Goal: Task Accomplishment & Management: Complete application form

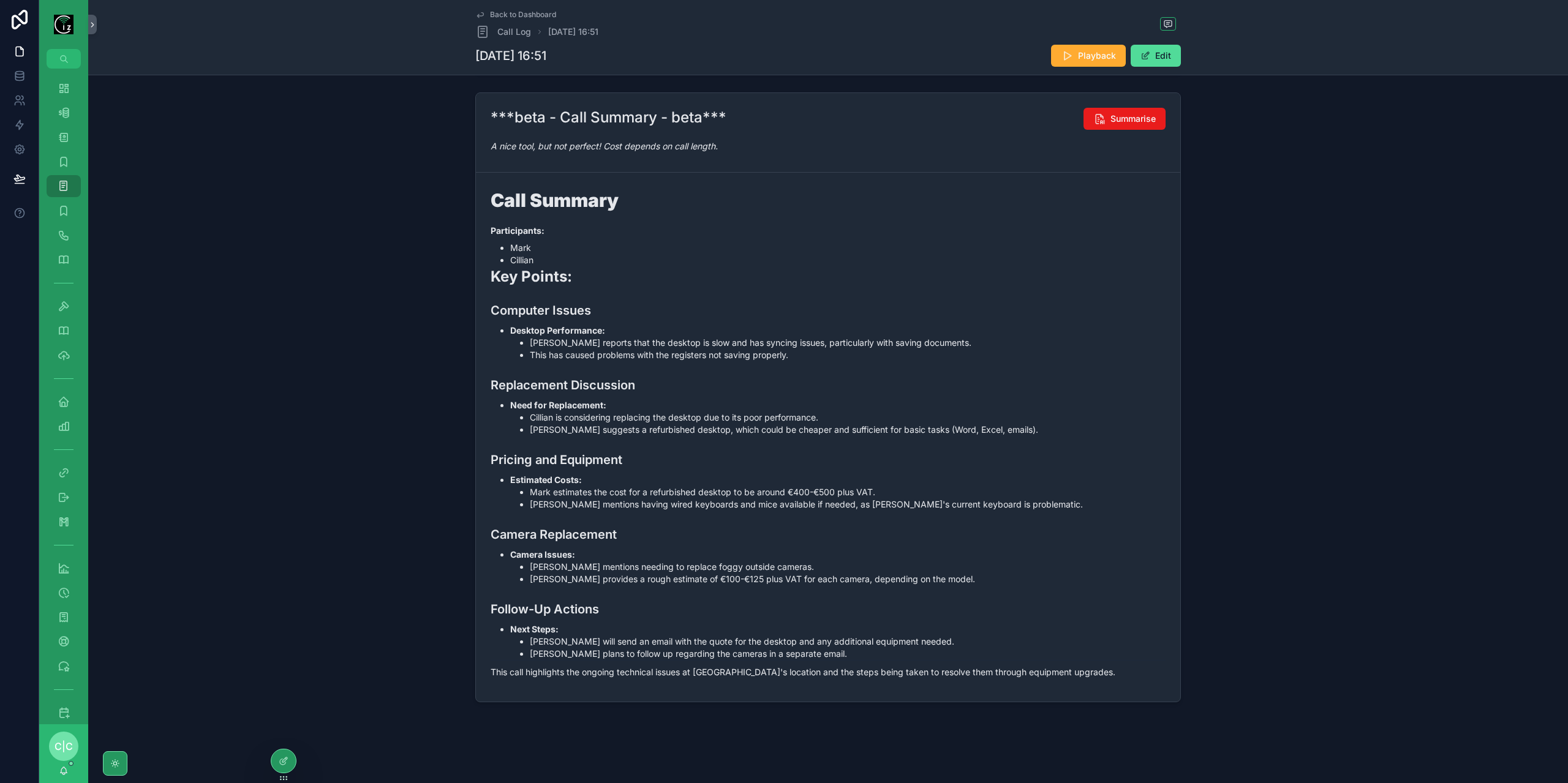
scroll to position [223, 0]
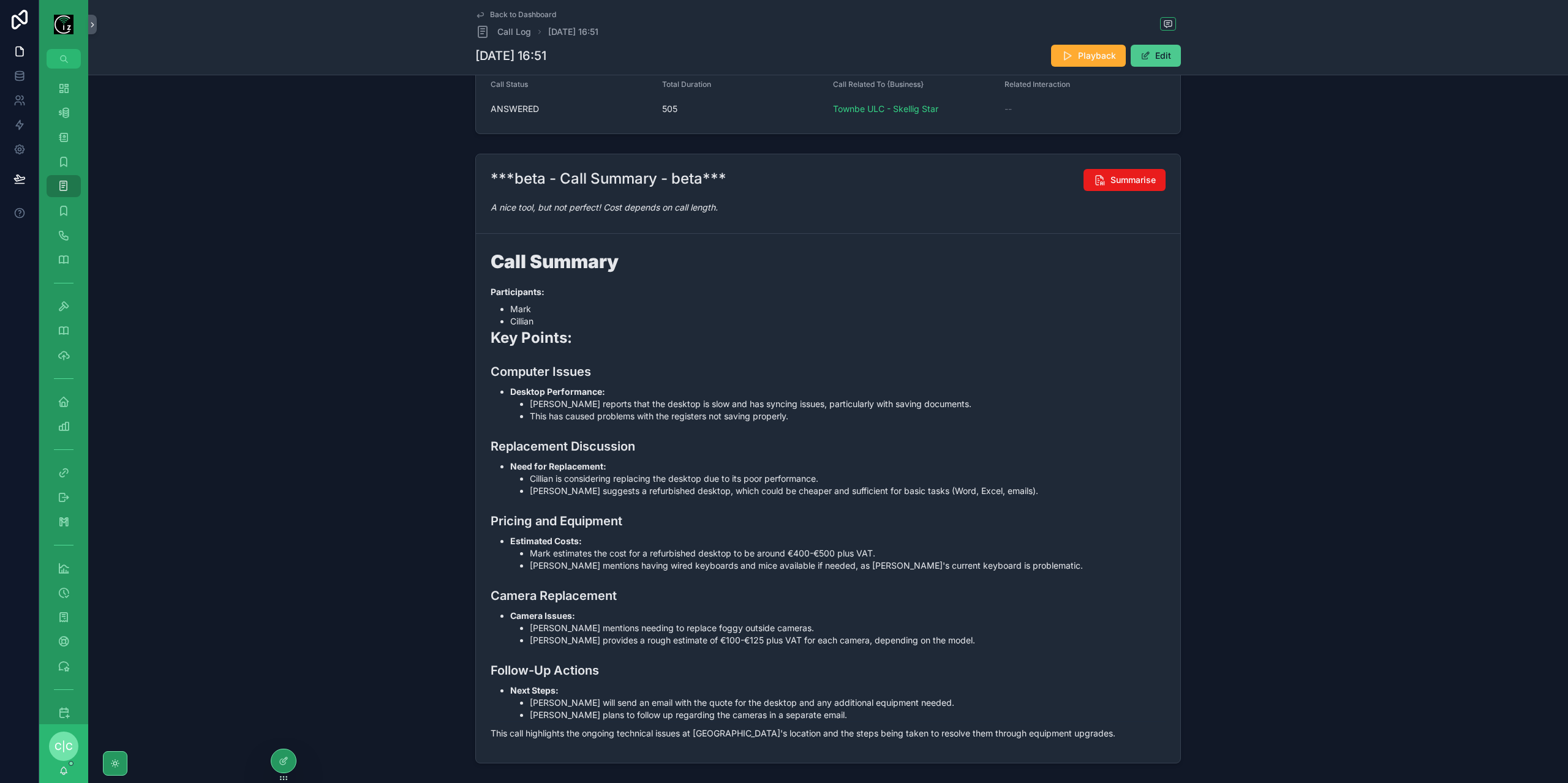
click at [1154, 61] on button "Edit" at bounding box center [1156, 56] width 50 height 22
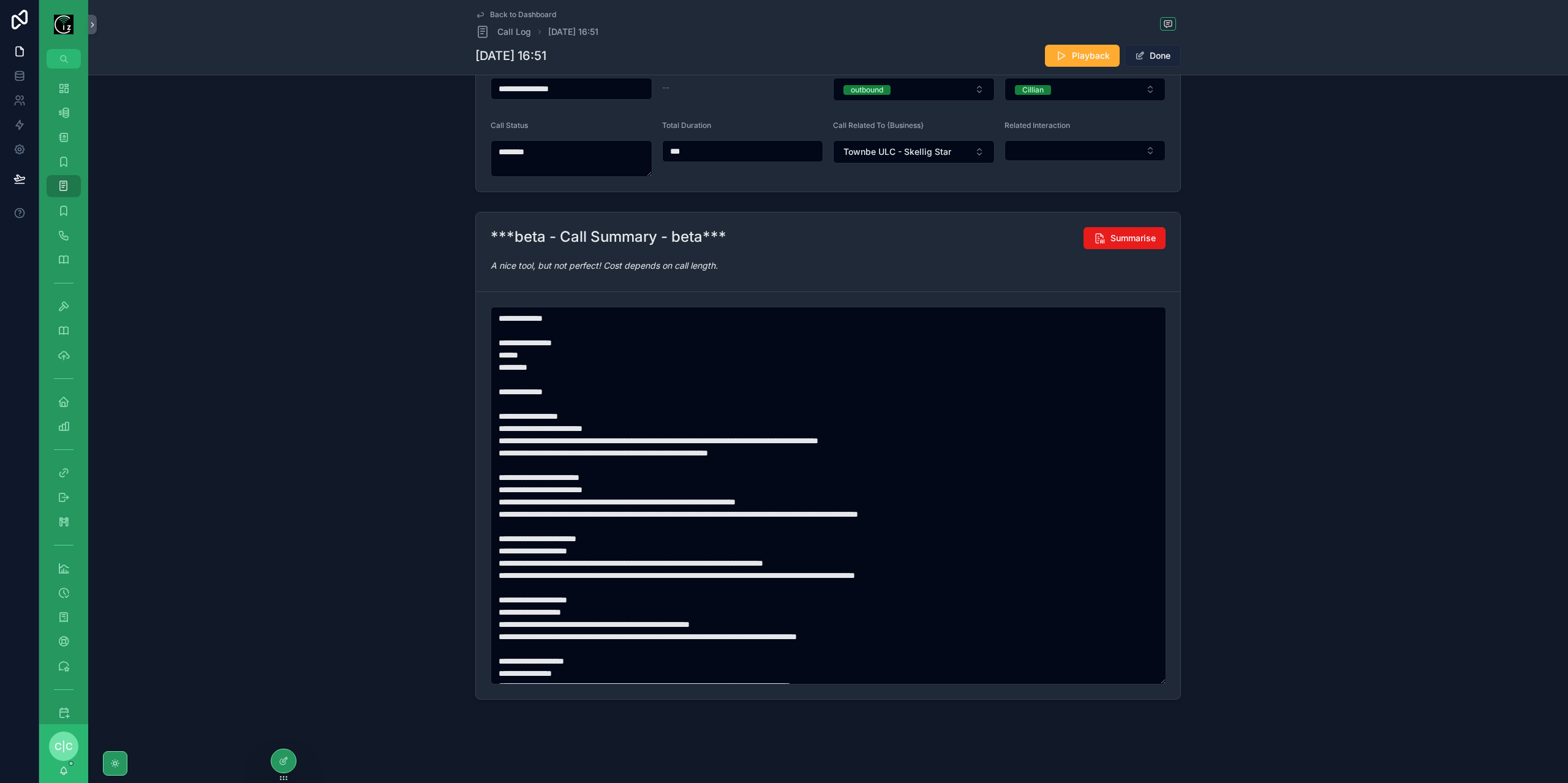
scroll to position [183, 0]
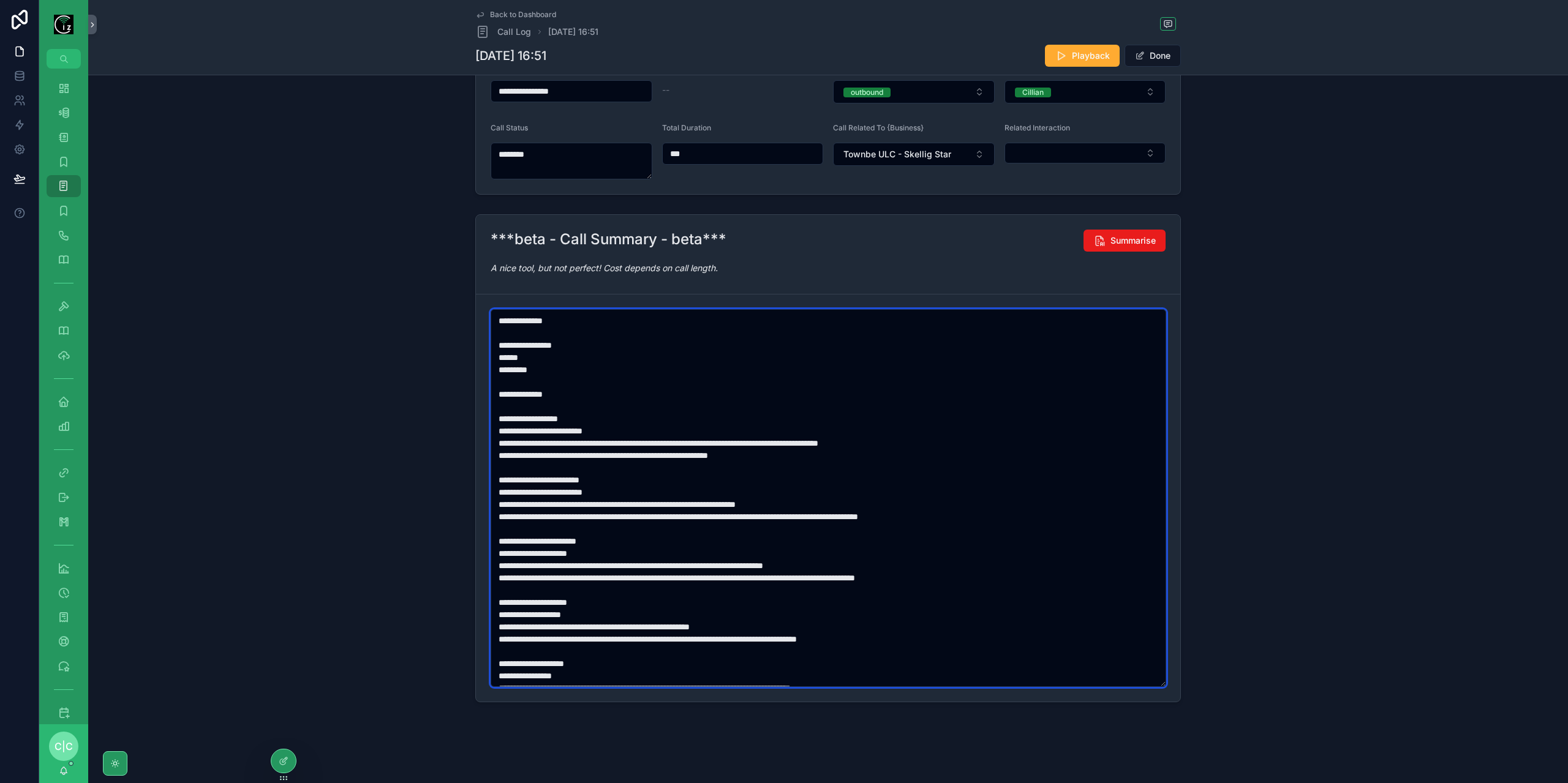
click at [518, 441] on textarea "scrollable content" at bounding box center [828, 498] width 676 height 378
click at [512, 503] on textarea "scrollable content" at bounding box center [828, 498] width 676 height 378
paste textarea "***"
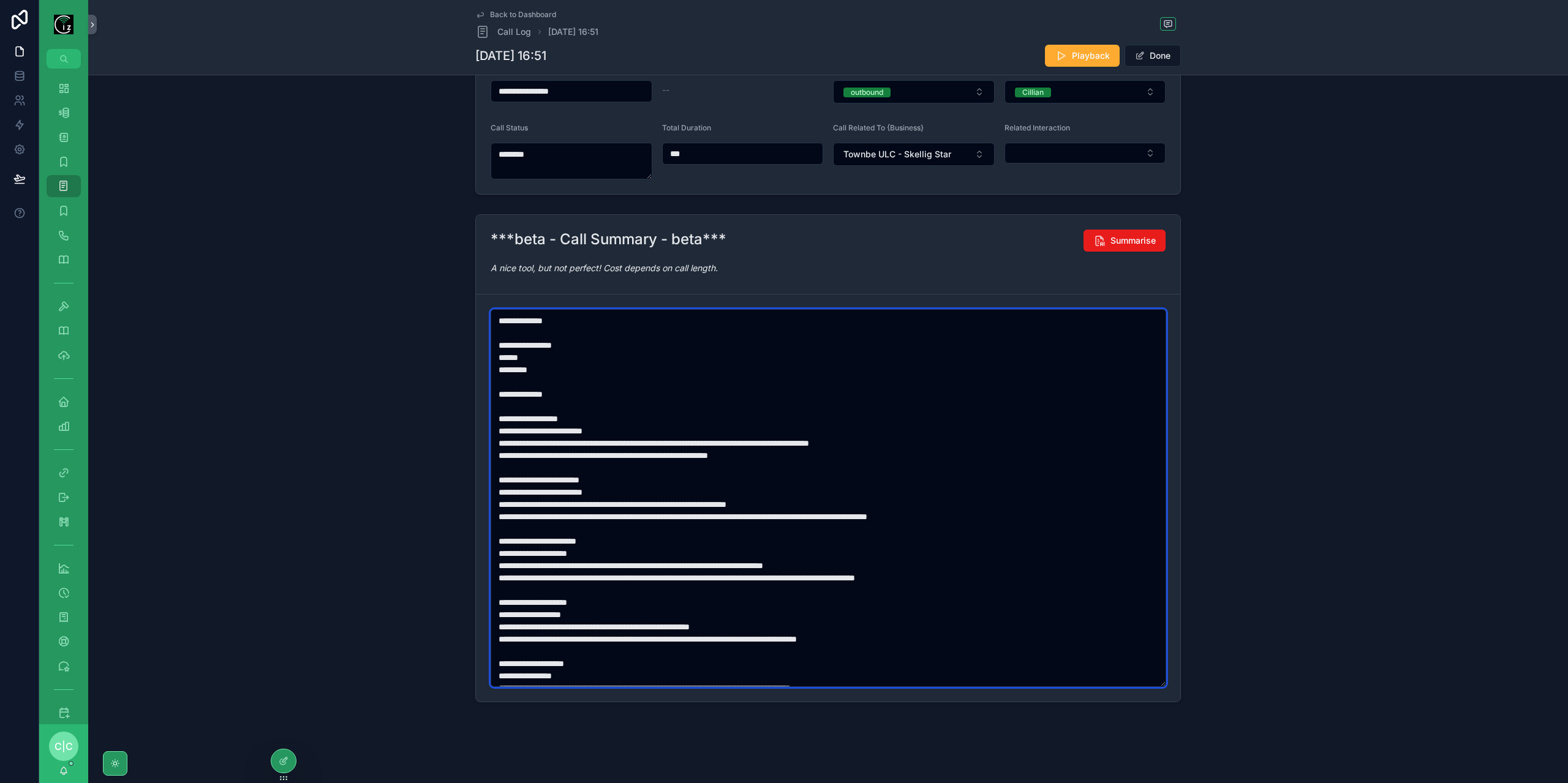
click at [514, 561] on textarea "scrollable content" at bounding box center [828, 498] width 676 height 378
paste textarea "***"
click at [512, 571] on textarea "scrollable content" at bounding box center [828, 498] width 676 height 378
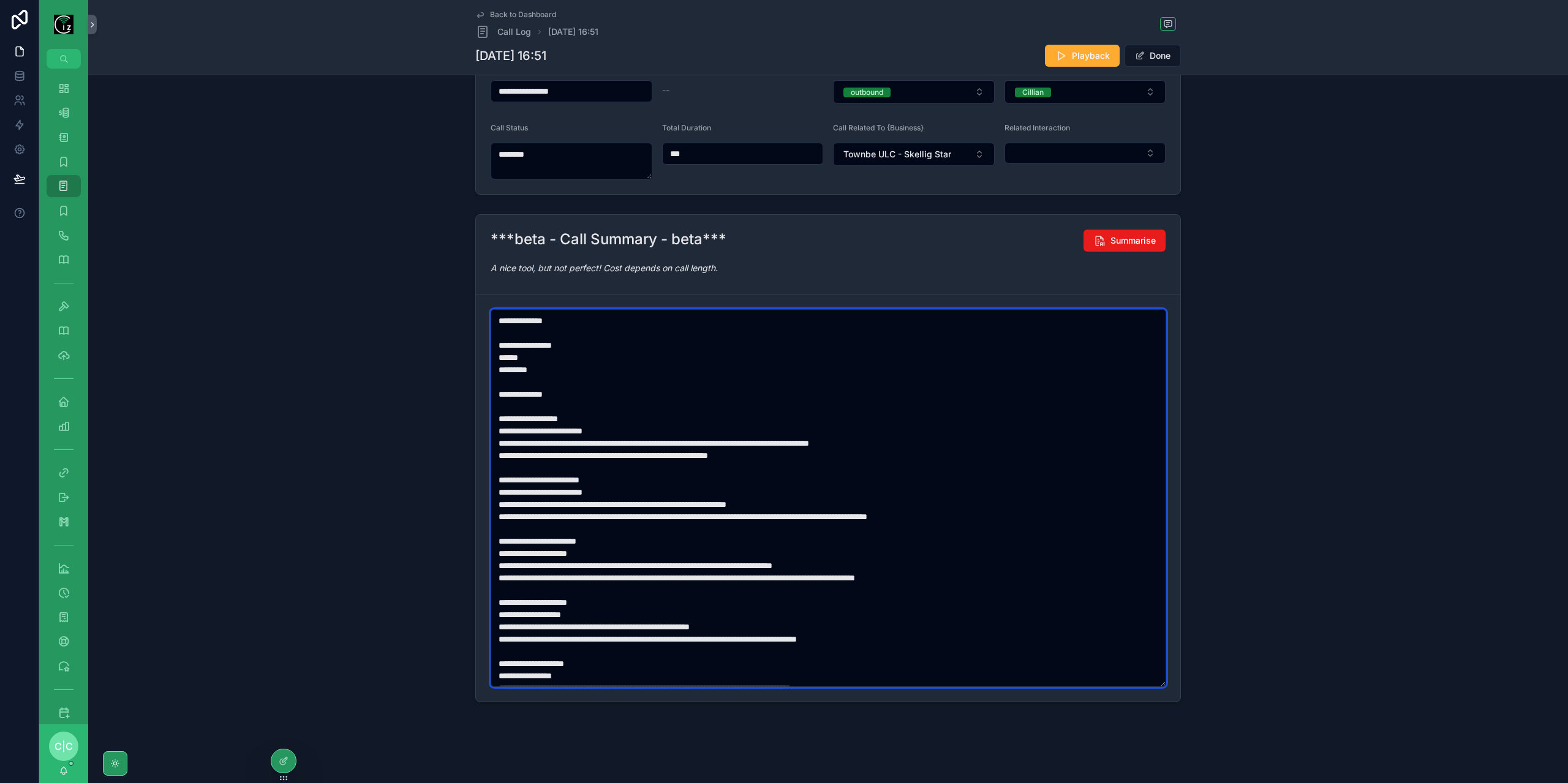
paste textarea "***"
click at [522, 624] on textarea "scrollable content" at bounding box center [828, 498] width 676 height 378
click at [522, 636] on textarea "scrollable content" at bounding box center [828, 498] width 676 height 378
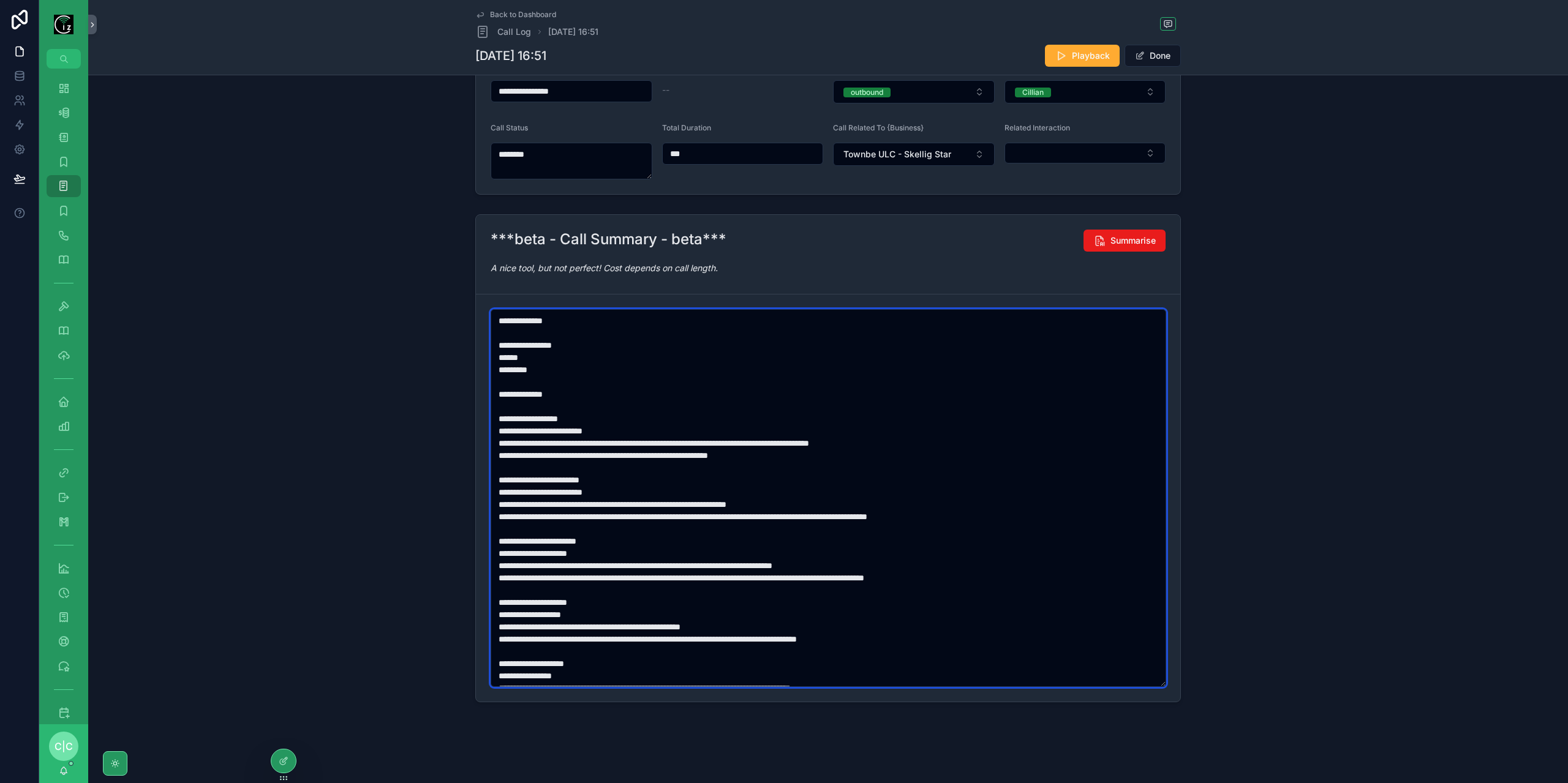
paste textarea "***"
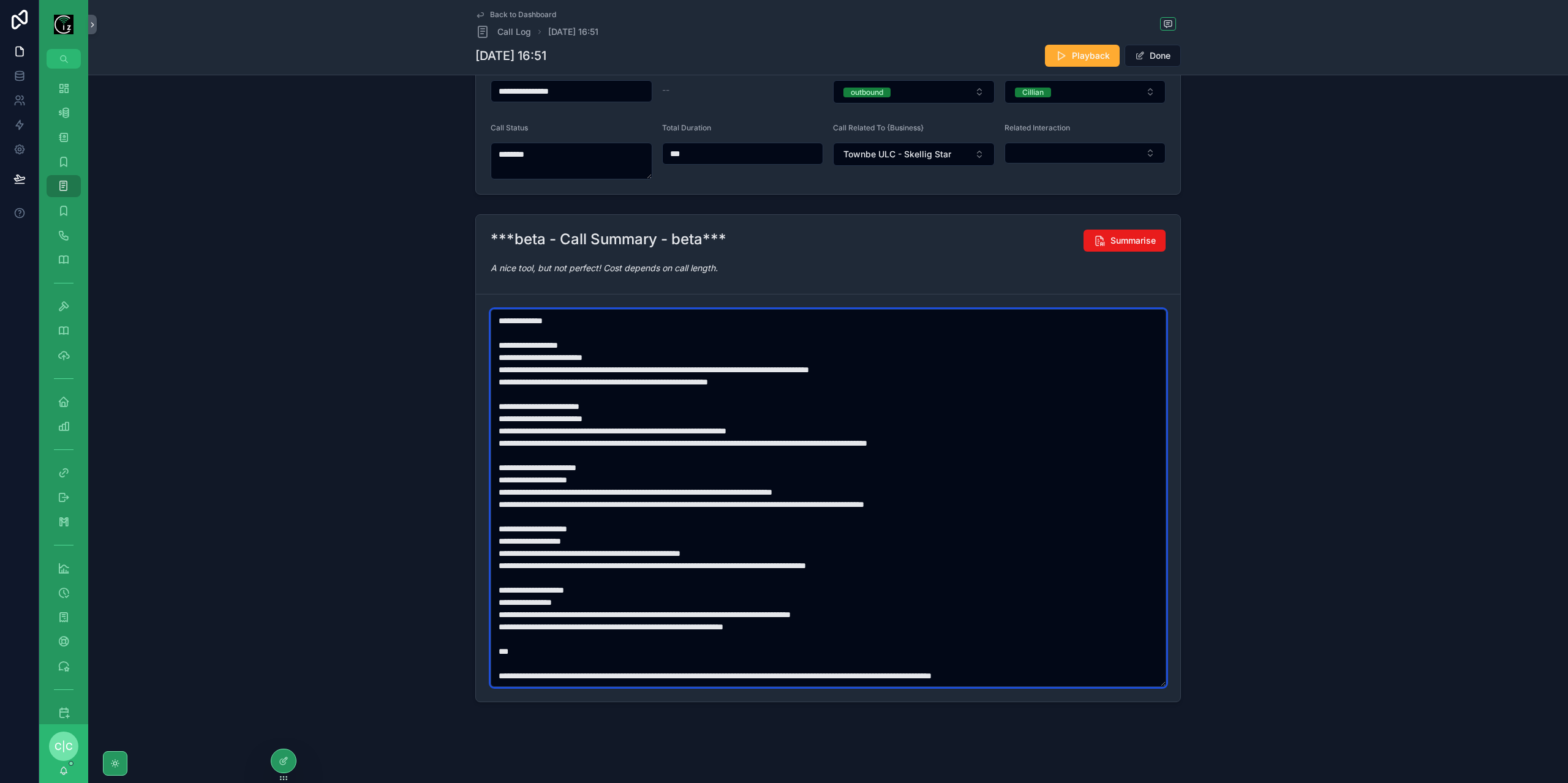
click at [514, 610] on textarea "scrollable content" at bounding box center [828, 498] width 676 height 378
paste textarea "***"
click at [520, 627] on textarea "scrollable content" at bounding box center [828, 498] width 676 height 378
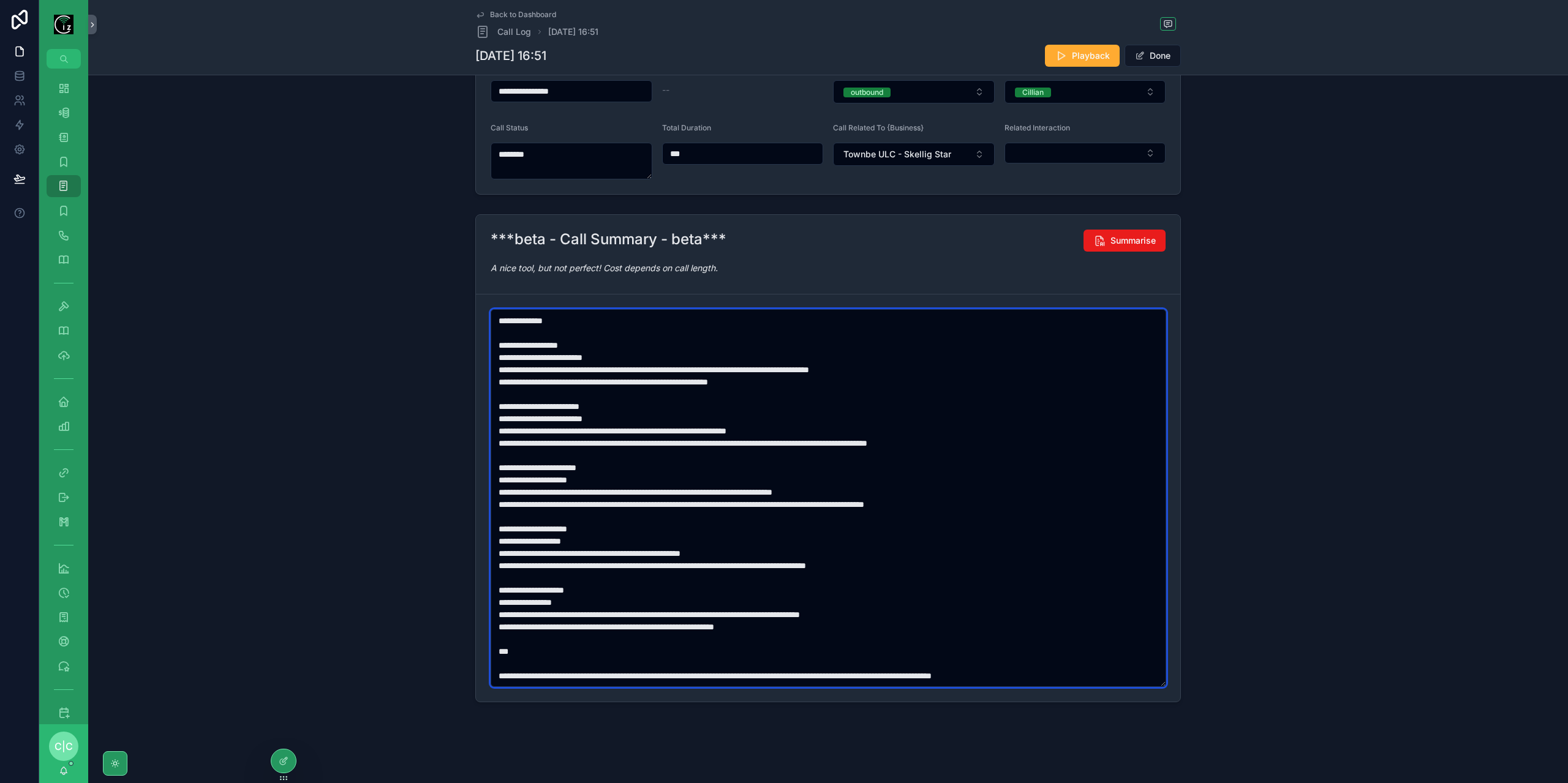
click at [717, 678] on textarea "scrollable content" at bounding box center [828, 498] width 676 height 378
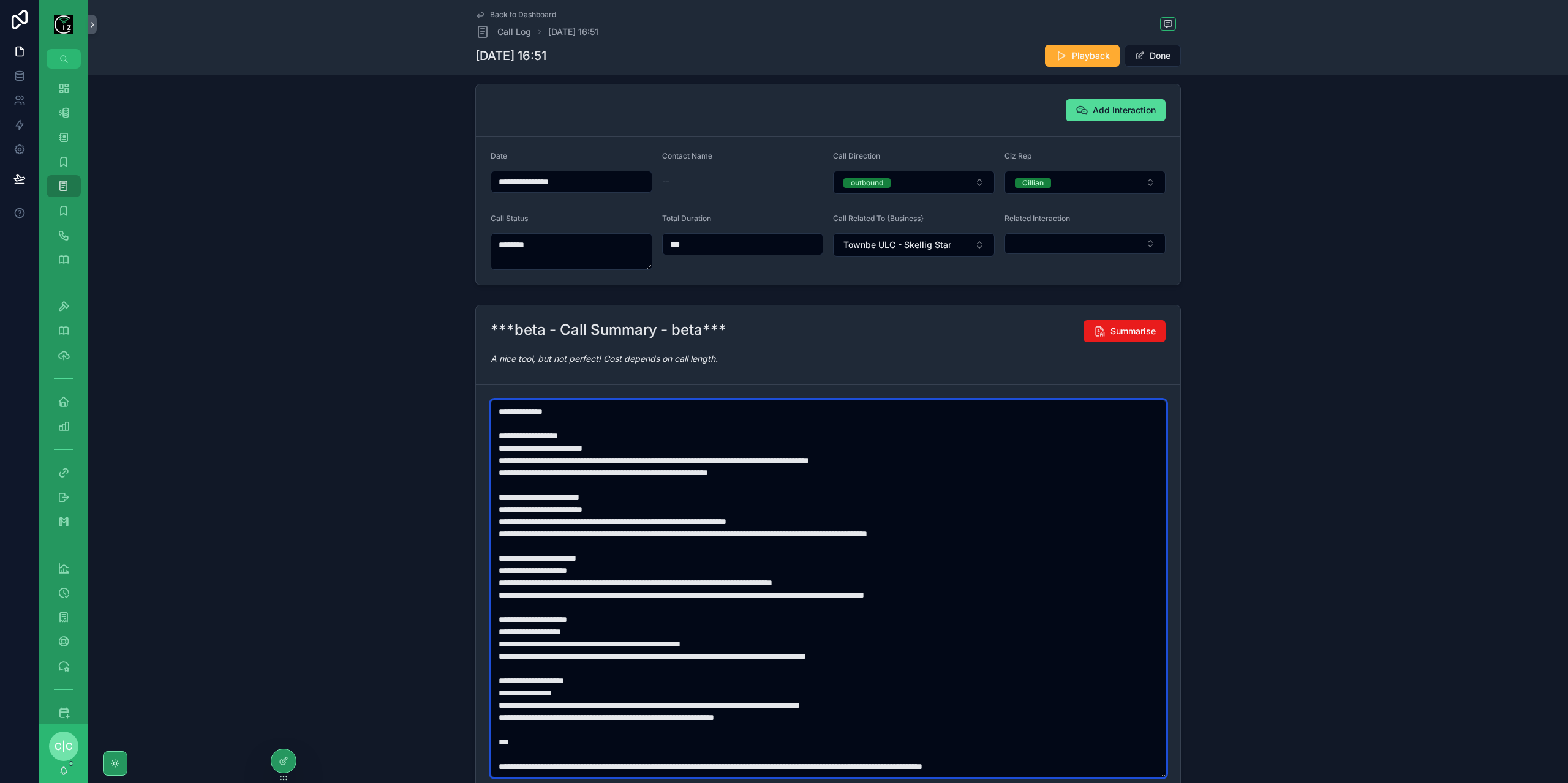
scroll to position [0, 0]
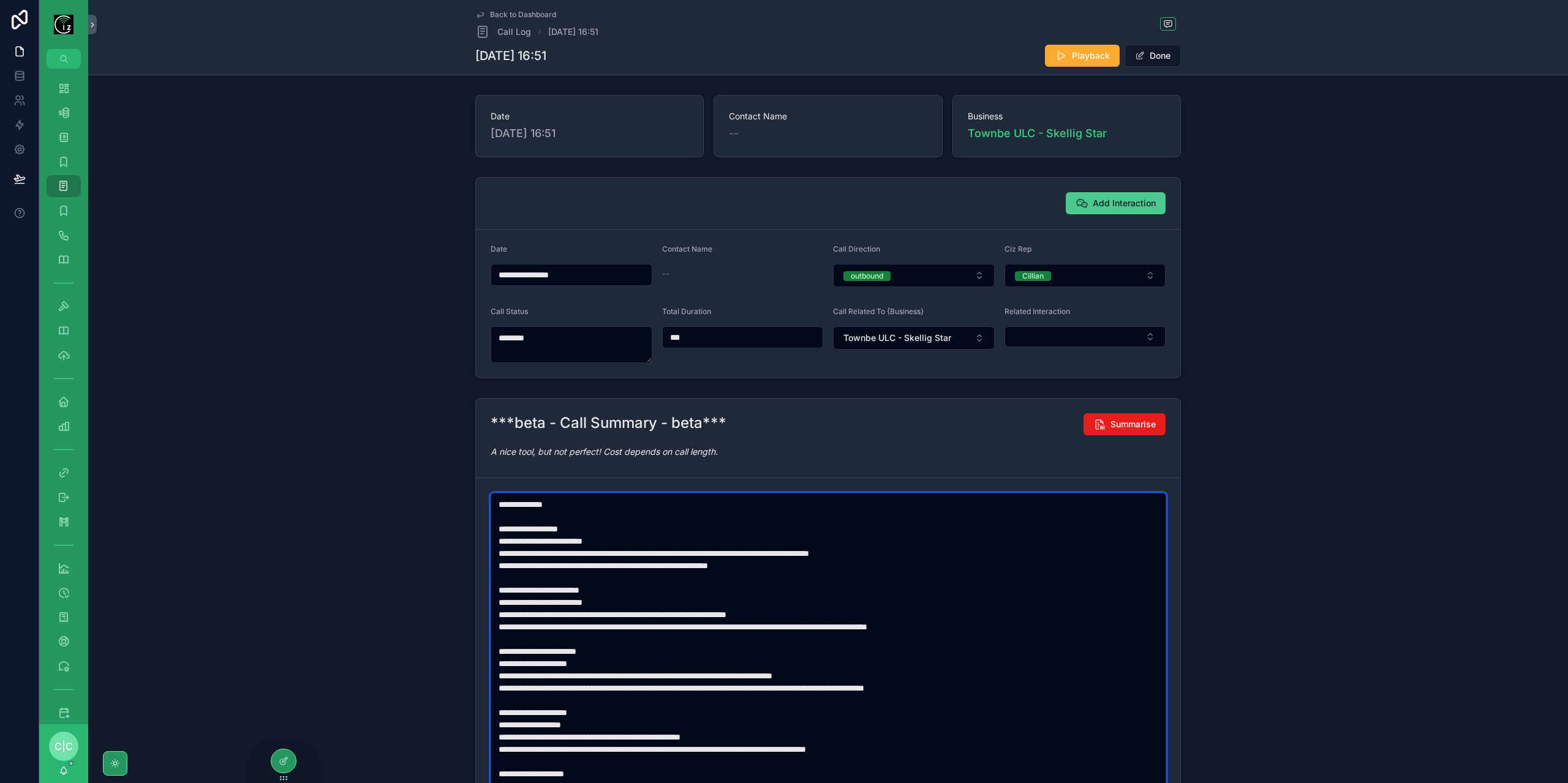
type textarea "**********"
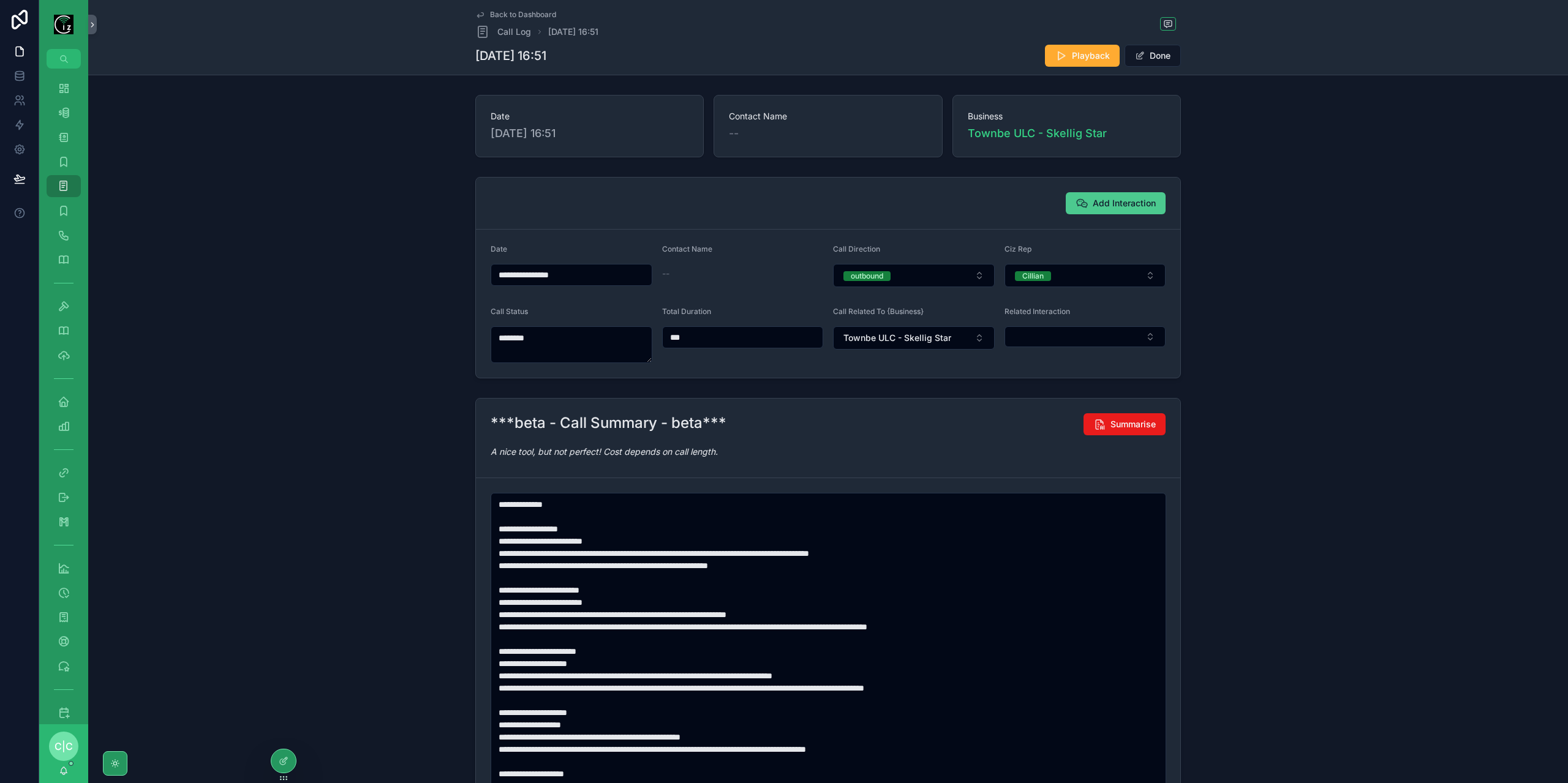
click at [1131, 206] on span "Add Interaction" at bounding box center [1124, 203] width 63 height 12
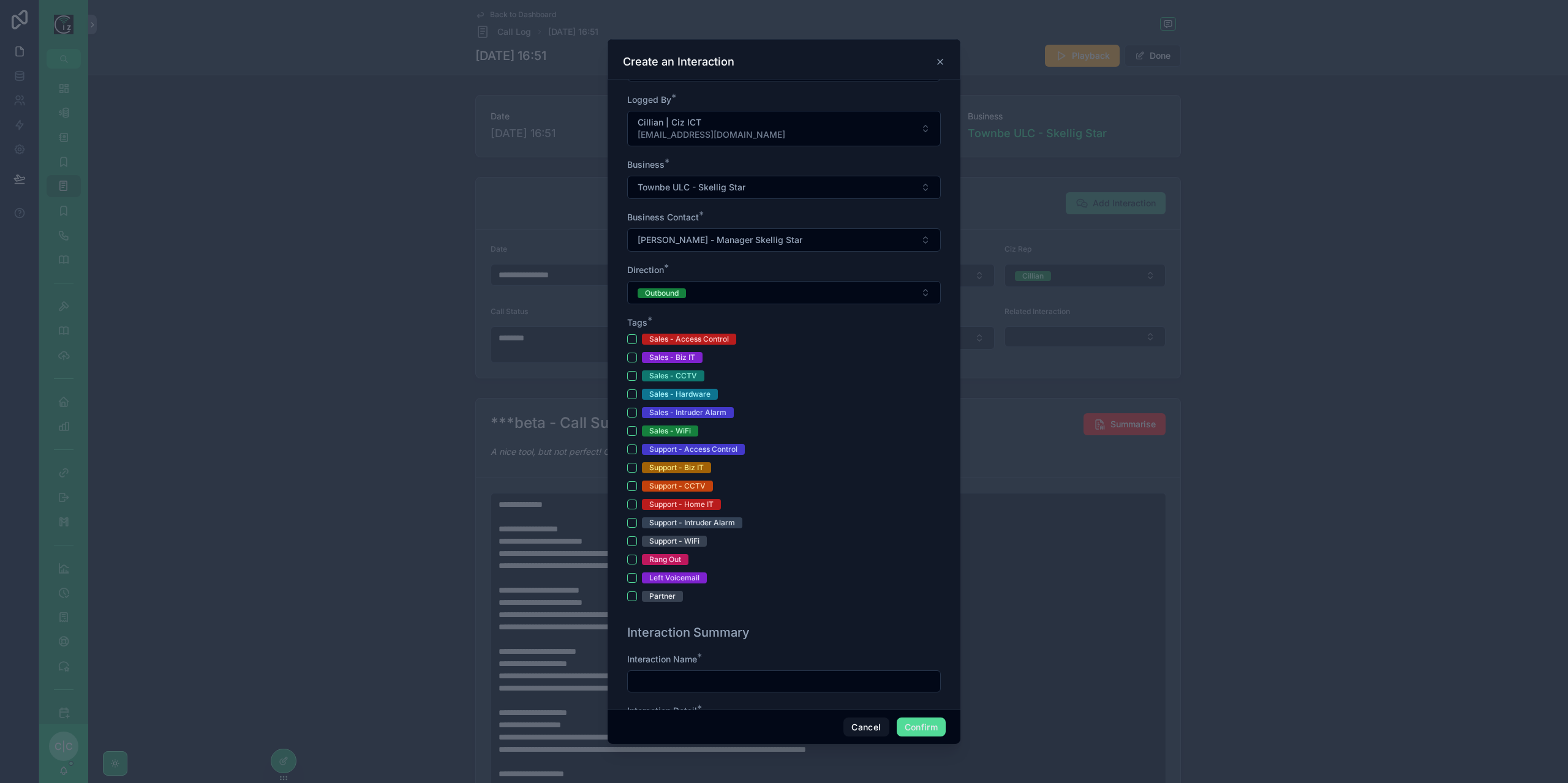
scroll to position [183, 0]
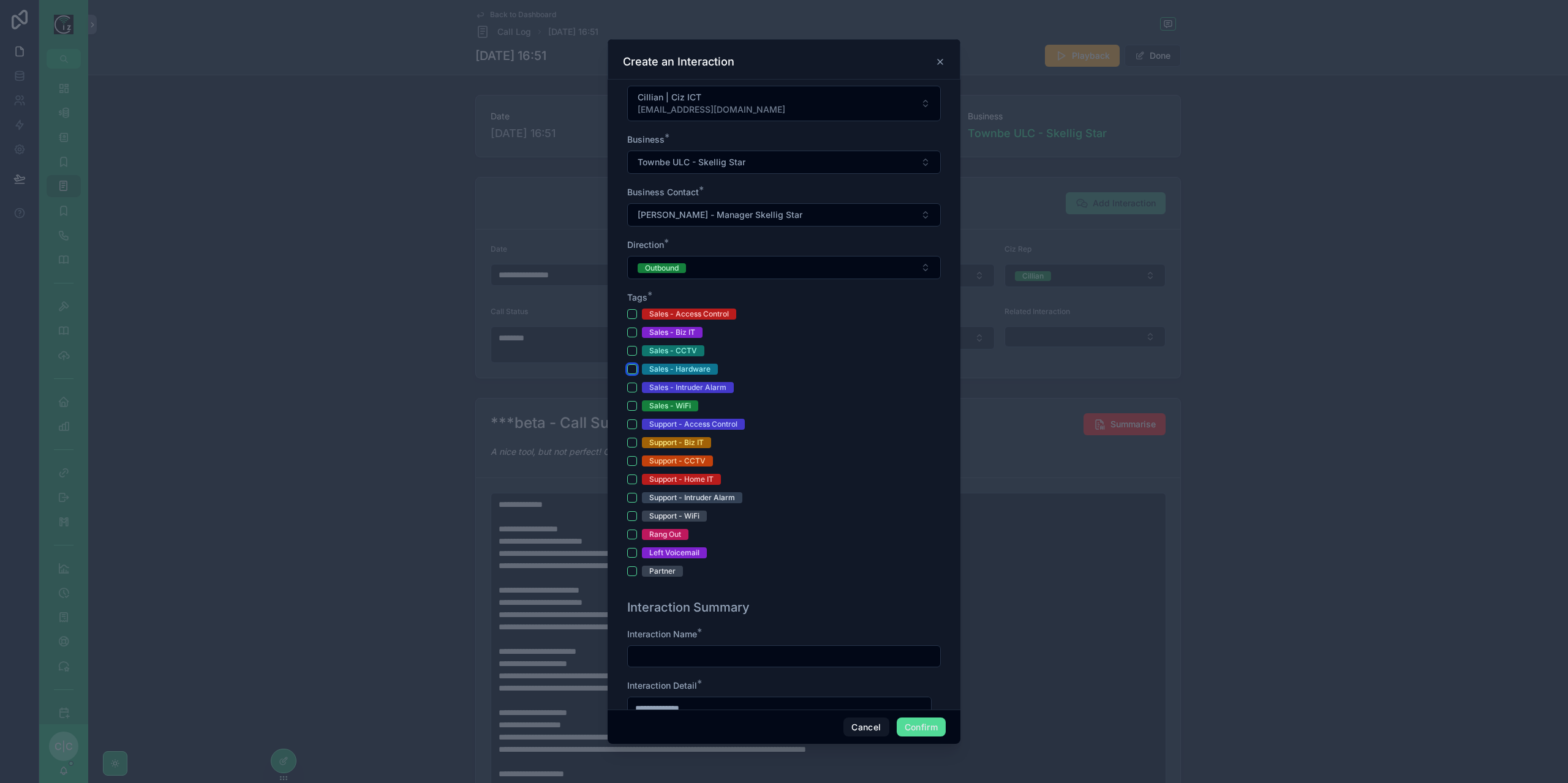
click at [630, 371] on button "Sales - Hardware" at bounding box center [632, 369] width 10 height 10
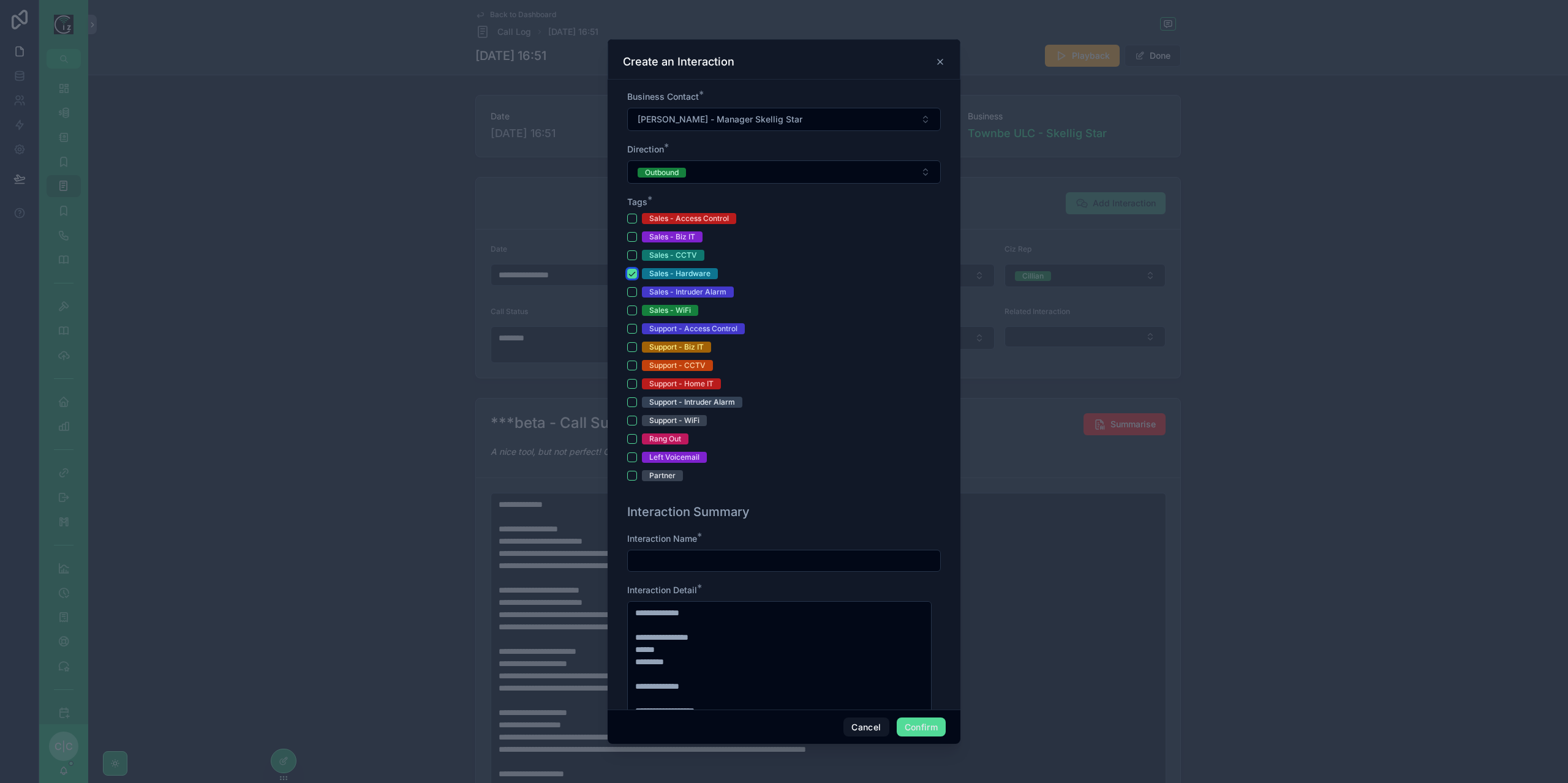
scroll to position [368, 0]
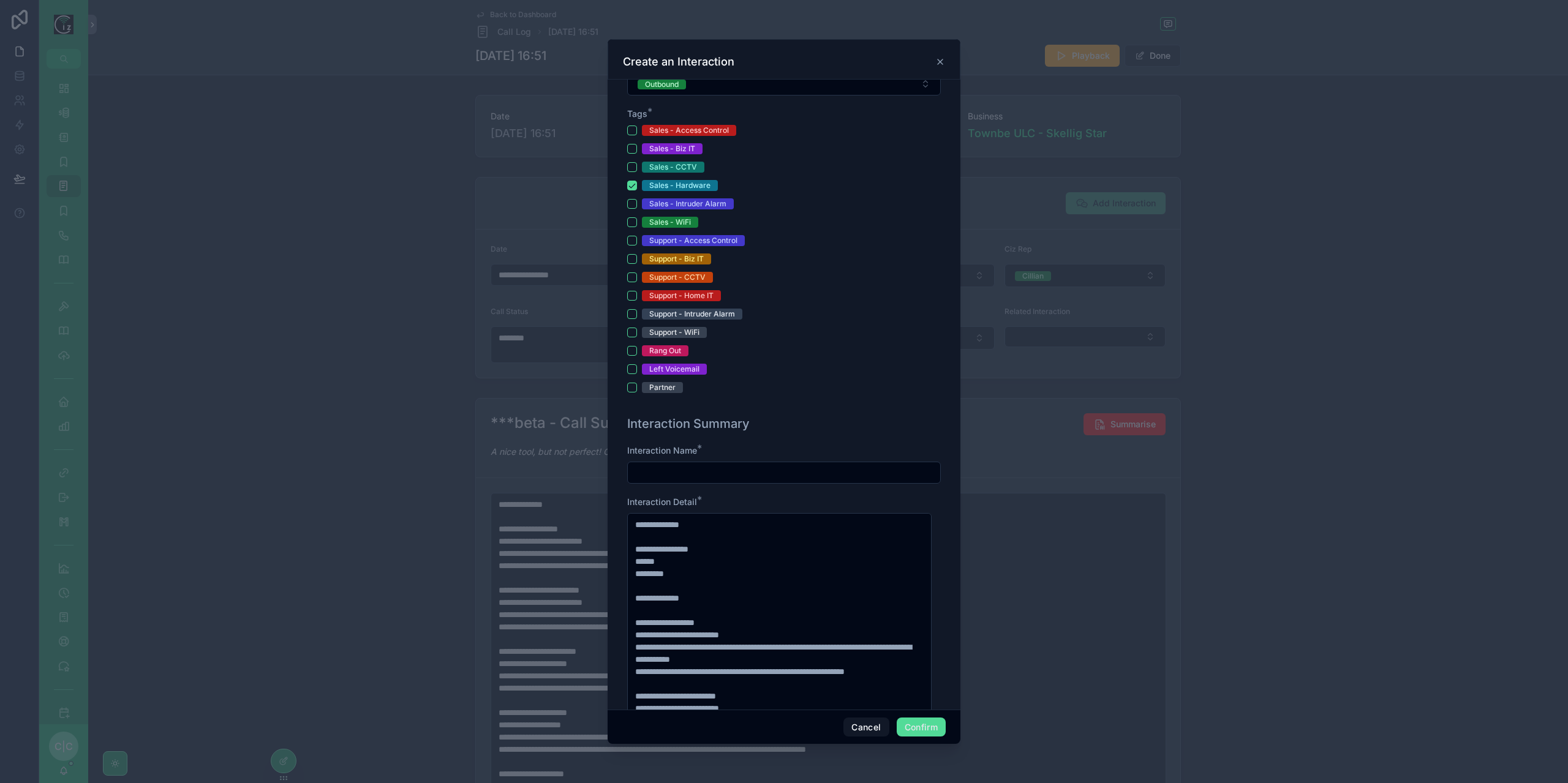
click at [698, 468] on input "text" at bounding box center [784, 473] width 312 height 17
type input "*"
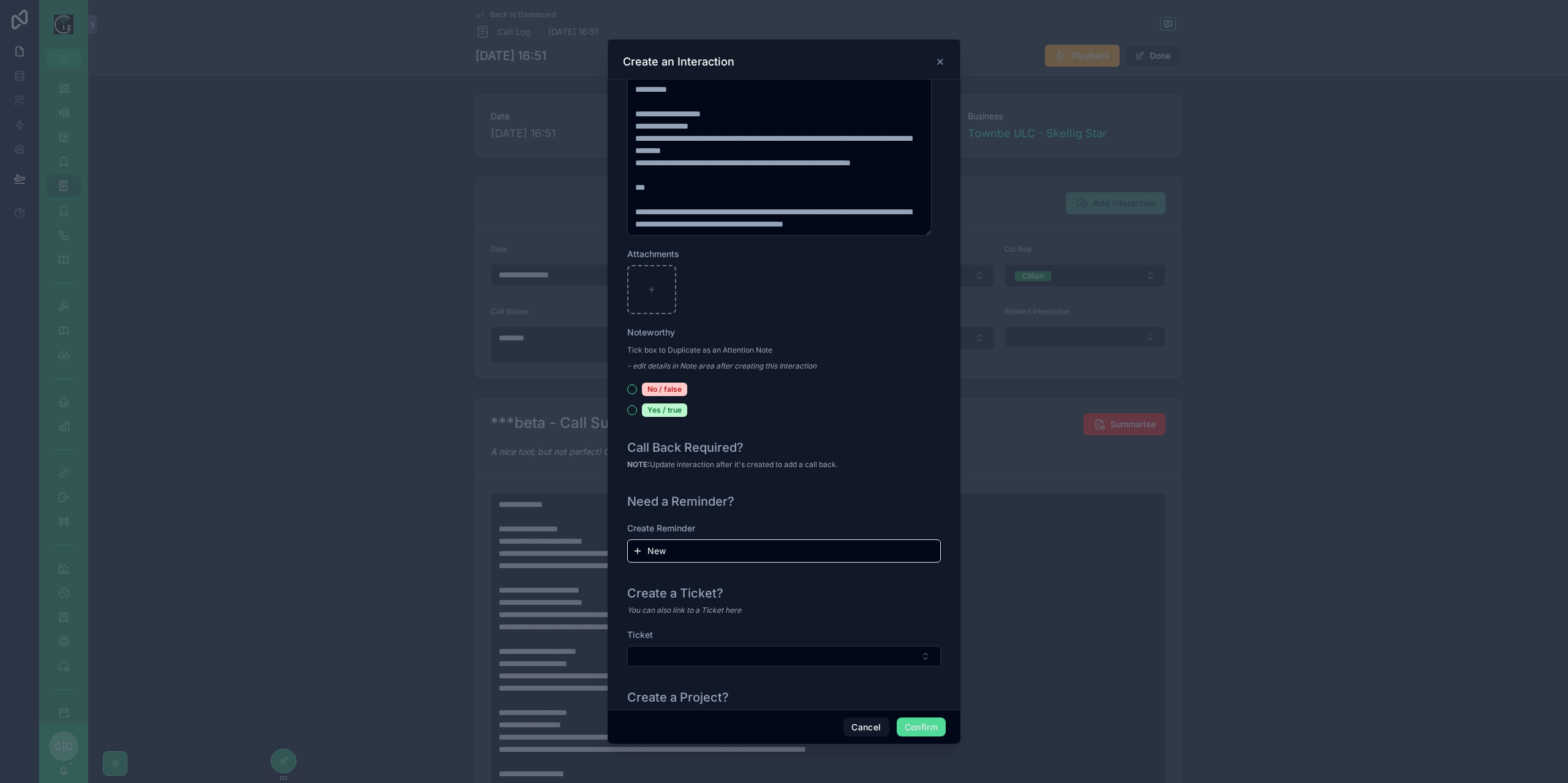
scroll to position [1106, 0]
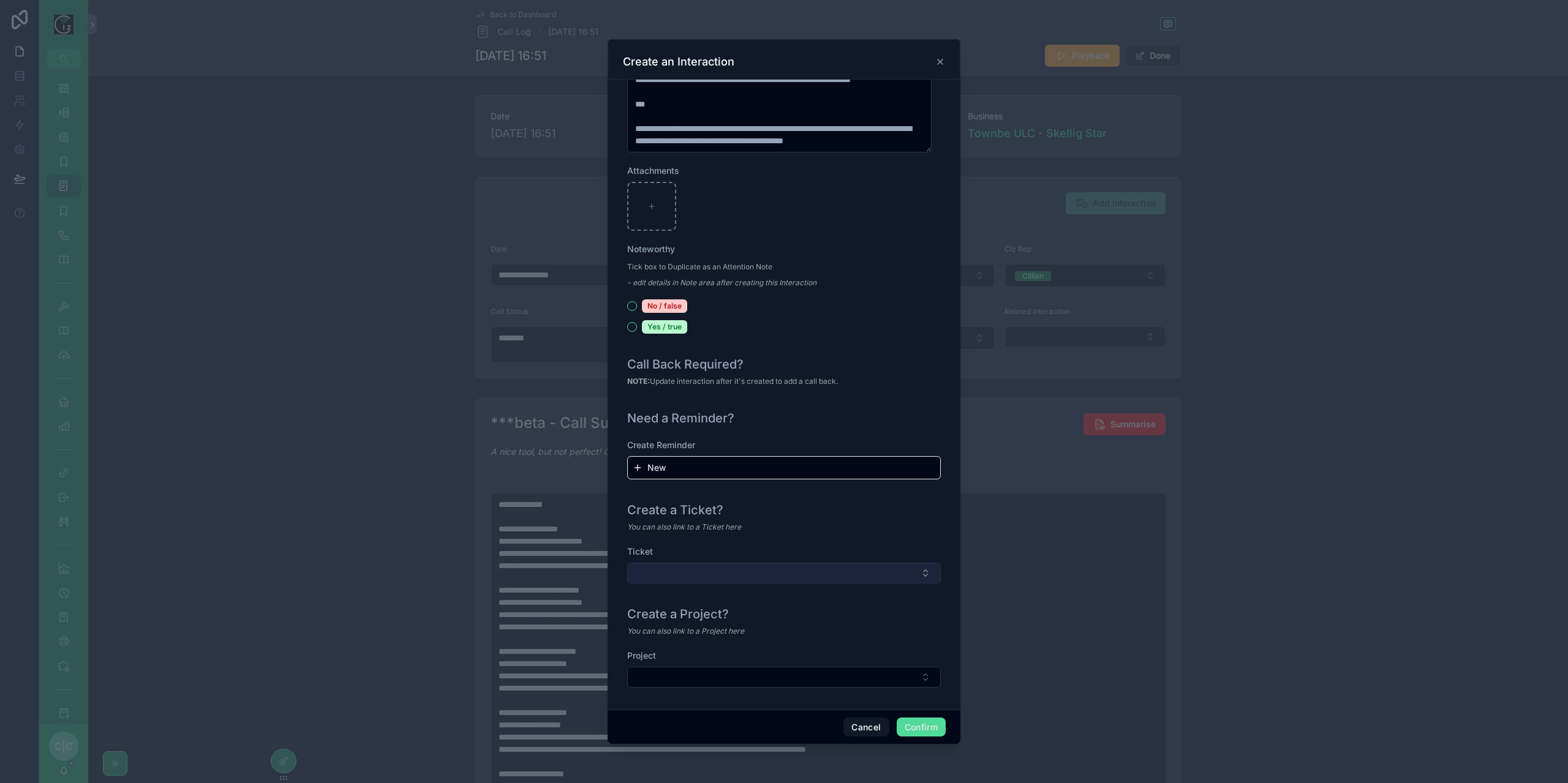
type input "**********"
click at [817, 577] on button "Select Button" at bounding box center [784, 573] width 314 height 21
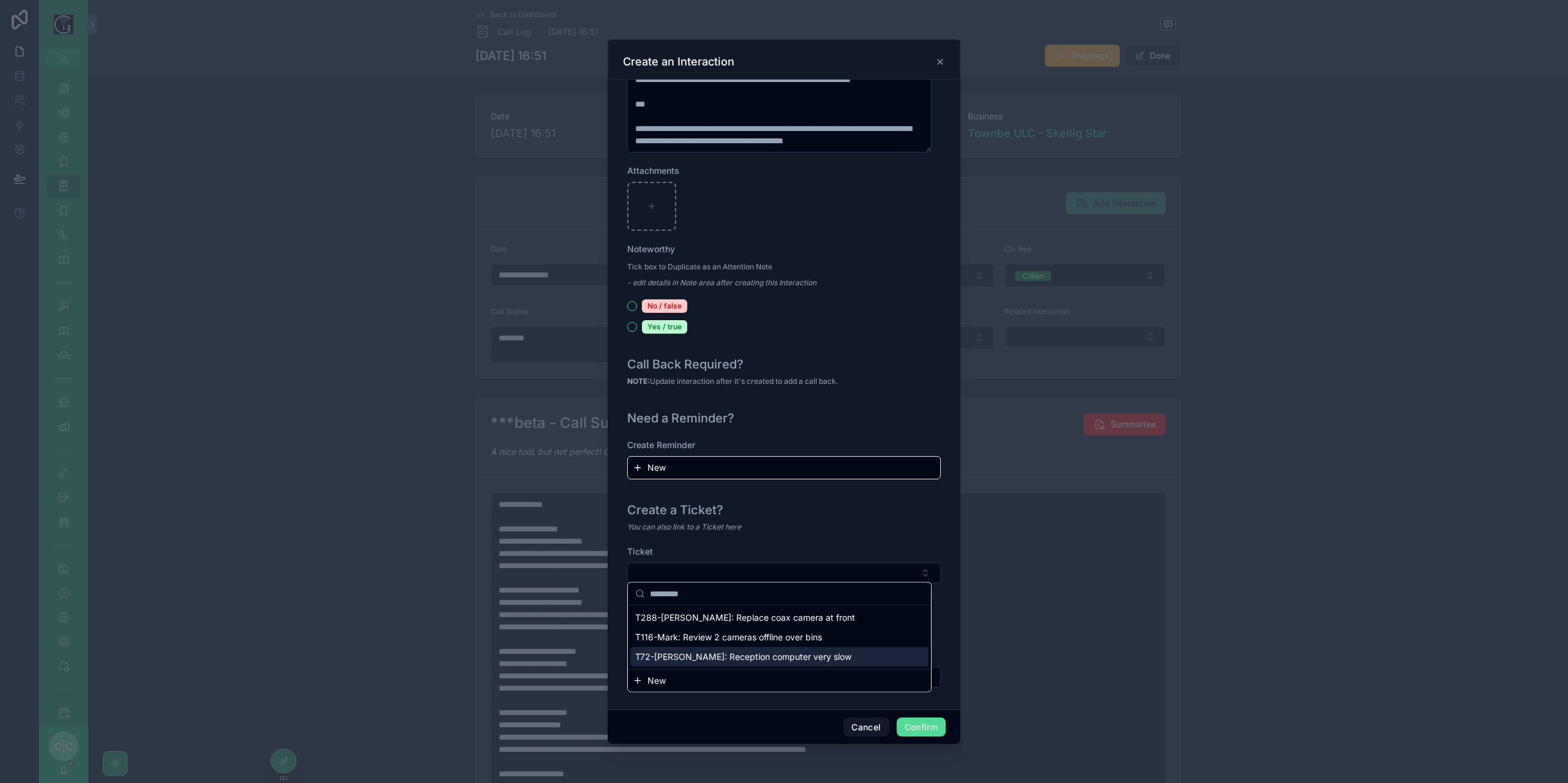
click at [664, 680] on span "New" at bounding box center [657, 681] width 18 height 12
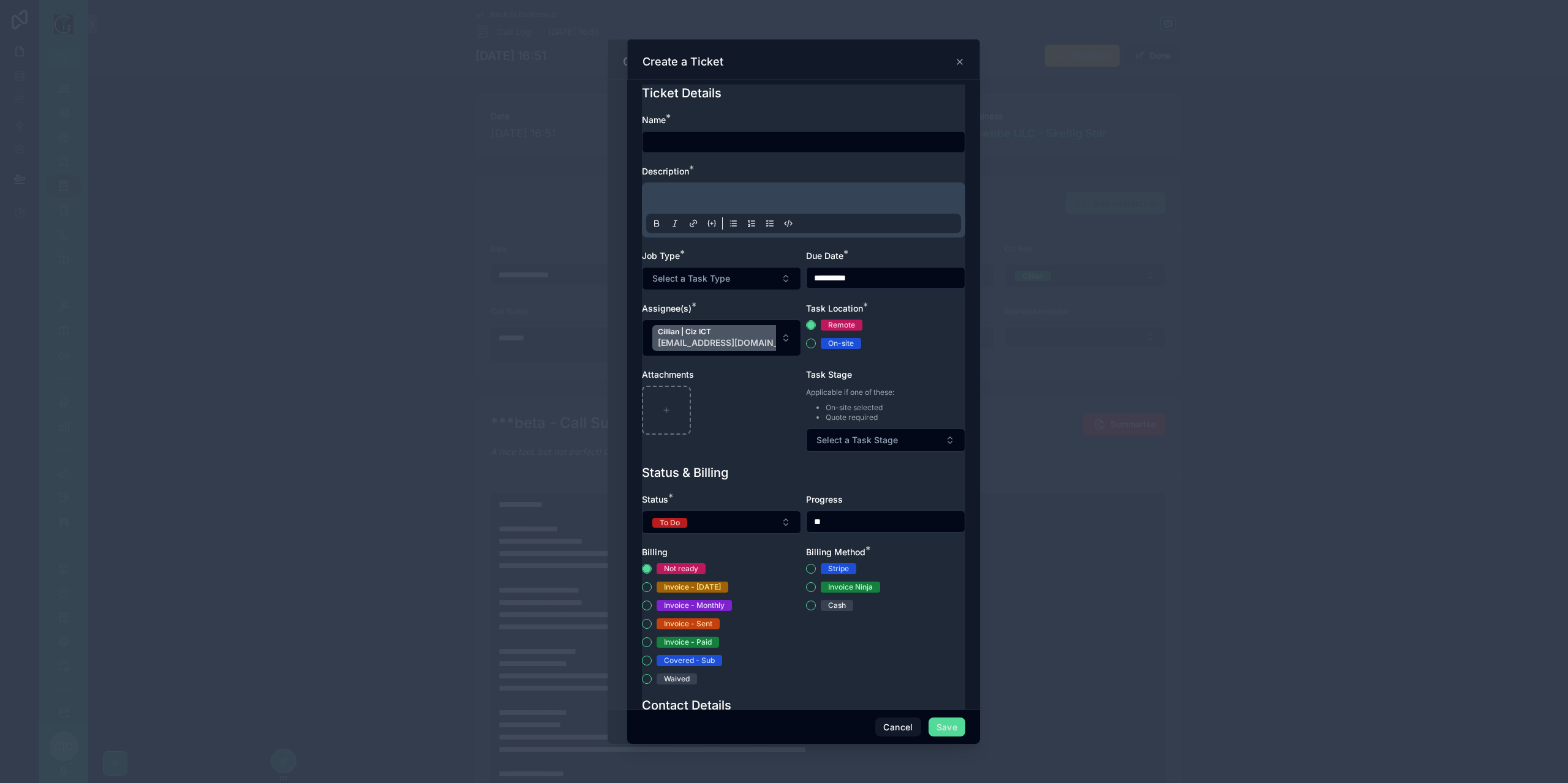
drag, startPoint x: 728, startPoint y: 133, endPoint x: 723, endPoint y: 144, distance: 12.1
click at [728, 133] on div at bounding box center [803, 142] width 323 height 22
click at [722, 148] on input "text" at bounding box center [803, 142] width 322 height 17
type input "**********"
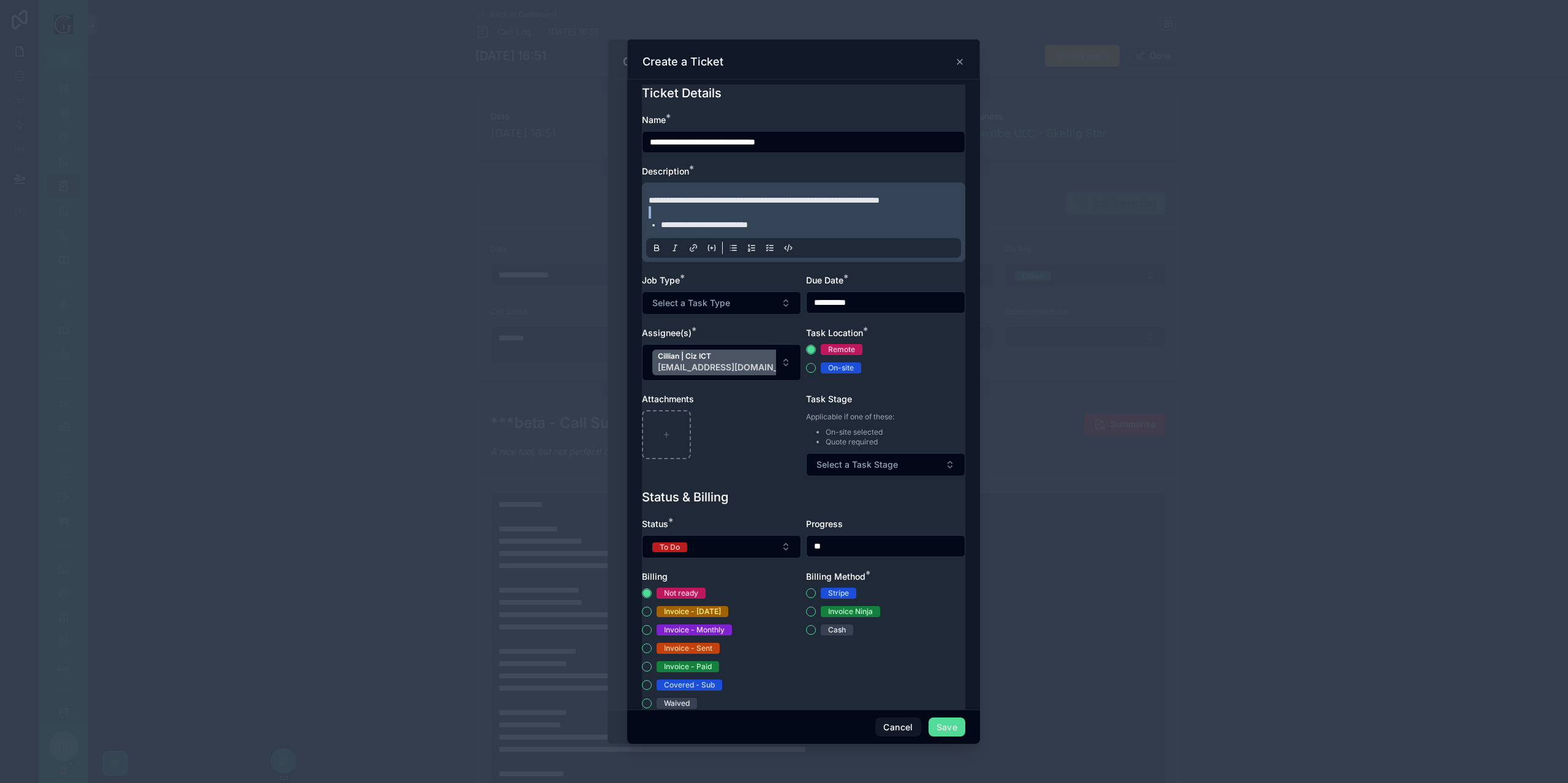
drag, startPoint x: 722, startPoint y: 148, endPoint x: 659, endPoint y: 232, distance: 105.0
click at [659, 231] on div "**********" at bounding box center [806, 212] width 315 height 37
click at [659, 231] on ul "**********" at bounding box center [806, 225] width 315 height 12
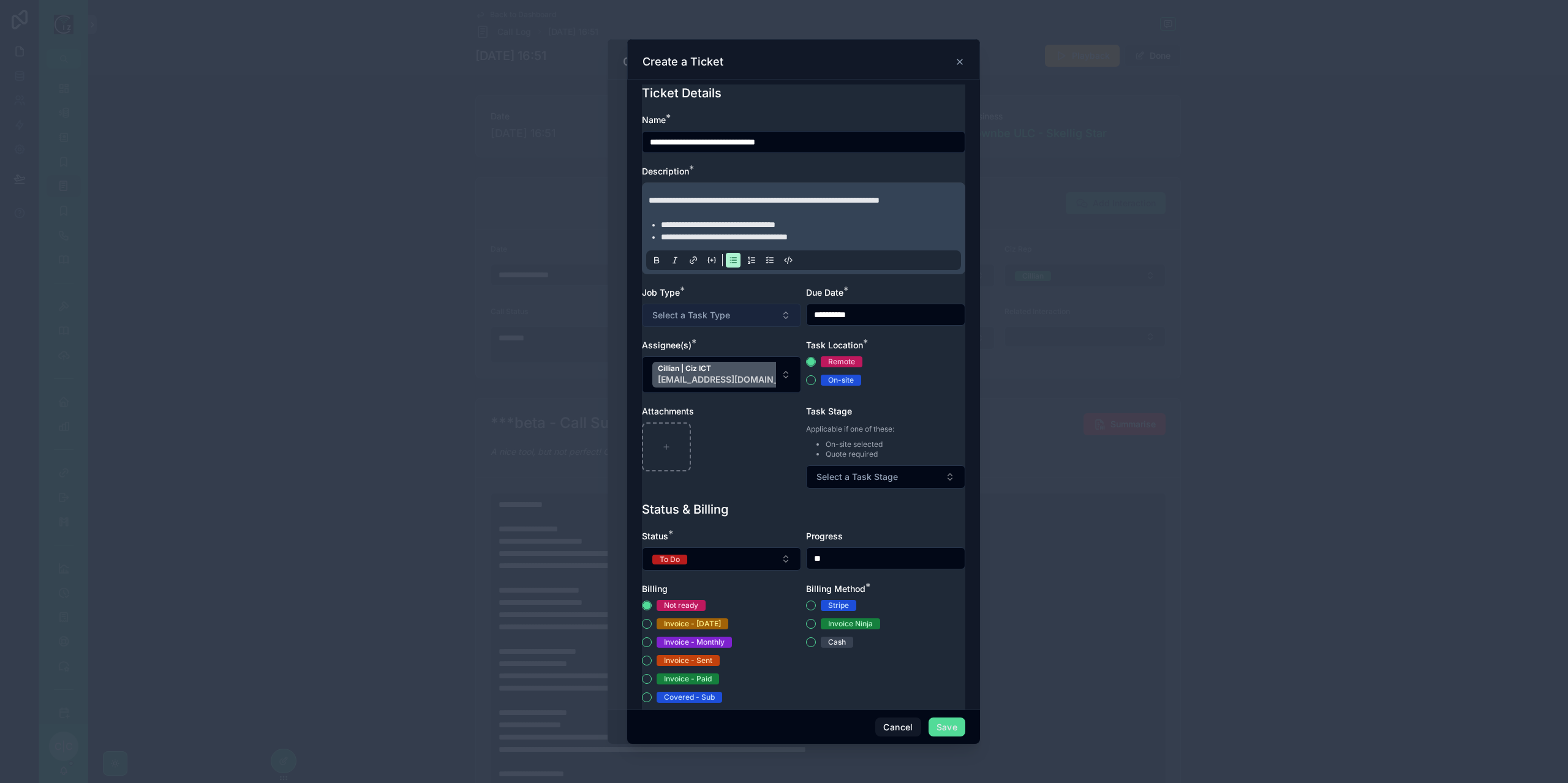
click at [702, 322] on span "Select a Task Type" at bounding box center [691, 315] width 78 height 12
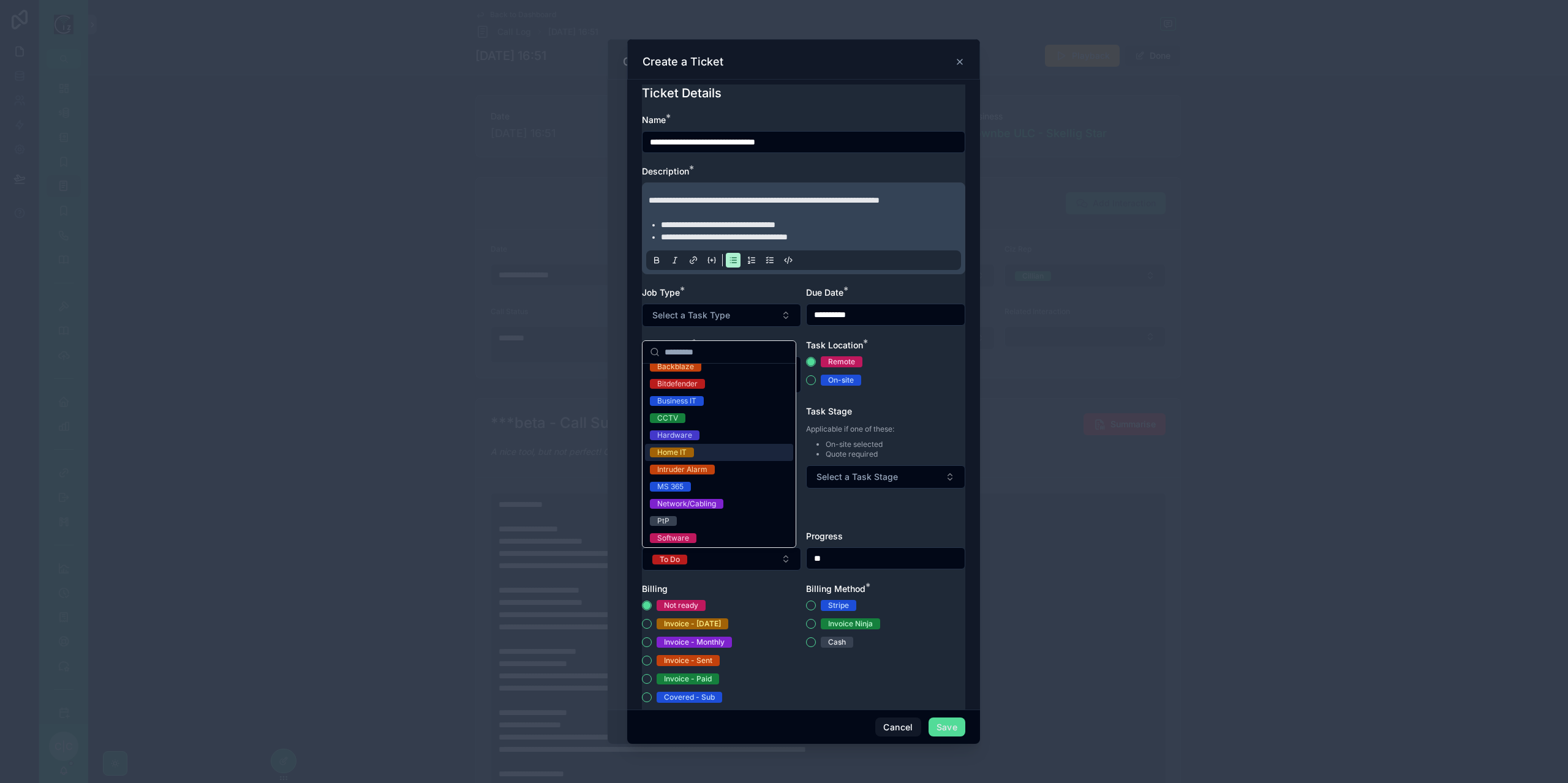
scroll to position [61, 0]
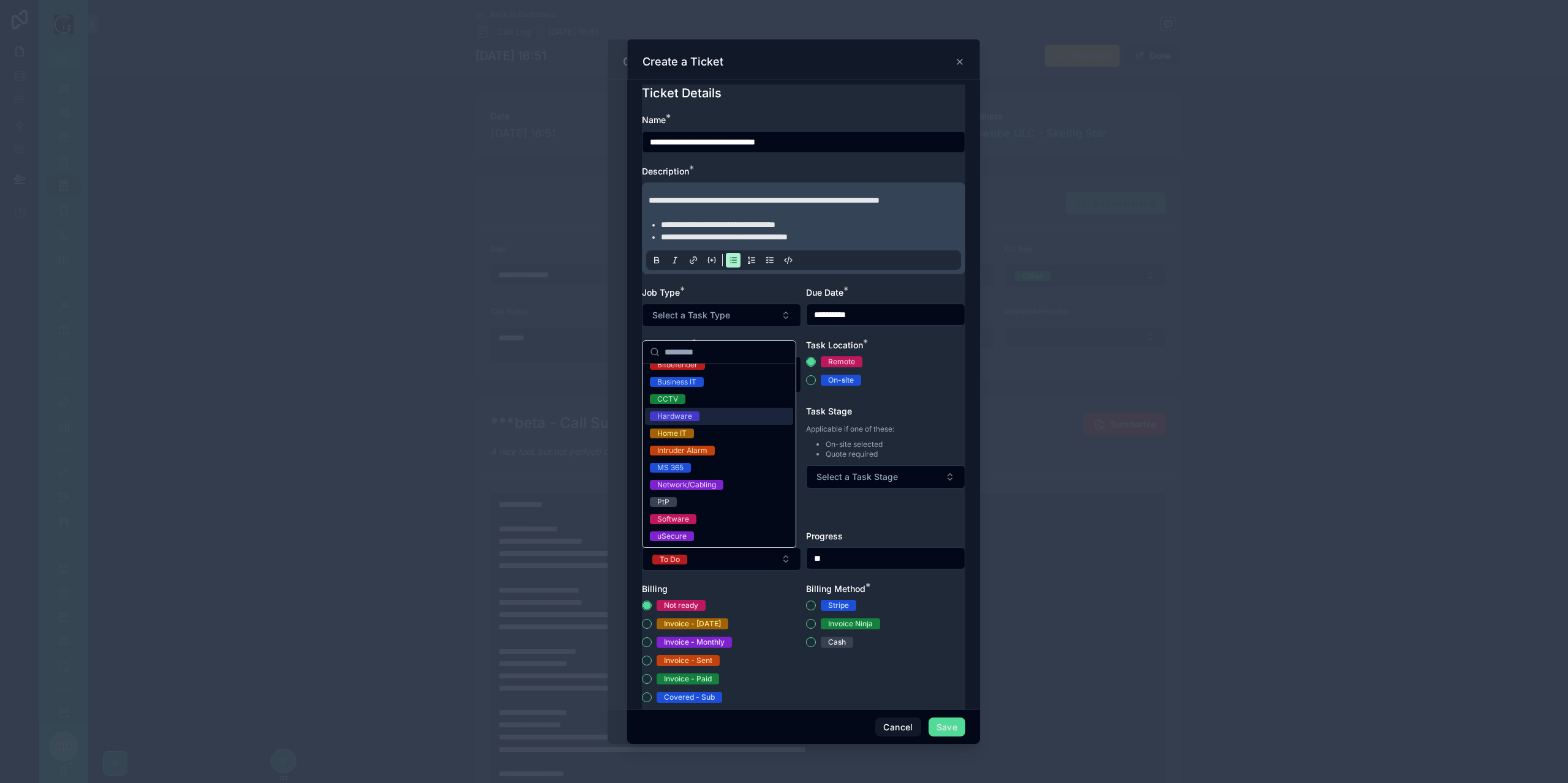
click at [696, 415] on span "Hardware" at bounding box center [674, 417] width 50 height 10
click at [921, 352] on div "Task Location *" at bounding box center [885, 345] width 159 height 12
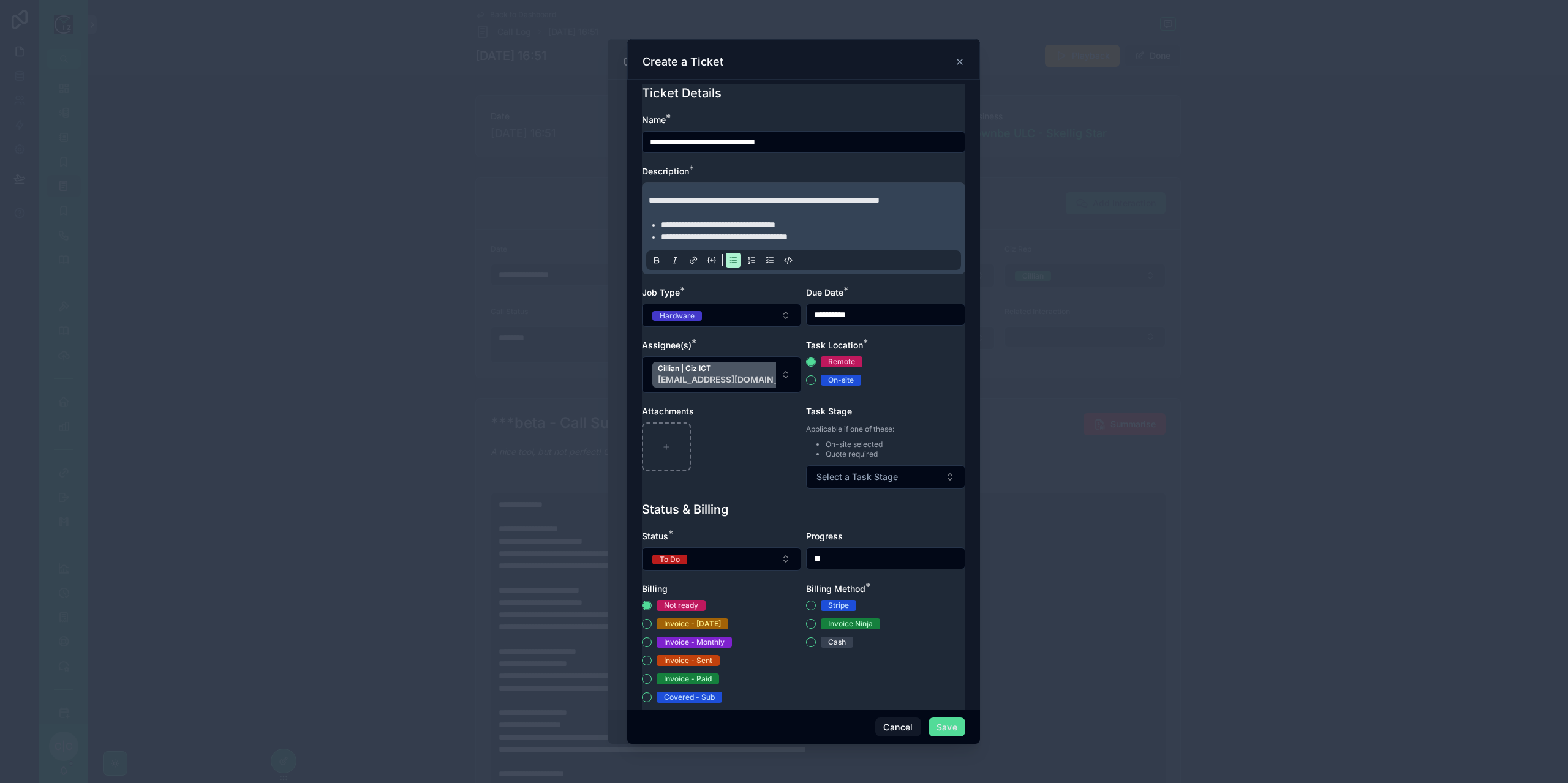
click at [918, 323] on input "**********" at bounding box center [885, 315] width 158 height 17
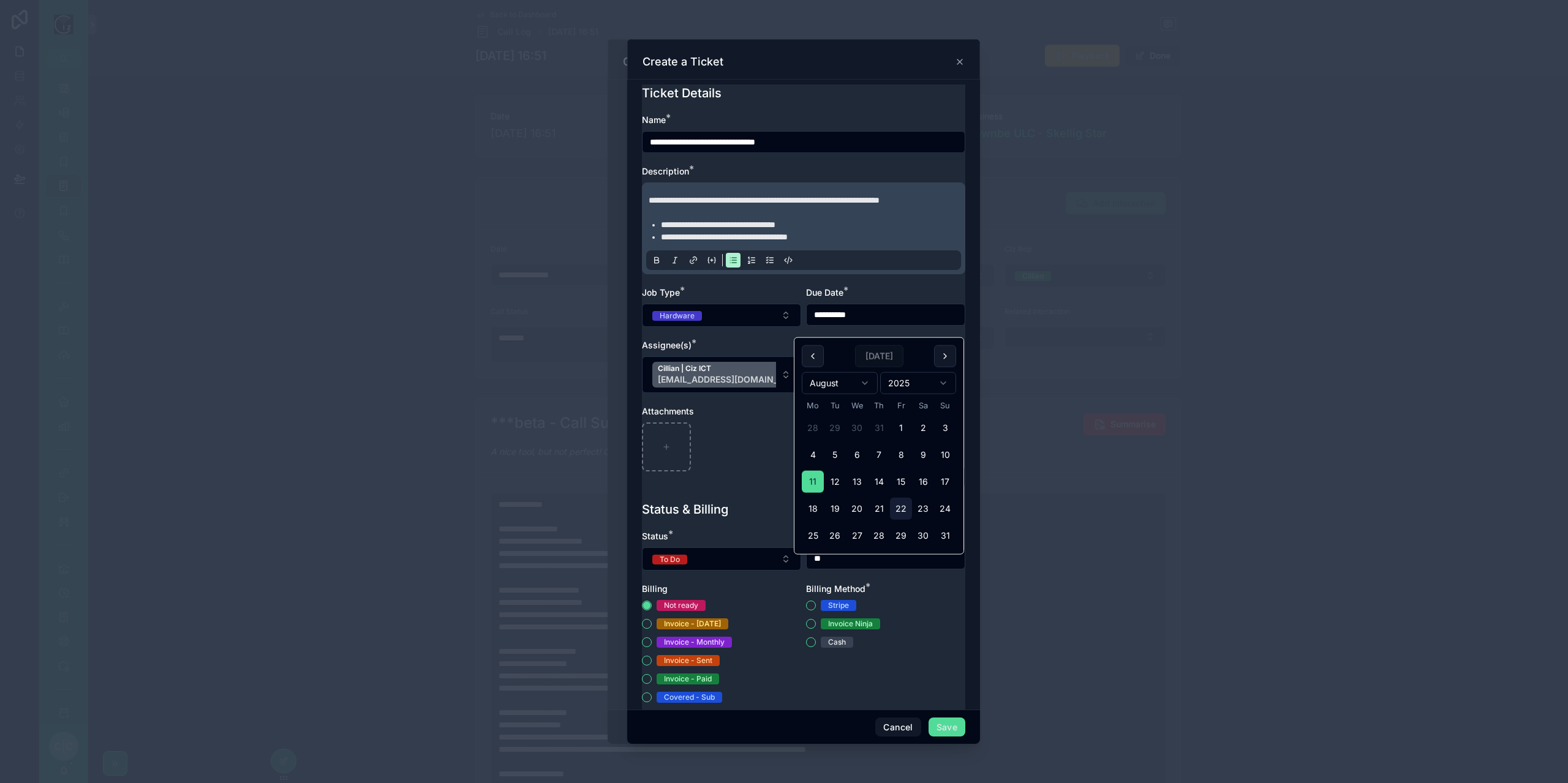
click at [901, 506] on button "22" at bounding box center [901, 509] width 22 height 22
type input "**********"
click at [916, 299] on div "Due Date *" at bounding box center [885, 293] width 159 height 12
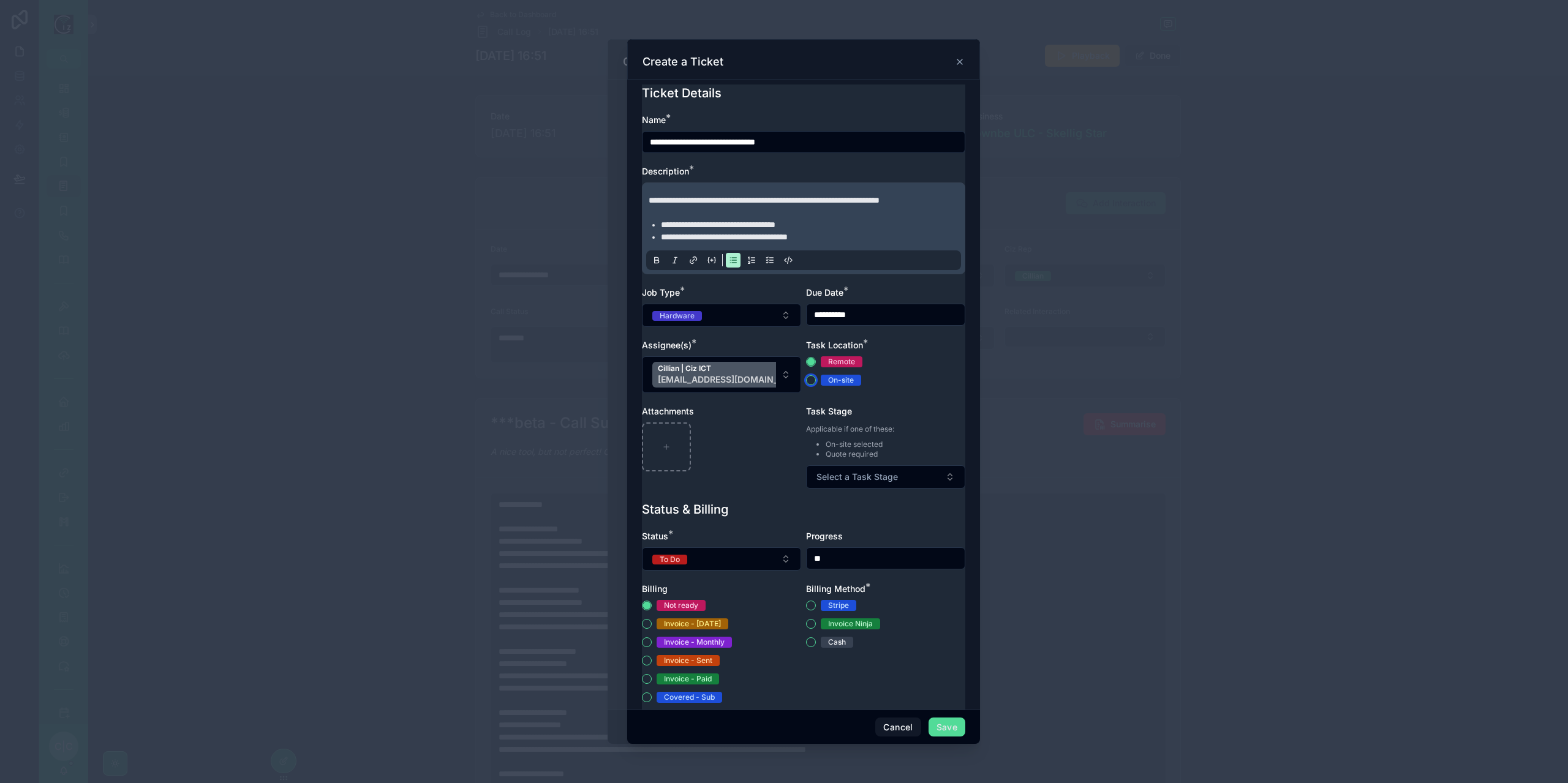
click at [806, 385] on button "On-site" at bounding box center [811, 380] width 10 height 10
click at [809, 368] on div "Remote" at bounding box center [885, 362] width 159 height 11
click at [806, 367] on button "Remote" at bounding box center [811, 362] width 10 height 10
click at [882, 483] on span "Select a Task Stage" at bounding box center [857, 477] width 82 height 12
click at [846, 550] on div "Quote" at bounding box center [879, 552] width 149 height 17
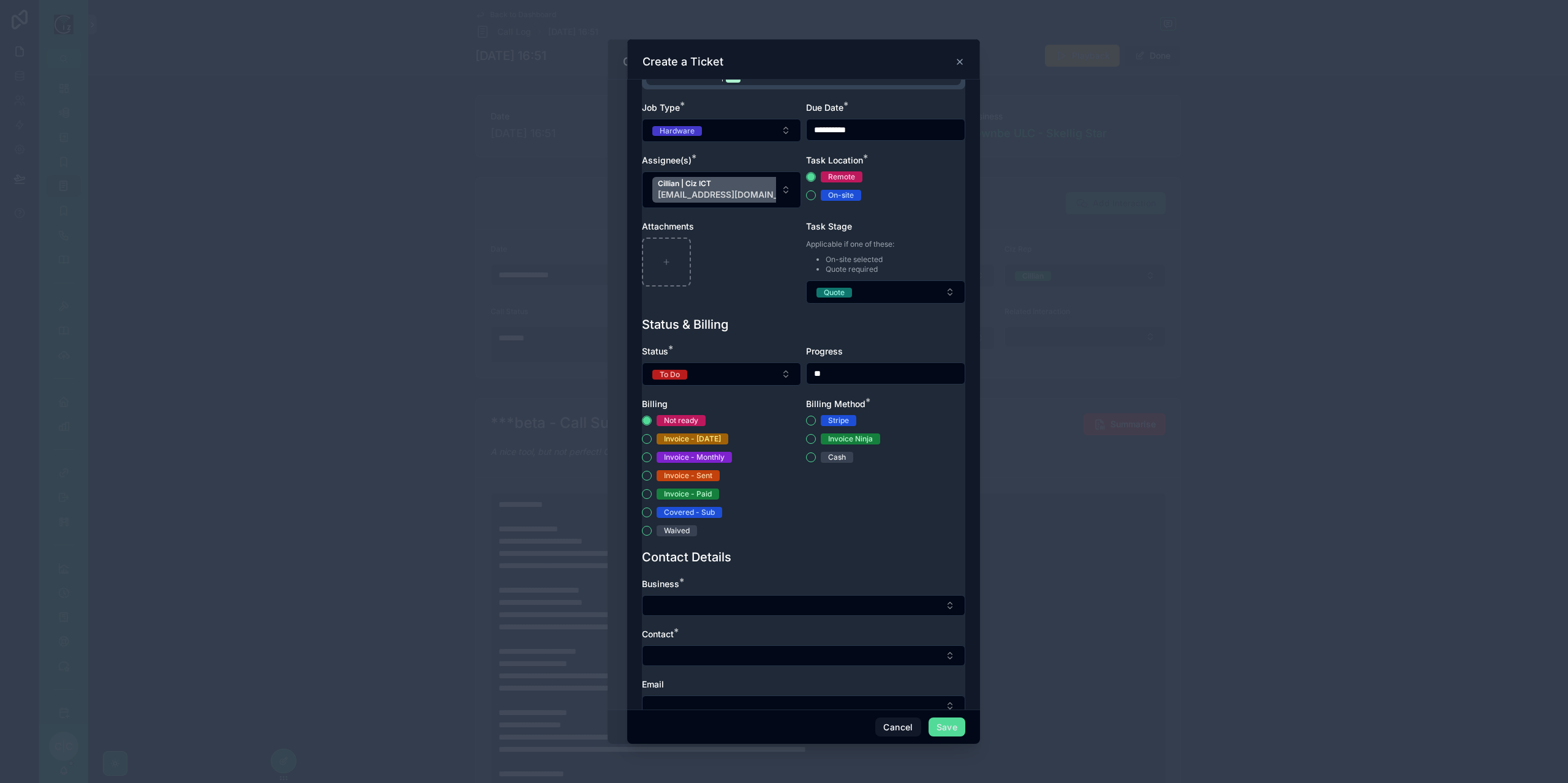
scroll to position [245, 0]
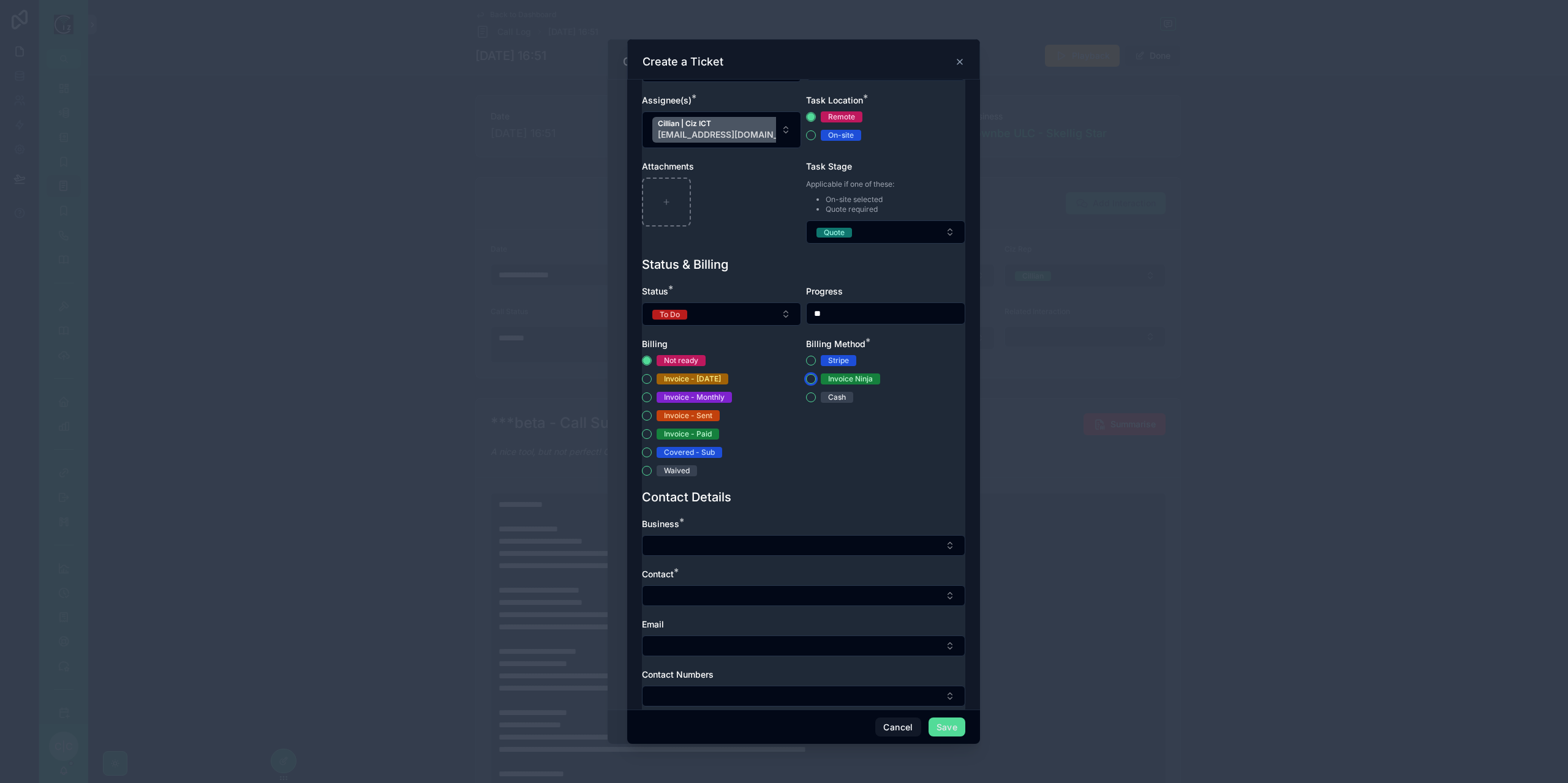
click at [806, 384] on button "Invoice Ninja" at bounding box center [811, 379] width 10 height 10
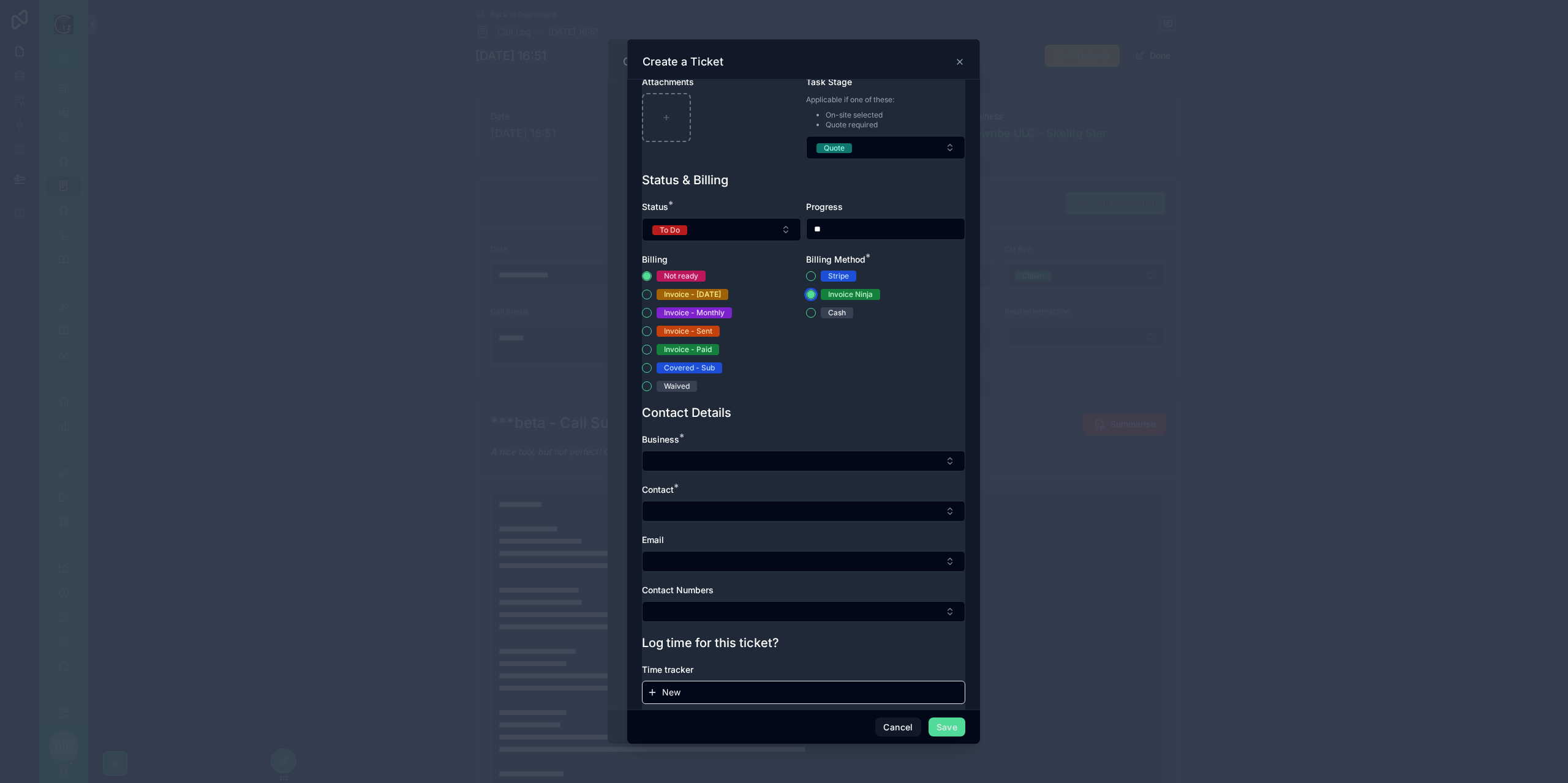
scroll to position [353, 0]
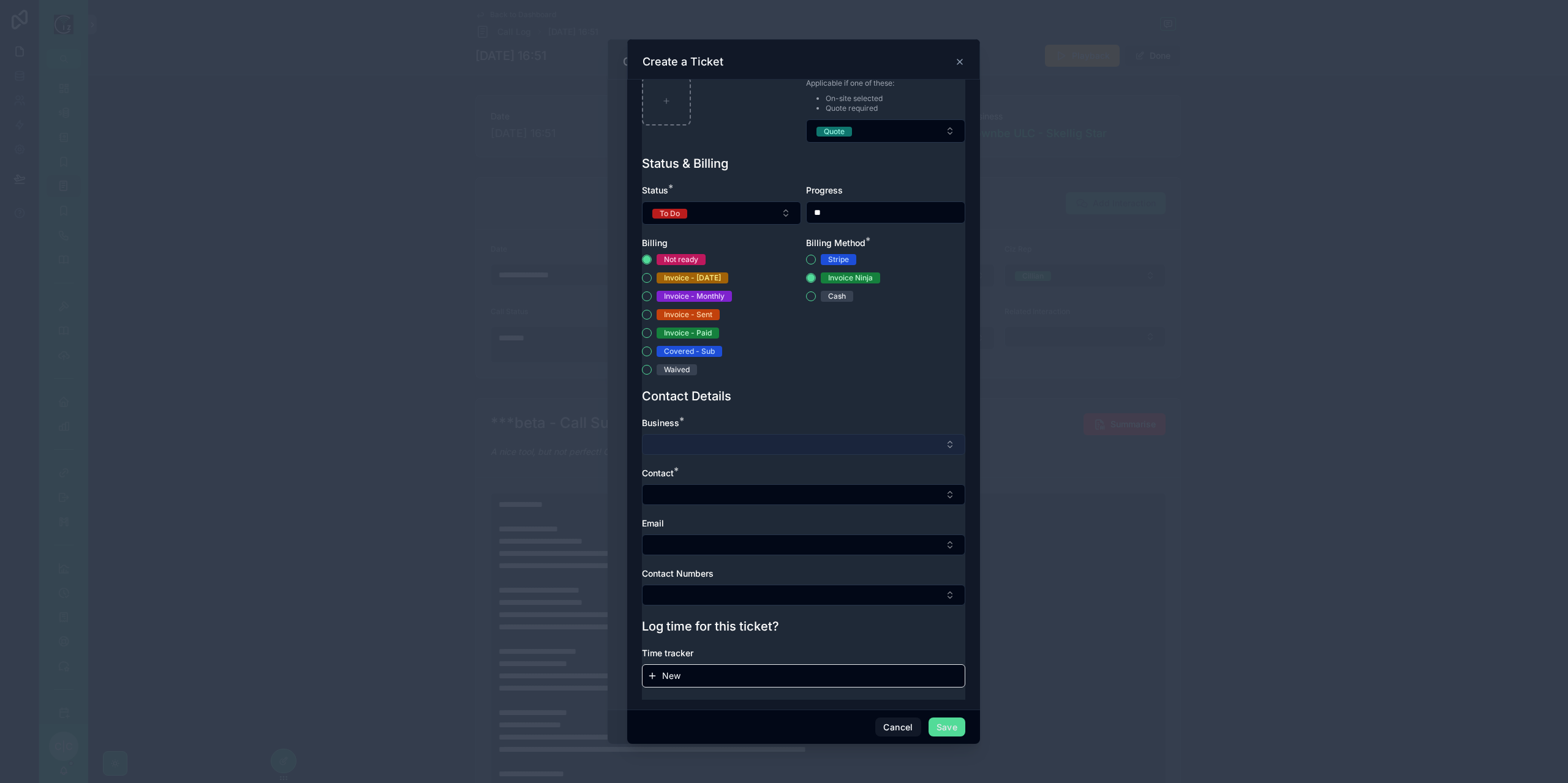
click at [779, 453] on button "Select Button" at bounding box center [803, 445] width 323 height 21
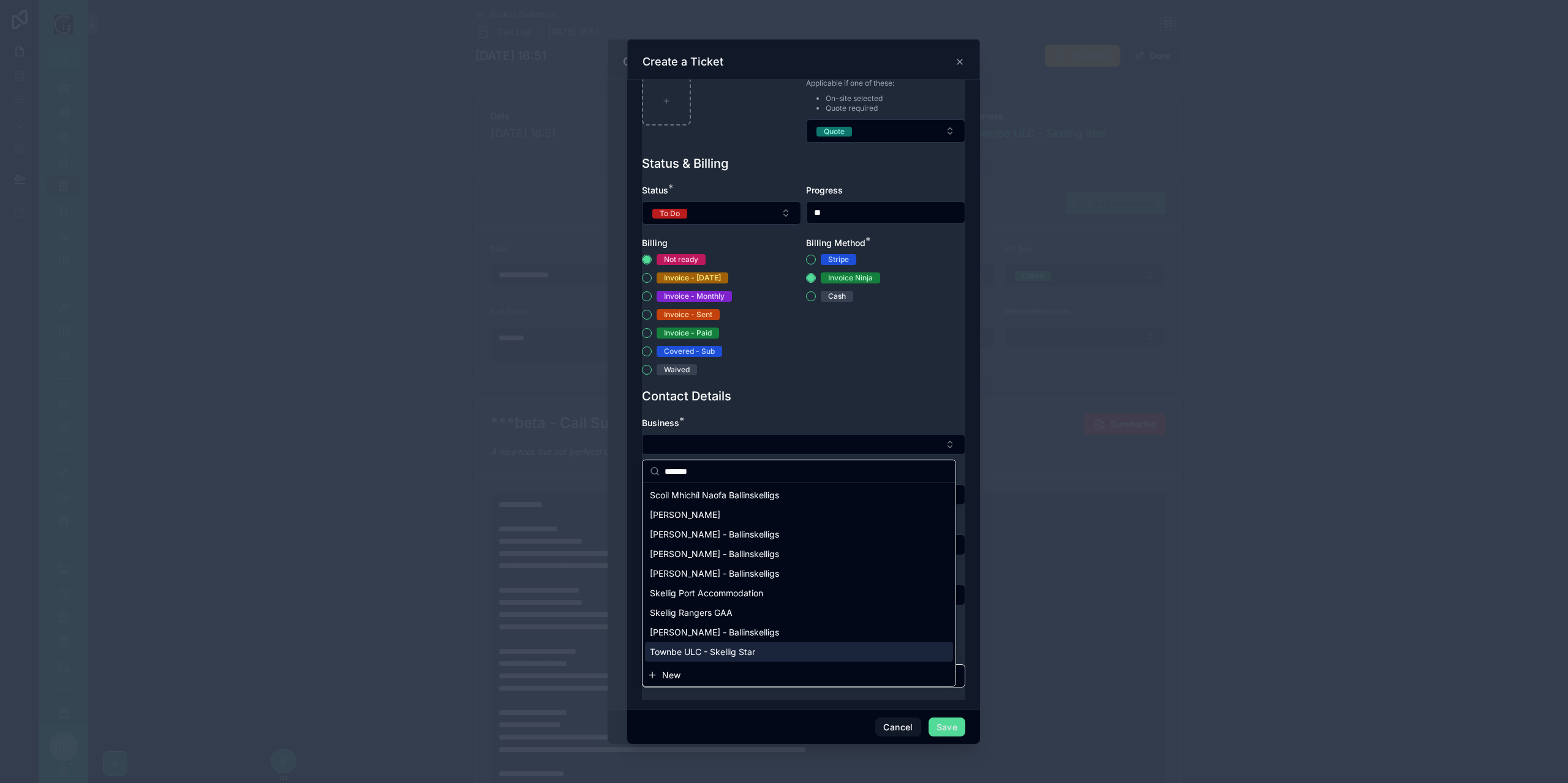
type input "*******"
click at [747, 647] on span "Townbe ULC - Skellig Star" at bounding box center [703, 652] width 106 height 12
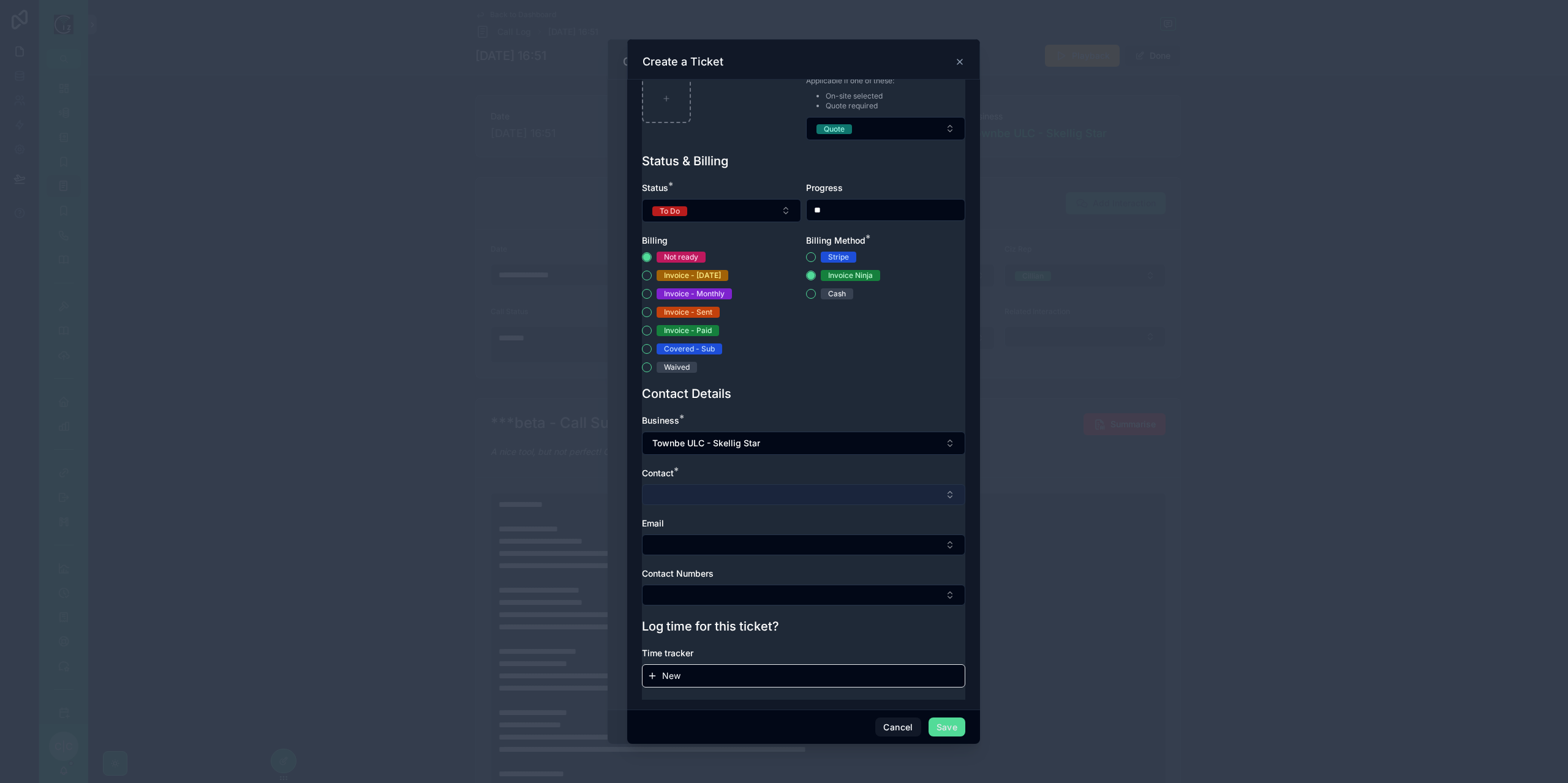
click at [719, 503] on button "Select Button" at bounding box center [803, 495] width 323 height 21
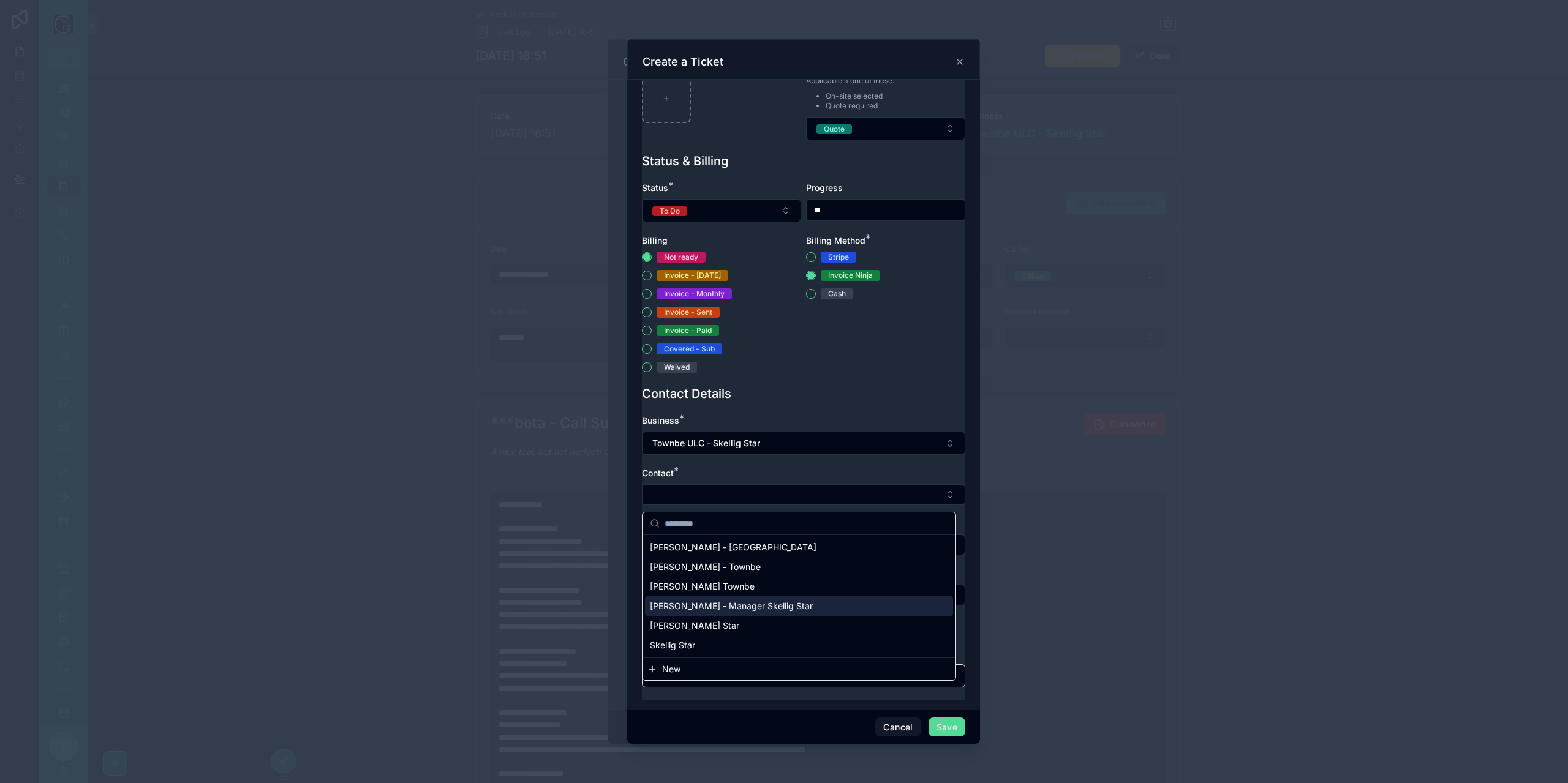
click at [735, 605] on span "[PERSON_NAME] - Manager Skellig Star" at bounding box center [731, 606] width 163 height 12
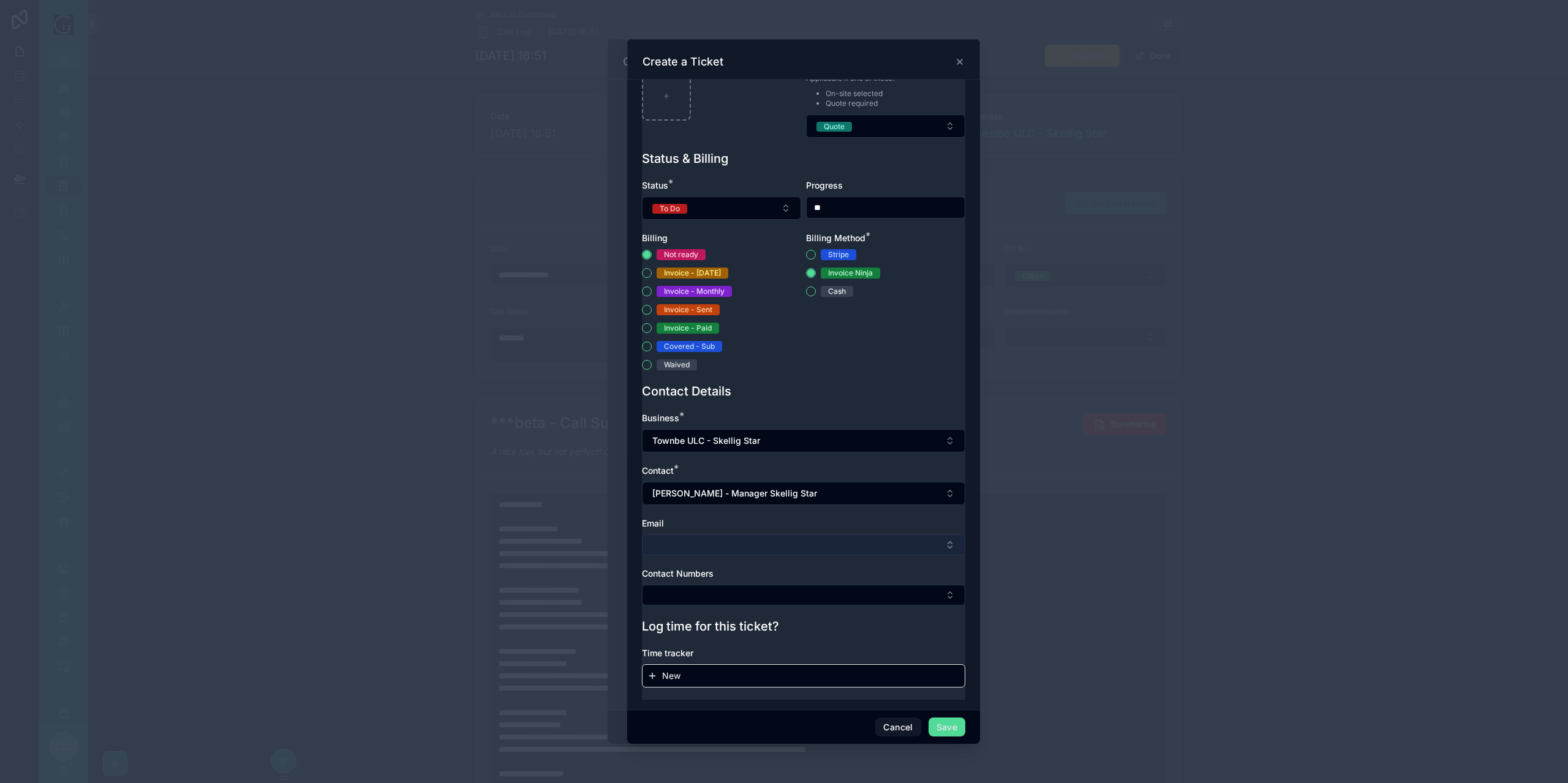
click at [742, 546] on button "Select Button" at bounding box center [803, 545] width 323 height 21
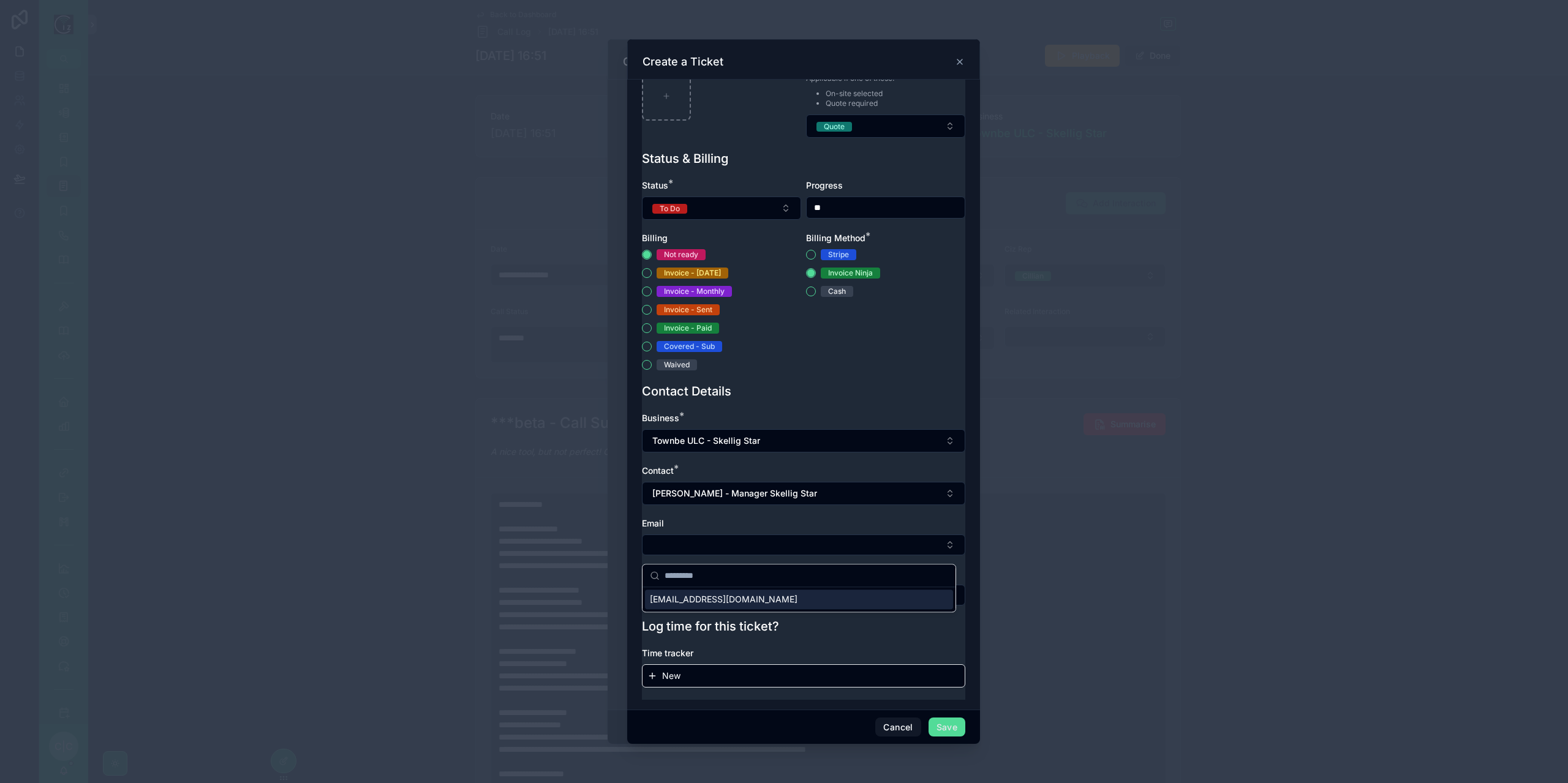
click at [744, 601] on div "[EMAIL_ADDRESS][DOMAIN_NAME]" at bounding box center [799, 600] width 308 height 20
click at [757, 601] on button "Select Button" at bounding box center [803, 596] width 323 height 21
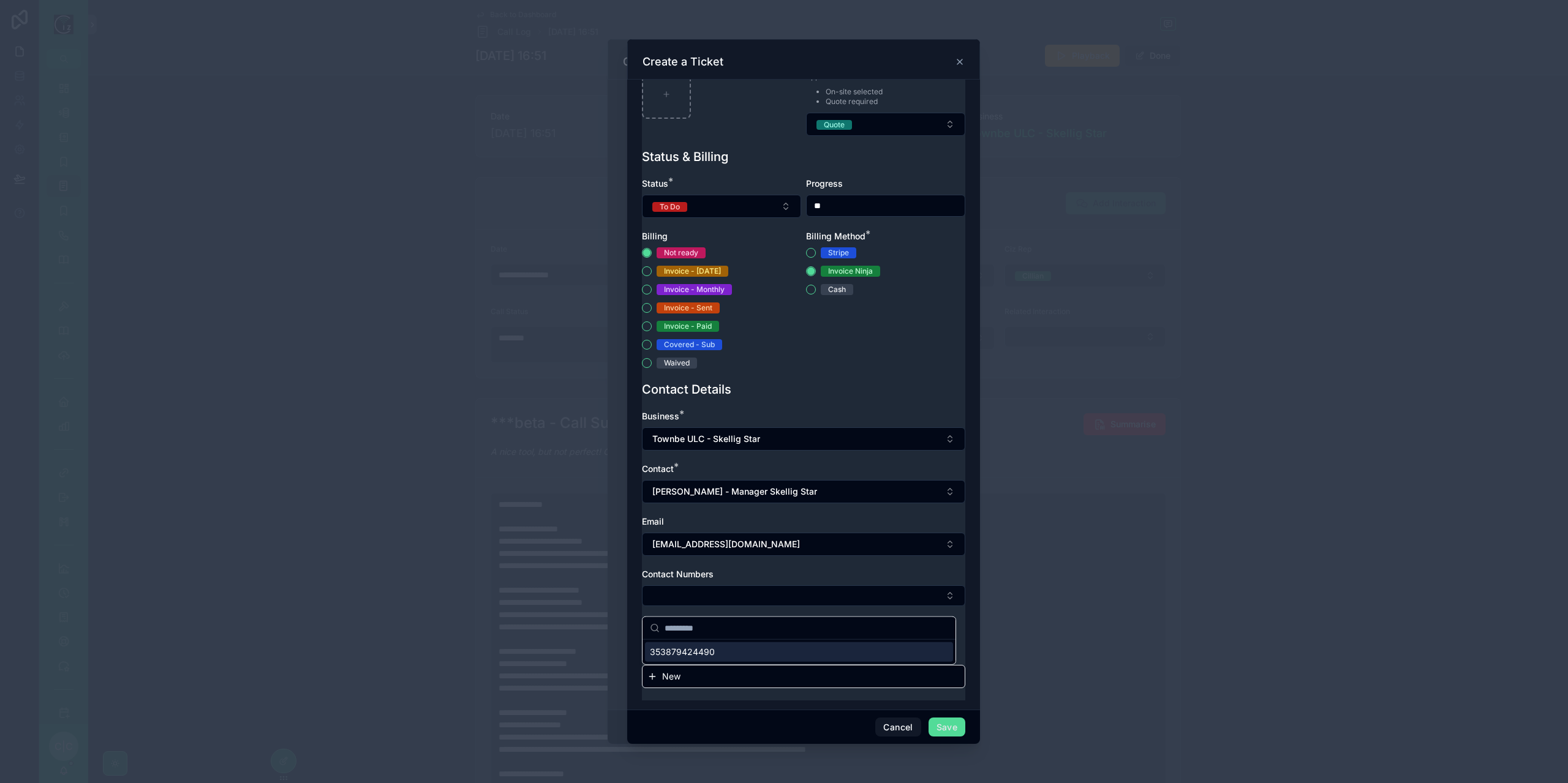
click at [728, 647] on div "353879424490" at bounding box center [799, 652] width 308 height 20
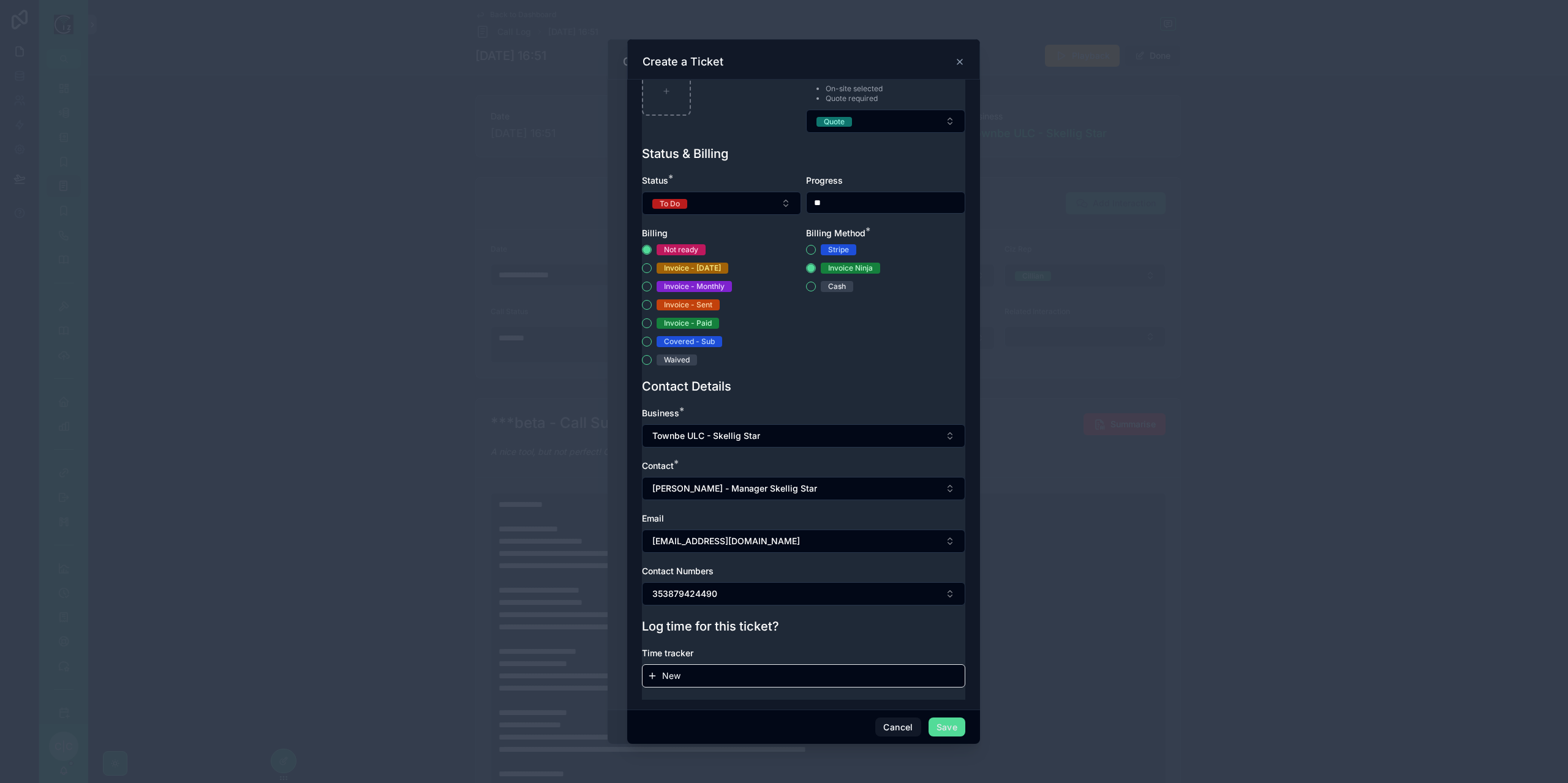
scroll to position [363, 0]
click at [951, 721] on button "Save" at bounding box center [947, 728] width 37 height 20
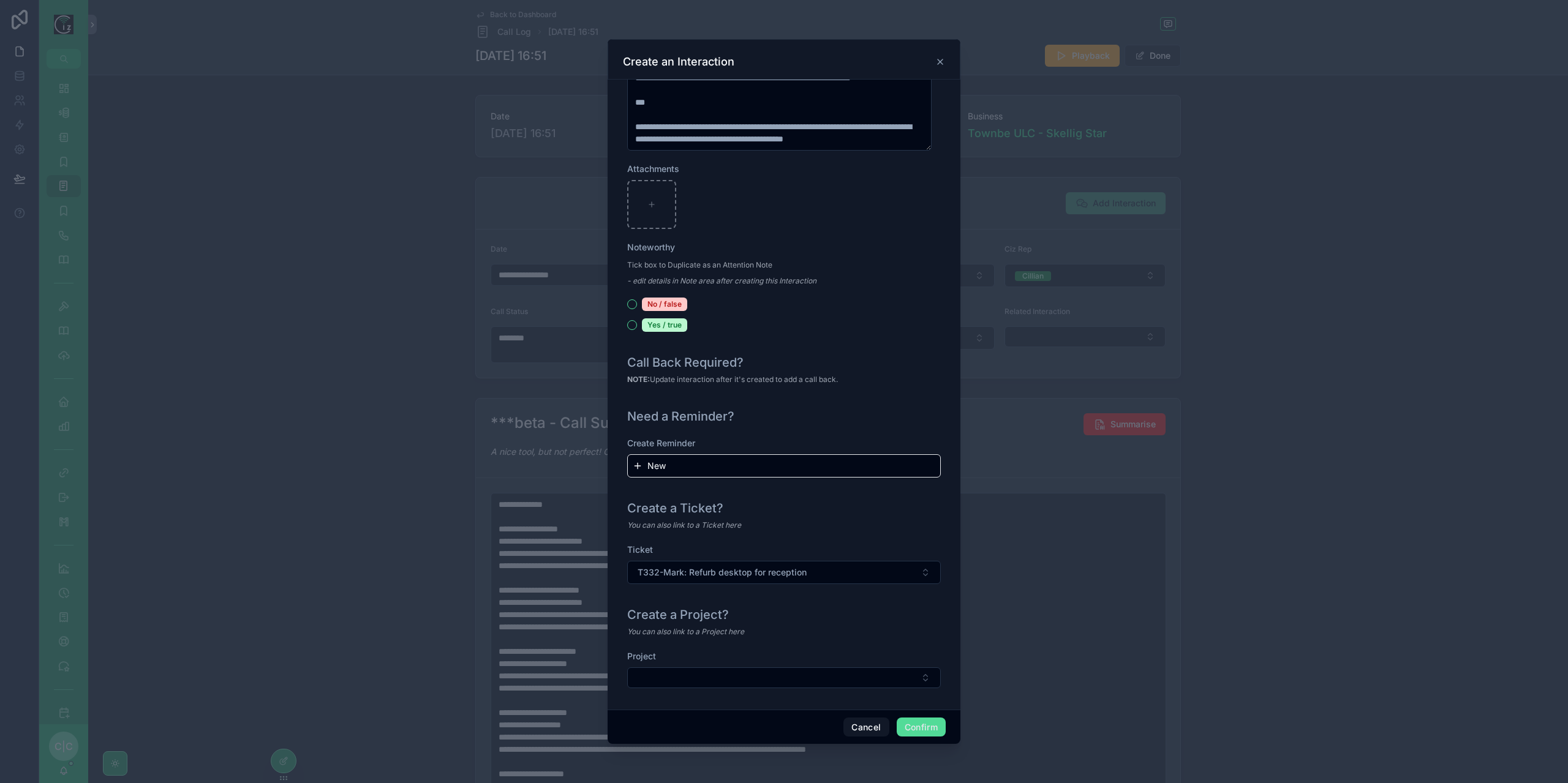
scroll to position [1108, 0]
click at [915, 723] on button "Confirm" at bounding box center [921, 728] width 49 height 20
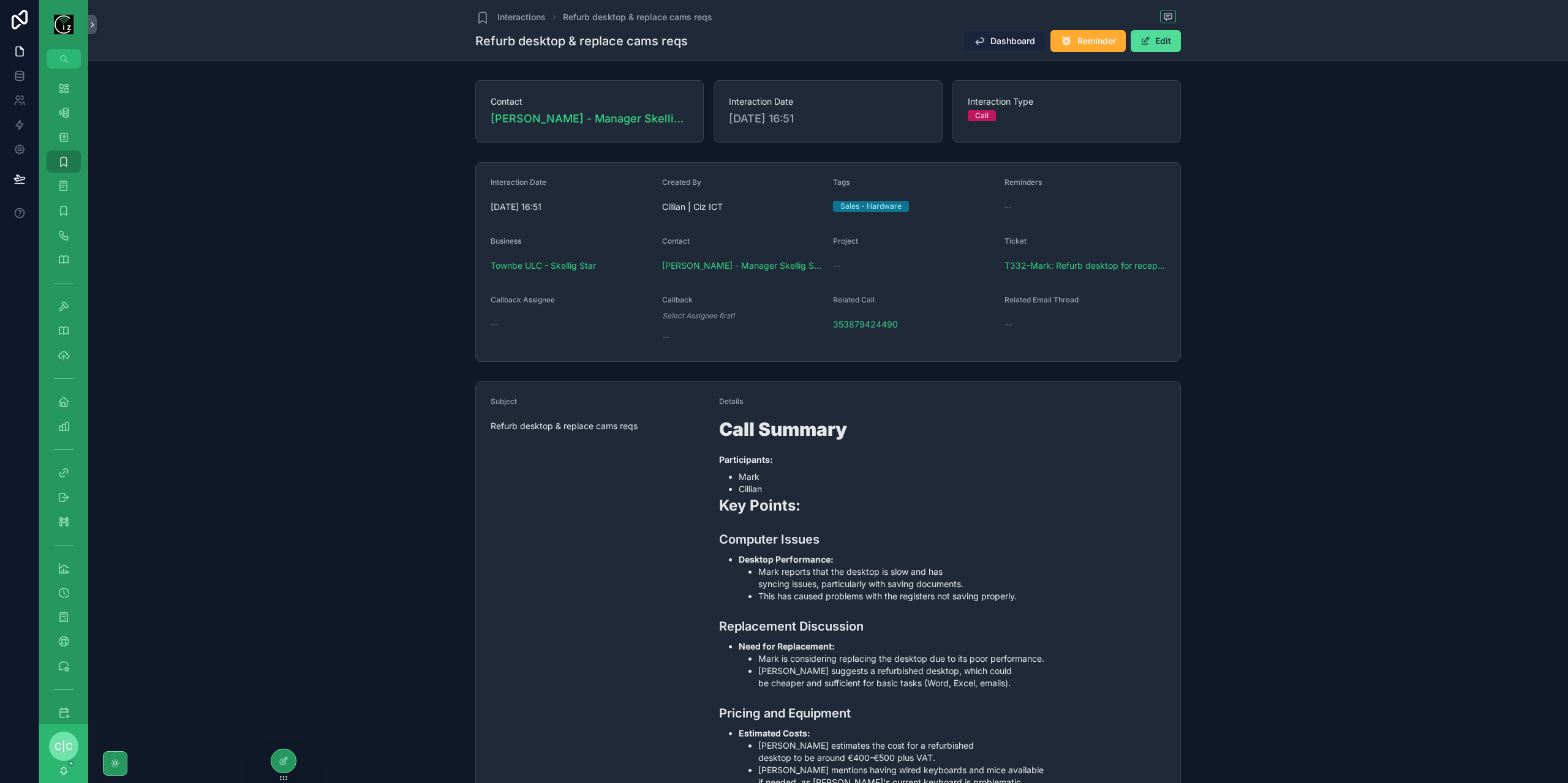
click at [1003, 37] on span "Dashboard" at bounding box center [1013, 41] width 45 height 12
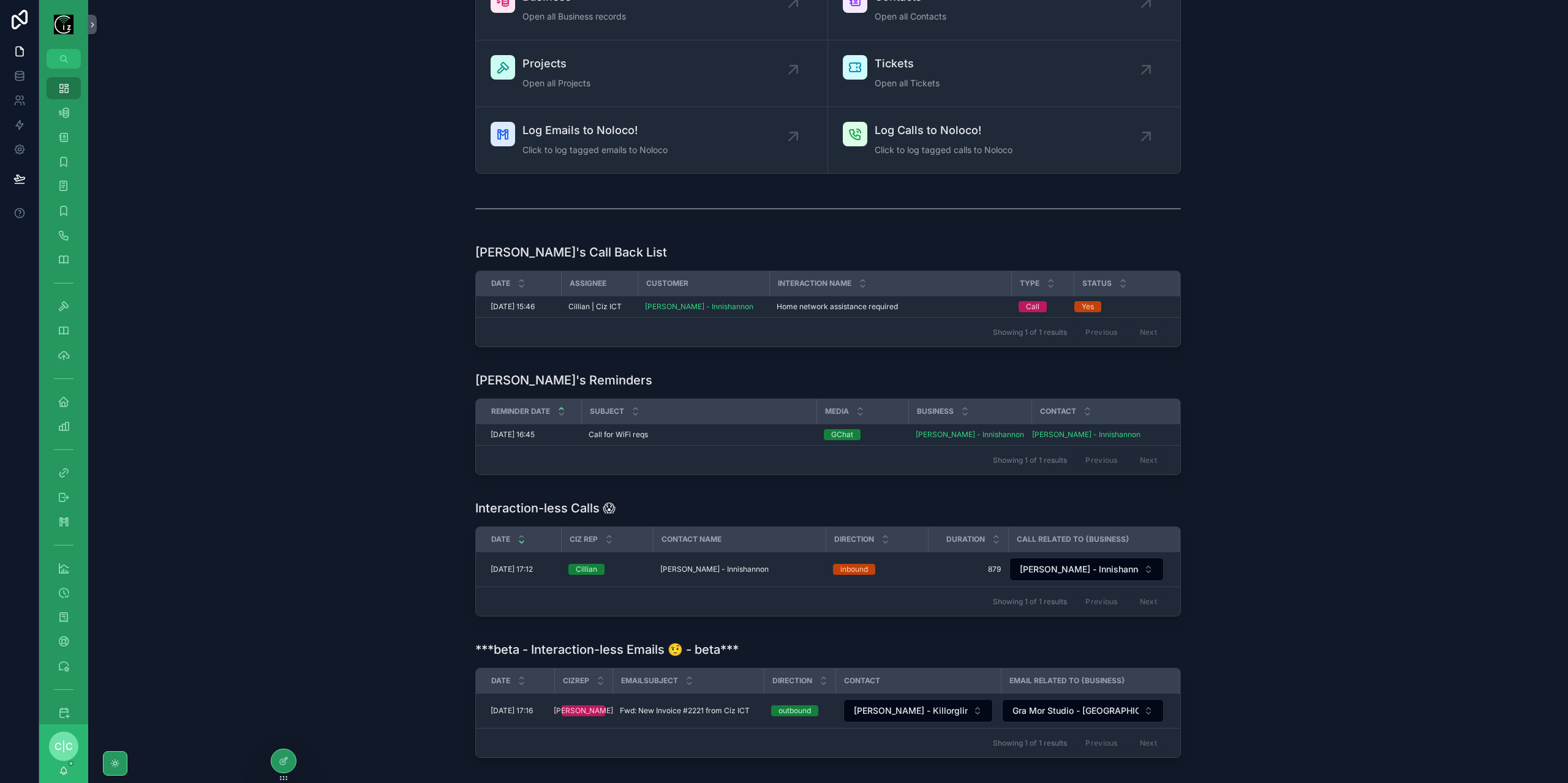
scroll to position [156, 0]
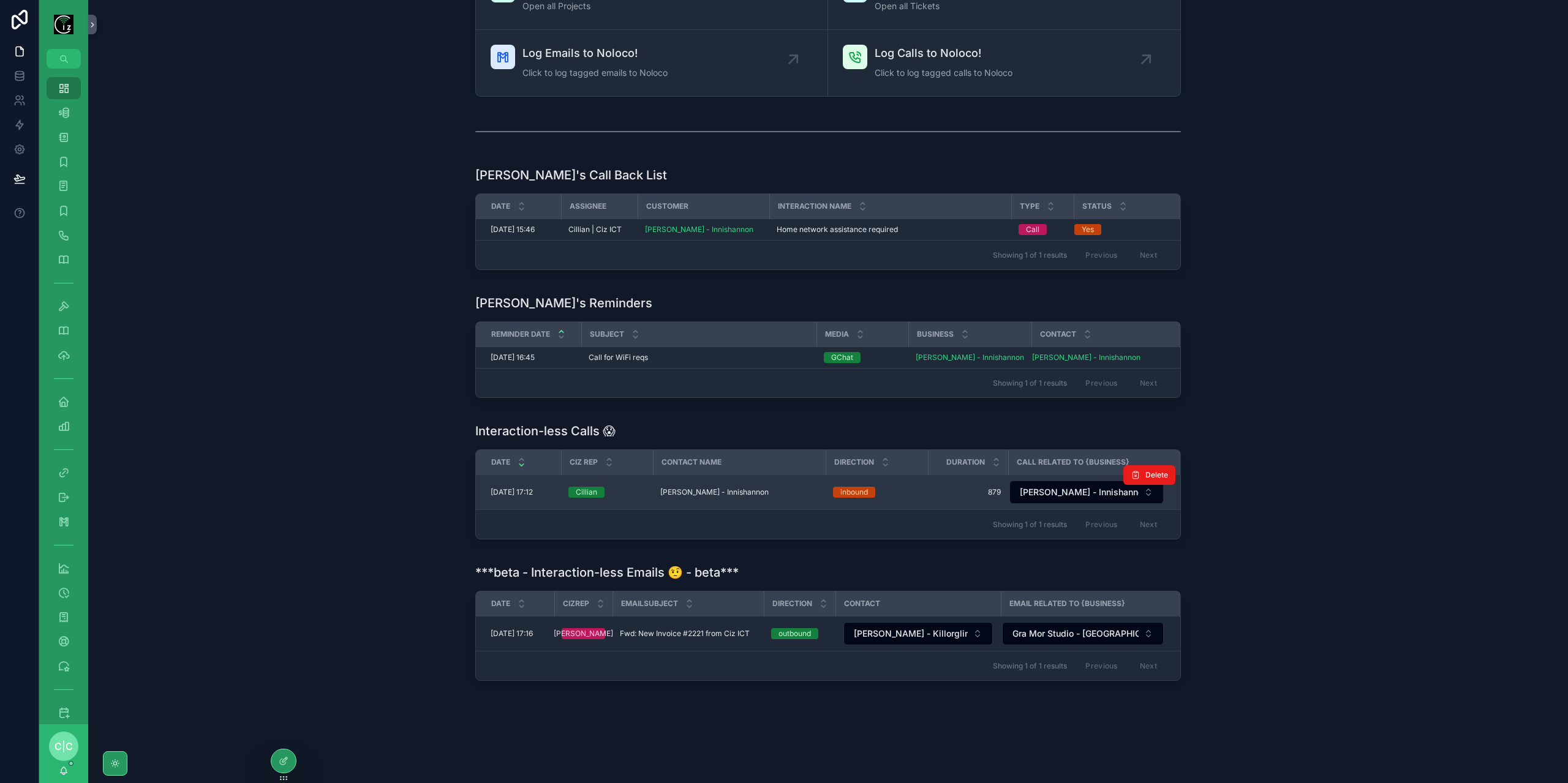
click at [732, 495] on td "[PERSON_NAME] - Innishannon [PERSON_NAME] - Innishannon" at bounding box center [739, 492] width 172 height 35
click at [733, 482] on td "[PERSON_NAME] - Innishannon [PERSON_NAME] - Innishannon" at bounding box center [739, 492] width 172 height 35
click at [728, 492] on span "[PERSON_NAME] - Innishannon" at bounding box center [714, 492] width 109 height 10
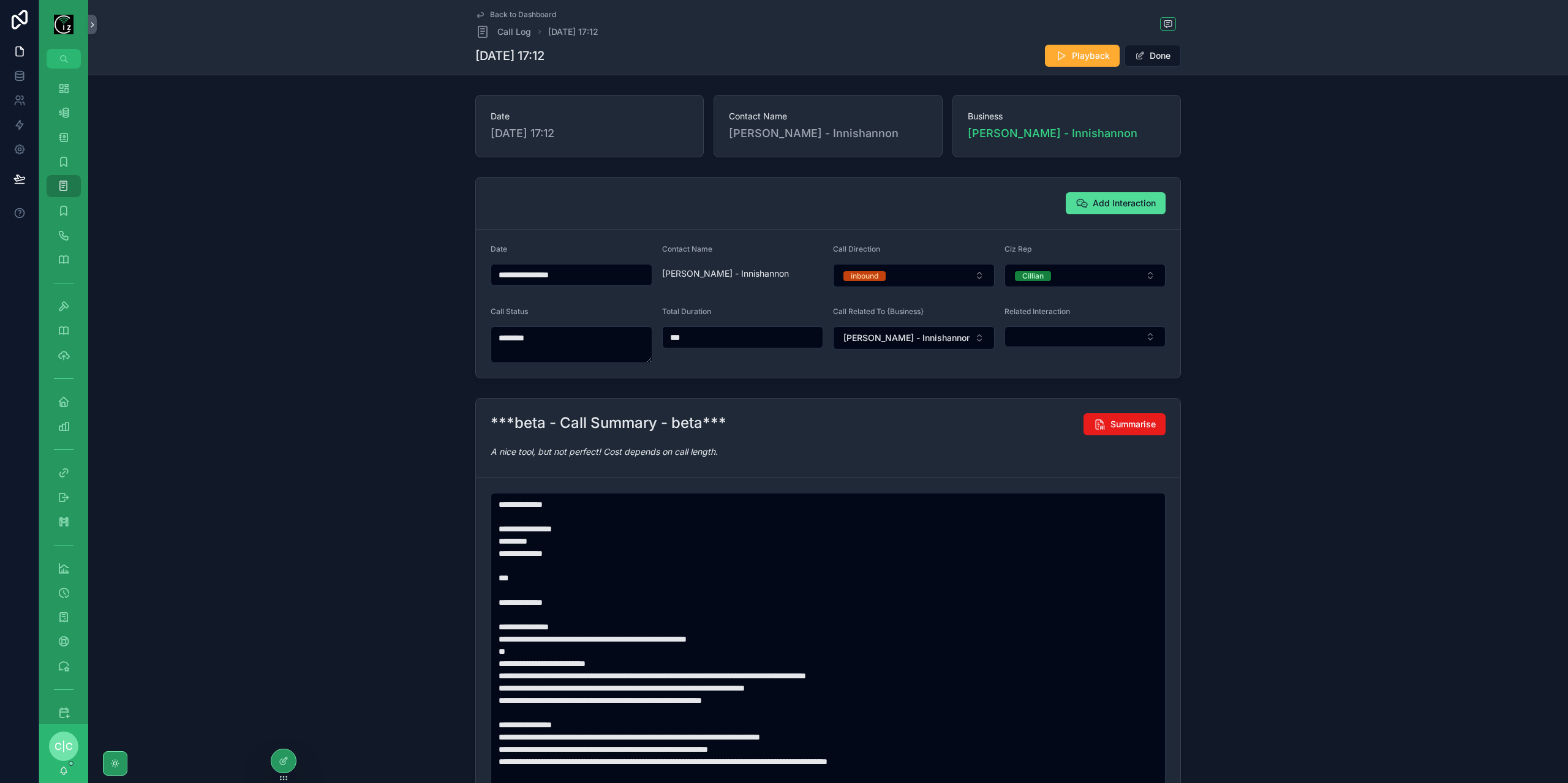
type textarea "**********"
click at [1161, 50] on button "Done" at bounding box center [1153, 56] width 56 height 22
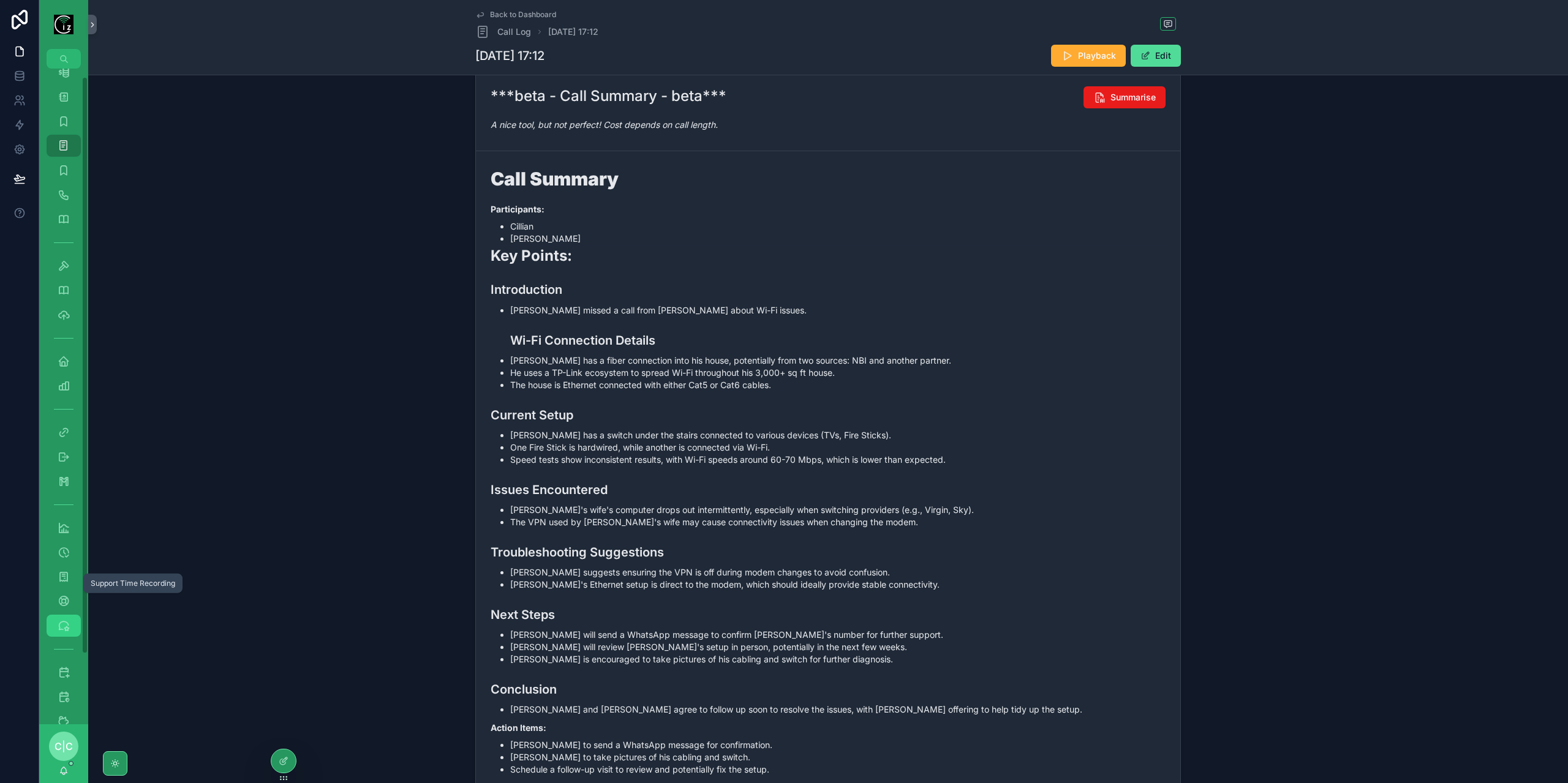
scroll to position [88, 0]
click at [65, 626] on icon "scrollable content" at bounding box center [64, 625] width 12 height 12
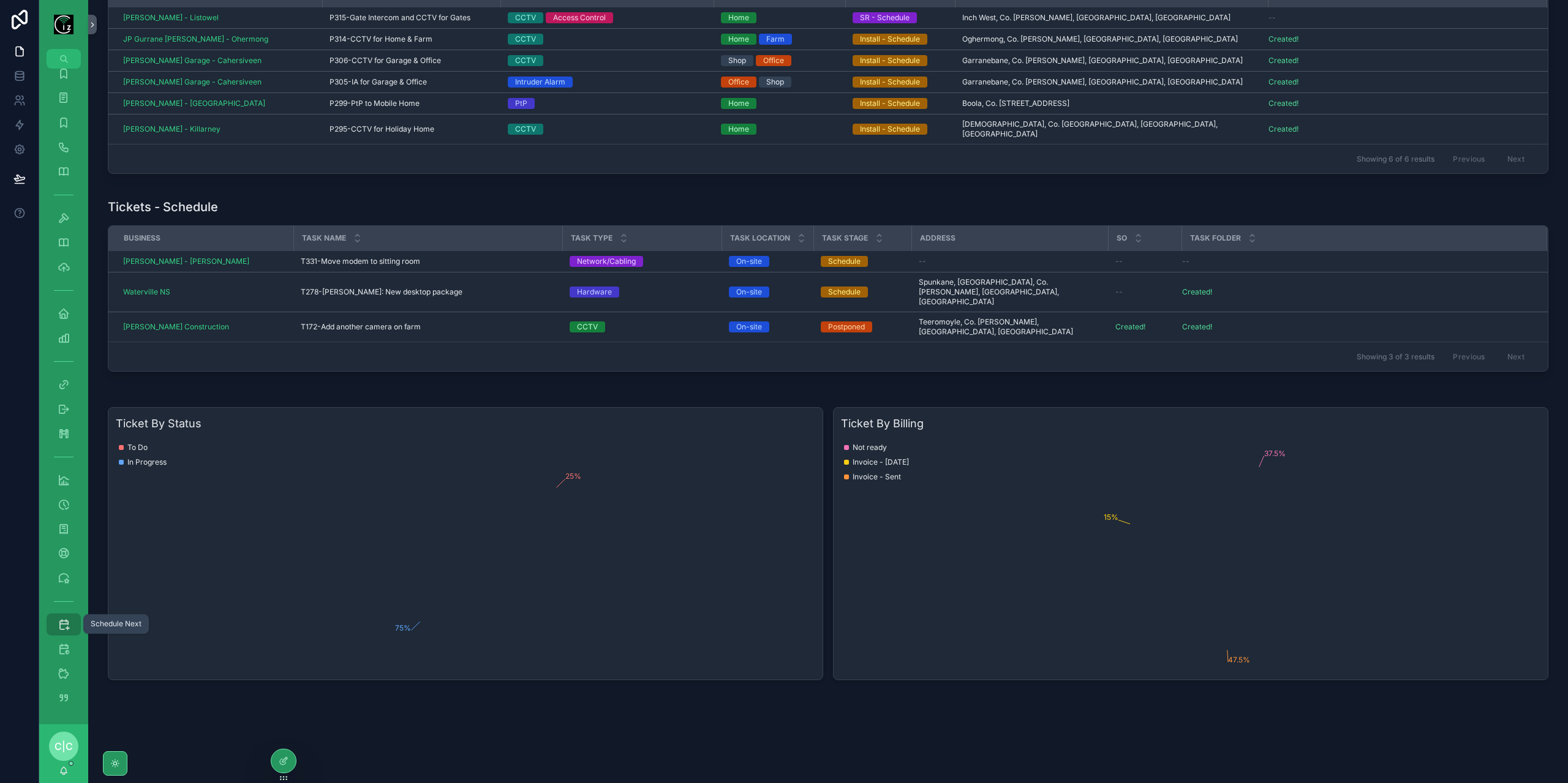
scroll to position [21, 0]
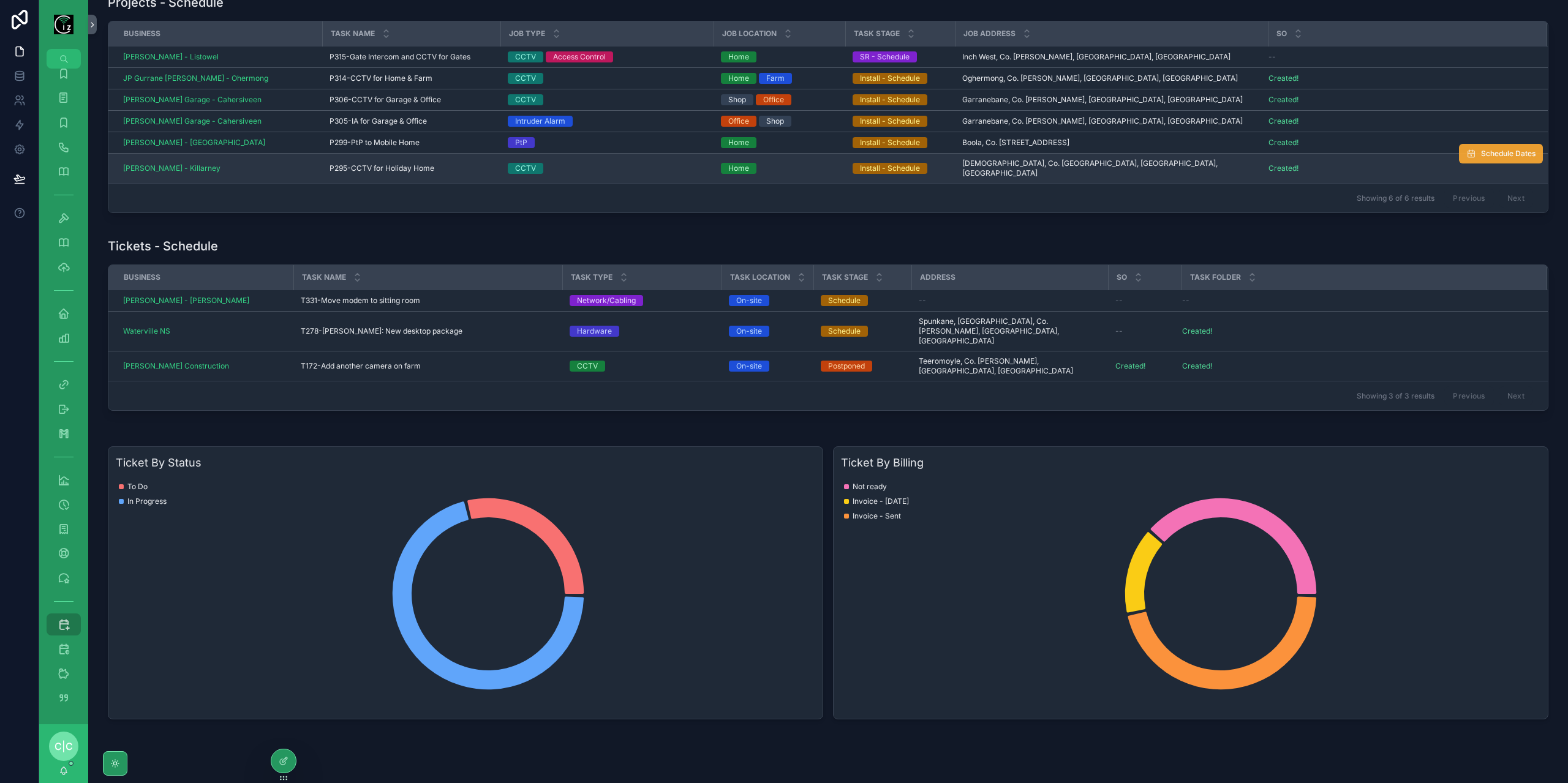
click at [1491, 152] on span "Schedule Dates" at bounding box center [1508, 154] width 55 height 10
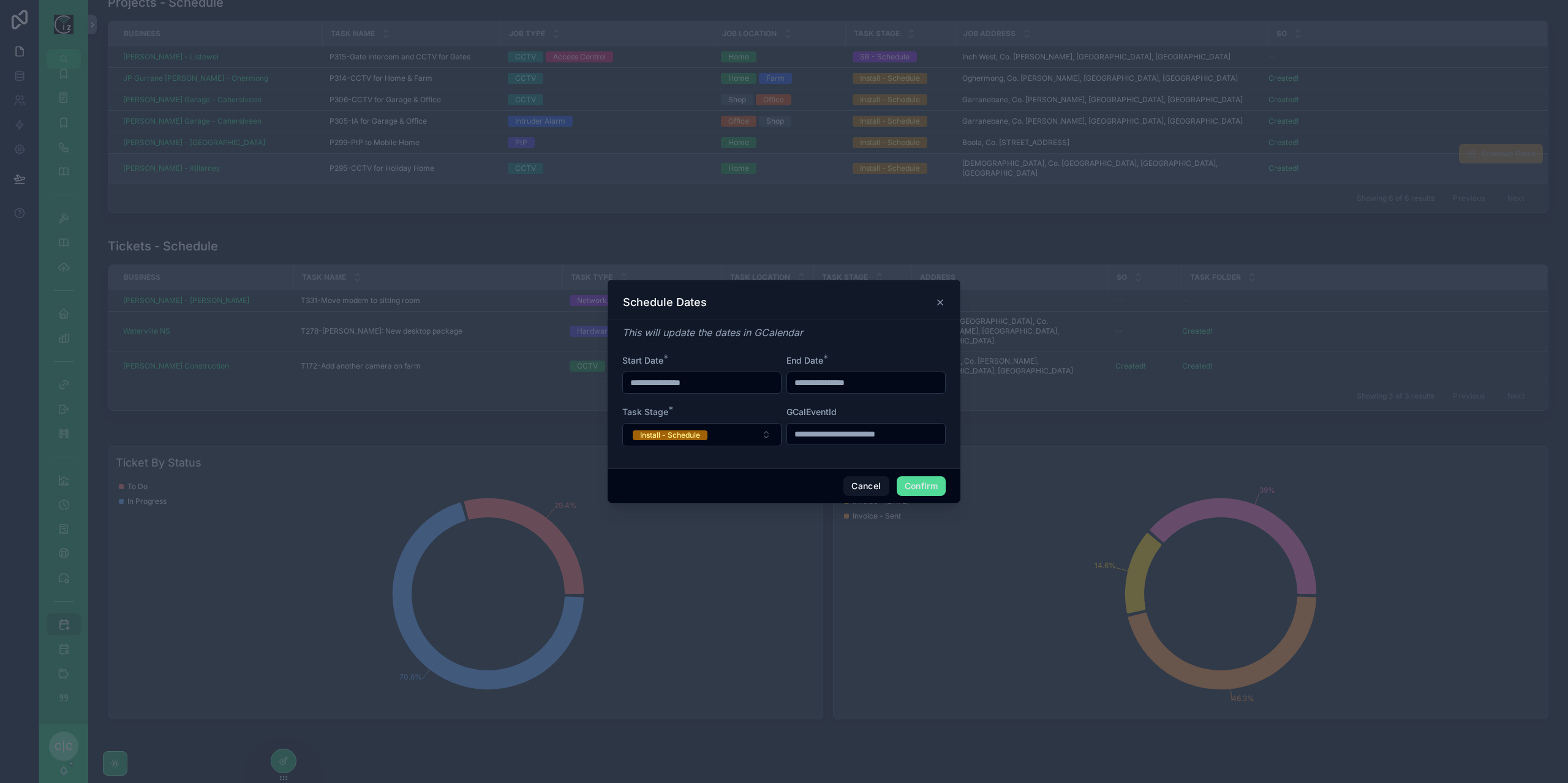
click at [723, 384] on input "**********" at bounding box center [701, 383] width 158 height 17
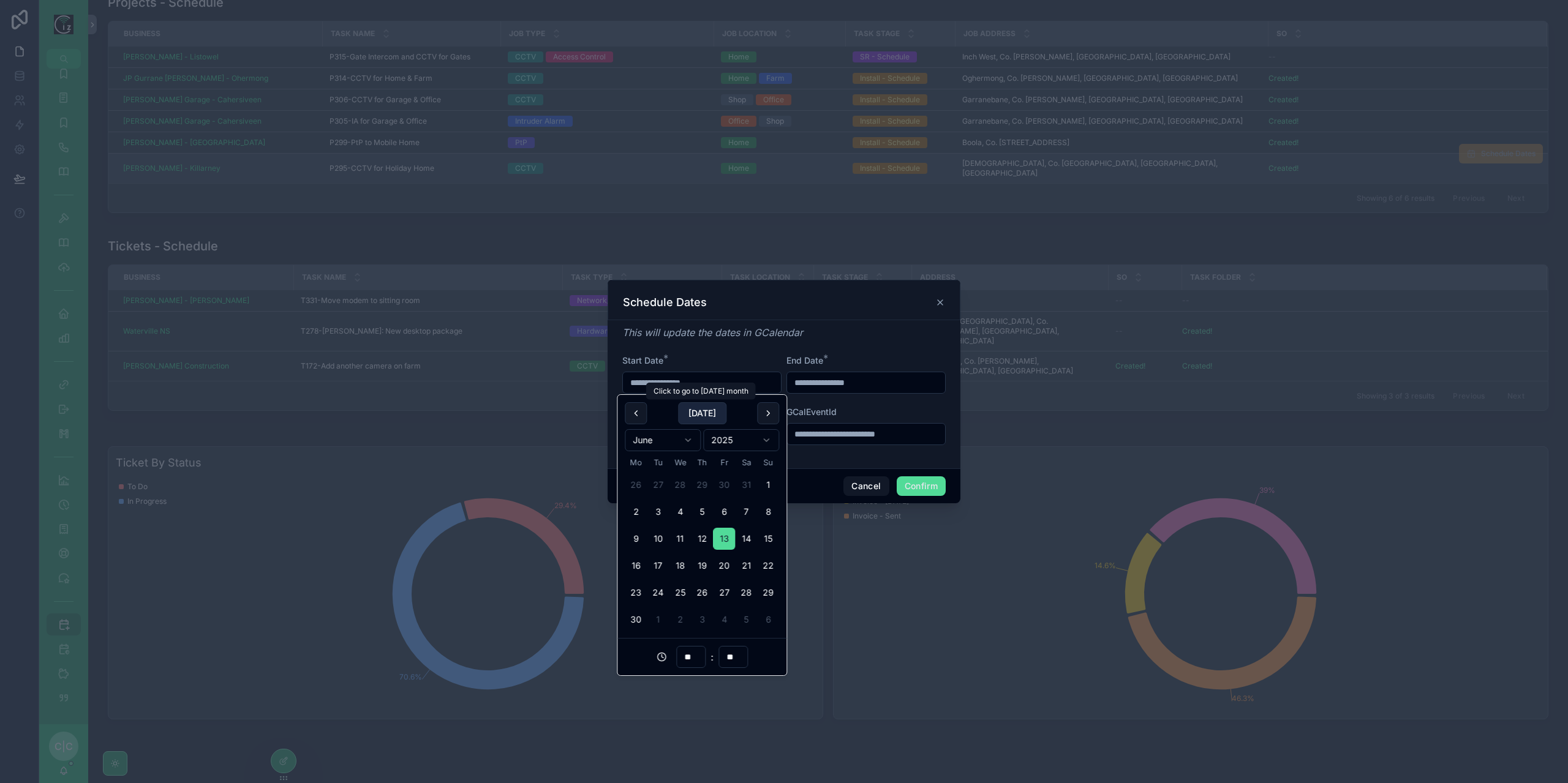
click at [697, 414] on button "[DATE]" at bounding box center [702, 414] width 48 height 22
click at [658, 532] on button "12" at bounding box center [658, 539] width 22 height 22
click at [688, 628] on input "**" at bounding box center [691, 630] width 28 height 17
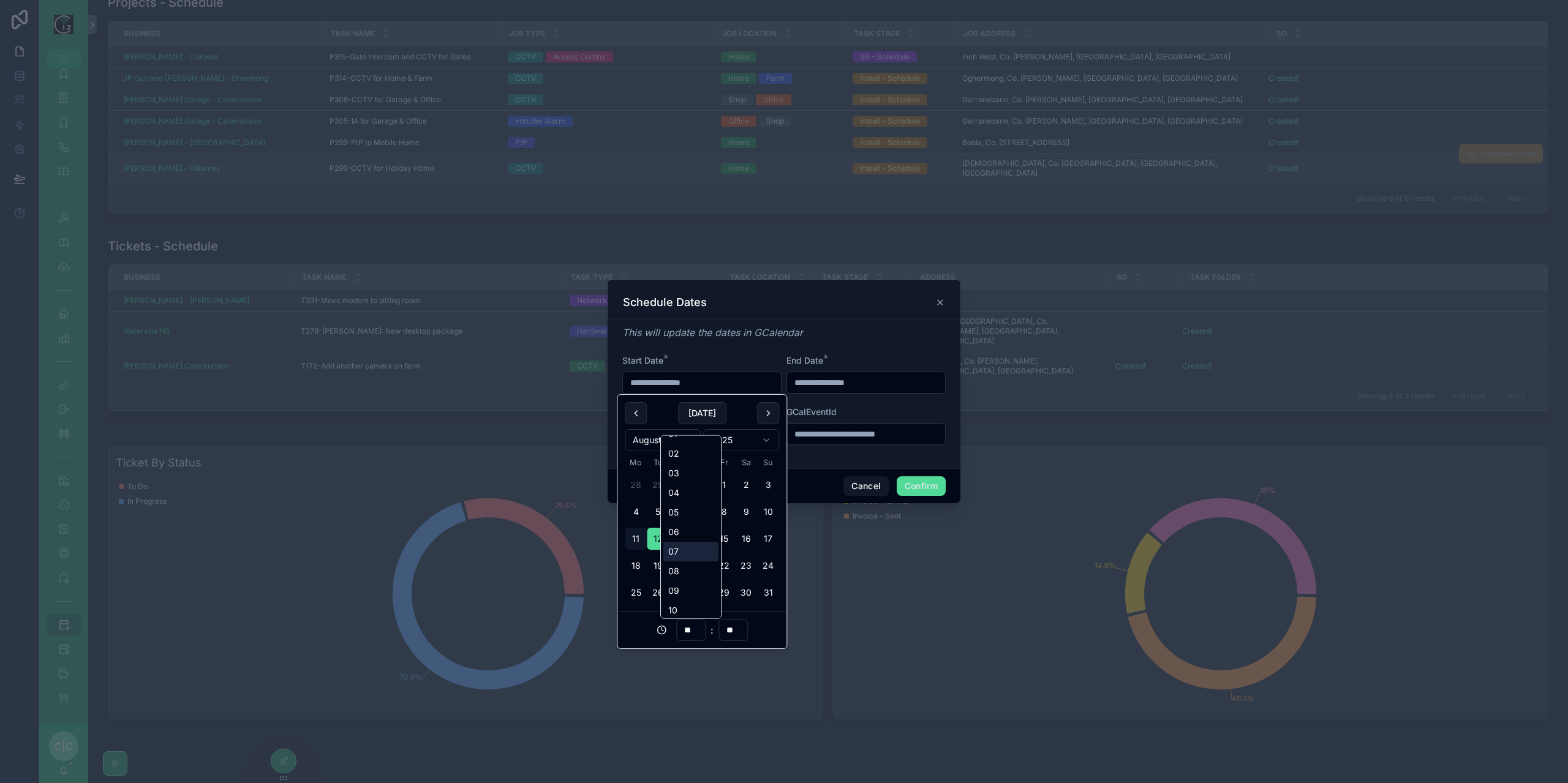
scroll to position [61, 0]
click at [689, 566] on div "09" at bounding box center [691, 563] width 55 height 20
type input "**********"
type input "**"
click at [881, 380] on input "**********" at bounding box center [865, 383] width 158 height 17
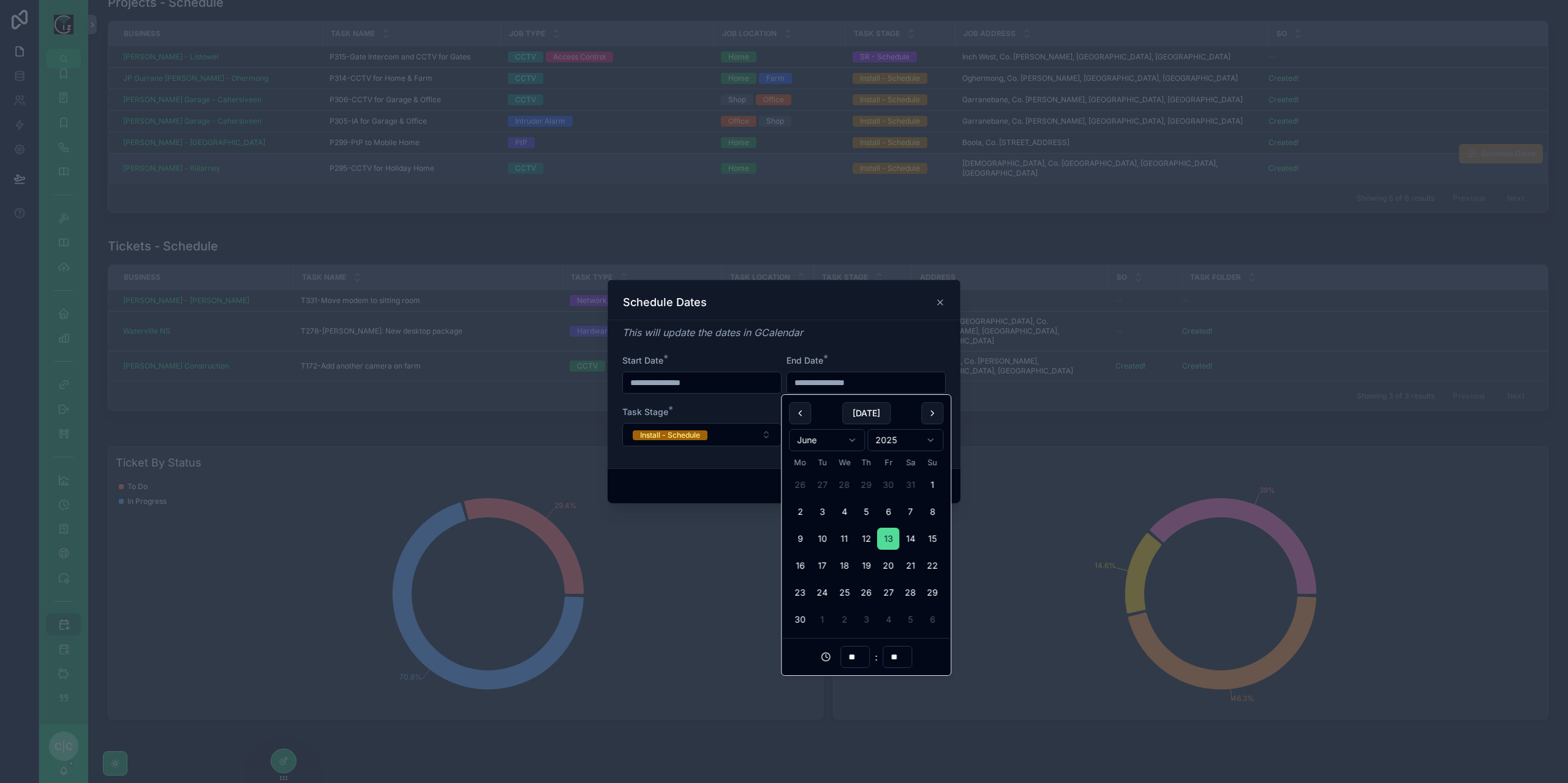
click at [649, 382] on input "**********" at bounding box center [701, 383] width 158 height 17
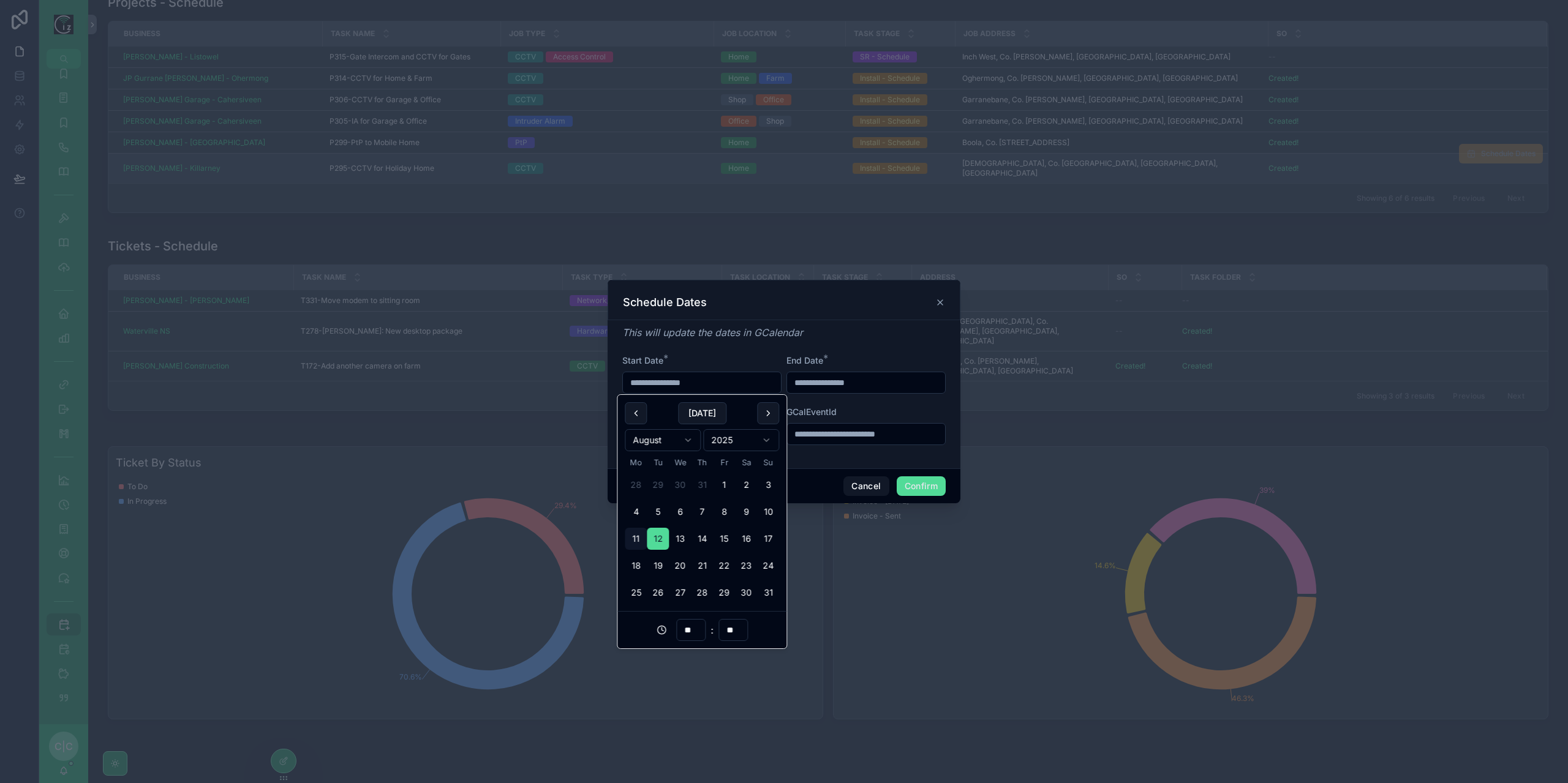
click at [846, 381] on input "**********" at bounding box center [865, 383] width 158 height 17
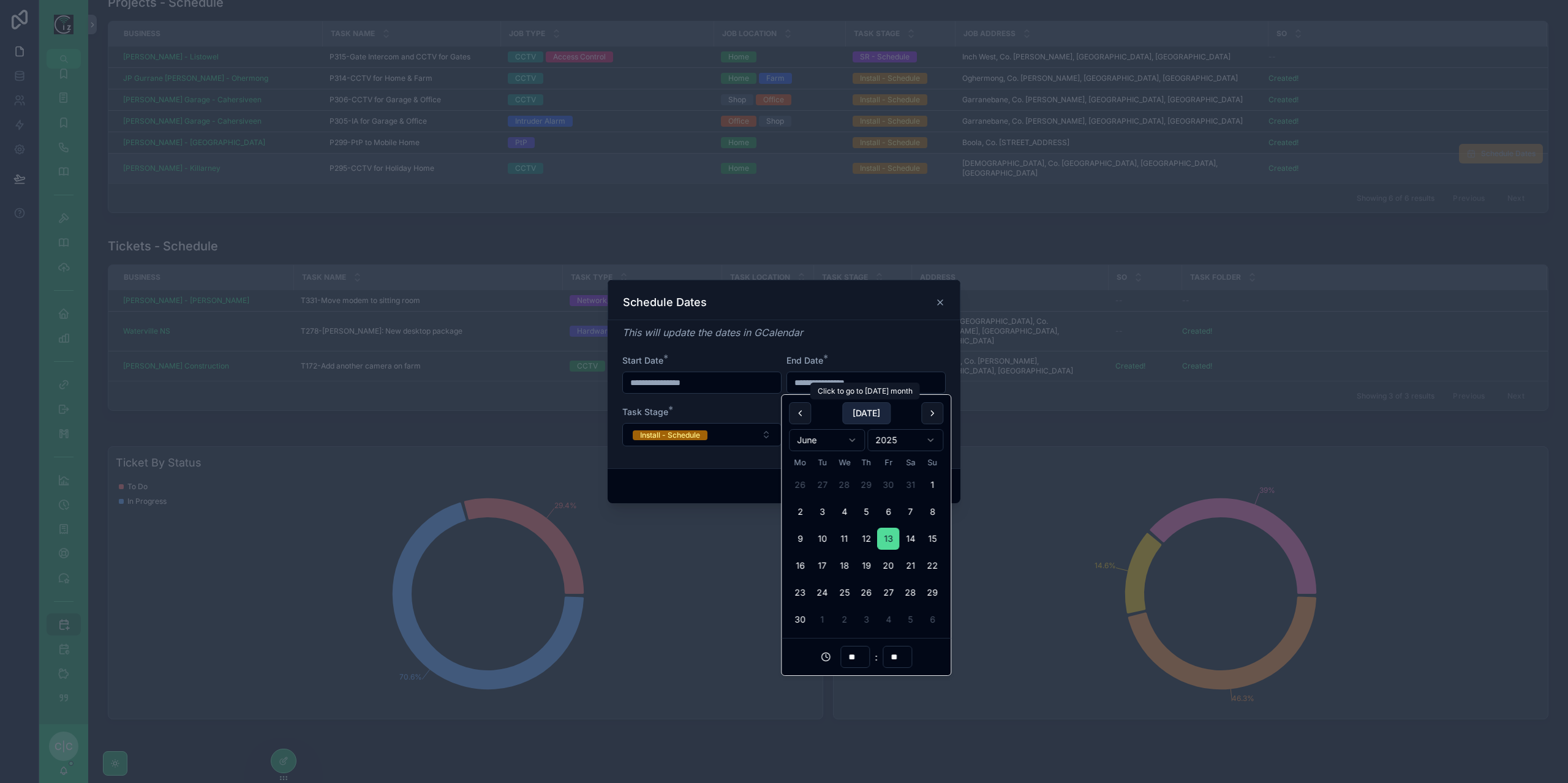
click at [857, 411] on button "[DATE]" at bounding box center [866, 414] width 48 height 22
click at [823, 538] on button "12" at bounding box center [822, 539] width 22 height 22
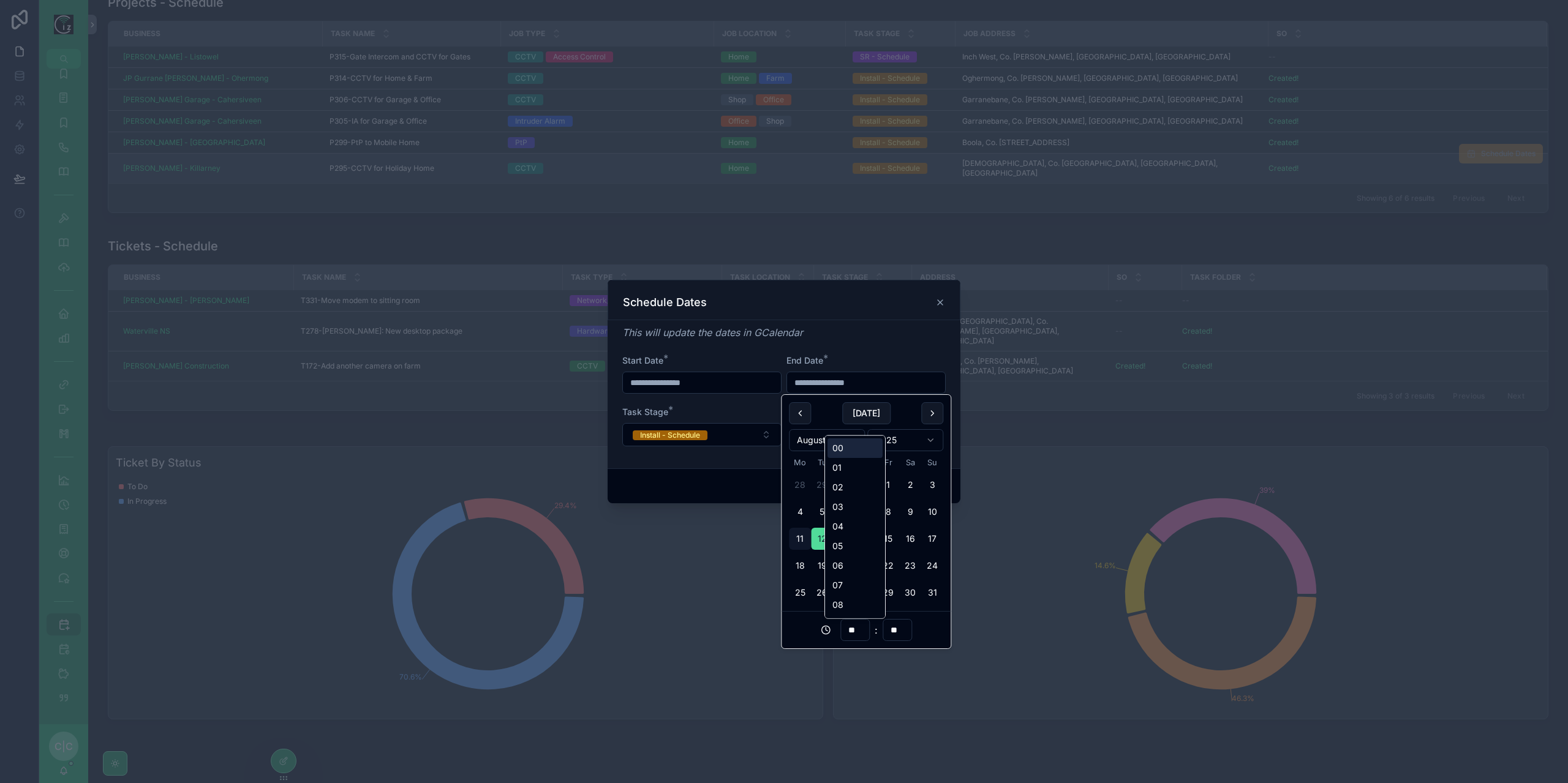
click at [854, 636] on input "**" at bounding box center [855, 630] width 28 height 17
click at [844, 479] on div "14" at bounding box center [855, 478] width 55 height 20
type input "**********"
type input "**"
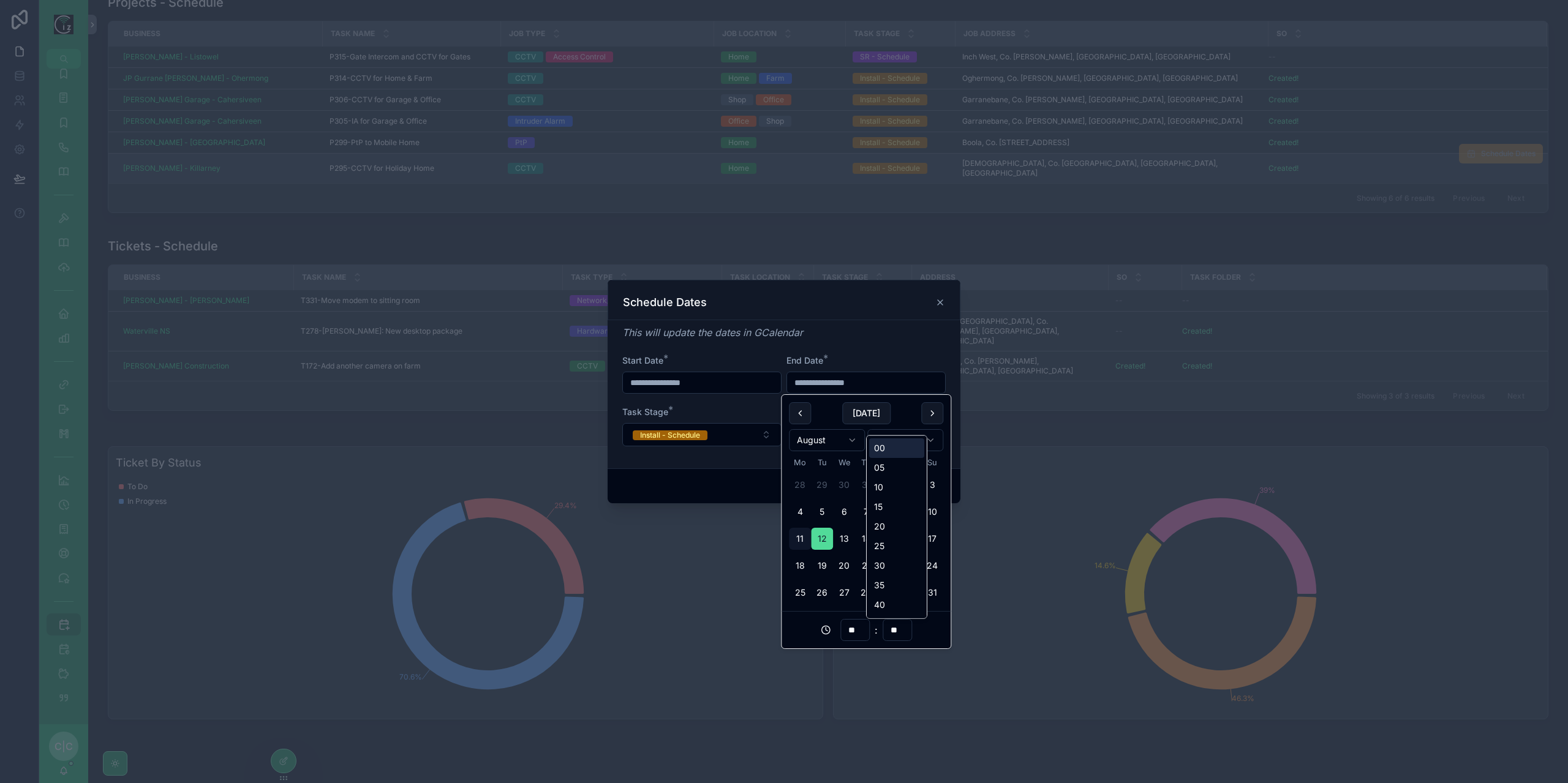
click at [895, 630] on input "**" at bounding box center [897, 630] width 28 height 17
click at [878, 447] on div "00" at bounding box center [897, 449] width 55 height 20
type input "**********"
type input "**"
click at [851, 631] on input "**" at bounding box center [855, 630] width 28 height 17
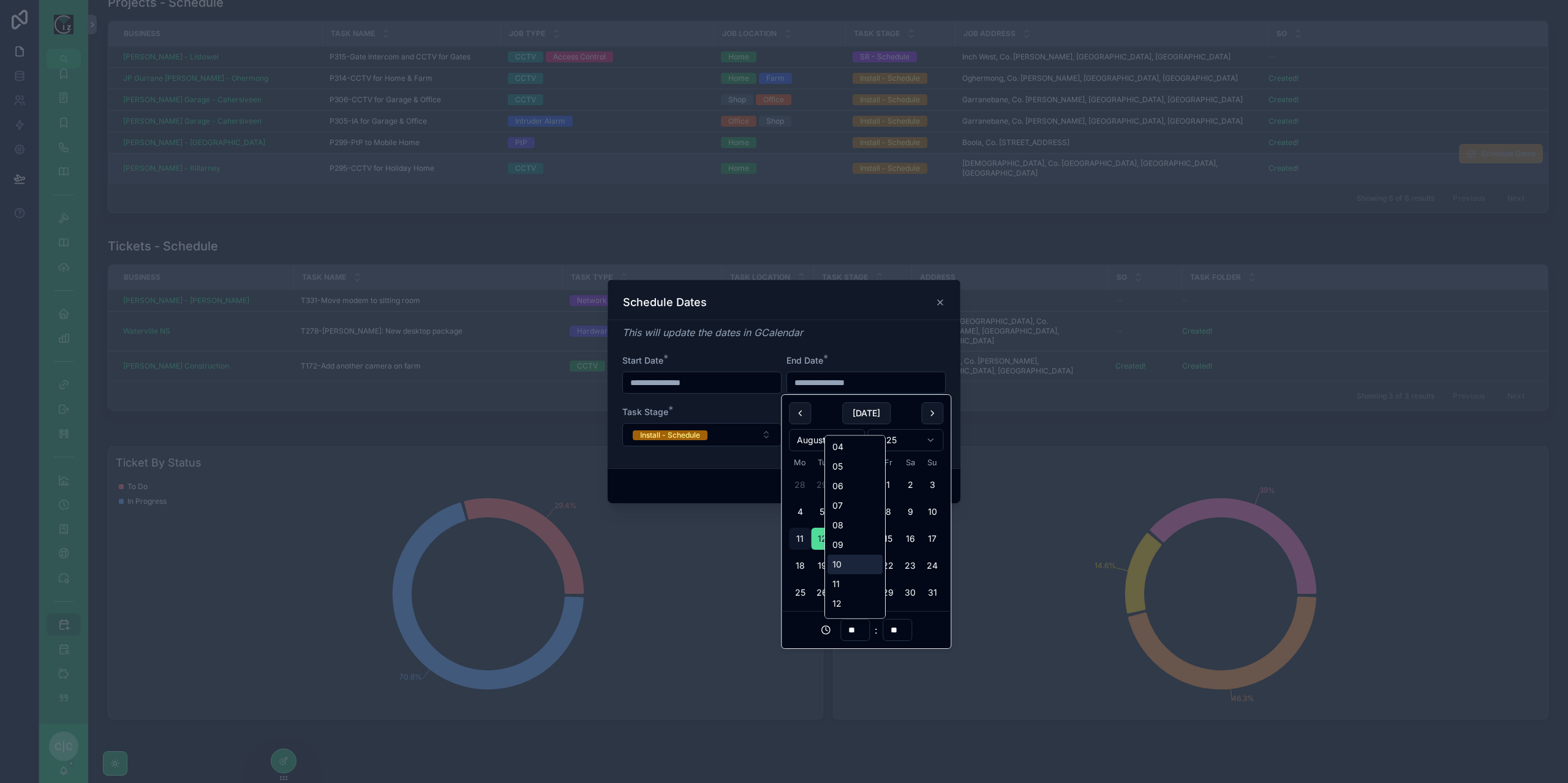
scroll to position [123, 0]
click at [843, 579] on div "13" at bounding box center [855, 580] width 55 height 20
type input "**********"
type input "**"
click at [875, 356] on div "End Date *" at bounding box center [865, 361] width 159 height 12
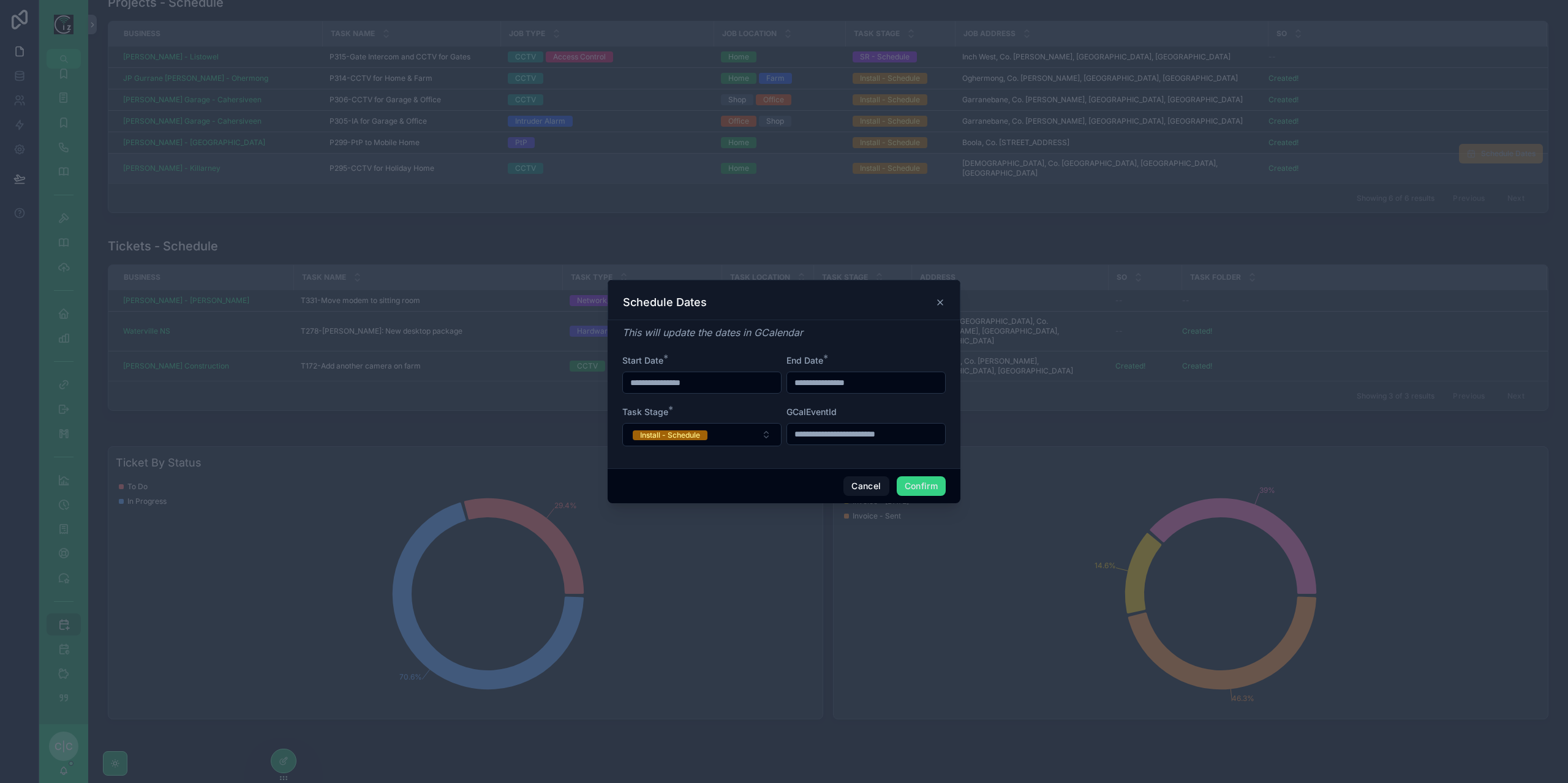
click at [916, 490] on button "Confirm" at bounding box center [921, 486] width 49 height 20
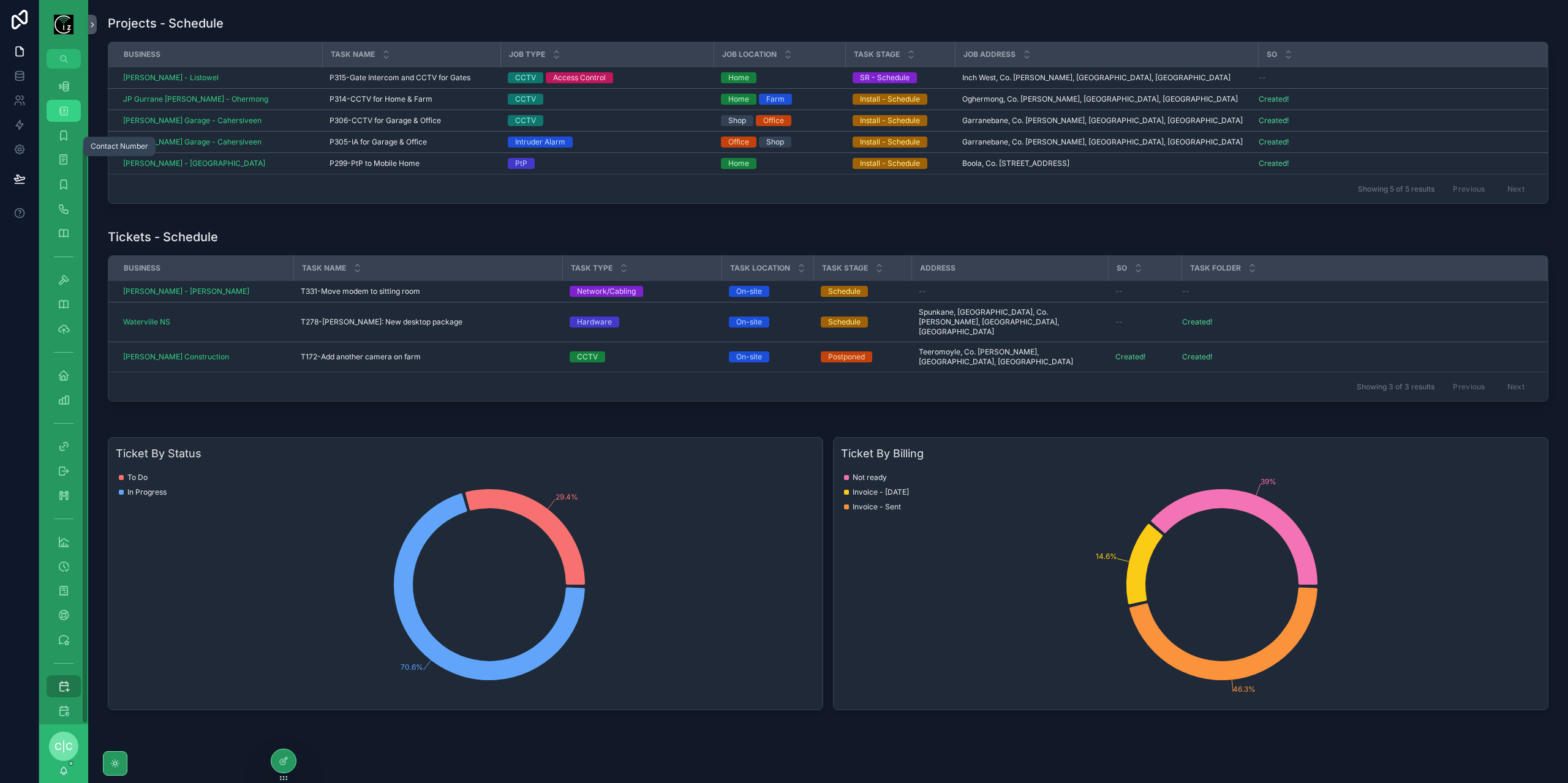
scroll to position [0, 0]
click at [61, 92] on icon "scrollable content" at bounding box center [64, 88] width 12 height 12
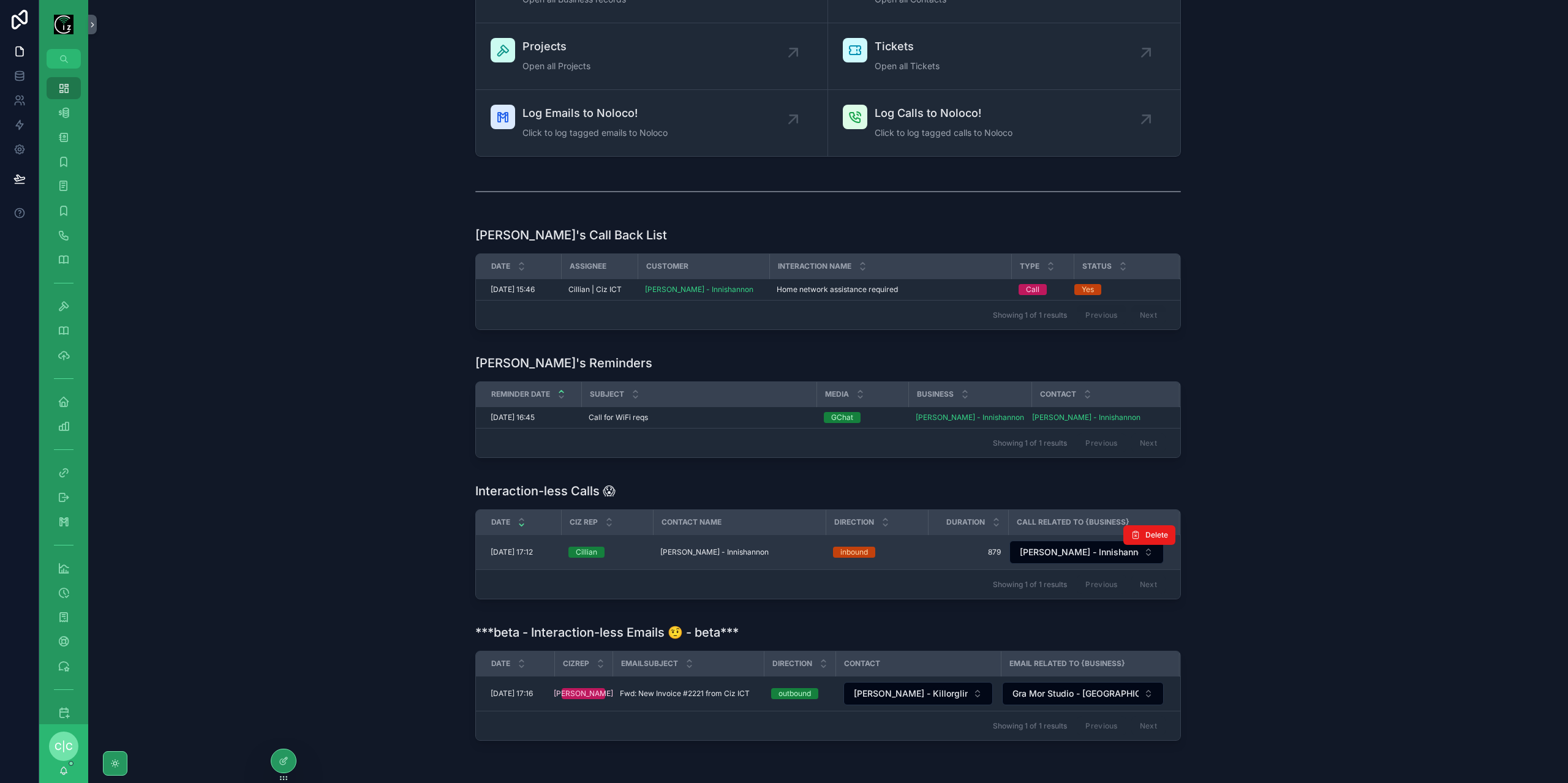
scroll to position [156, 0]
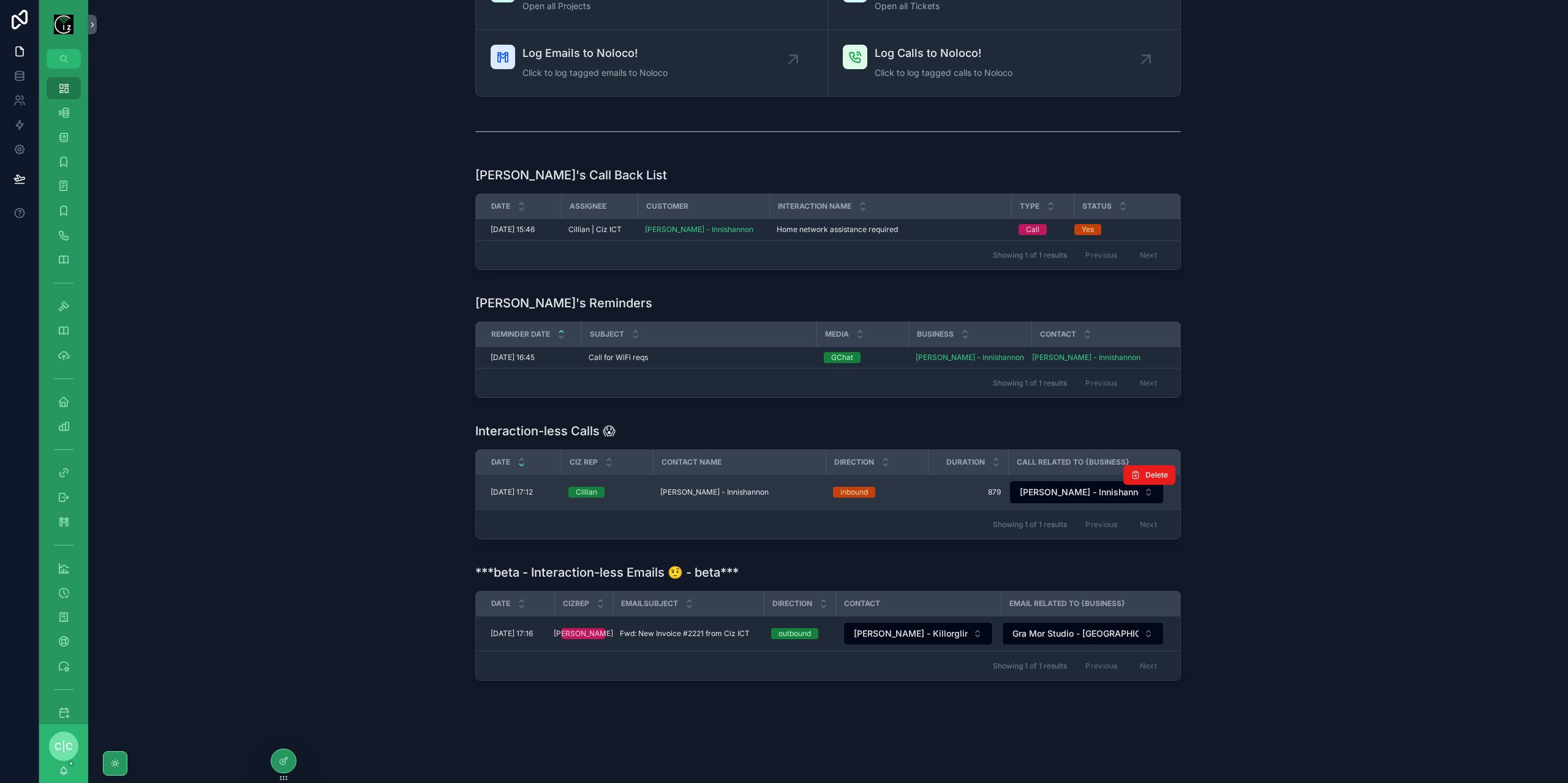
click at [727, 495] on td "[PERSON_NAME] - Innishannon [PERSON_NAME] - Innishannon" at bounding box center [739, 492] width 172 height 35
click at [730, 479] on td "[PERSON_NAME] - Innishannon [PERSON_NAME] - Innishannon" at bounding box center [739, 492] width 172 height 35
click at [727, 491] on span "[PERSON_NAME] - Innishannon" at bounding box center [714, 492] width 109 height 10
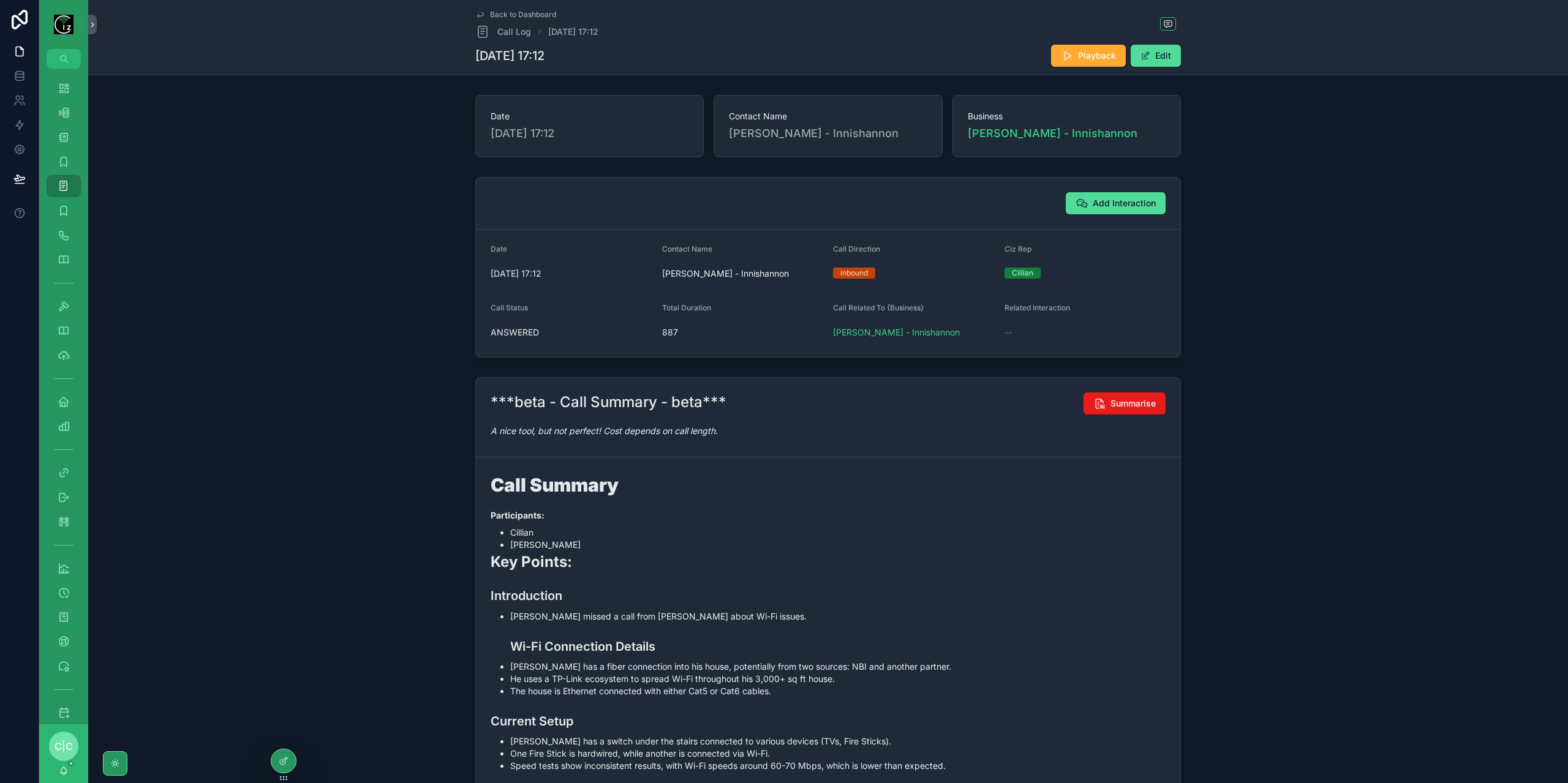
click at [484, 15] on link "Back to Dashboard" at bounding box center [516, 15] width 81 height 10
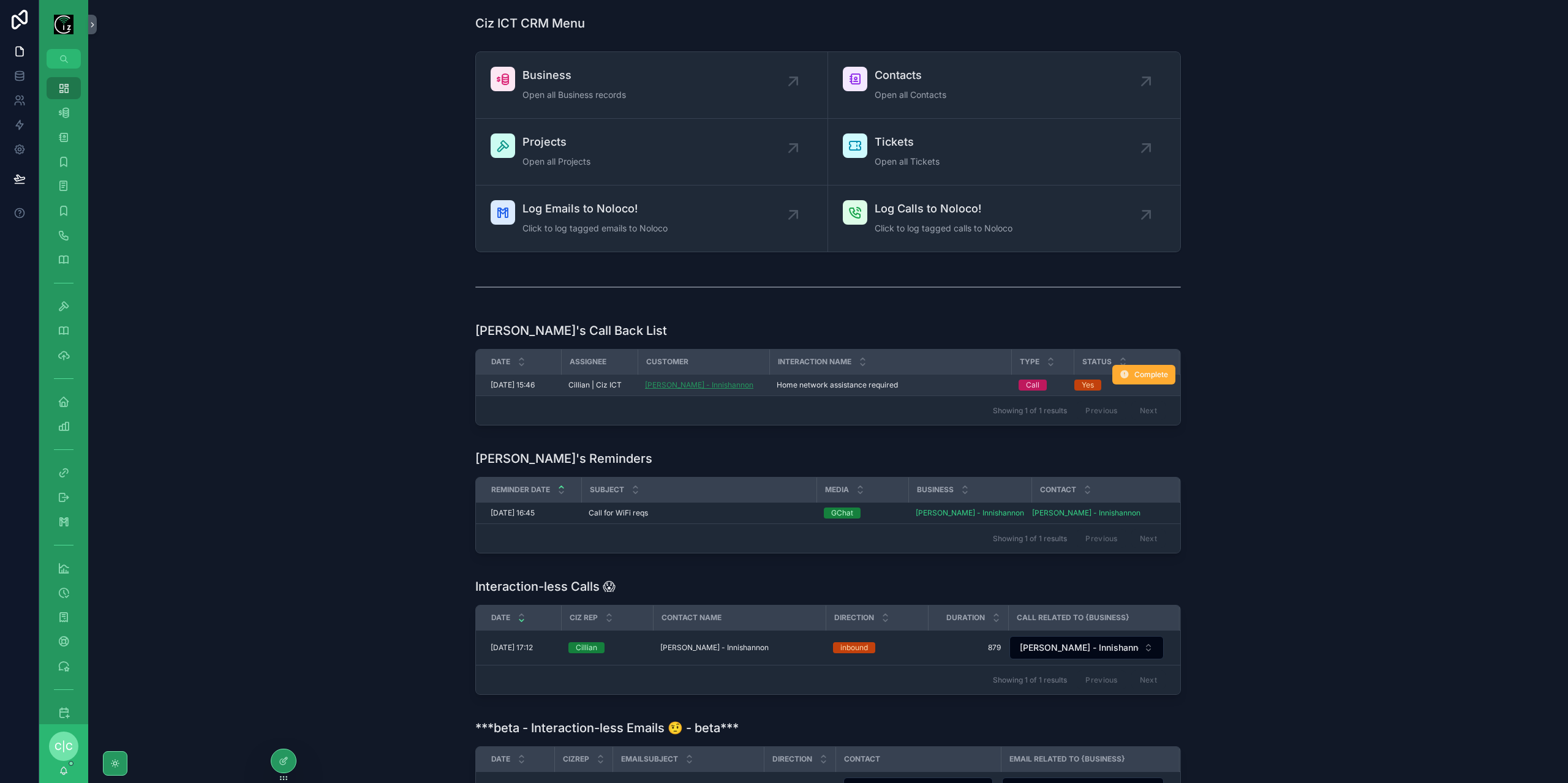
click at [698, 384] on span "[PERSON_NAME] - Innishannon" at bounding box center [699, 385] width 109 height 10
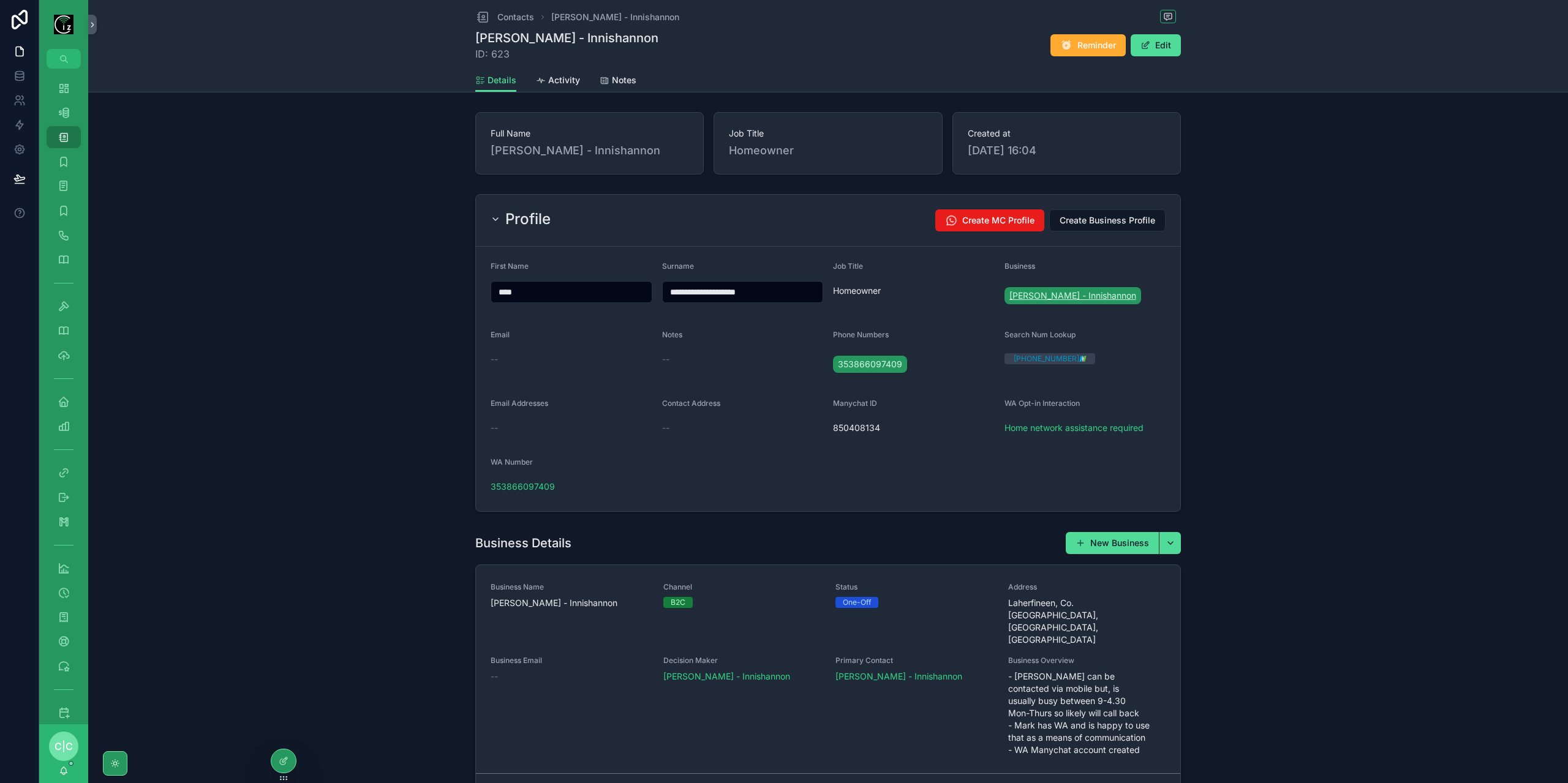
click at [1065, 292] on span "[PERSON_NAME] - Innishannon" at bounding box center [1073, 296] width 127 height 12
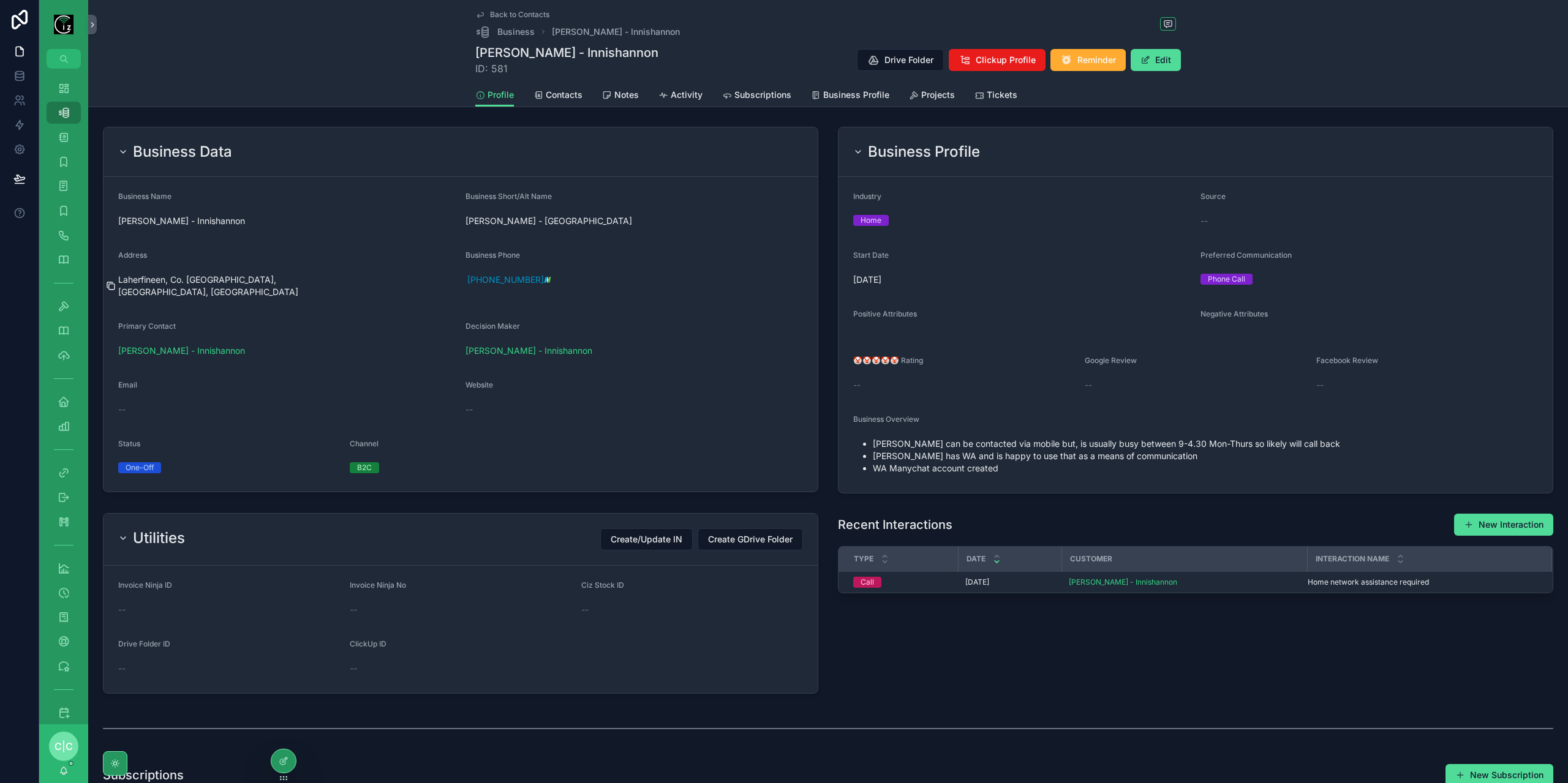
click at [112, 281] on icon "scrollable content" at bounding box center [111, 286] width 10 height 10
click at [562, 100] on span "Contacts" at bounding box center [564, 95] width 37 height 12
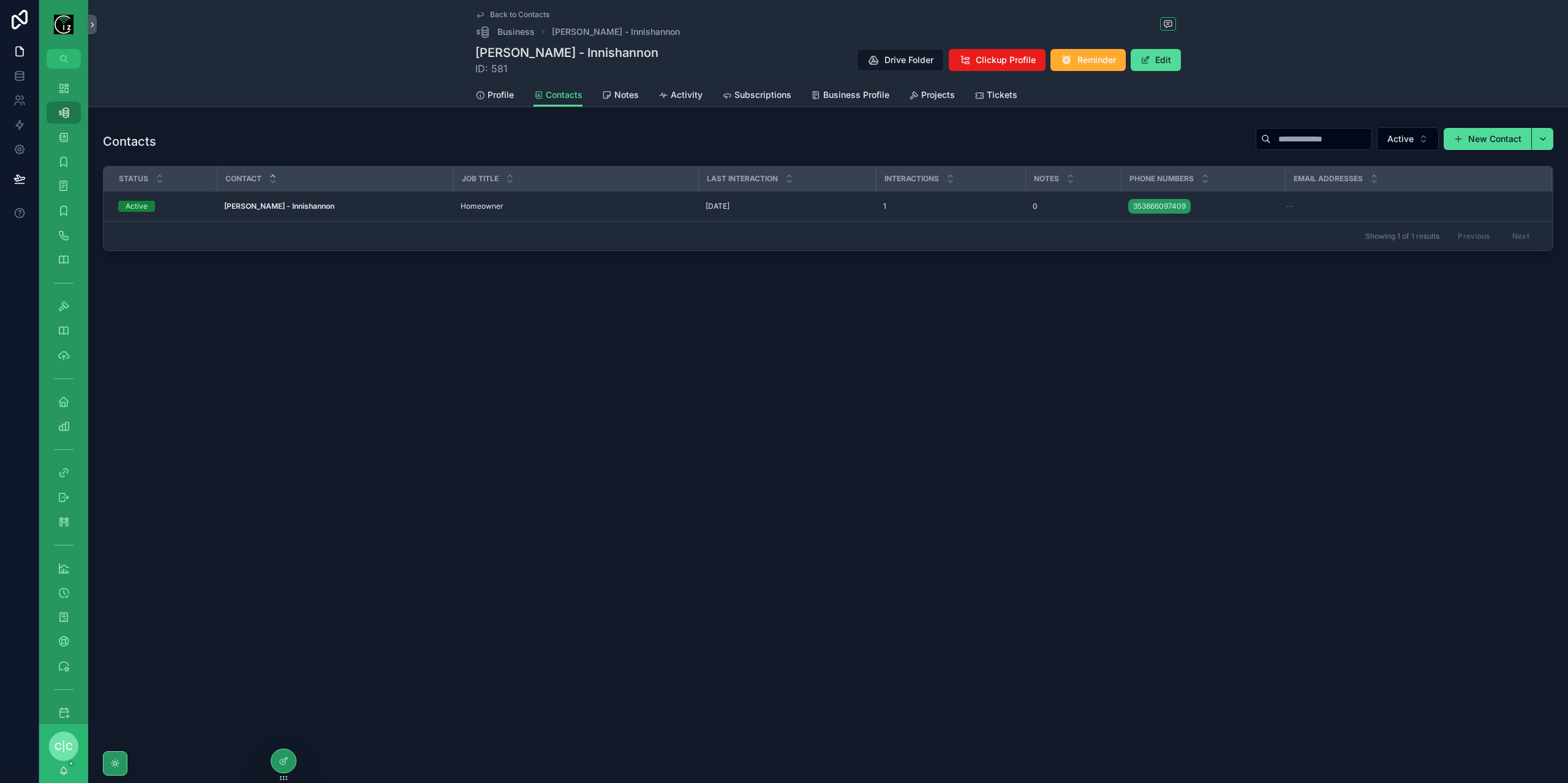
click at [487, 10] on link "Back to Contacts" at bounding box center [512, 15] width 74 height 10
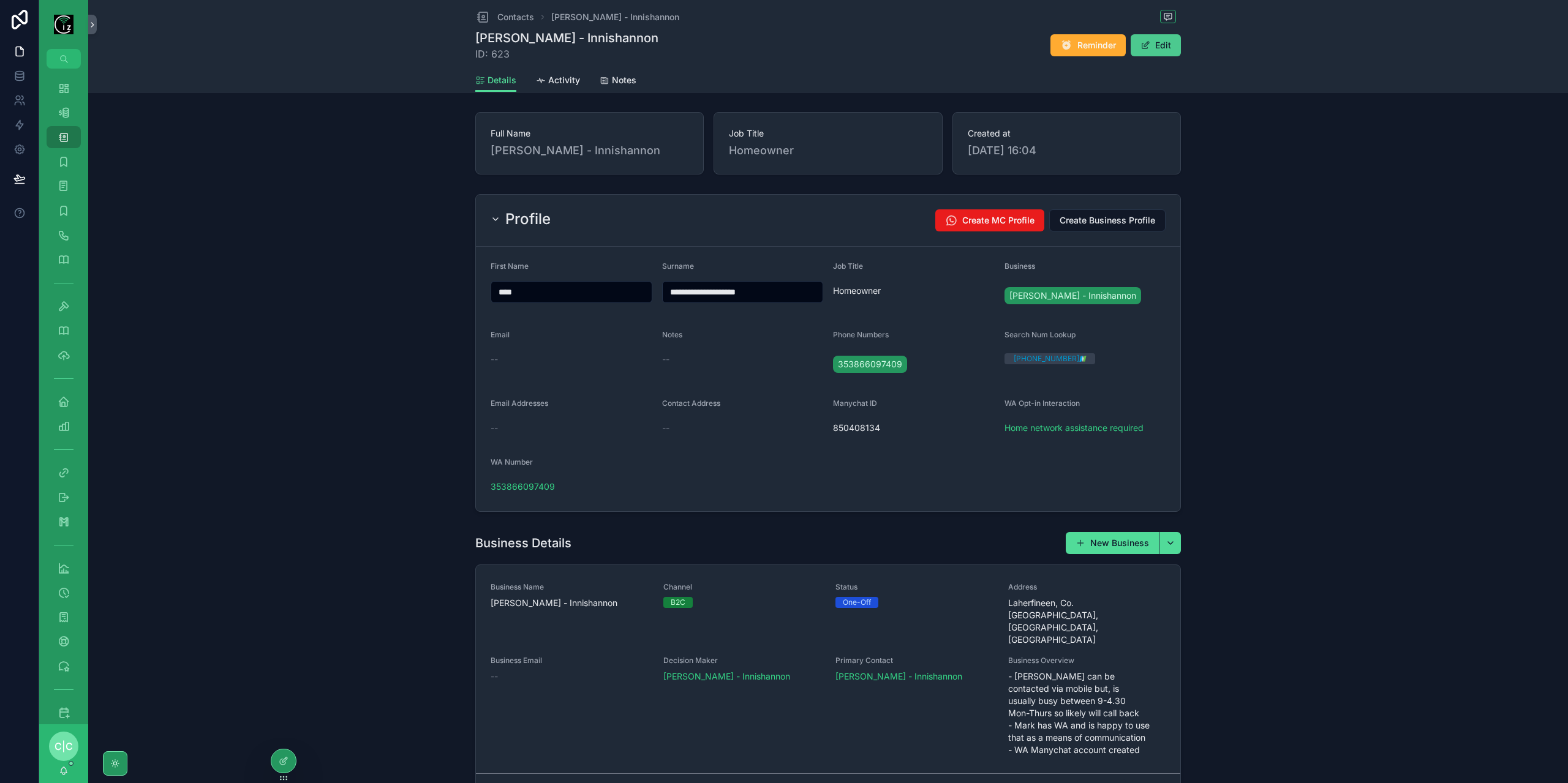
click at [1161, 44] on button "Edit" at bounding box center [1156, 45] width 50 height 22
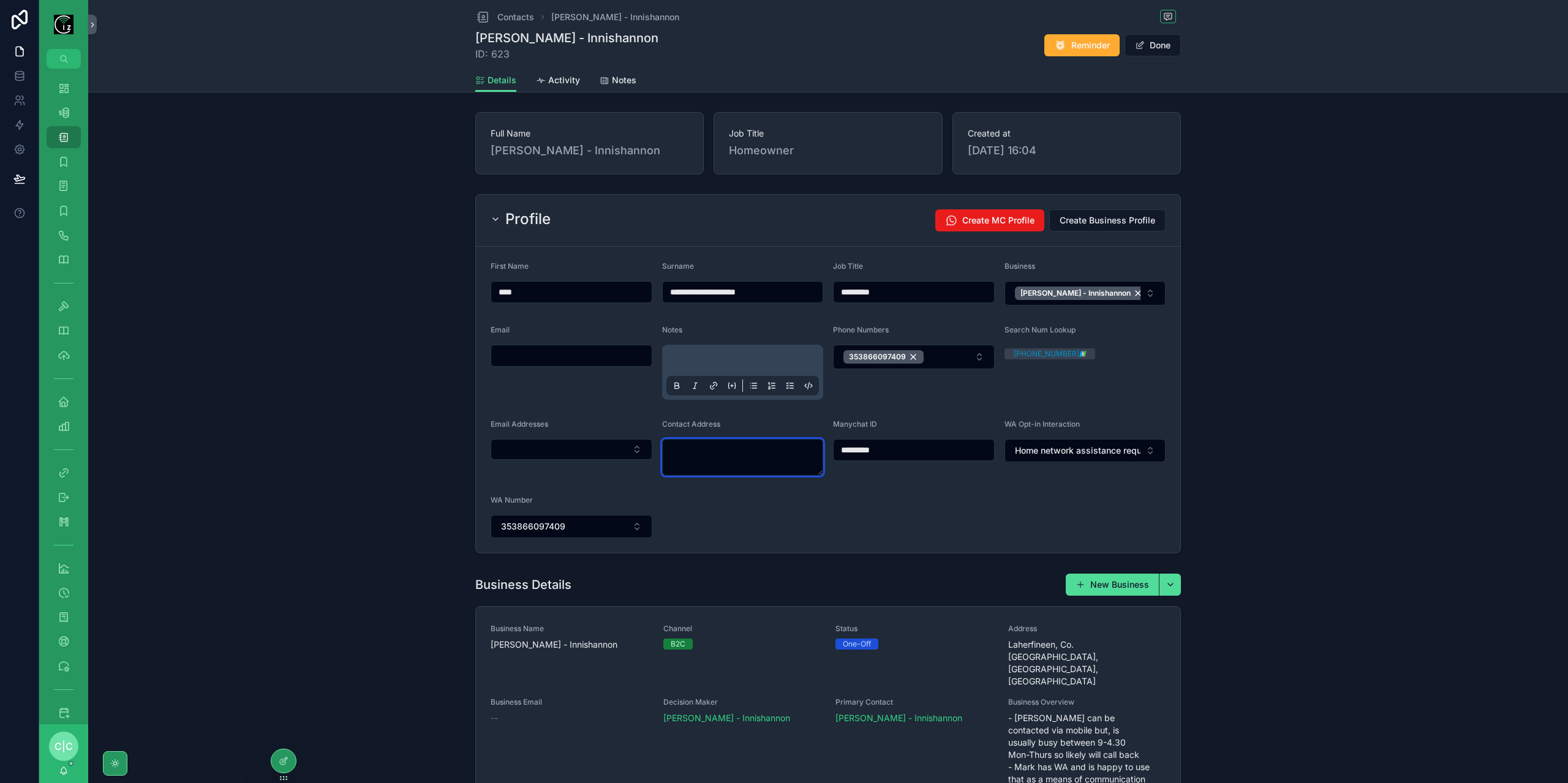
click at [739, 450] on textarea "scrollable content" at bounding box center [743, 458] width 161 height 37
paste textarea "**********"
click at [738, 484] on div "Laherfineen, Co. [GEOGRAPHIC_DATA], [GEOGRAPHIC_DATA], [GEOGRAPHIC_DATA]" at bounding box center [740, 507] width 156 height 56
type textarea "**********"
click at [973, 512] on form "**********" at bounding box center [828, 399] width 705 height 306
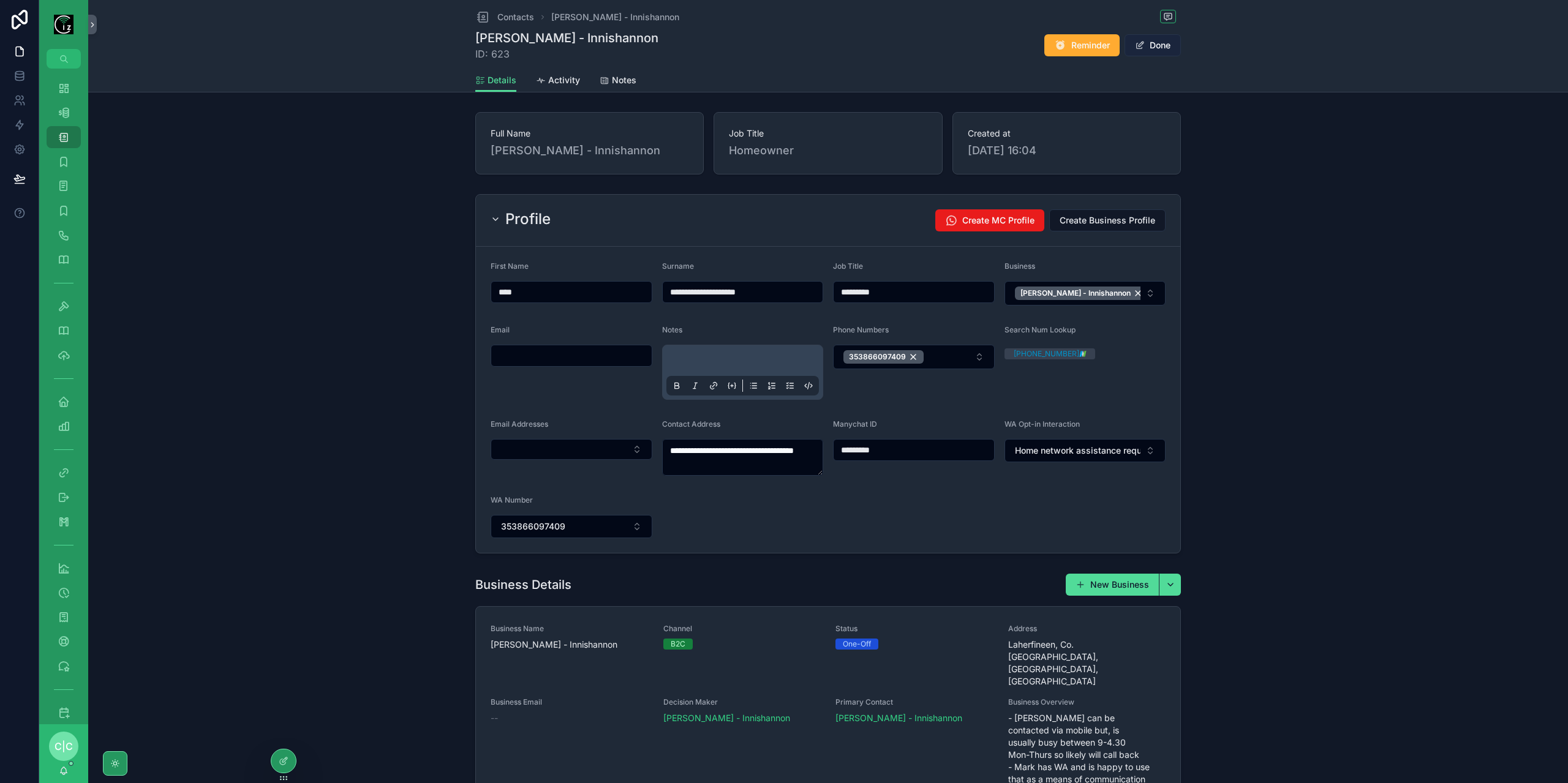
click at [1169, 51] on button "Done" at bounding box center [1153, 45] width 56 height 22
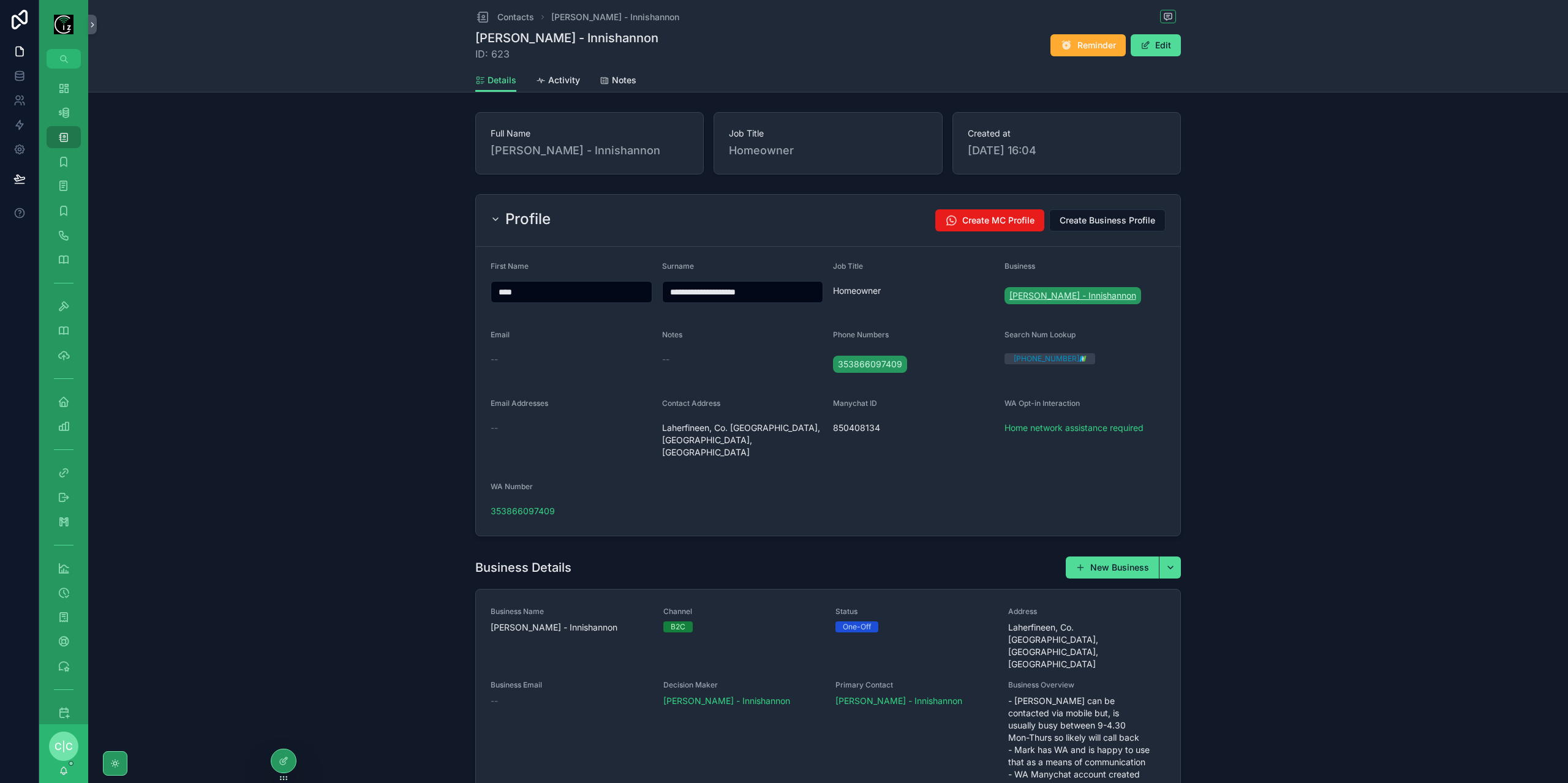
click at [1076, 292] on span "[PERSON_NAME] - Innishannon" at bounding box center [1073, 296] width 127 height 12
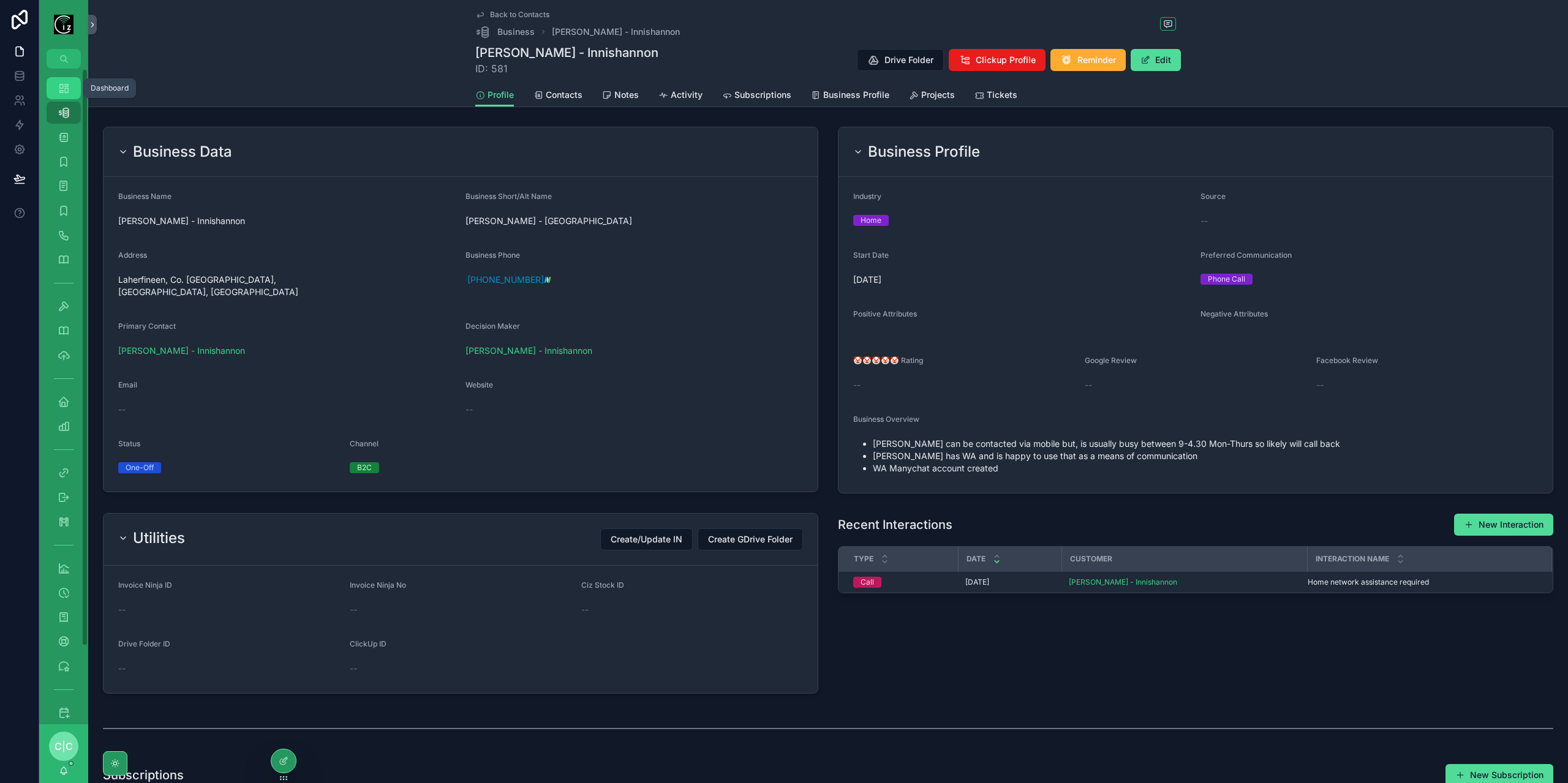
click at [68, 87] on icon "scrollable content" at bounding box center [64, 88] width 12 height 12
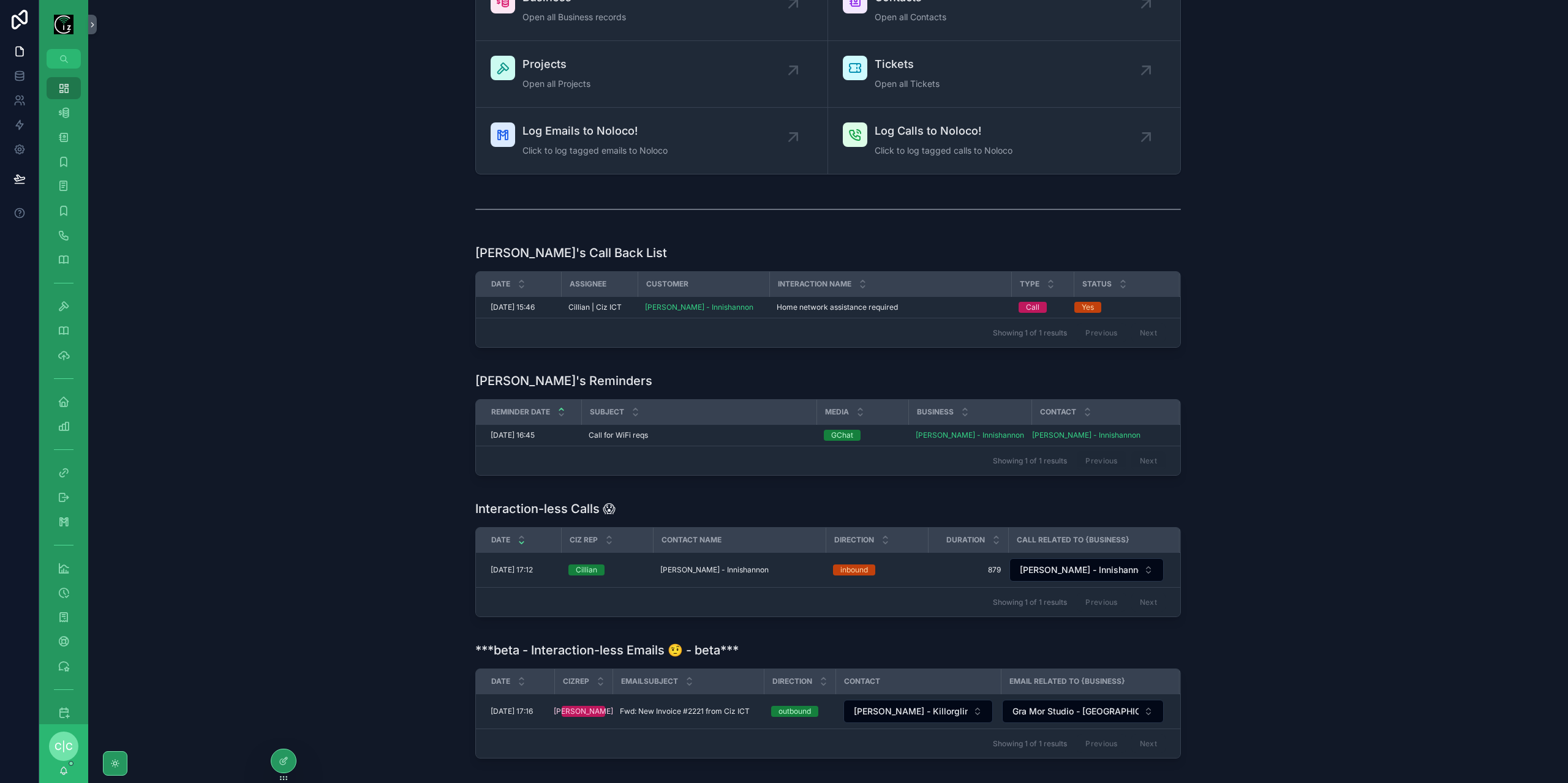
scroll to position [123, 0]
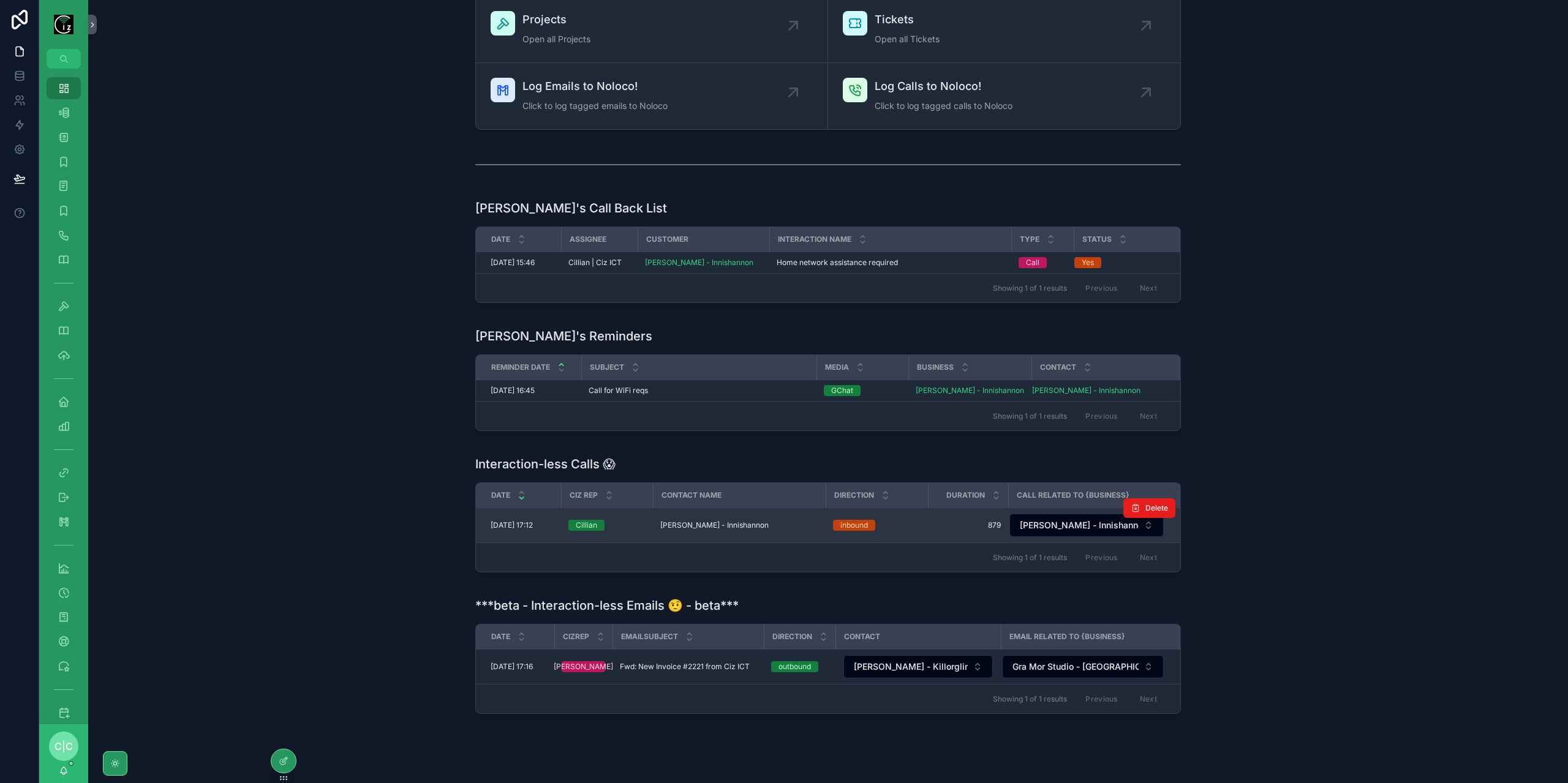
click at [774, 520] on div "[PERSON_NAME] - Innishannon [PERSON_NAME] - Innishannon" at bounding box center [739, 525] width 158 height 10
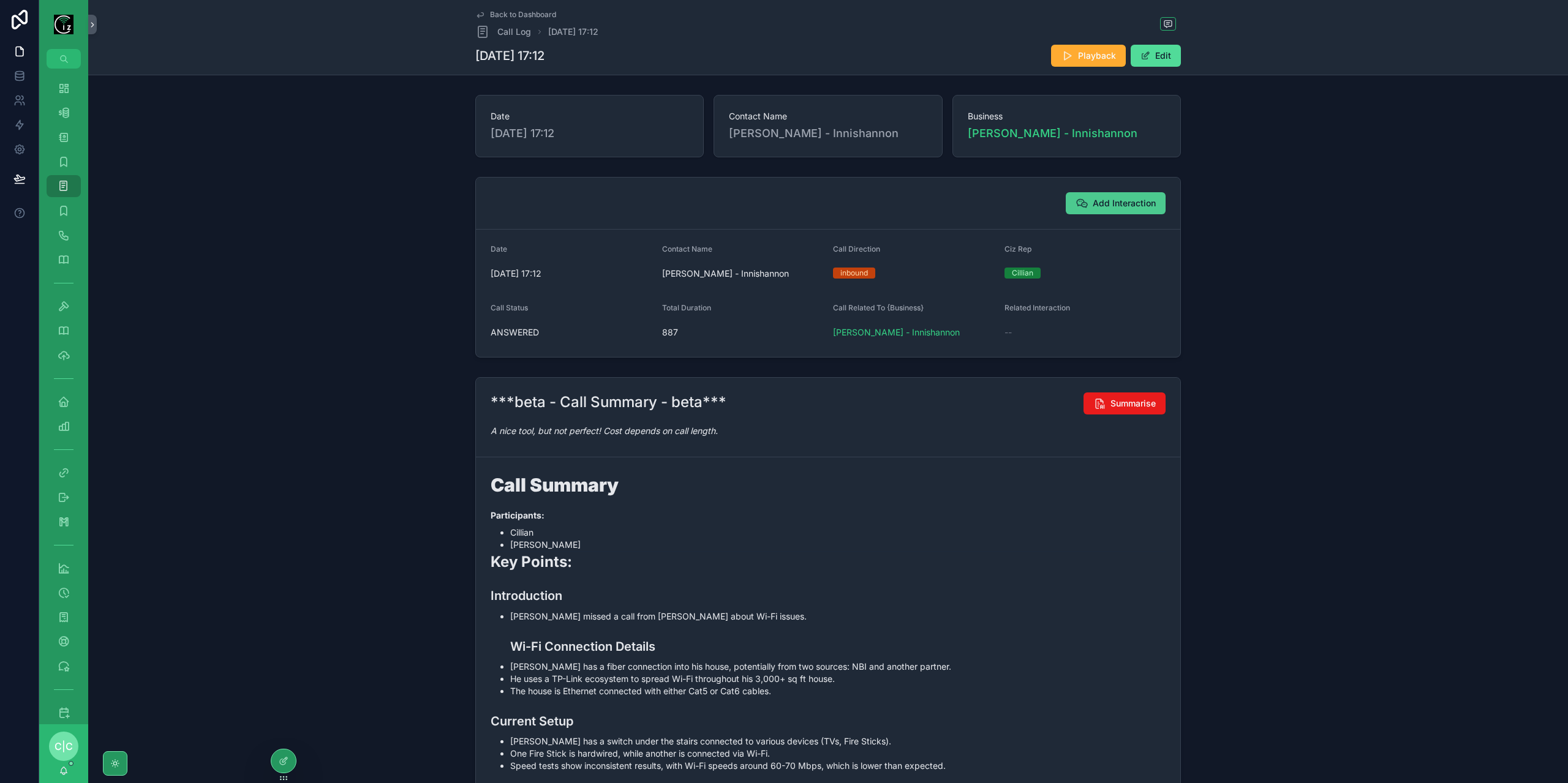
click at [1117, 198] on span "Add Interaction" at bounding box center [1124, 203] width 63 height 12
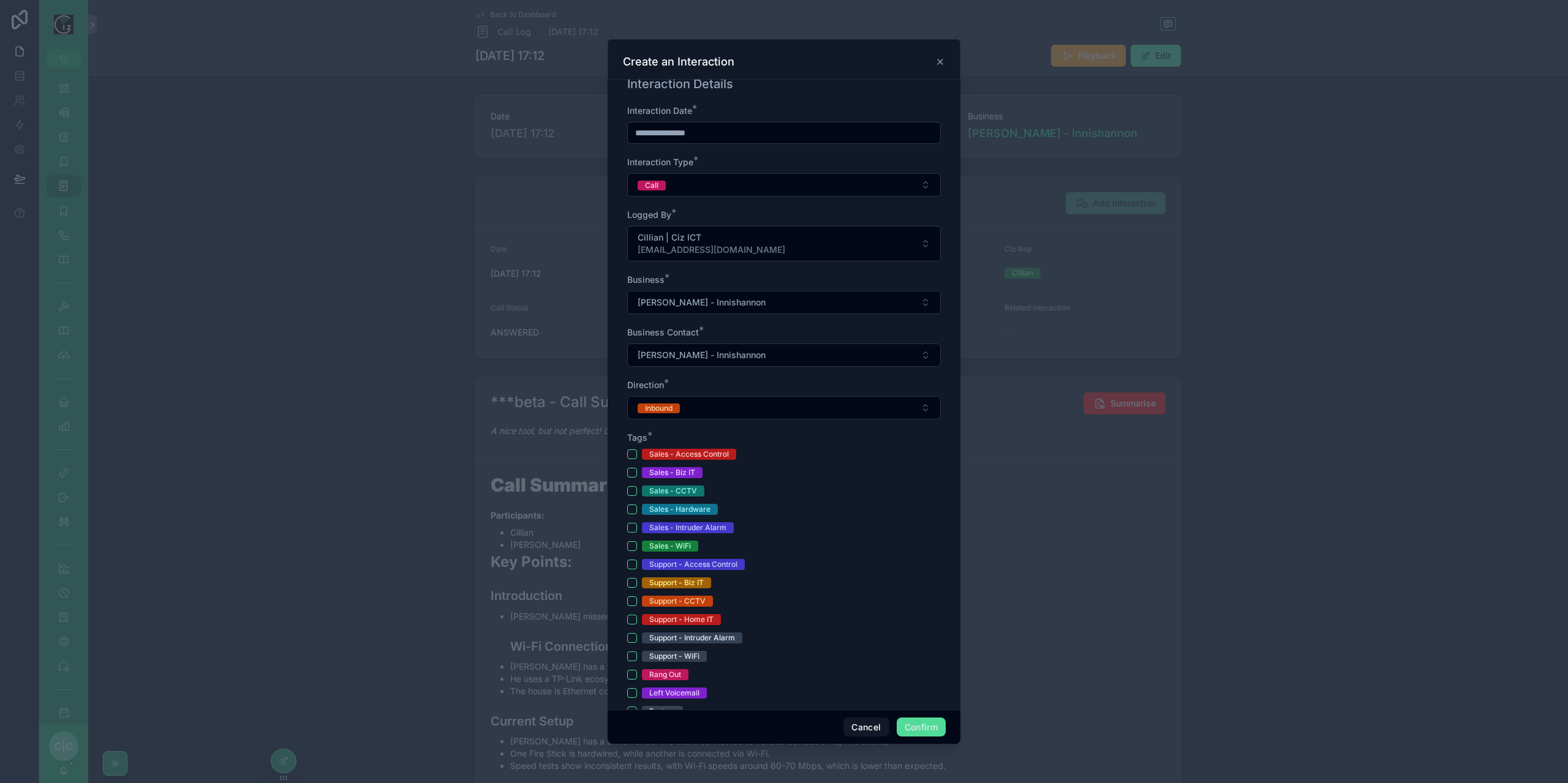
scroll to position [61, 0]
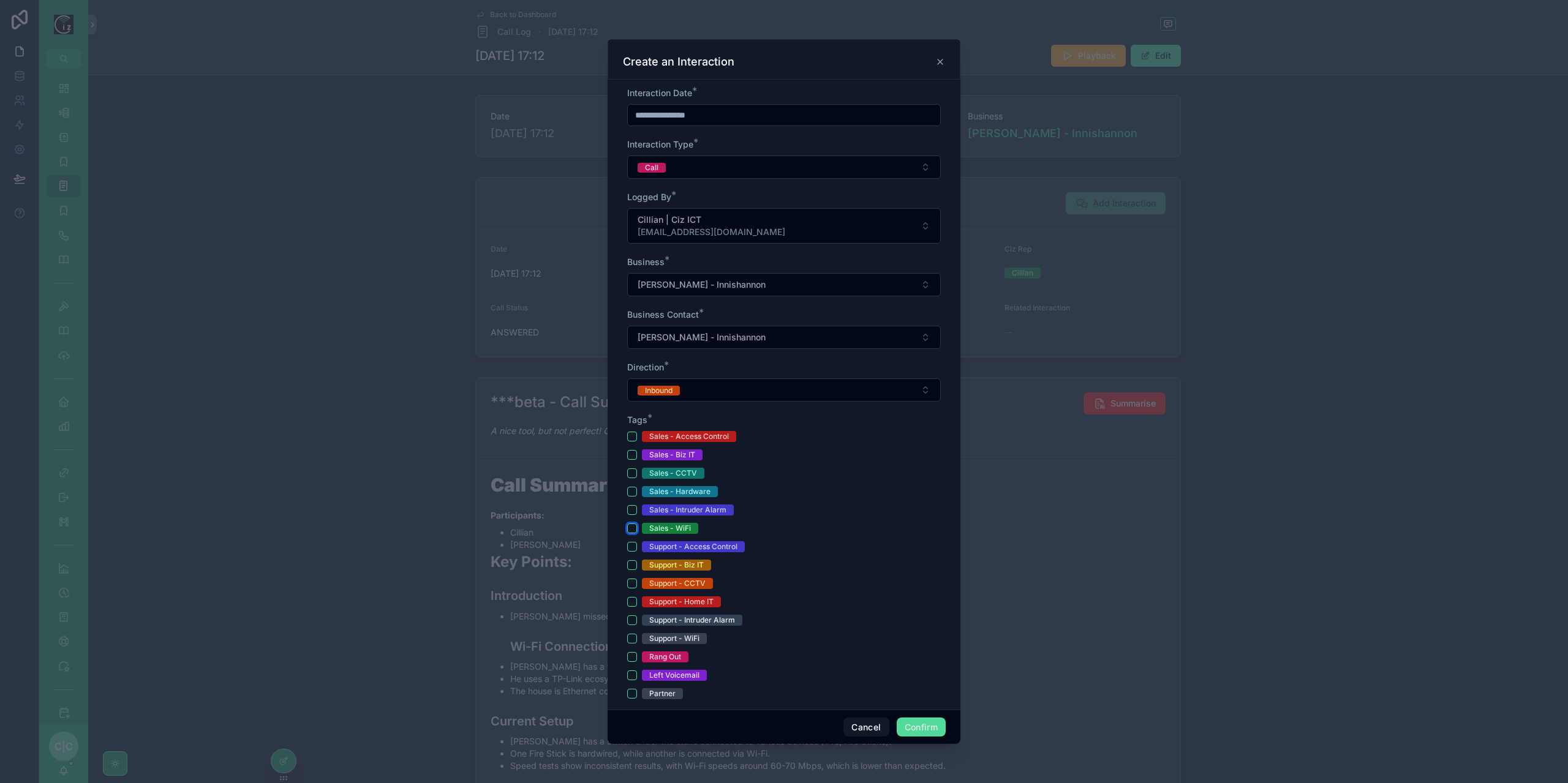
click at [635, 525] on button "Sales - WiFi" at bounding box center [632, 528] width 10 height 10
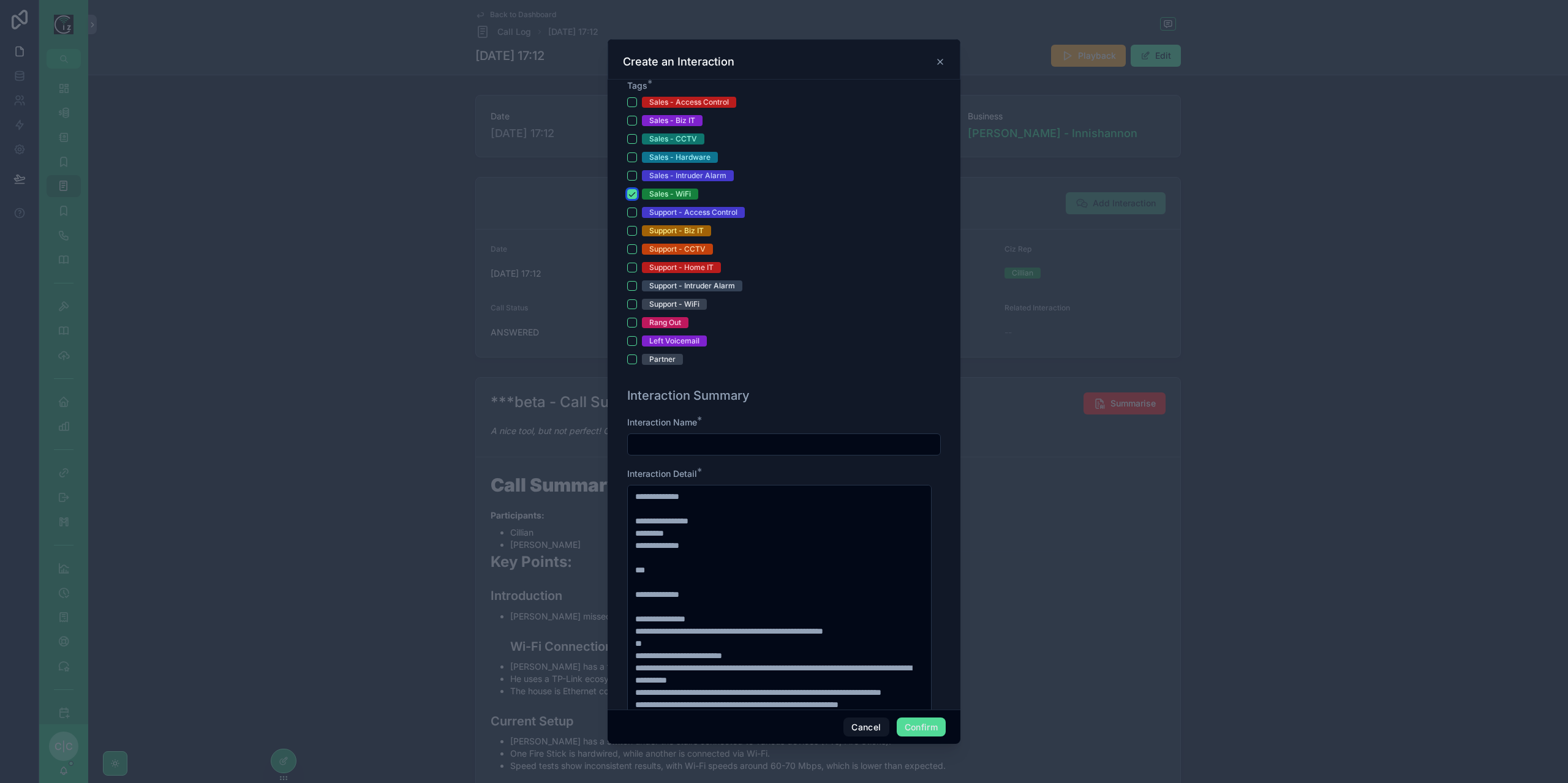
scroll to position [429, 0]
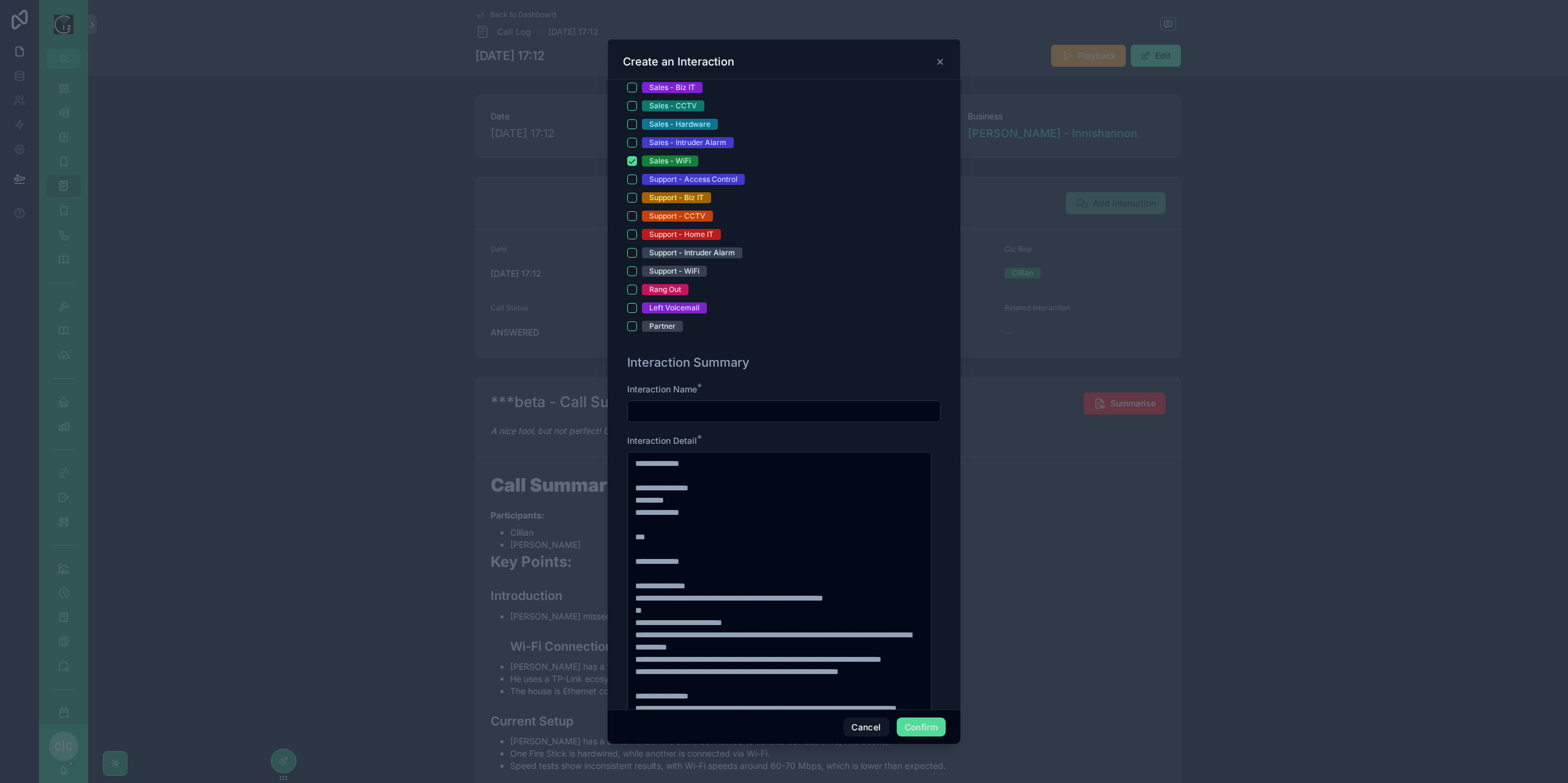
click at [735, 406] on input "text" at bounding box center [784, 412] width 312 height 17
type input "*"
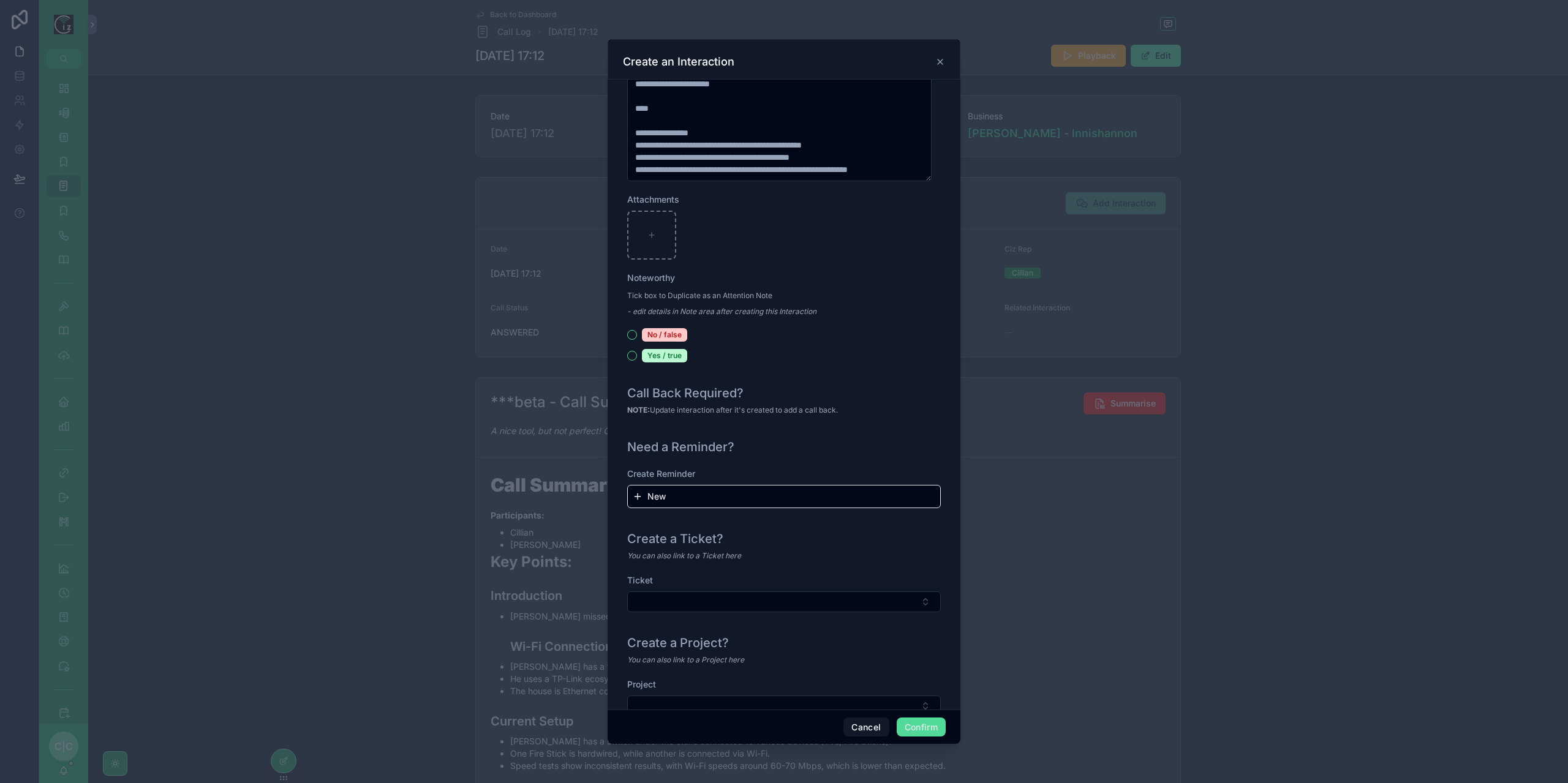
scroll to position [1106, 0]
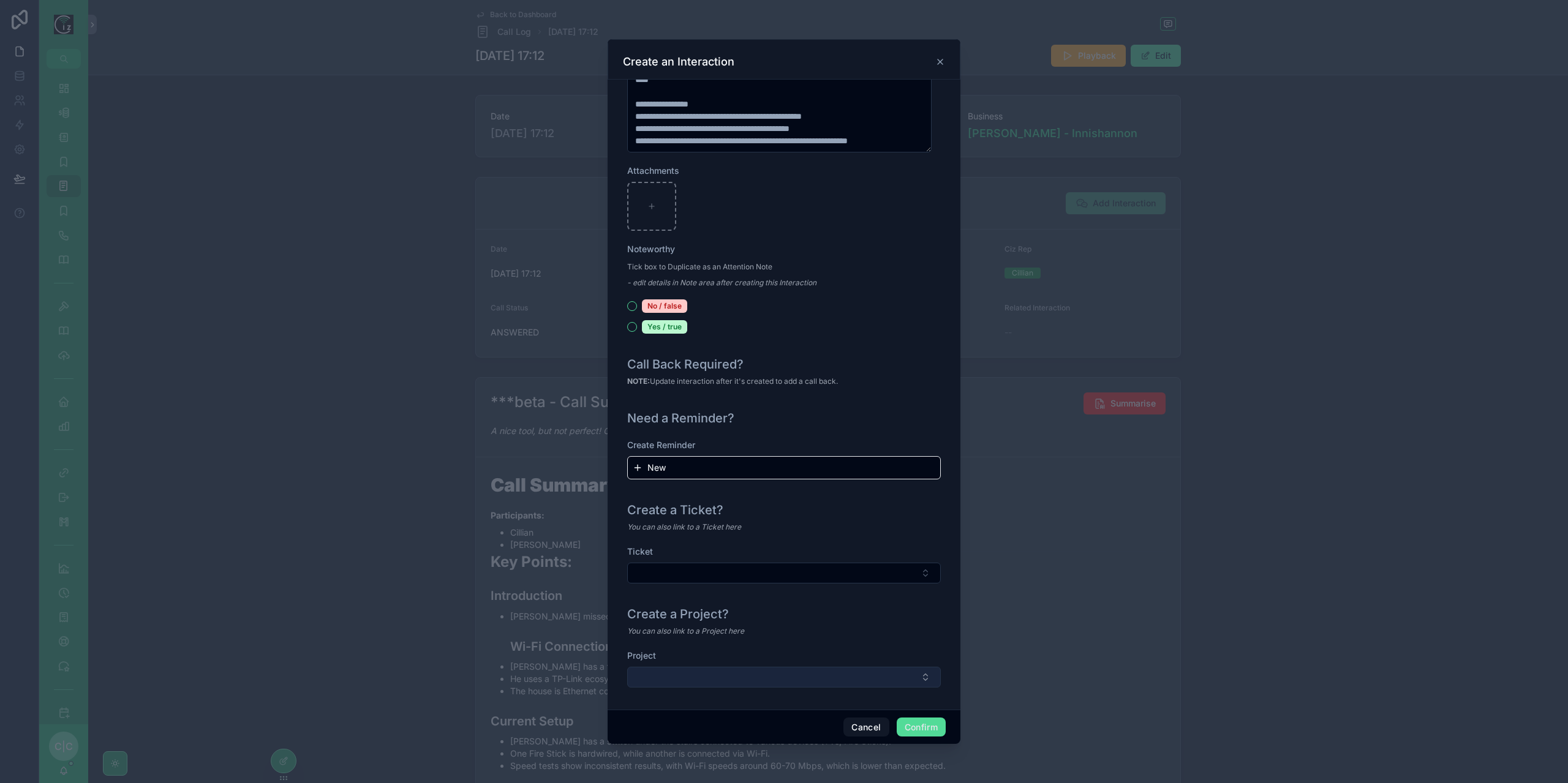
type input "**********"
click at [816, 678] on button "Select Button" at bounding box center [784, 677] width 314 height 21
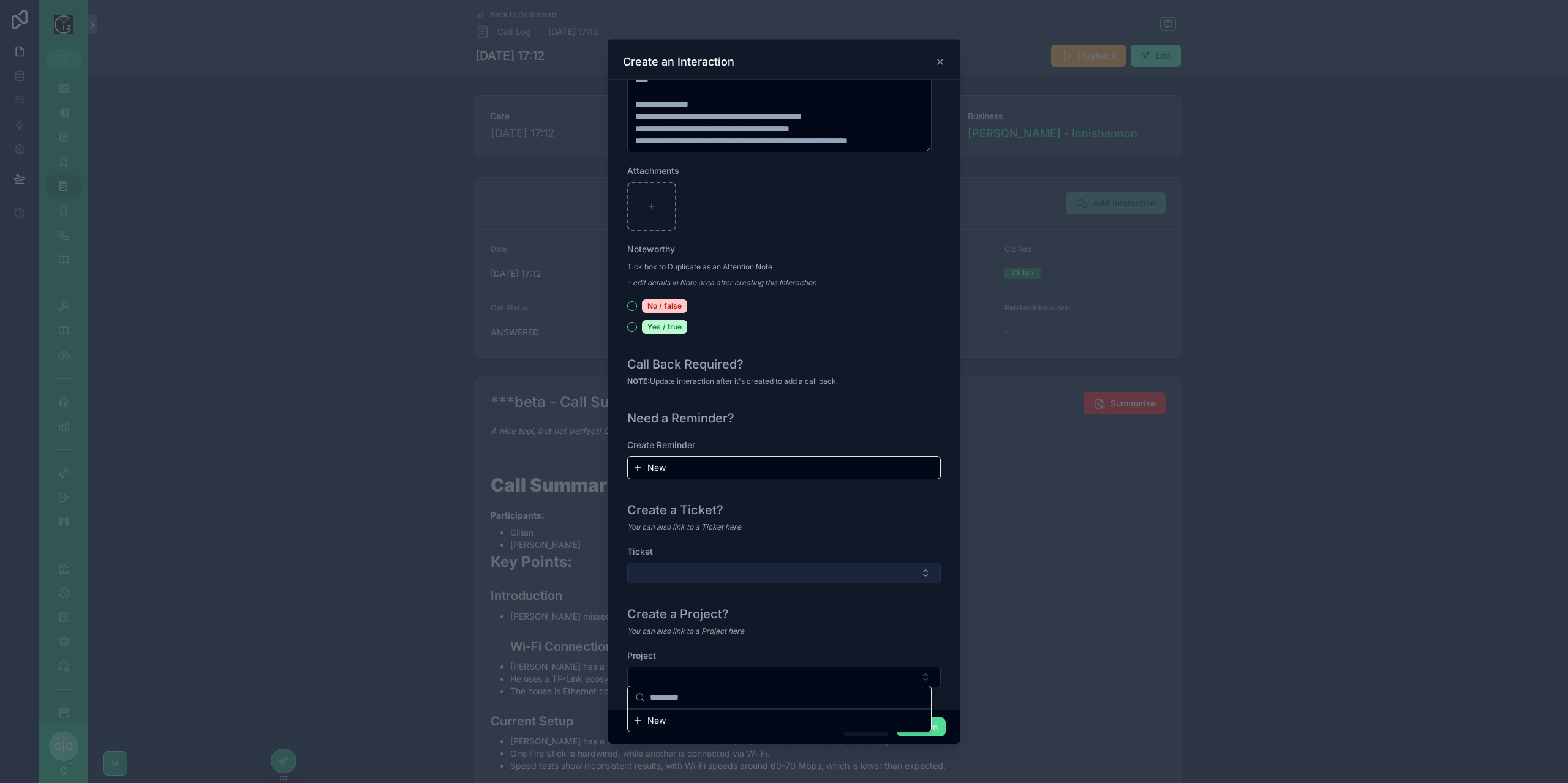
click at [806, 573] on button "Select Button" at bounding box center [784, 573] width 314 height 21
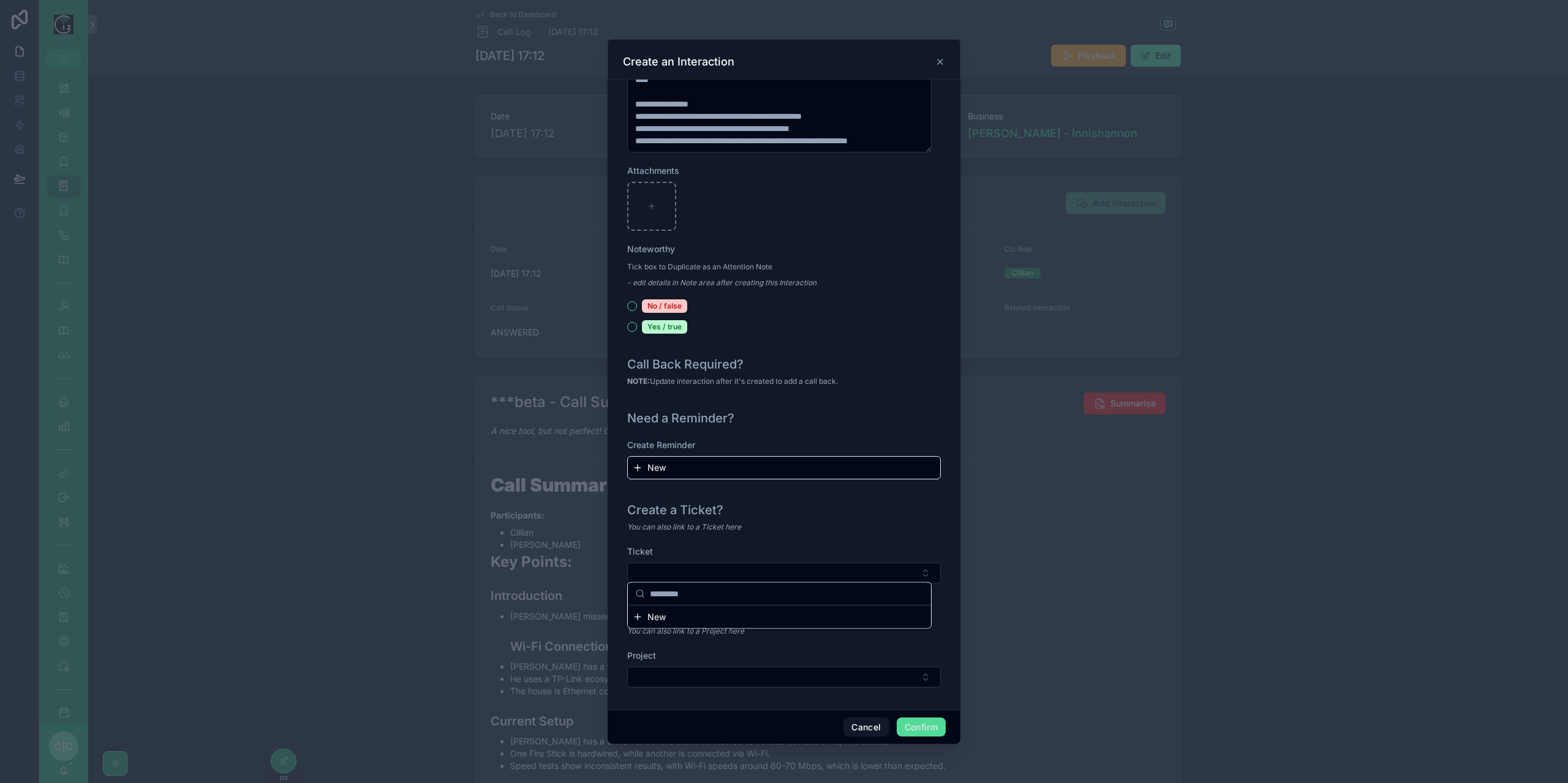
click at [874, 658] on div "Project" at bounding box center [784, 669] width 314 height 38
click at [852, 667] on button "Select Button" at bounding box center [784, 677] width 314 height 21
click at [662, 719] on span "New" at bounding box center [657, 721] width 18 height 12
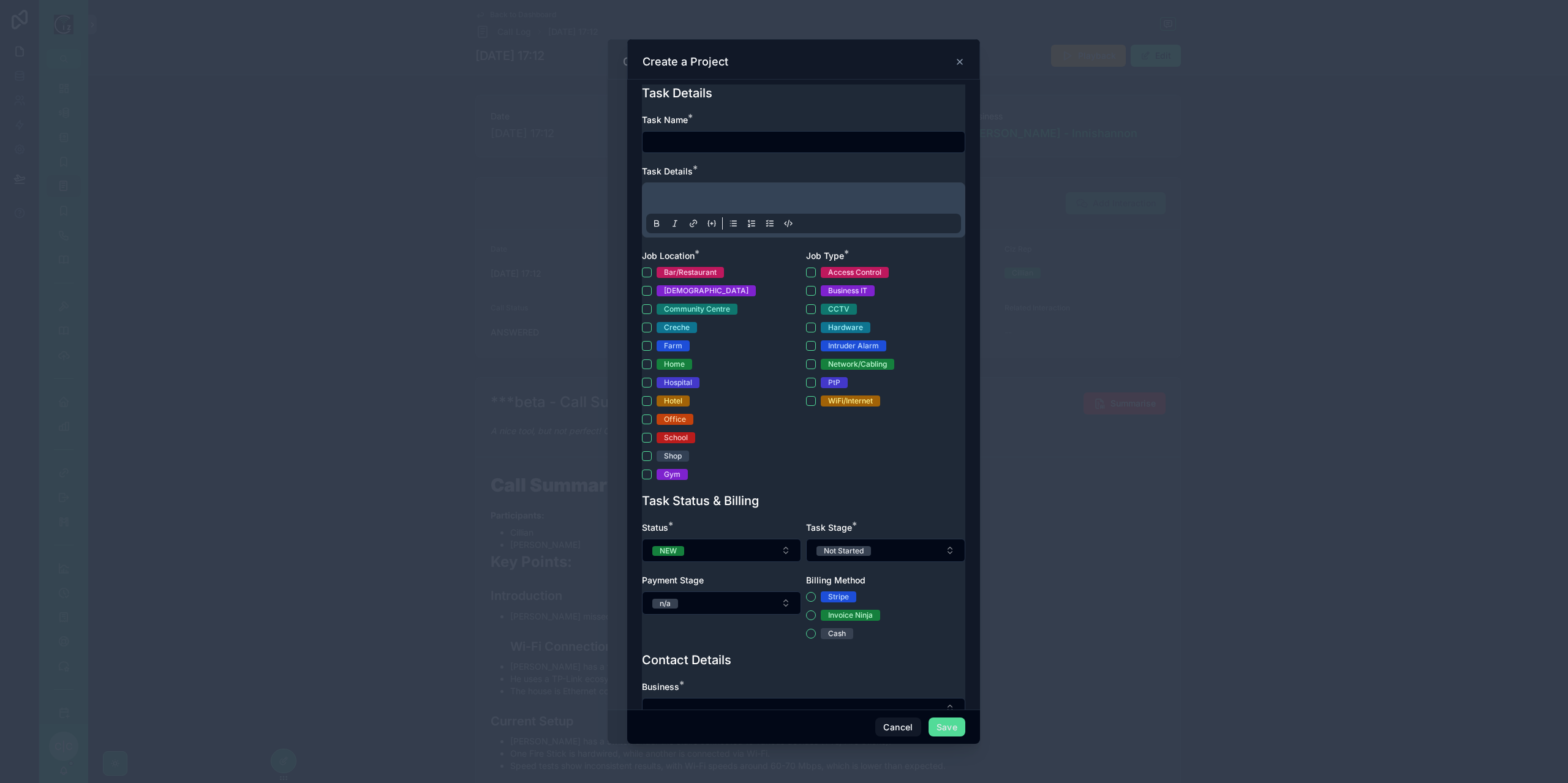
click at [763, 144] on input "text" at bounding box center [803, 142] width 322 height 17
type input "*"
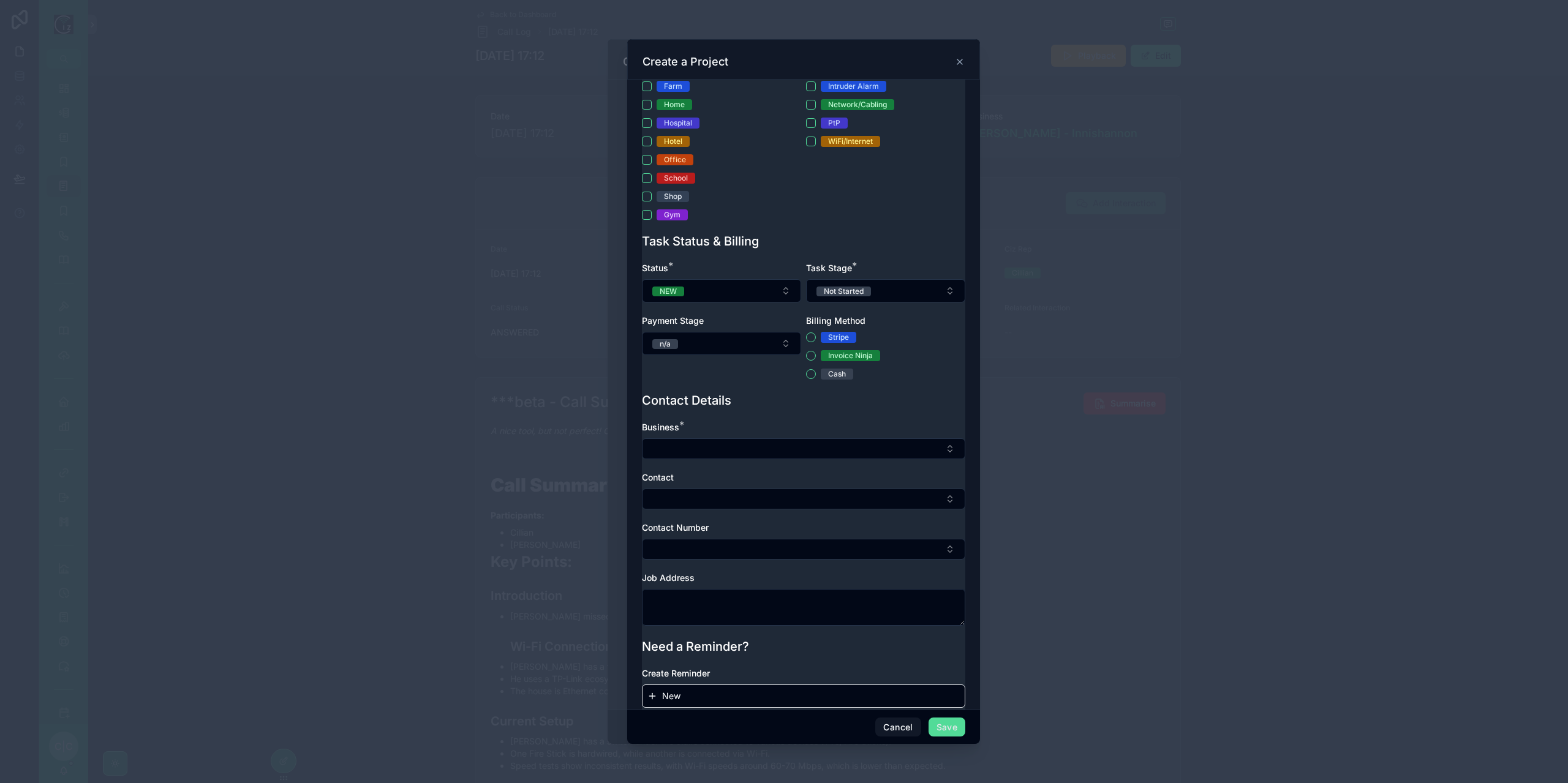
scroll to position [293, 0]
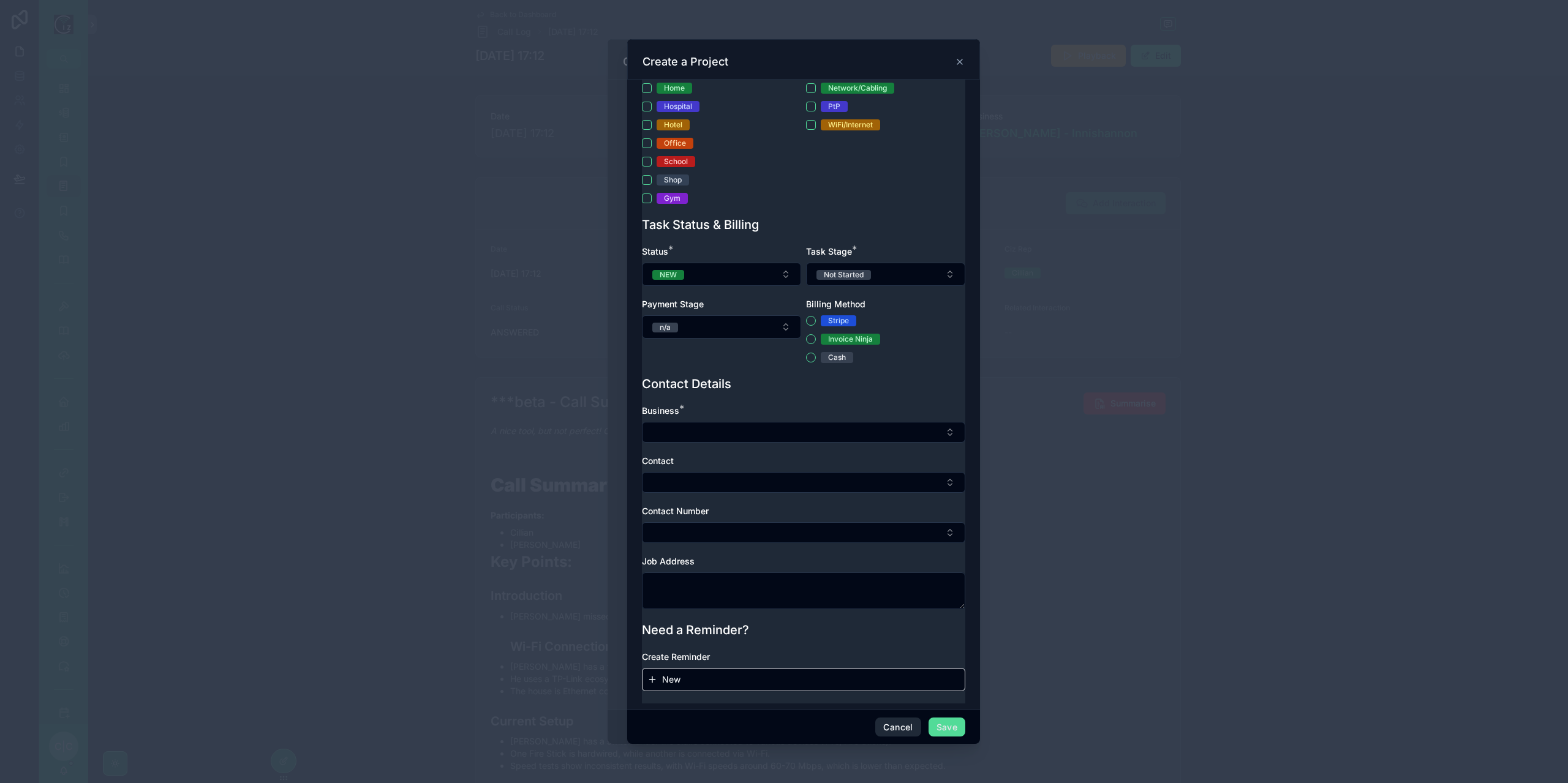
click at [898, 728] on button "Cancel" at bounding box center [898, 728] width 45 height 20
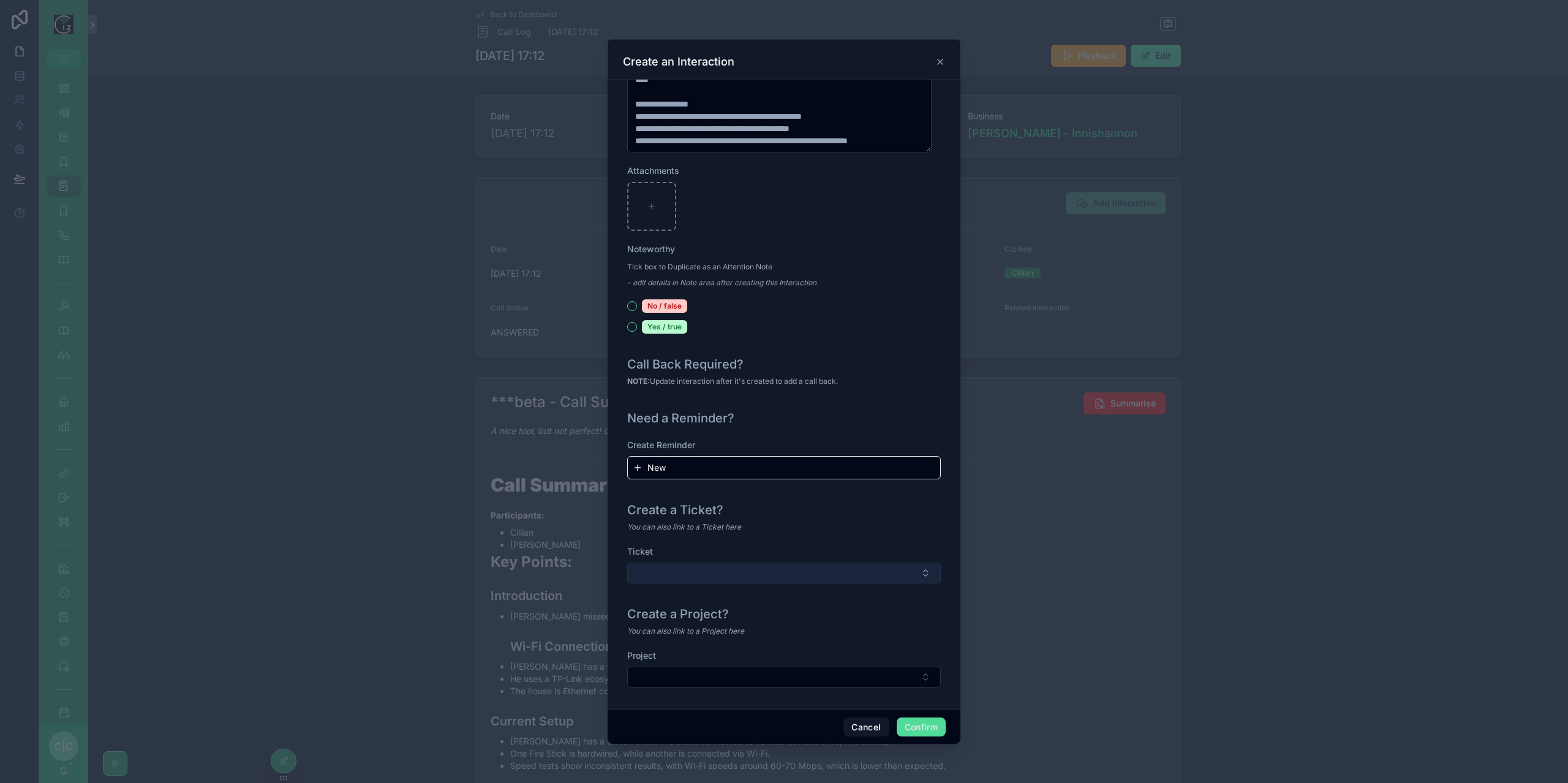
click at [741, 576] on button "Select Button" at bounding box center [784, 573] width 314 height 21
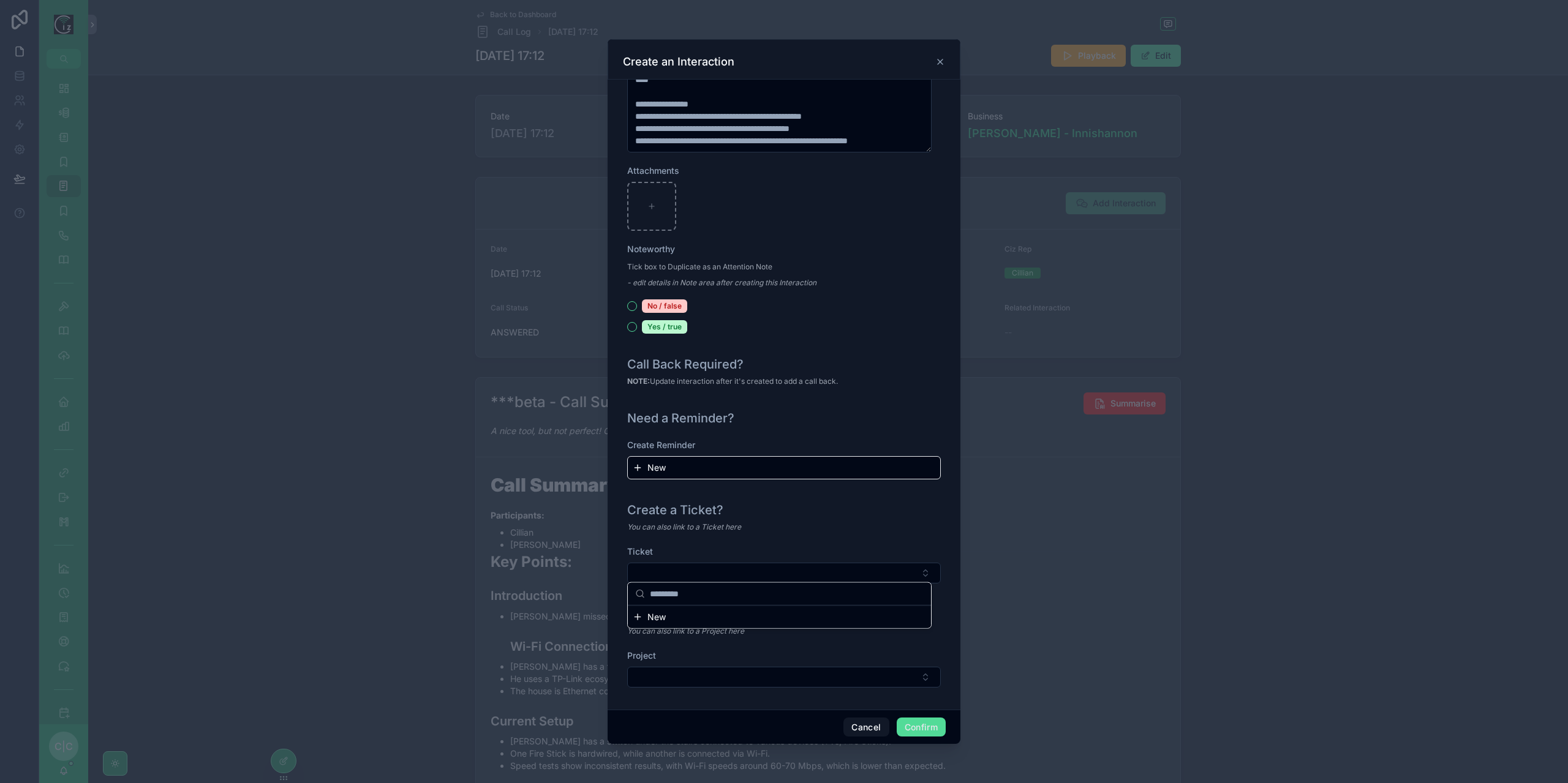
click at [801, 546] on div "Ticket" at bounding box center [784, 552] width 314 height 12
click at [771, 682] on button "Select Button" at bounding box center [784, 677] width 314 height 21
click at [683, 725] on button "New" at bounding box center [779, 721] width 293 height 12
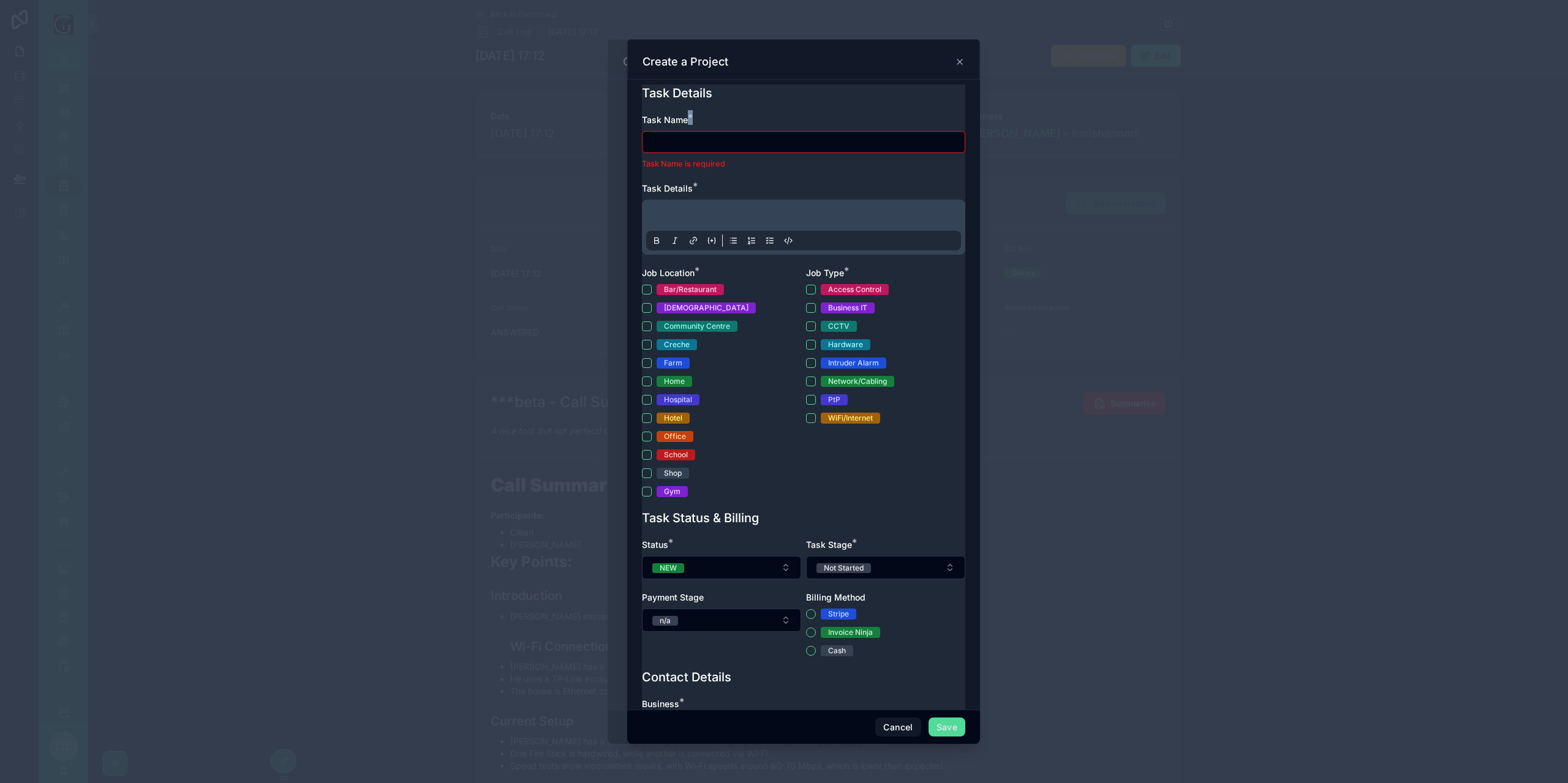
drag, startPoint x: 771, startPoint y: 124, endPoint x: 768, endPoint y: 141, distance: 17.3
click at [767, 137] on div "Task Name * Task Name is required" at bounding box center [803, 142] width 323 height 56
click at [768, 141] on input "text" at bounding box center [803, 142] width 322 height 17
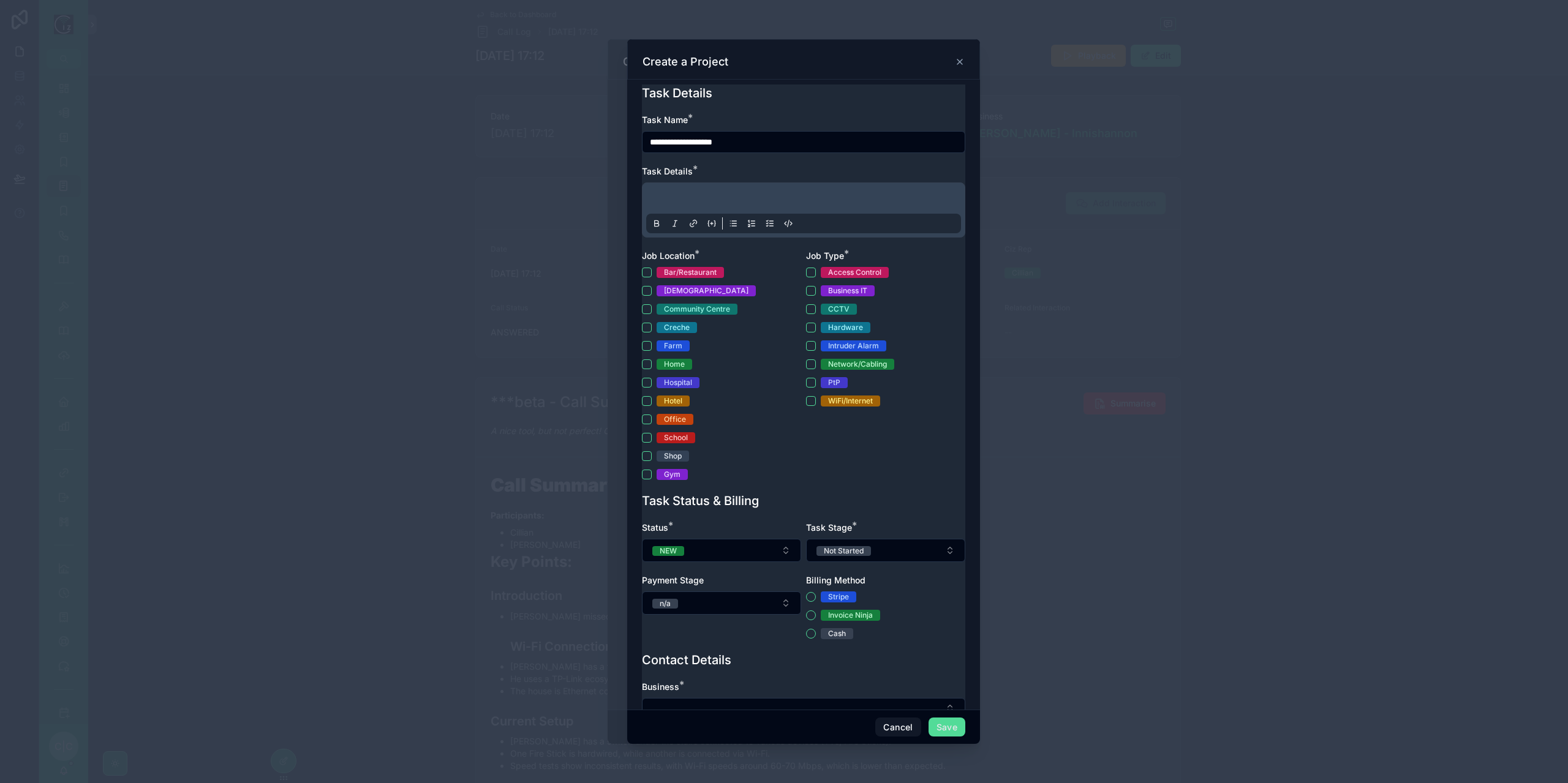
type input "**********"
click at [767, 194] on p at bounding box center [806, 200] width 315 height 12
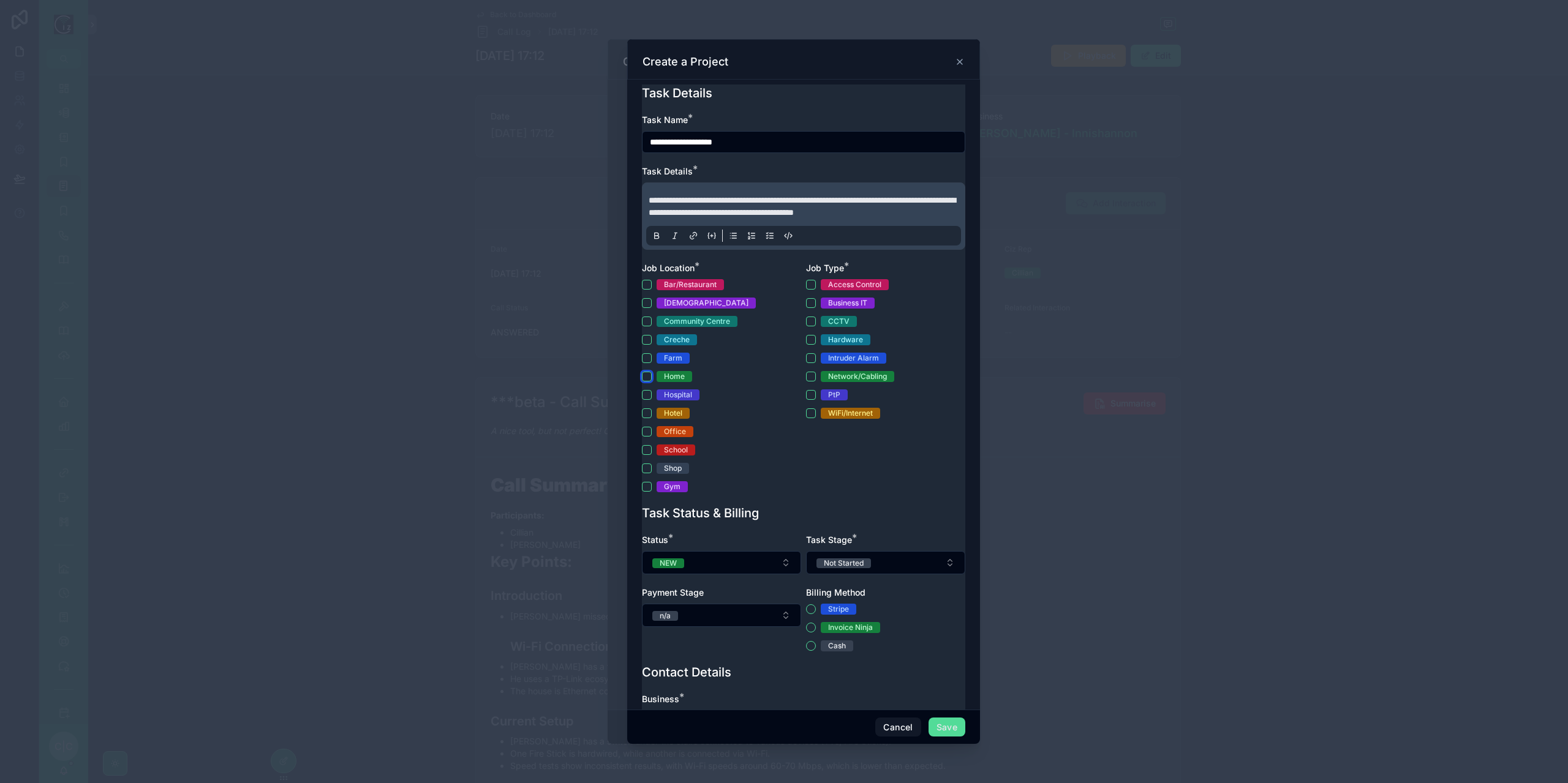
click at [647, 382] on button "Home" at bounding box center [647, 377] width 10 height 10
click at [806, 382] on button "Network/Cabling" at bounding box center [811, 377] width 10 height 10
click at [809, 418] on button "WiFi/Internet" at bounding box center [811, 414] width 10 height 10
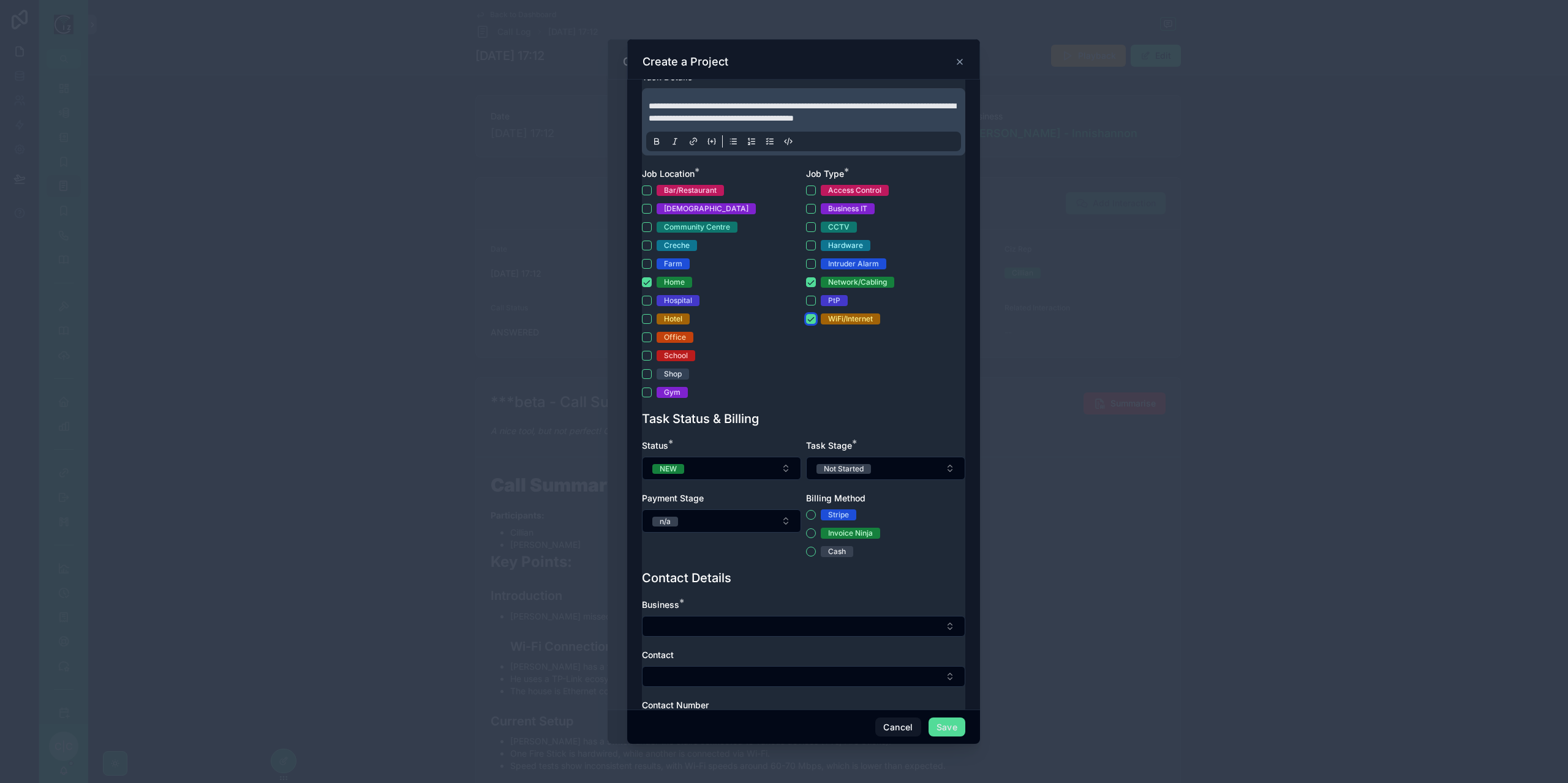
scroll to position [183, 0]
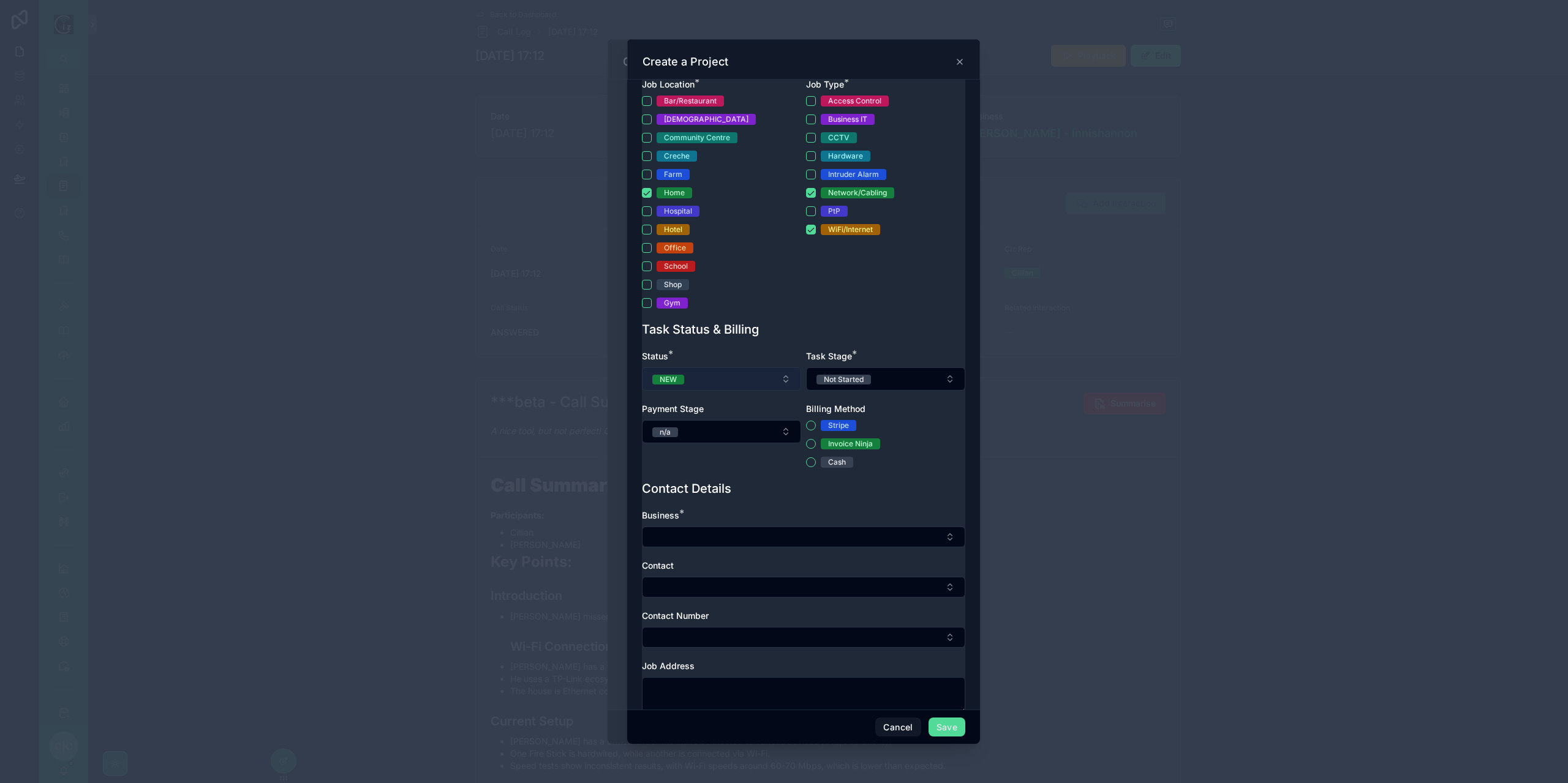
click at [753, 391] on button "NEW" at bounding box center [721, 379] width 159 height 23
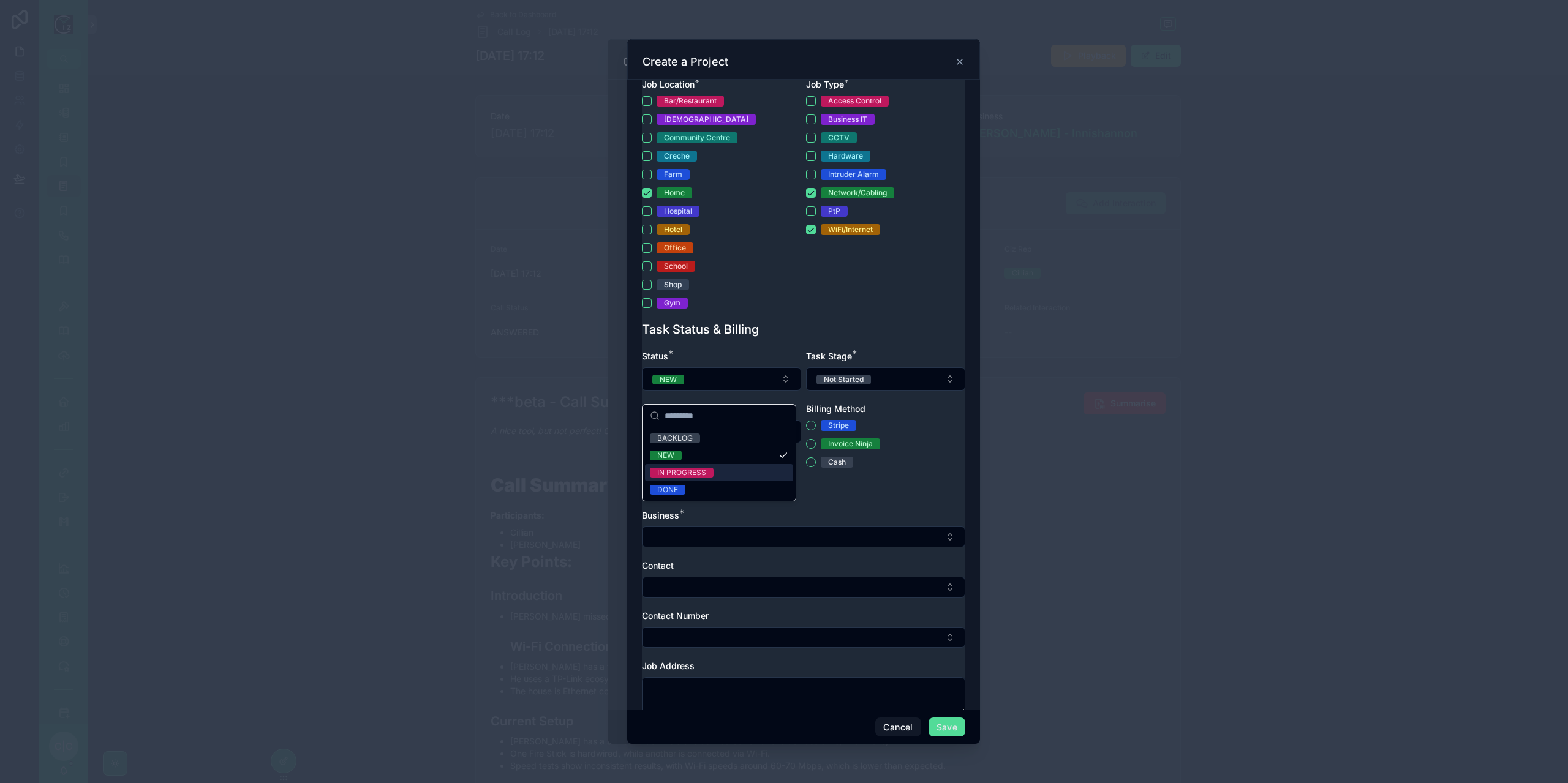
click at [722, 470] on div "IN PROGRESS" at bounding box center [719, 473] width 149 height 17
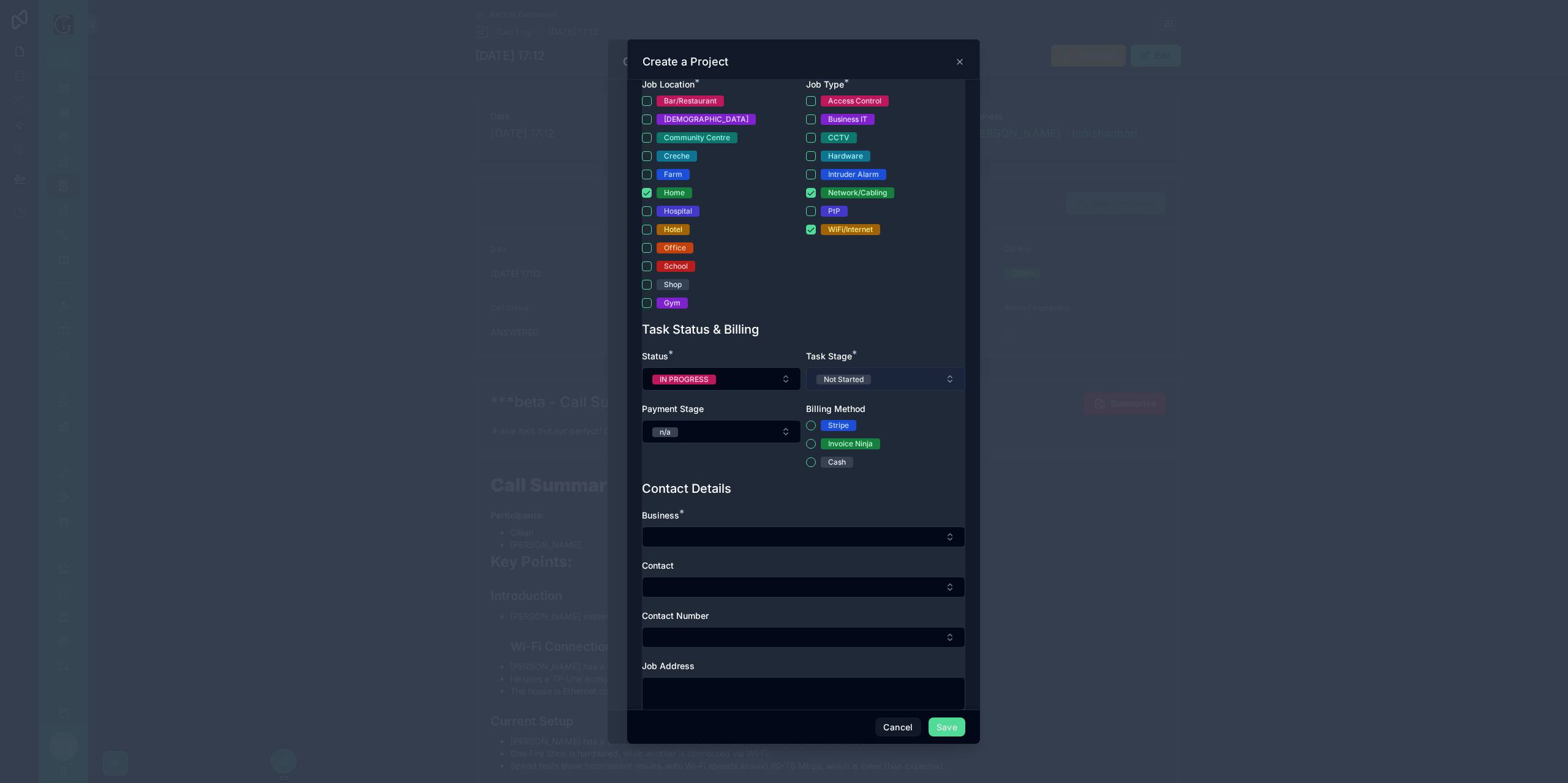
click at [908, 382] on button "Not Started" at bounding box center [885, 379] width 159 height 23
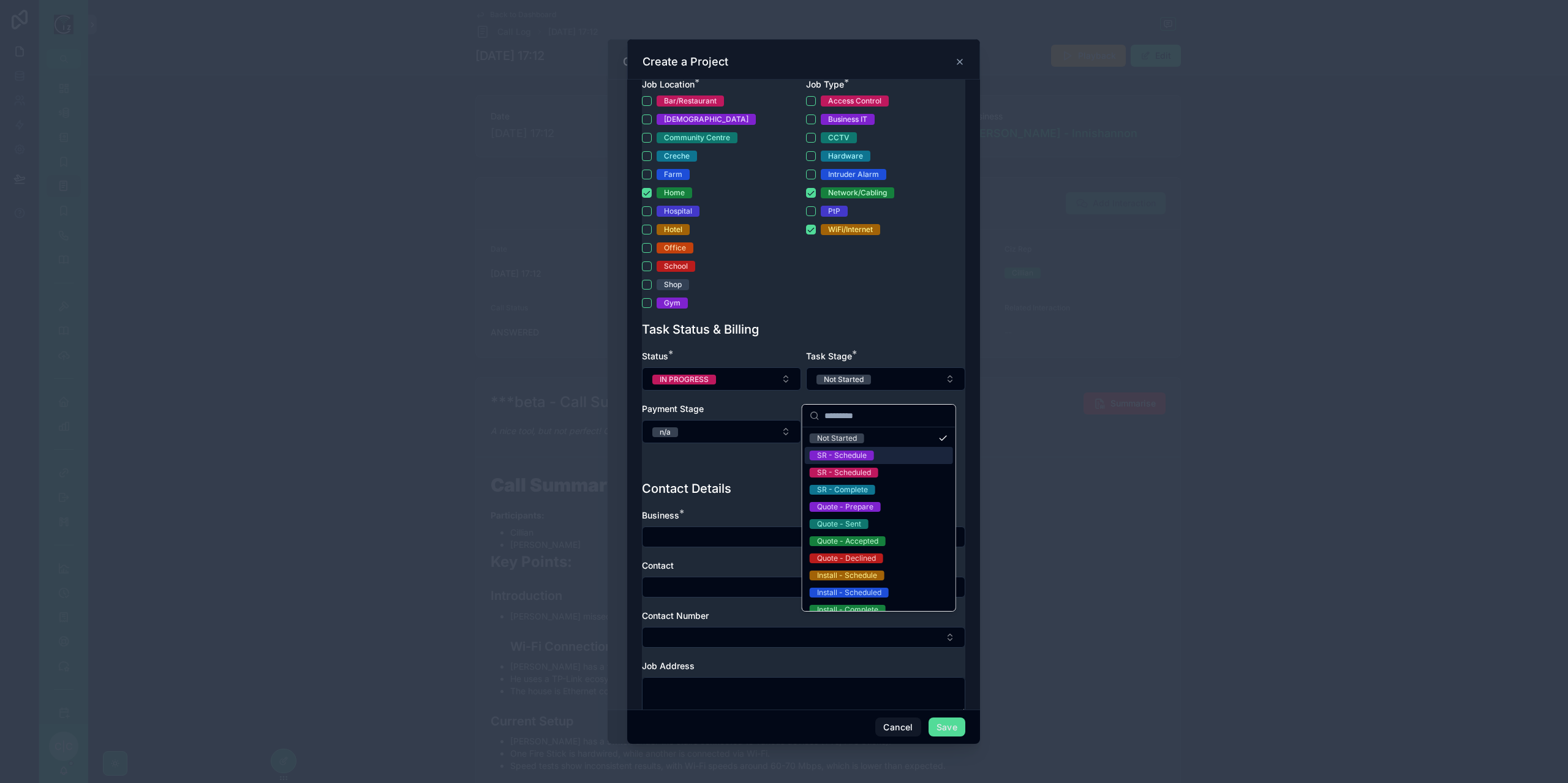
click at [873, 449] on div "SR - Schedule" at bounding box center [879, 456] width 149 height 17
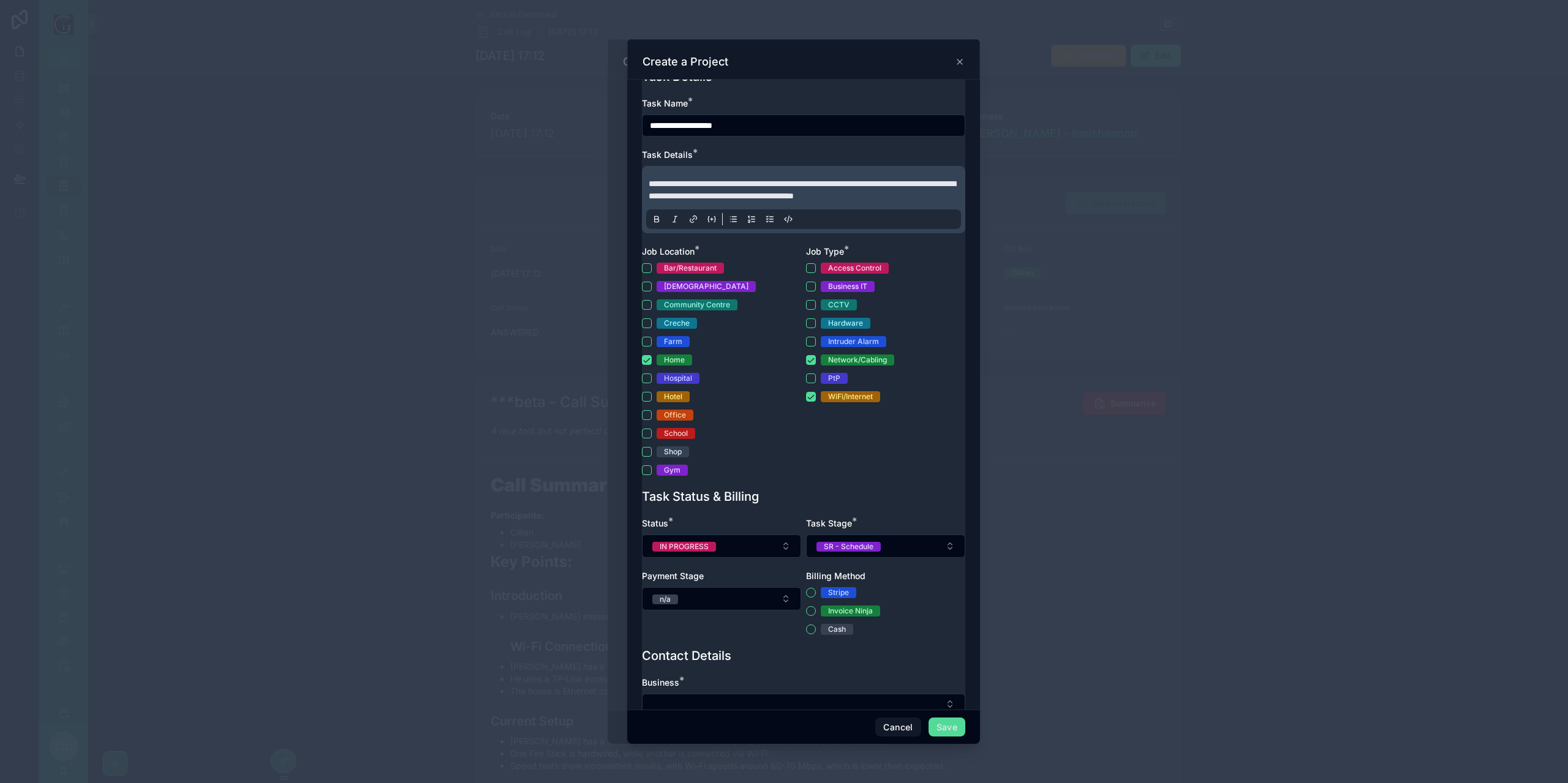
scroll to position [0, 0]
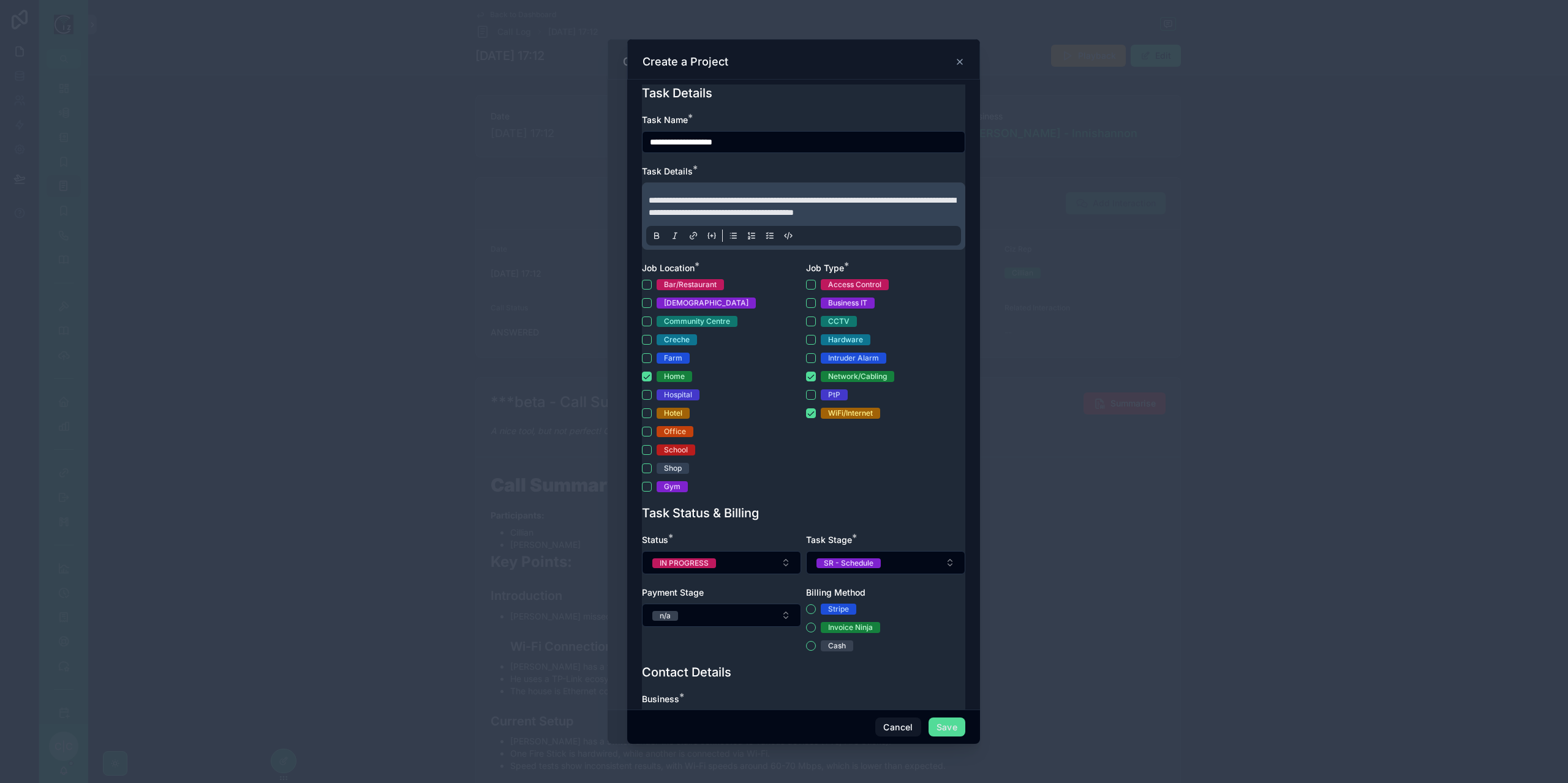
click at [758, 218] on p "**********" at bounding box center [806, 206] width 315 height 25
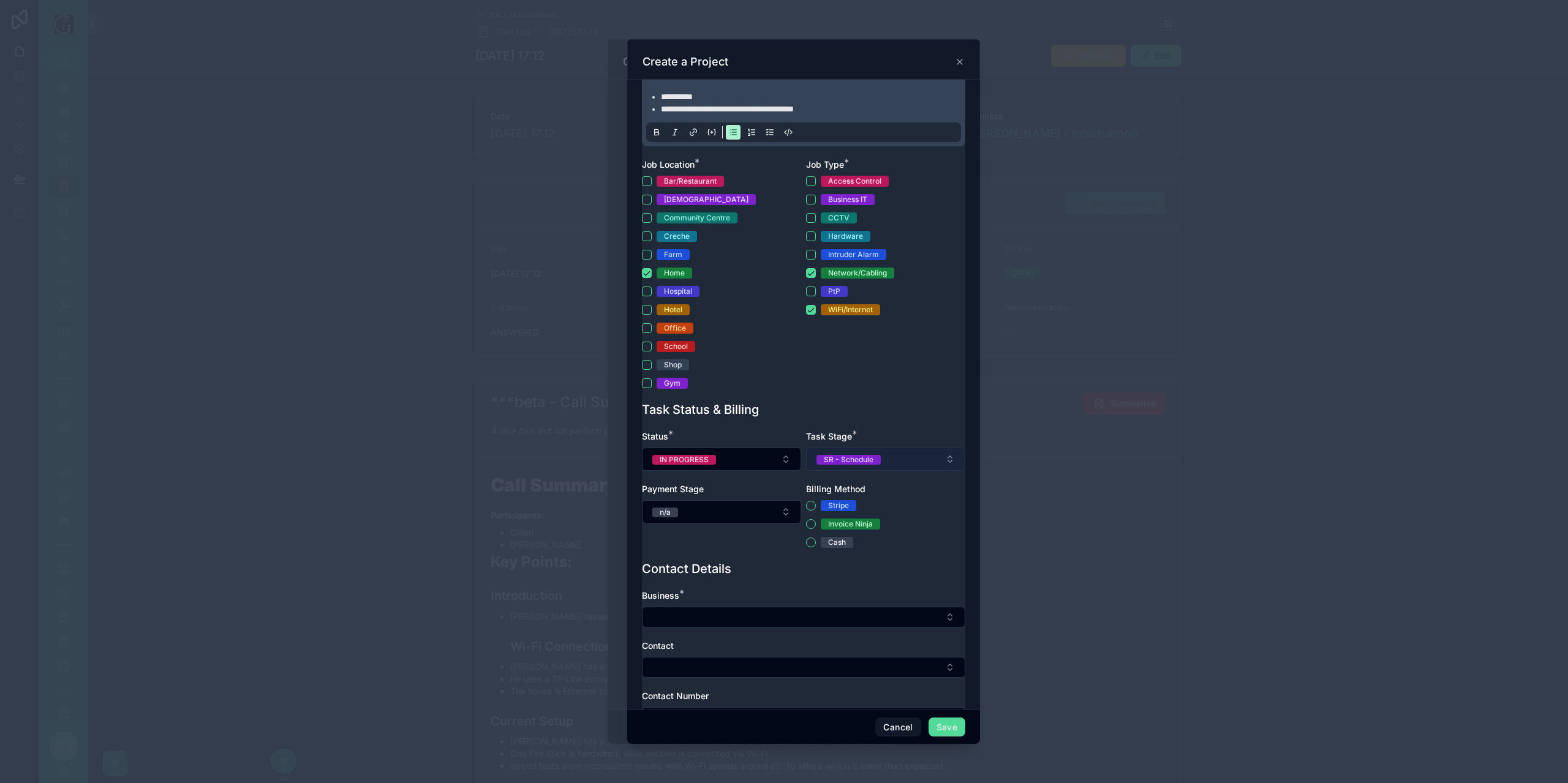
scroll to position [245, 0]
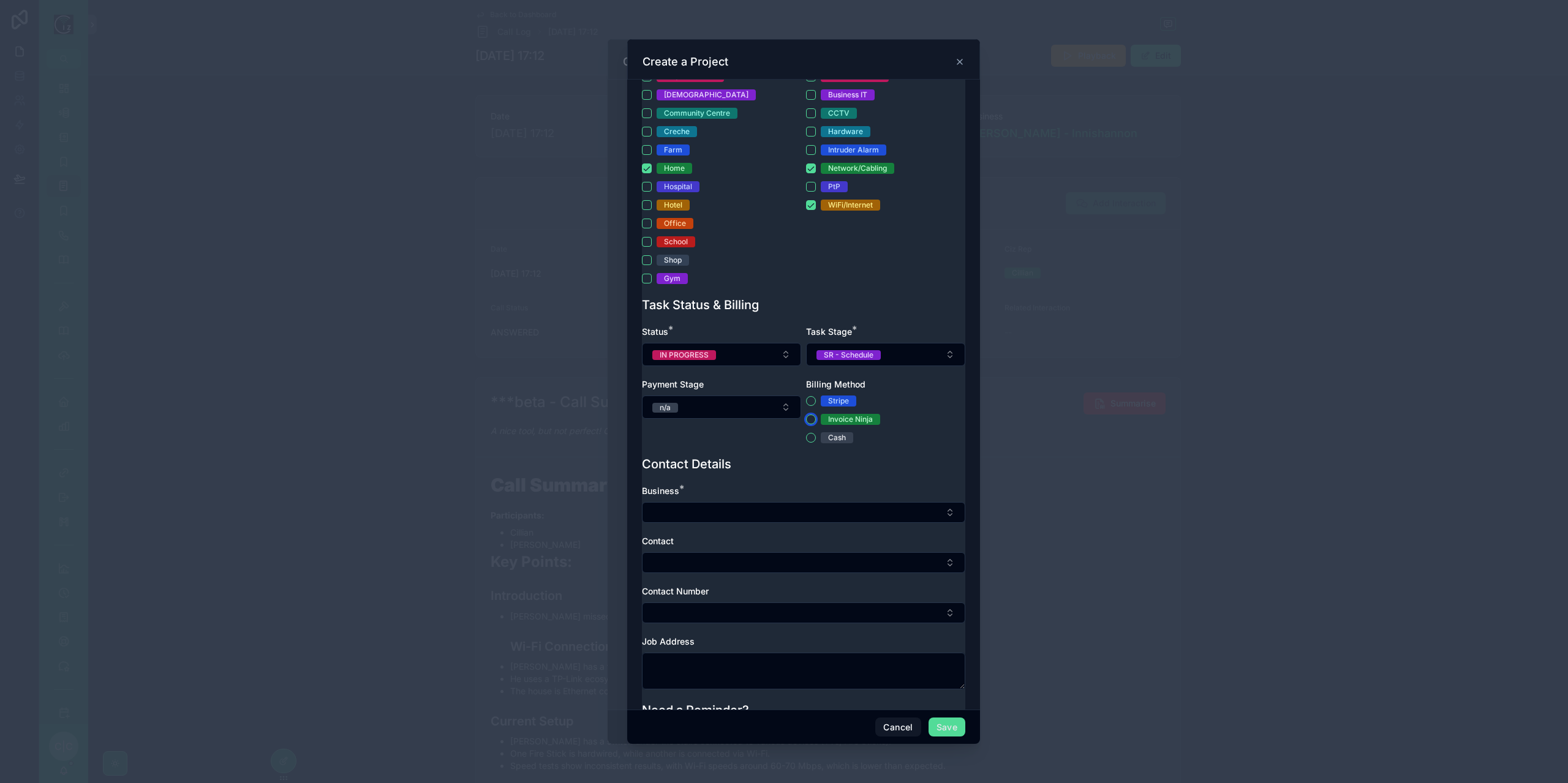
click at [806, 425] on button "Invoice Ninja" at bounding box center [811, 420] width 10 height 10
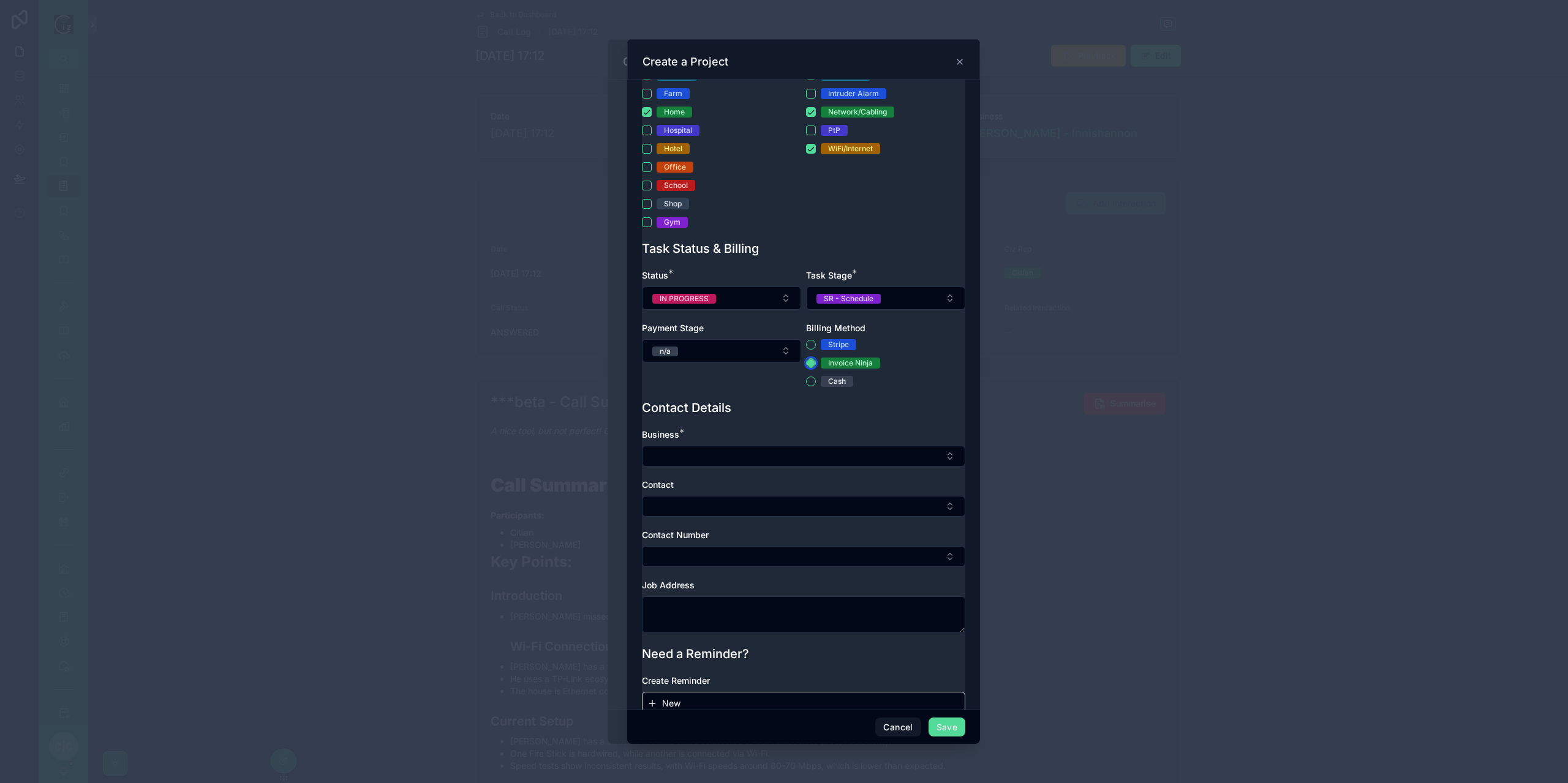
scroll to position [338, 0]
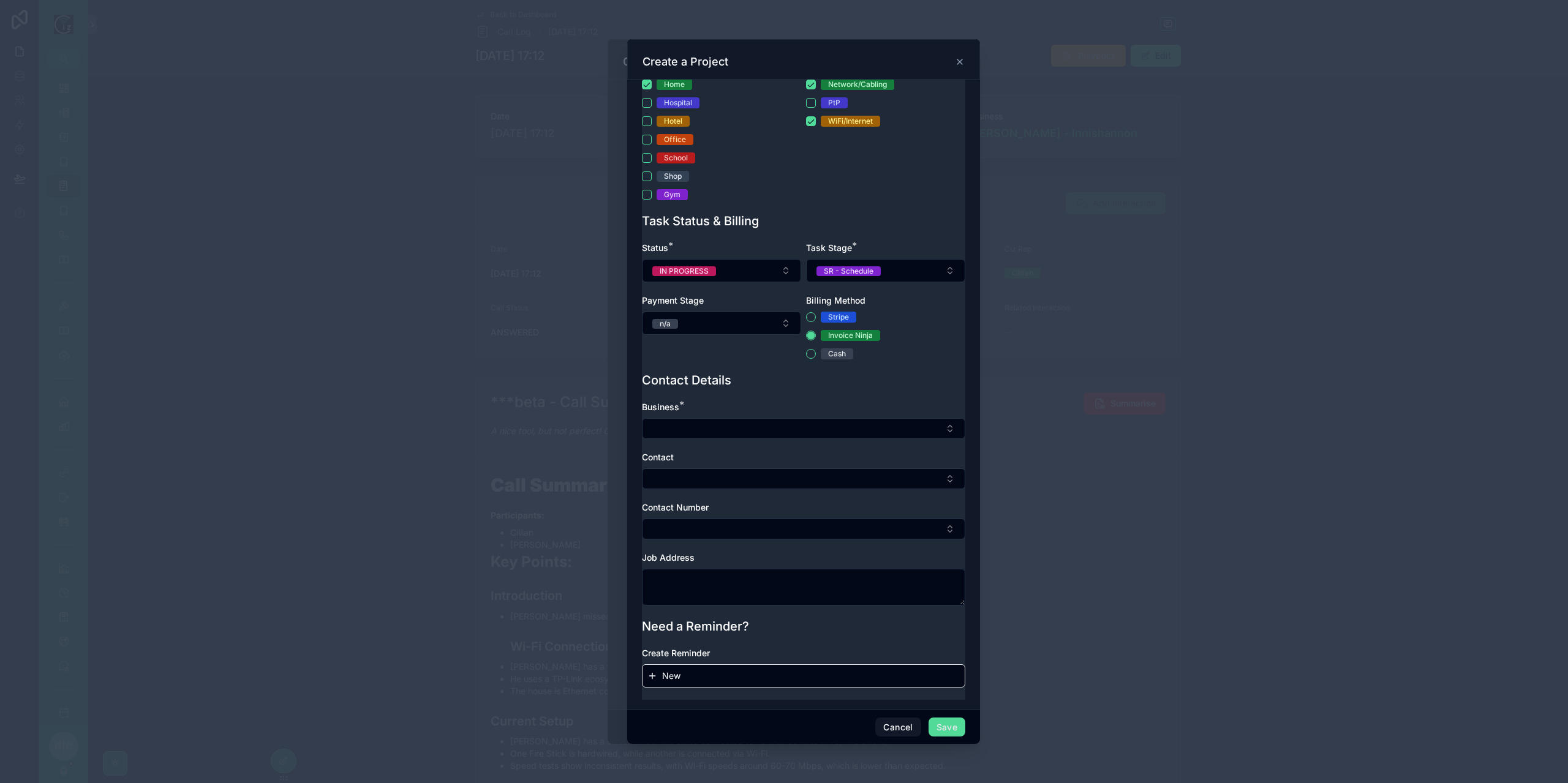
click at [784, 446] on div "Business * Contact Contact Number Job Address" at bounding box center [803, 509] width 323 height 217
click at [786, 435] on button "Select Button" at bounding box center [803, 429] width 323 height 21
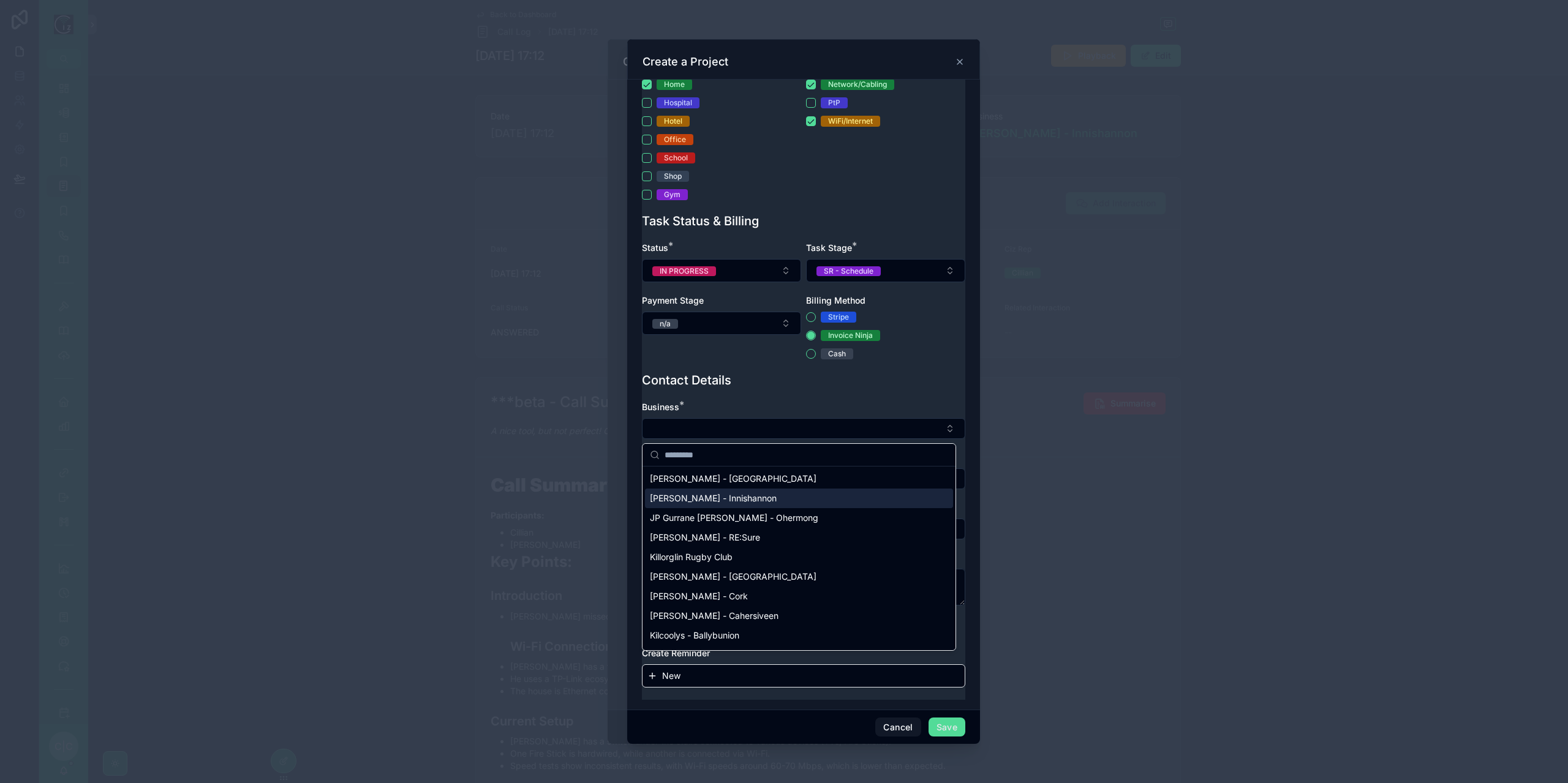
click at [738, 498] on span "[PERSON_NAME] - Innishannon" at bounding box center [713, 498] width 127 height 12
type textarea "**********"
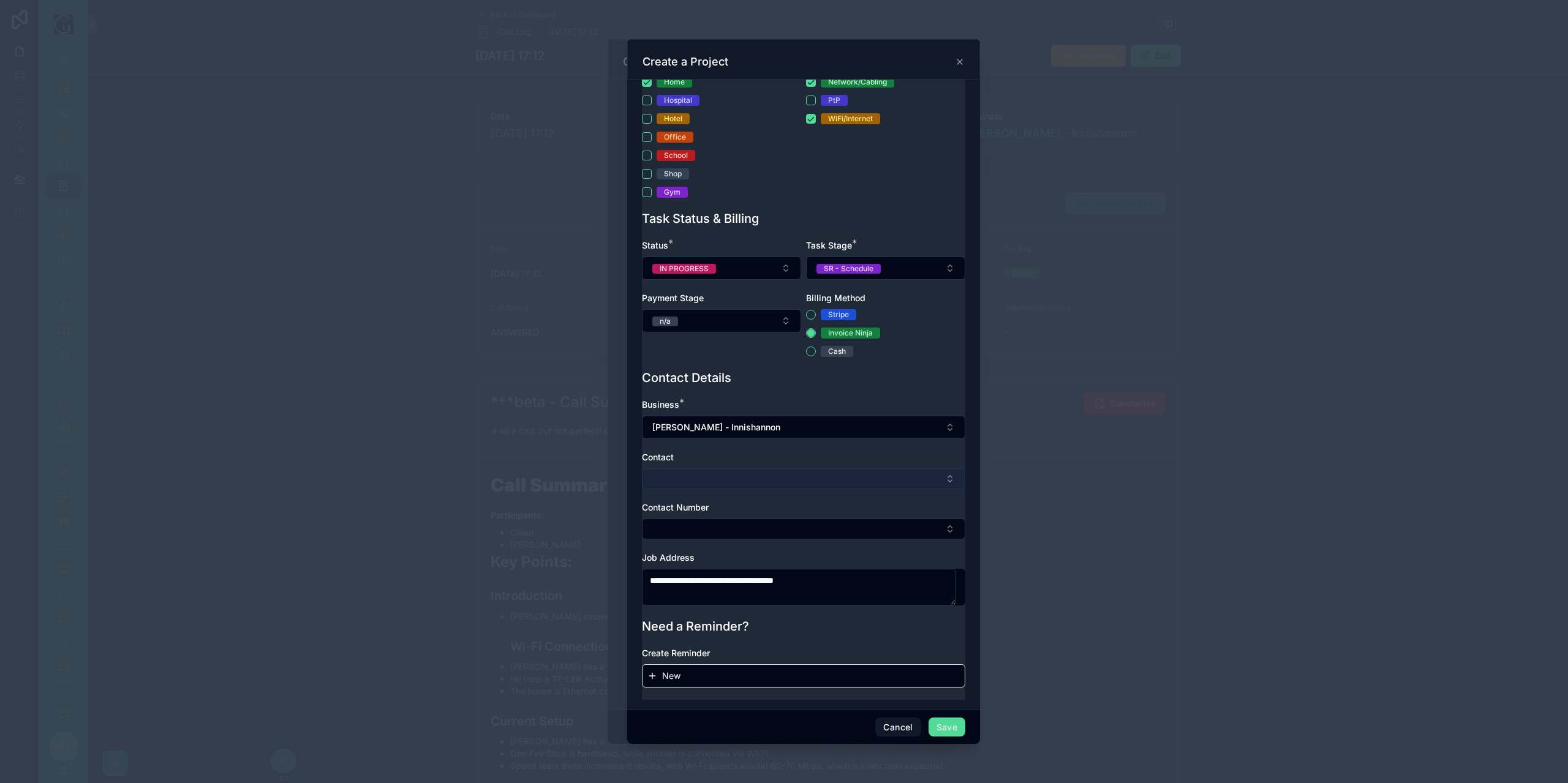
drag, startPoint x: 771, startPoint y: 483, endPoint x: 766, endPoint y: 490, distance: 8.6
click at [771, 485] on button "Select Button" at bounding box center [803, 479] width 323 height 21
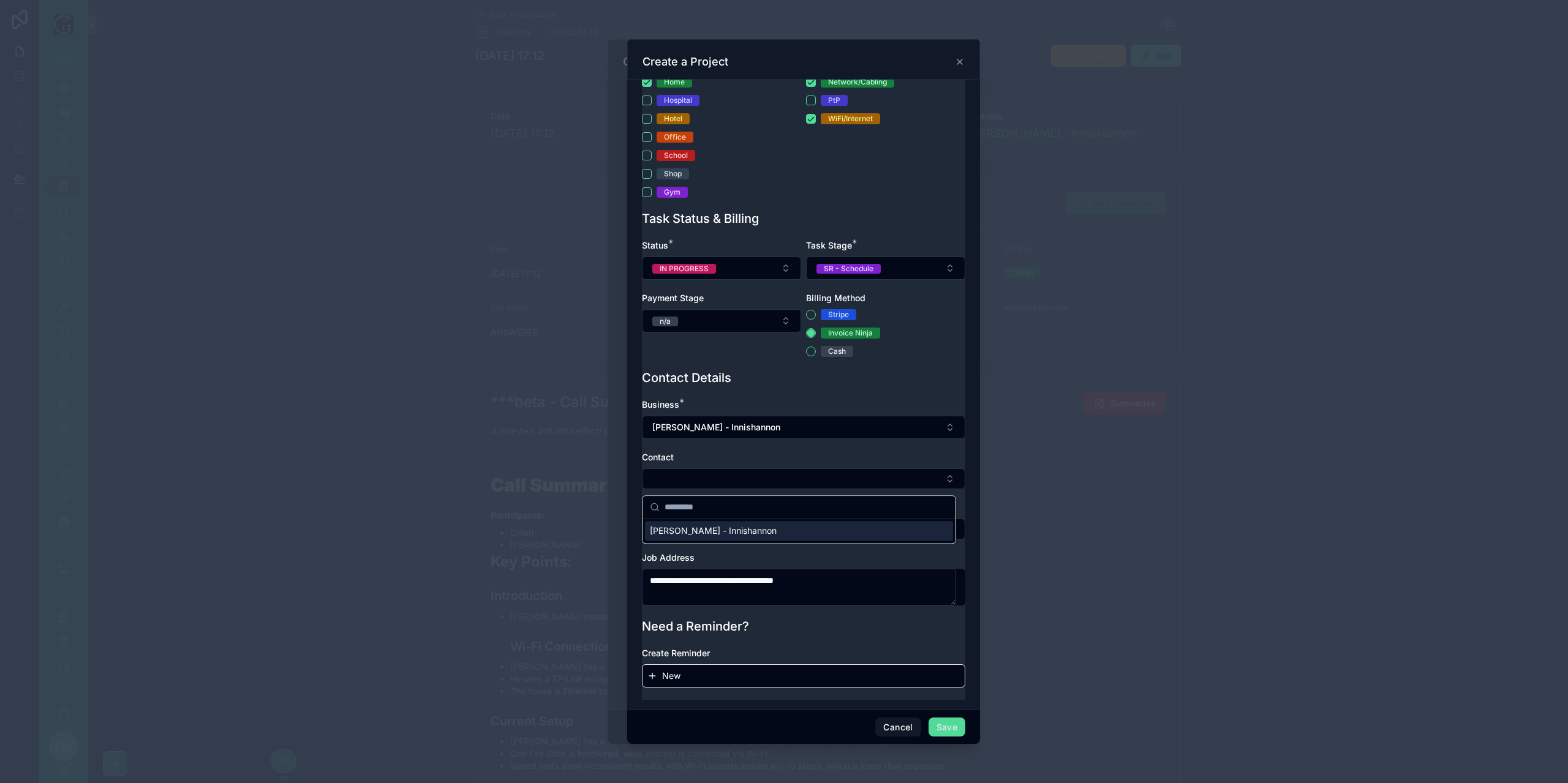
click at [733, 531] on span "[PERSON_NAME] - Innishannon" at bounding box center [713, 531] width 127 height 12
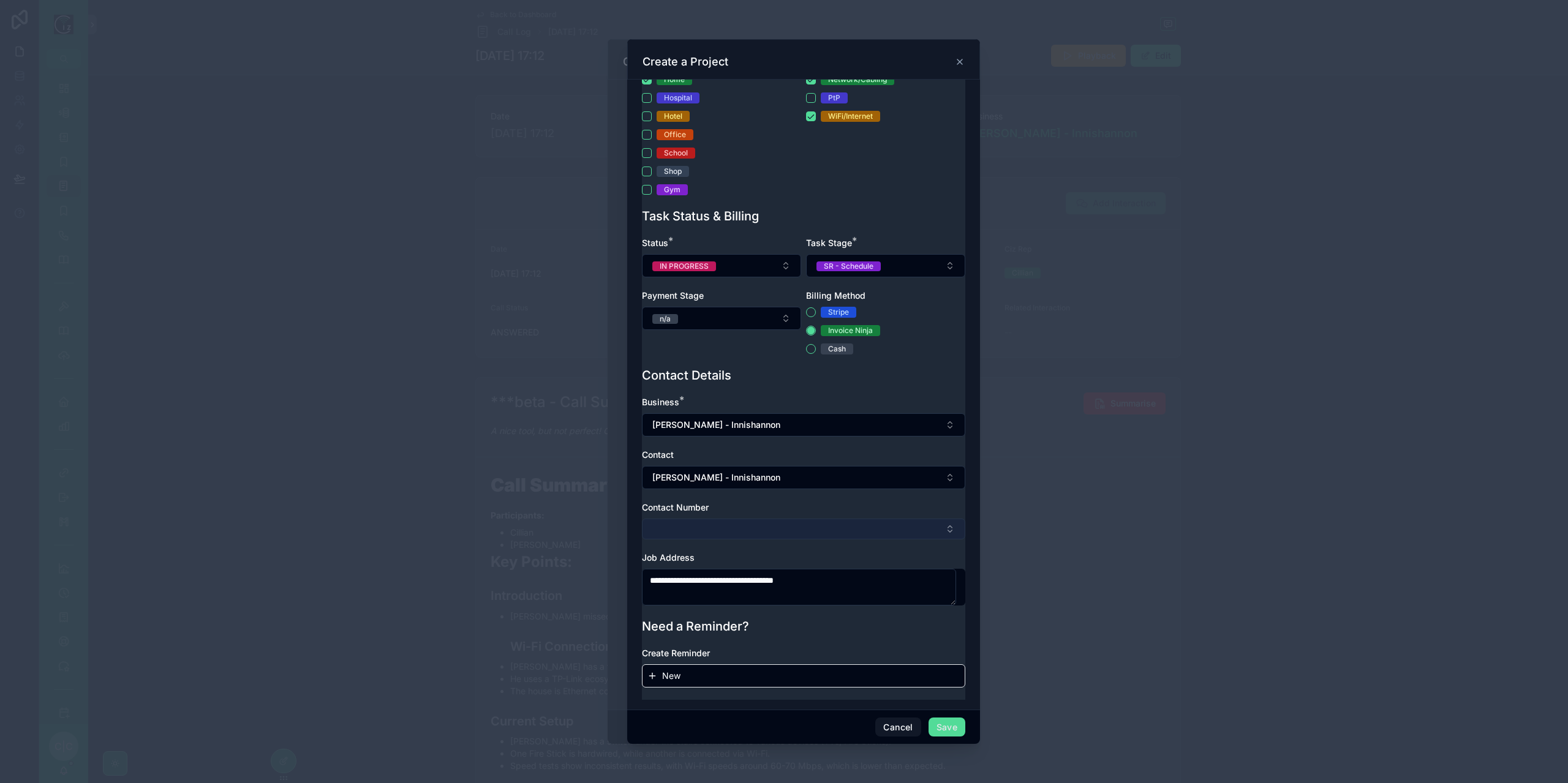
click at [747, 530] on button "Select Button" at bounding box center [803, 529] width 323 height 21
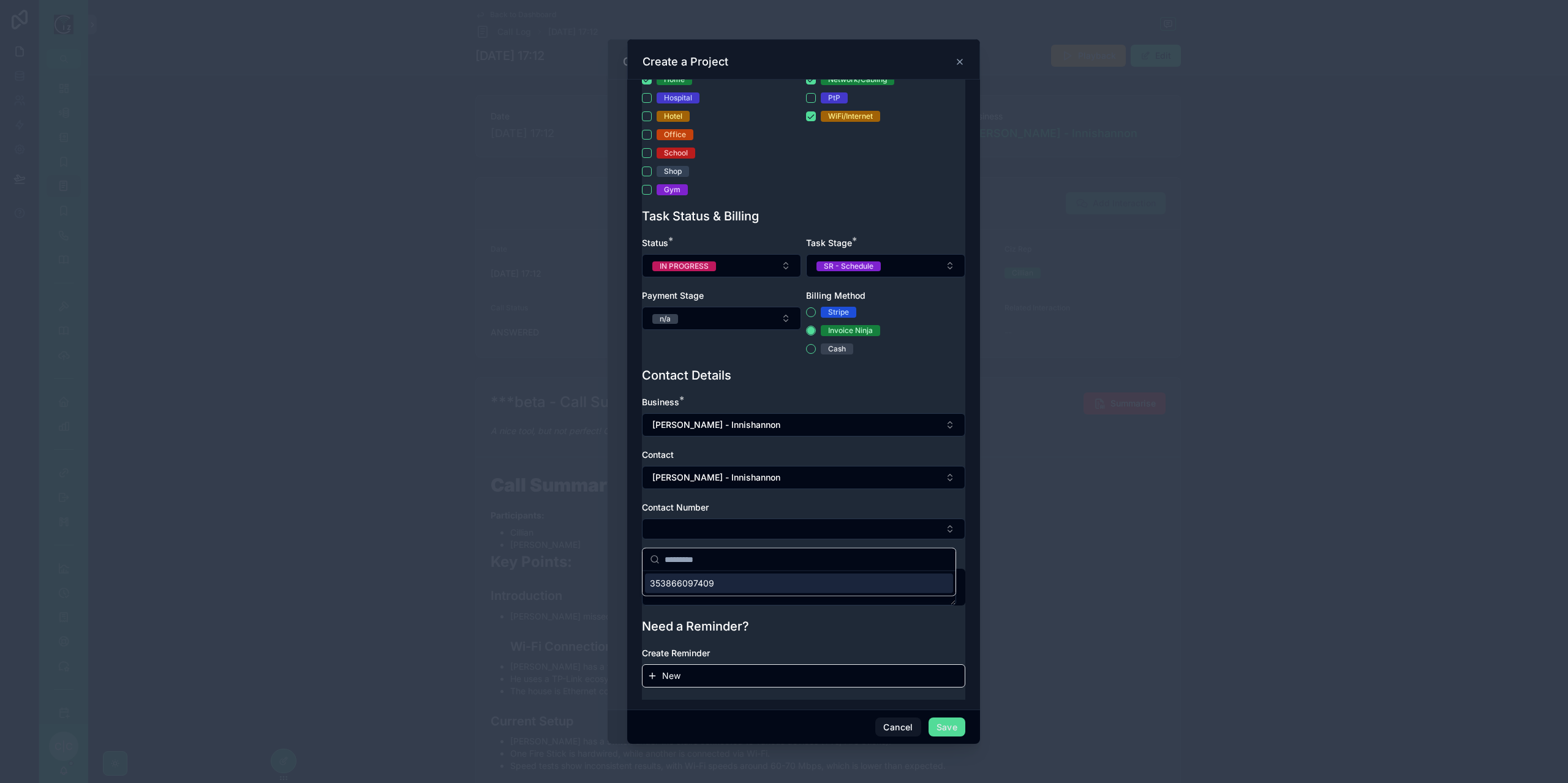
click at [746, 581] on div "353866097409" at bounding box center [799, 584] width 308 height 20
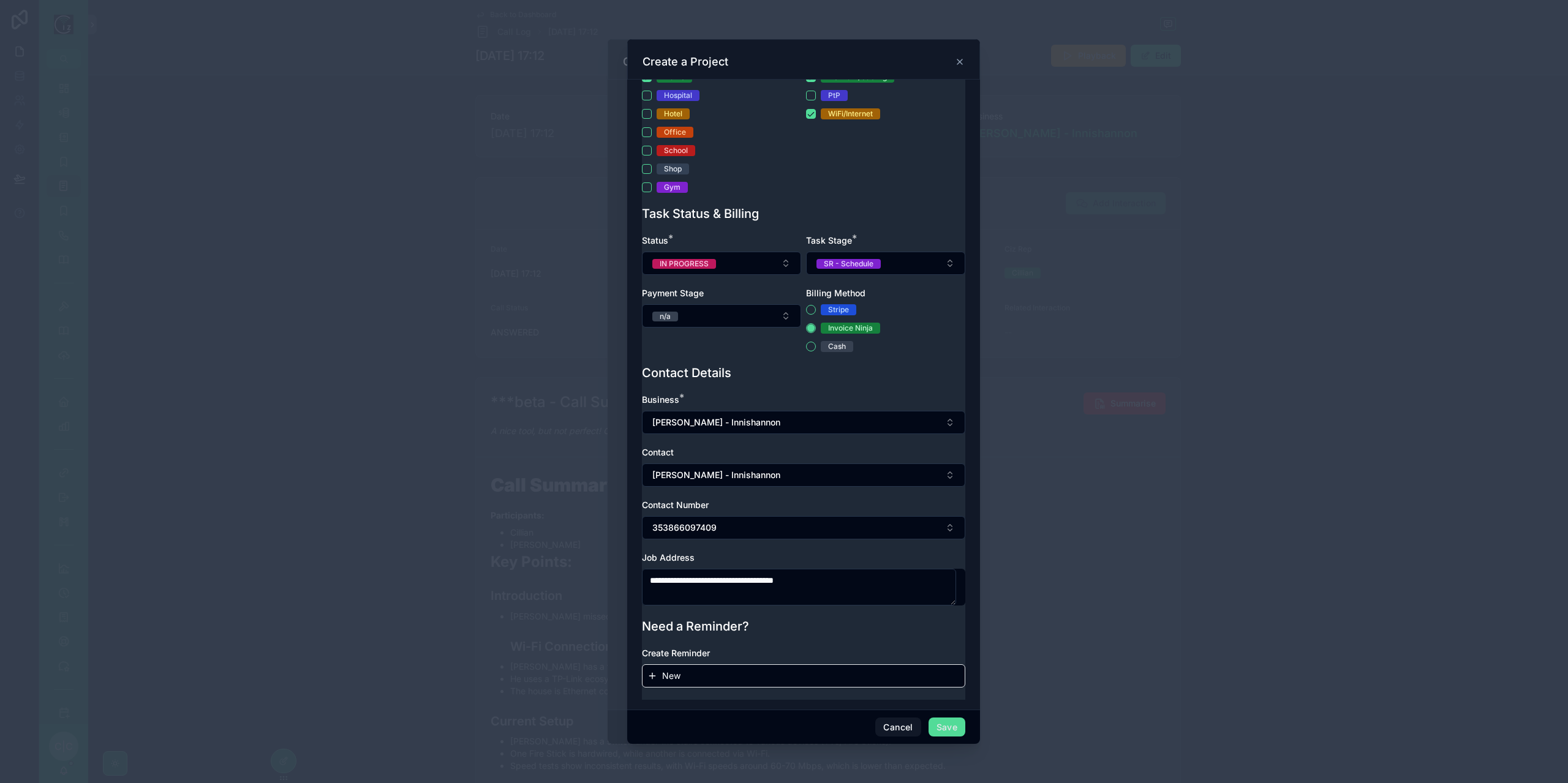
scroll to position [345, 0]
click at [947, 730] on button "Save" at bounding box center [947, 728] width 37 height 20
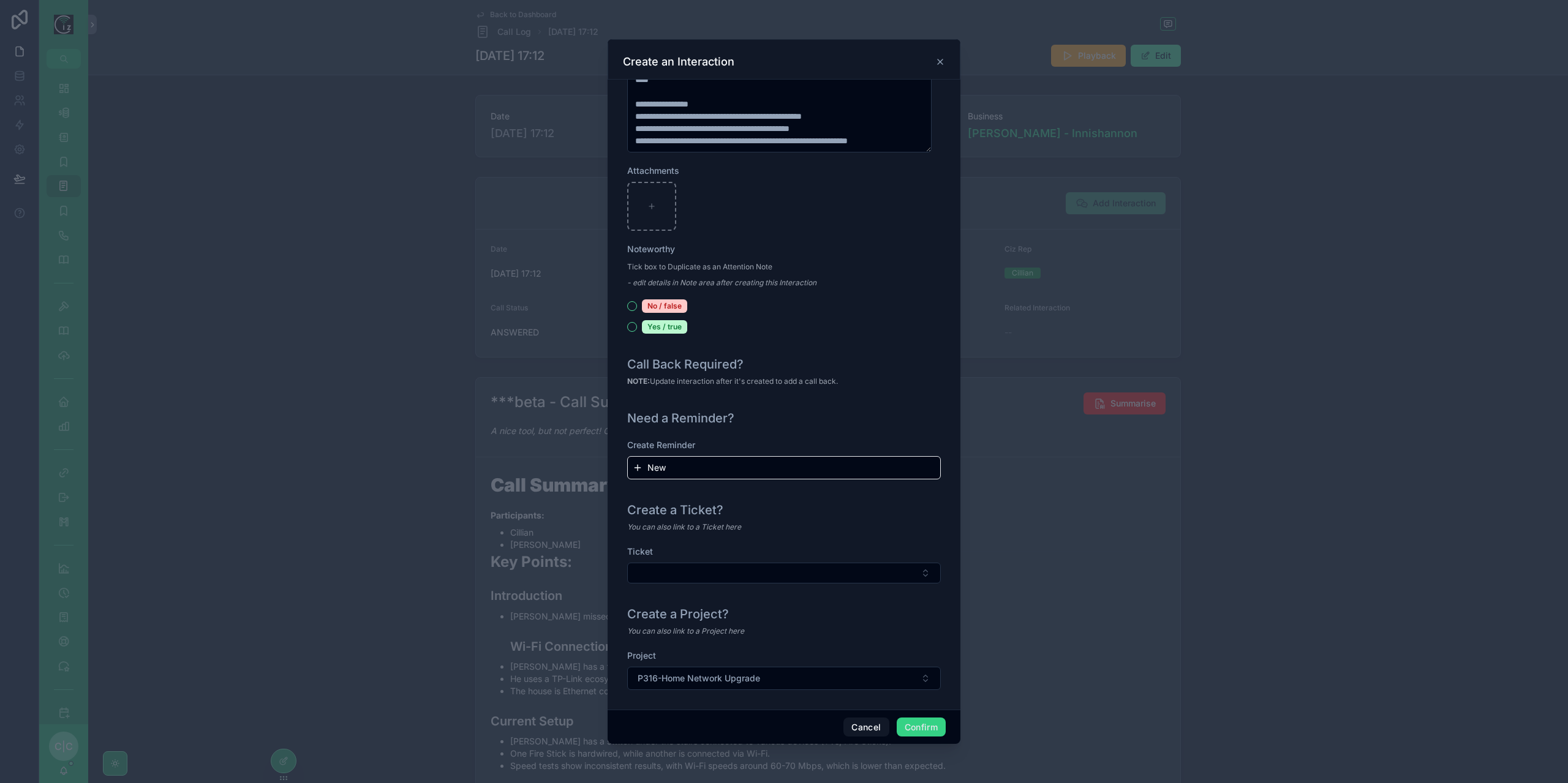
click at [922, 733] on button "Confirm" at bounding box center [921, 728] width 49 height 20
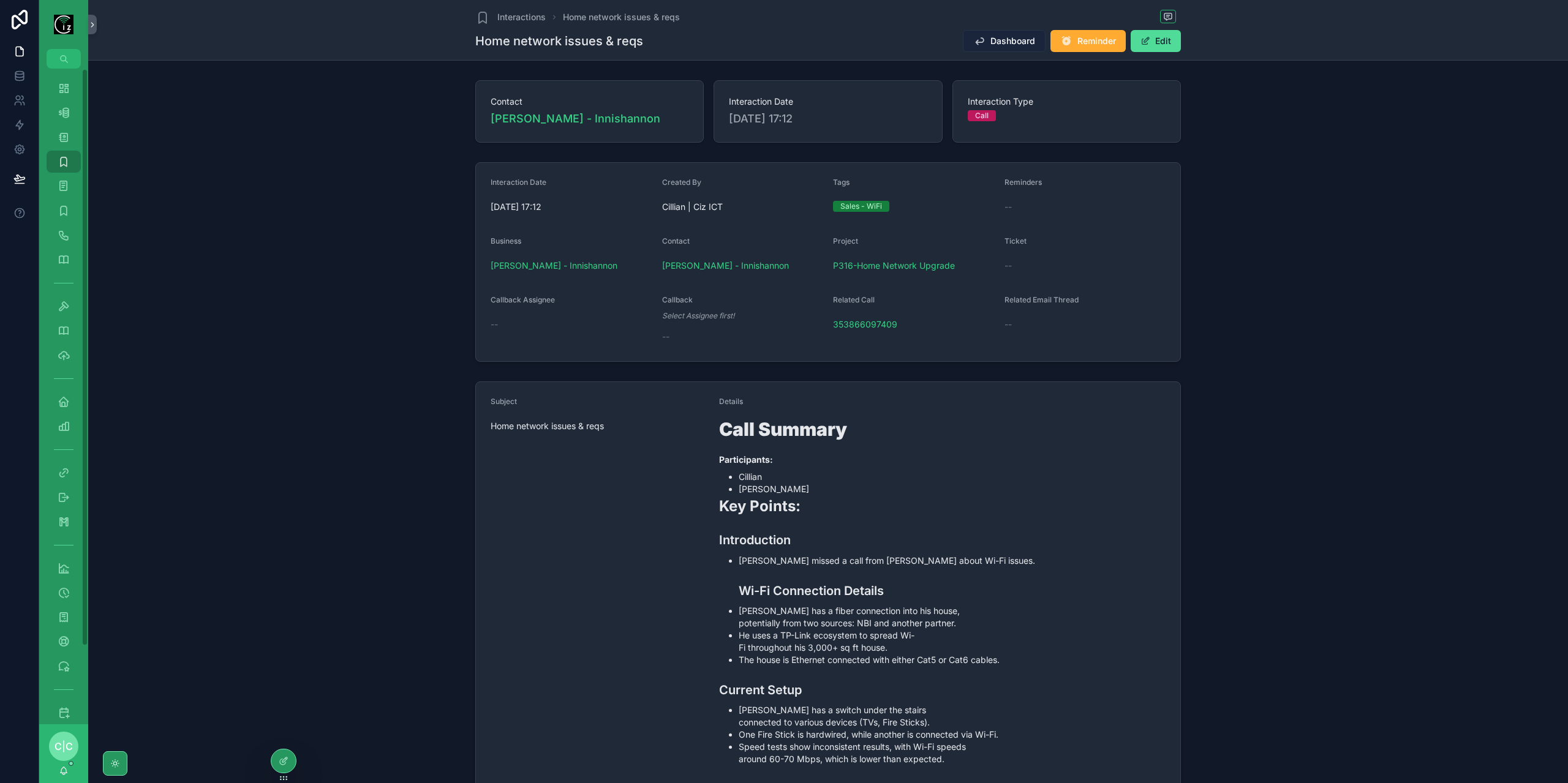
click at [995, 34] on button "Dashboard" at bounding box center [1004, 41] width 83 height 22
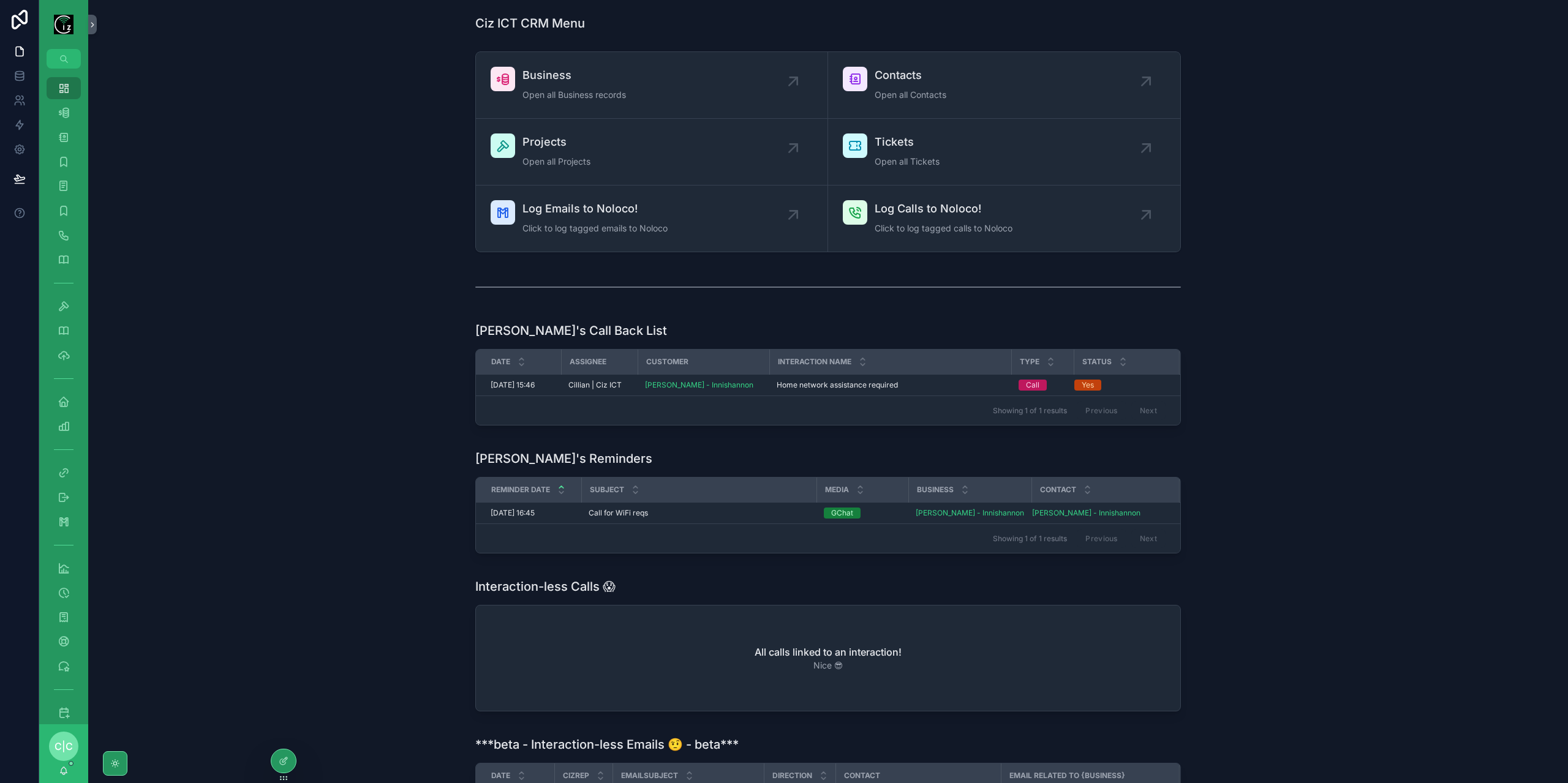
scroll to position [173, 0]
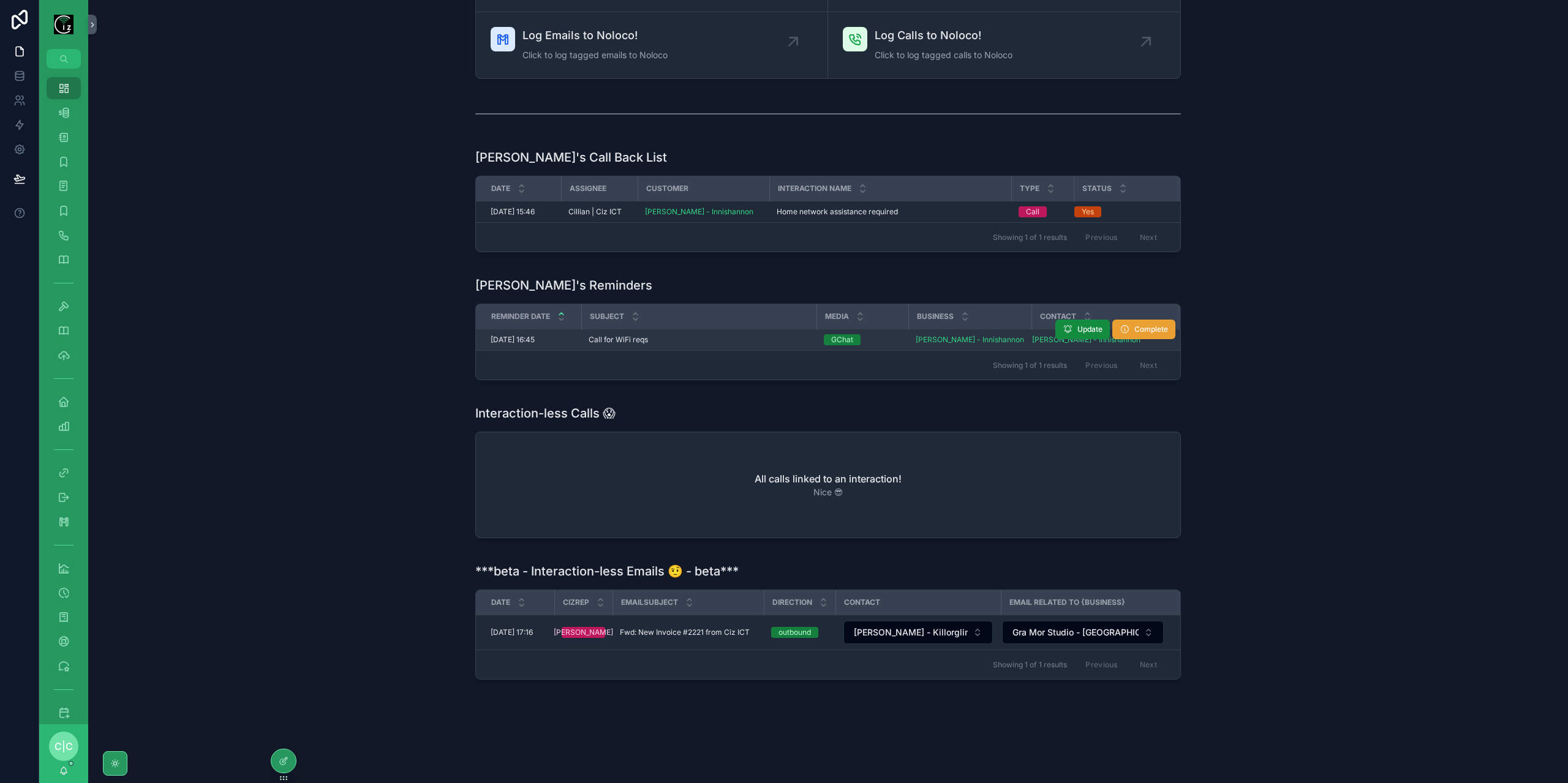
click at [1151, 325] on span "Complete" at bounding box center [1151, 330] width 34 height 10
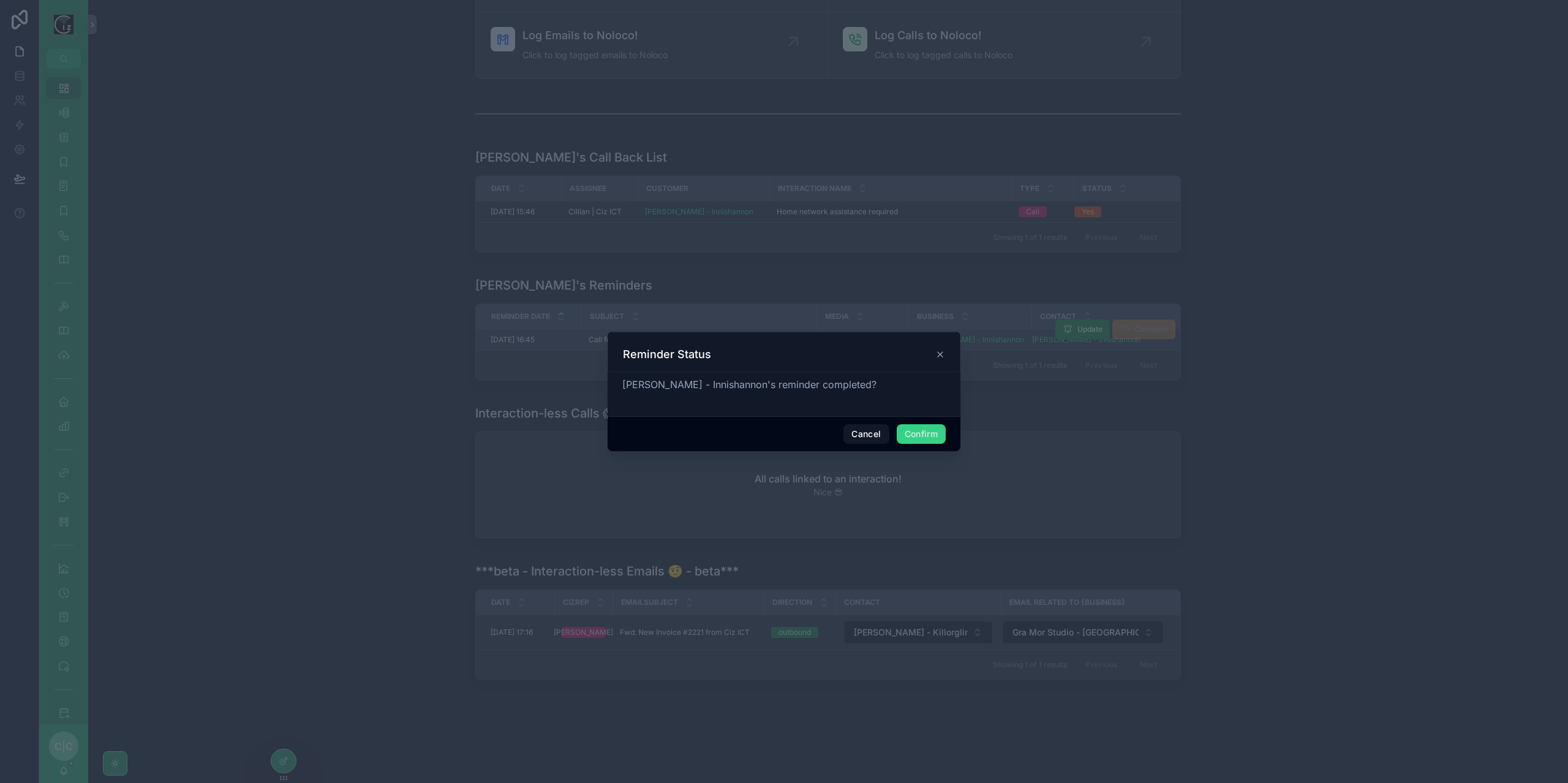
click at [934, 438] on button "Confirm" at bounding box center [921, 434] width 49 height 20
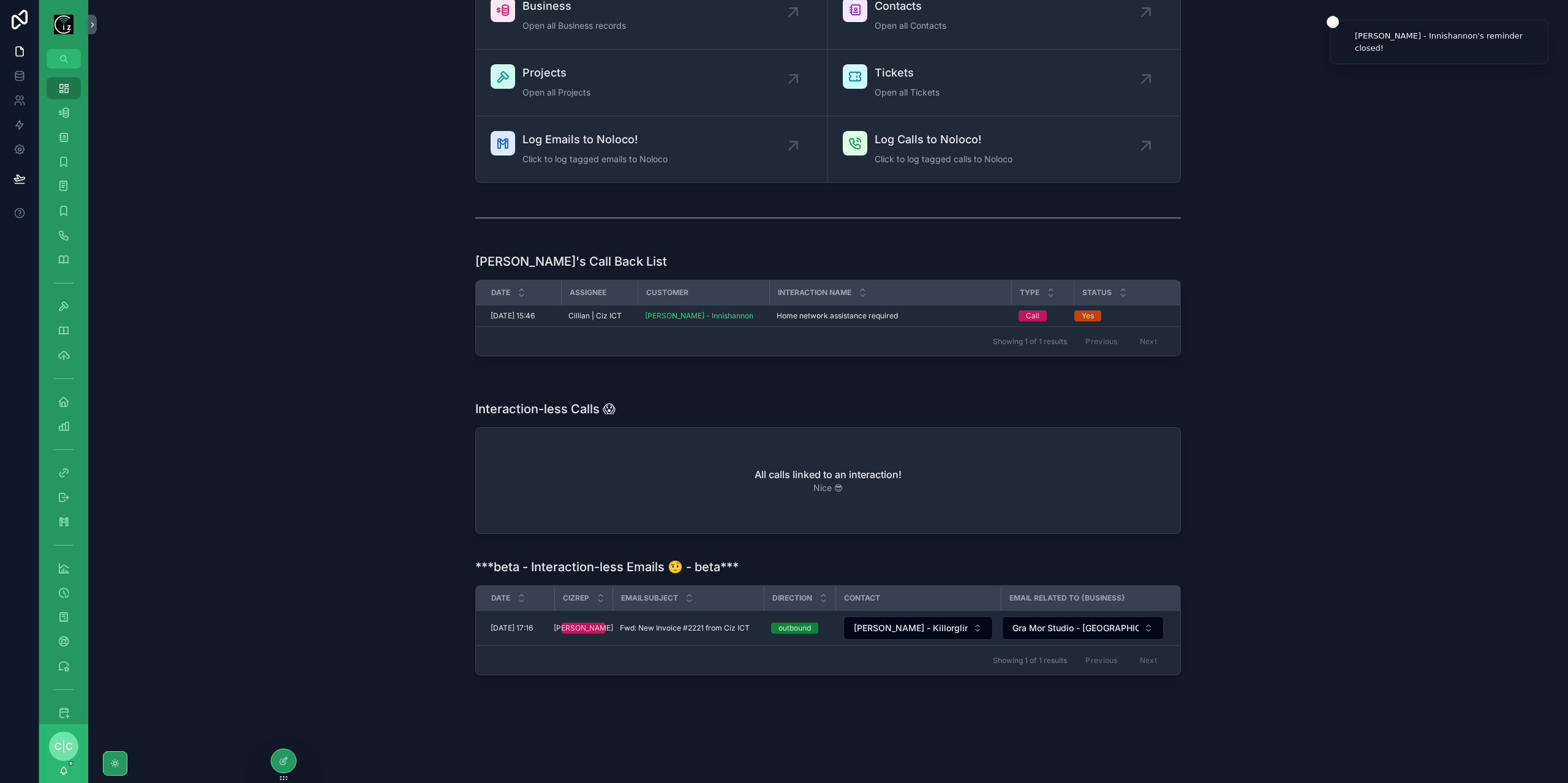
scroll to position [66, 0]
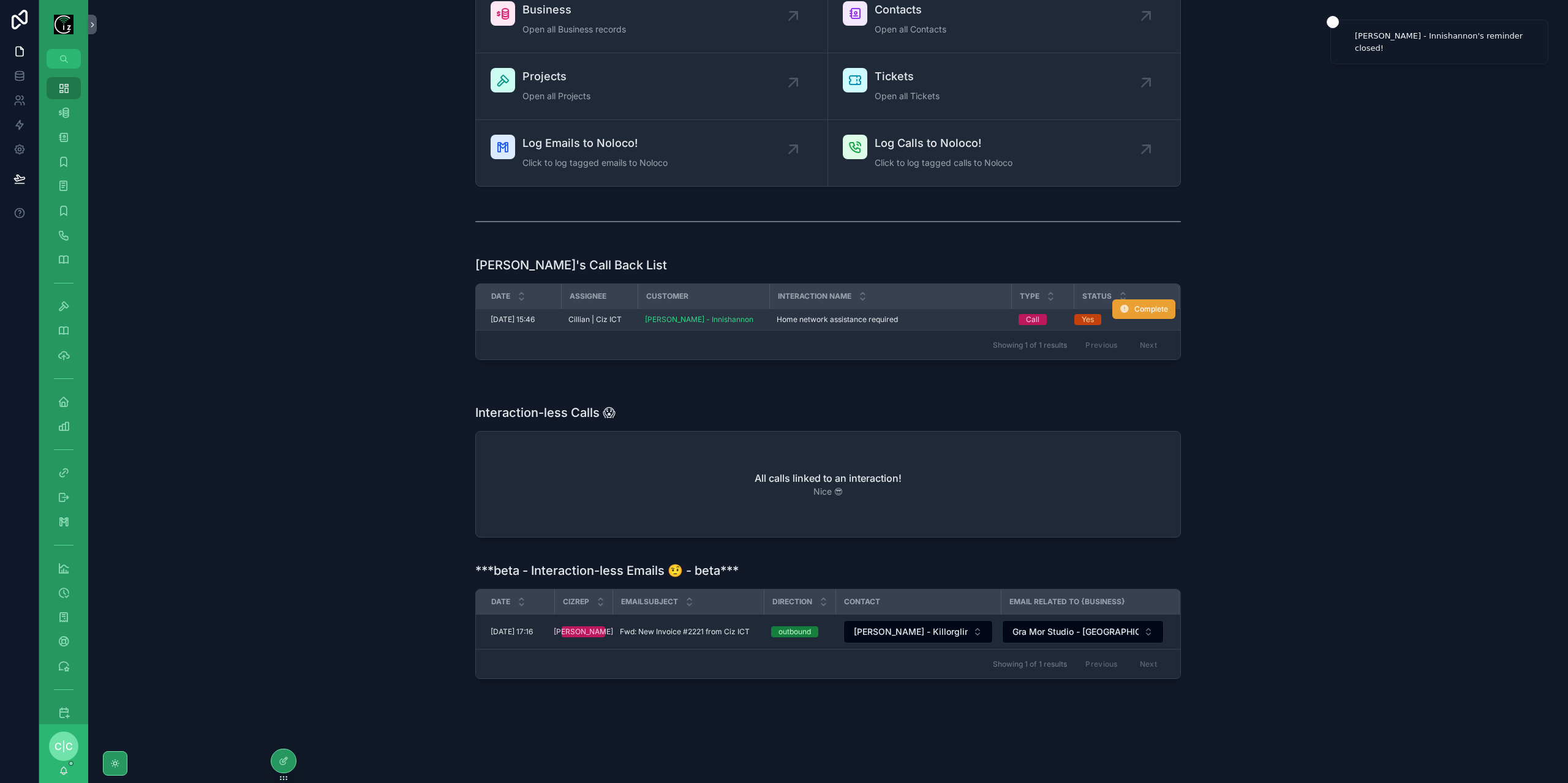
click at [1162, 306] on span "Complete" at bounding box center [1151, 309] width 34 height 10
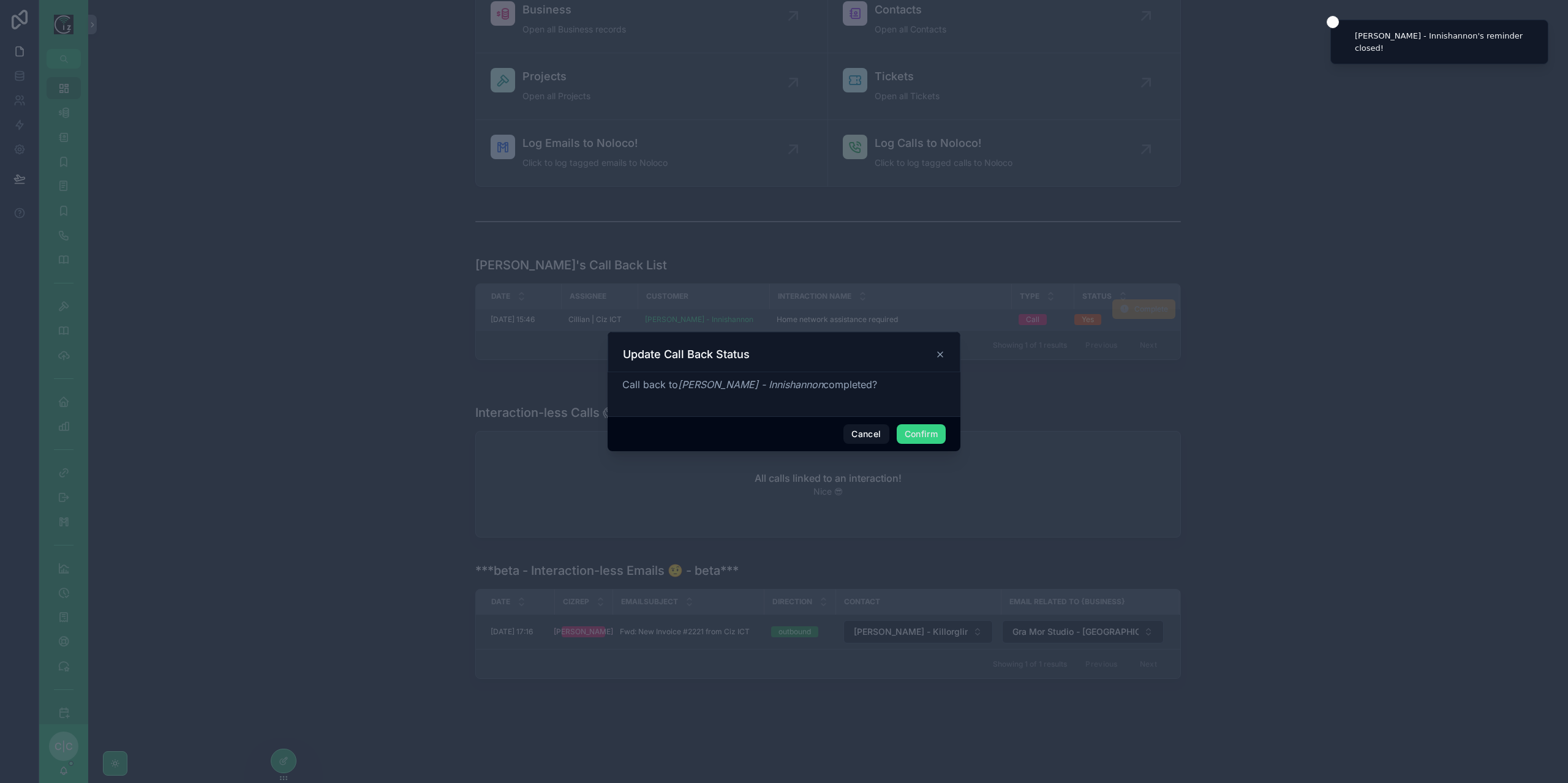
click at [924, 436] on button "Confirm" at bounding box center [921, 434] width 49 height 20
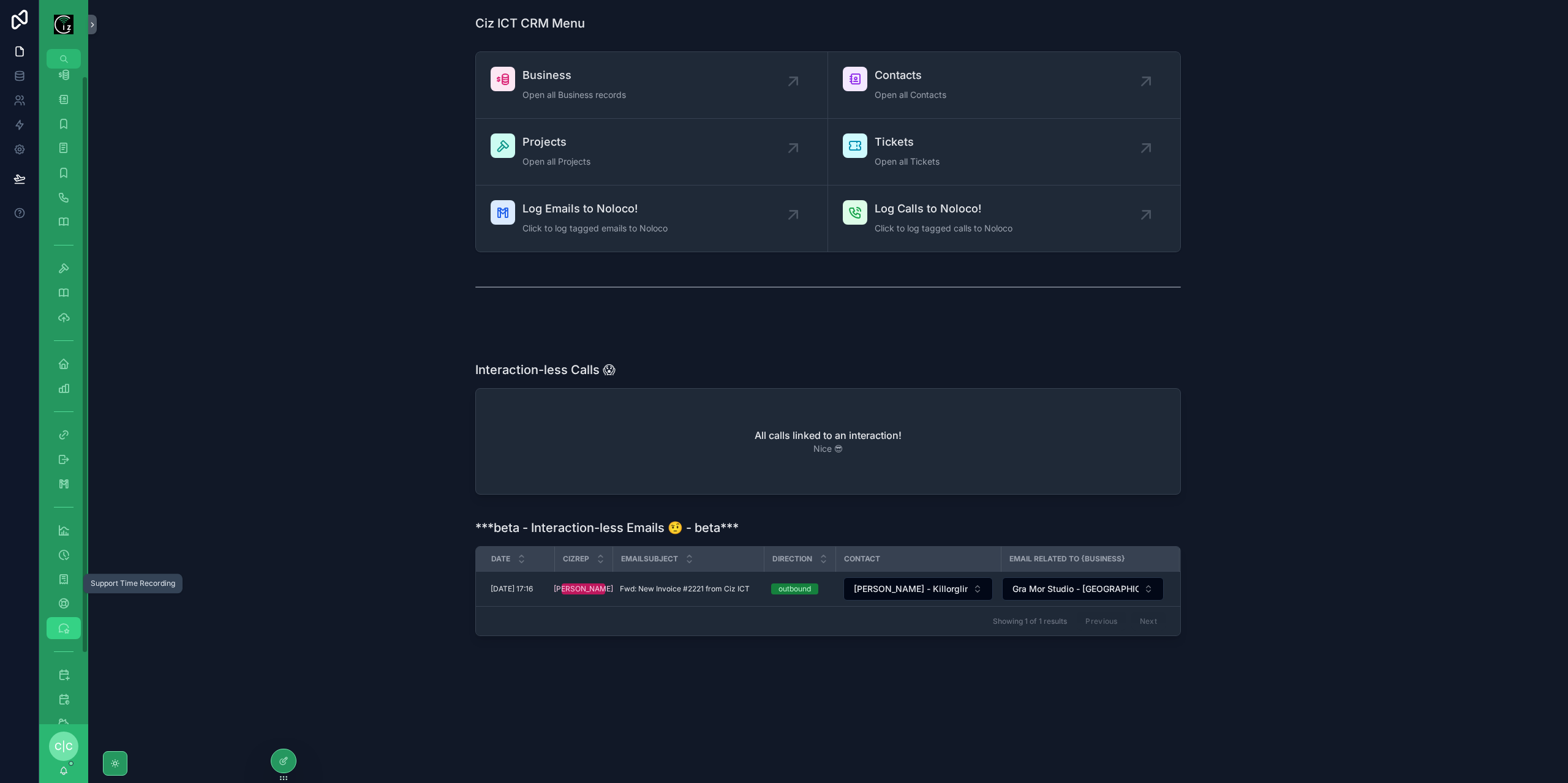
scroll to position [88, 0]
click at [53, 649] on link "Scheduled" at bounding box center [64, 649] width 34 height 22
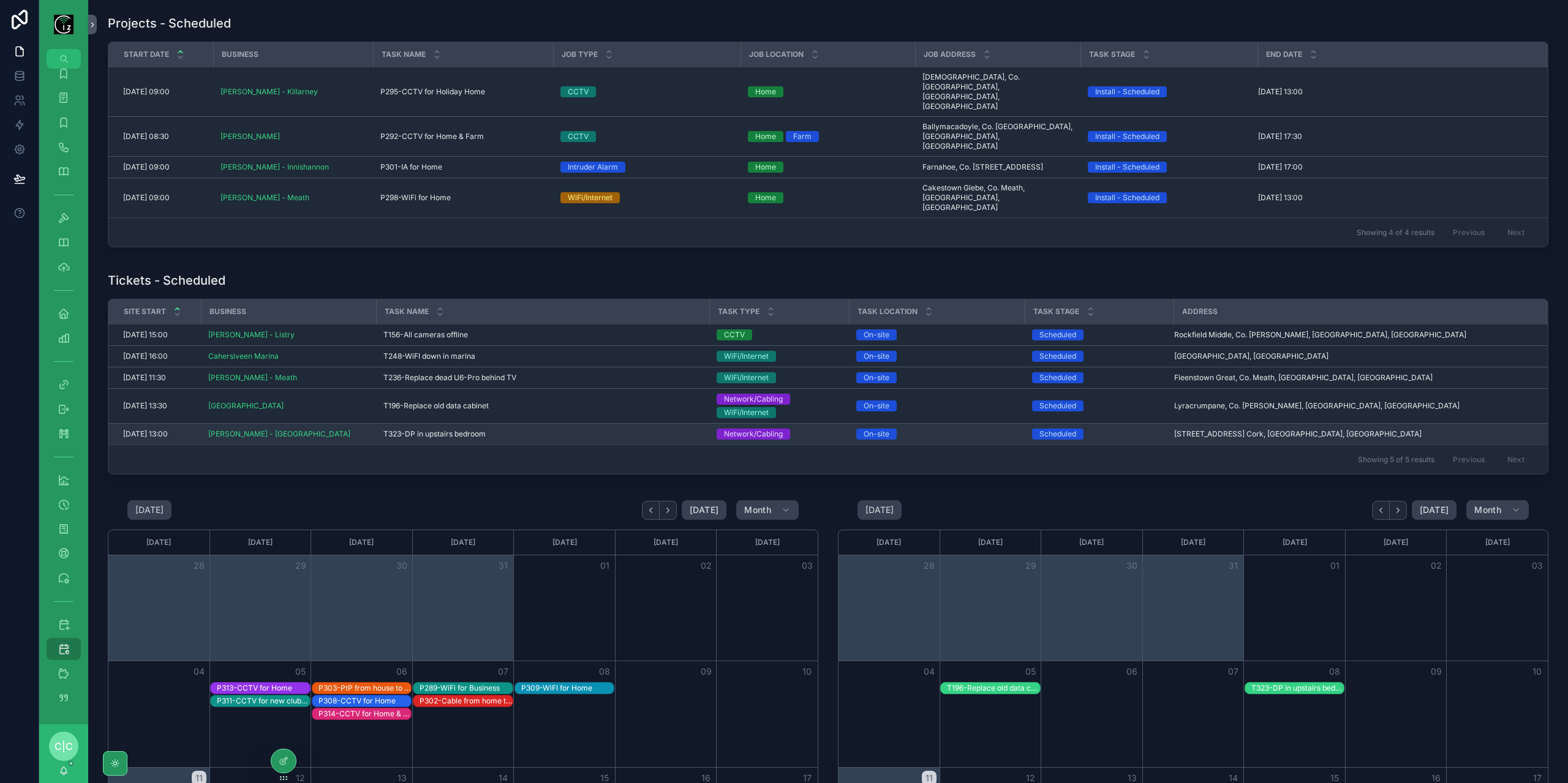
click at [456, 430] on span "T323-DP in upstairs bedroom" at bounding box center [434, 434] width 102 height 10
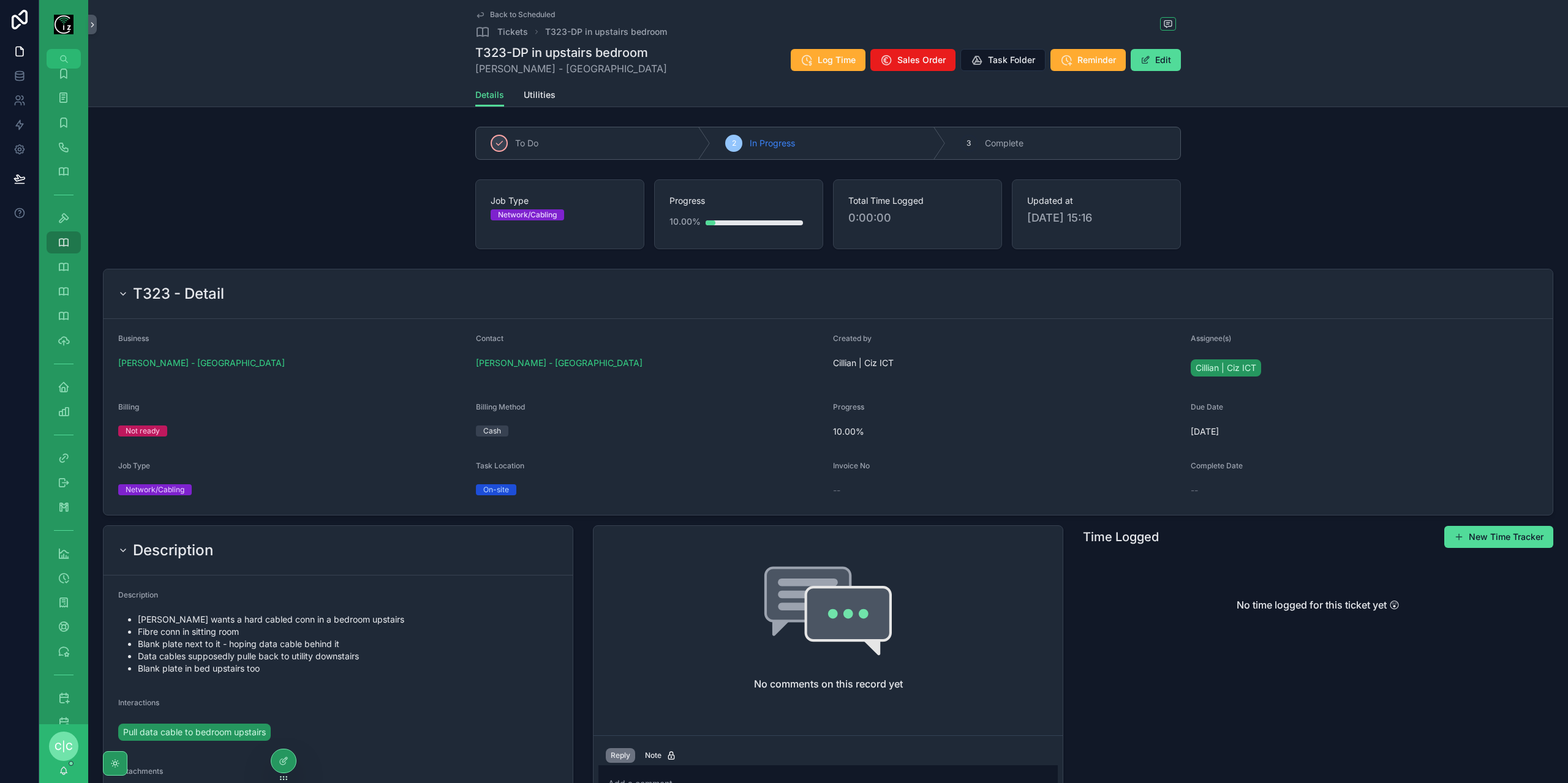
scroll to position [125, 0]
